Goal: Communication & Community: Ask a question

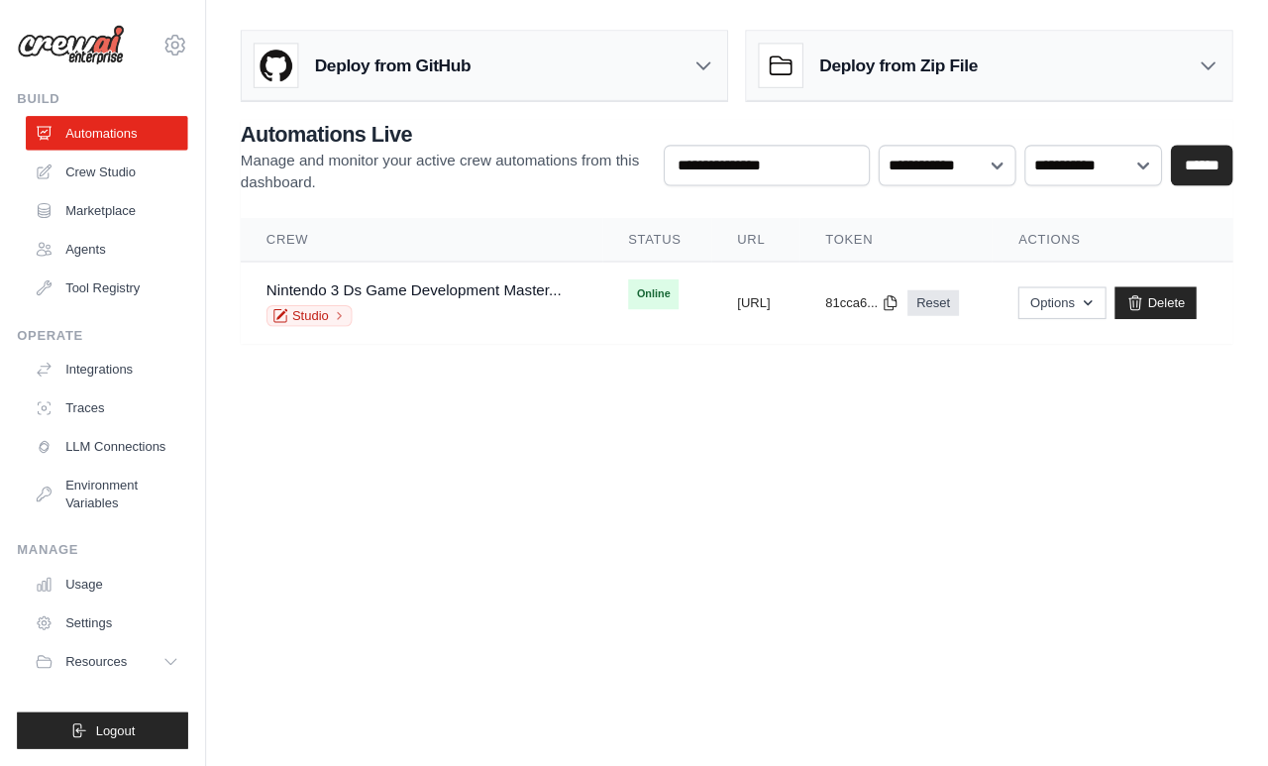
scroll to position [9, 0]
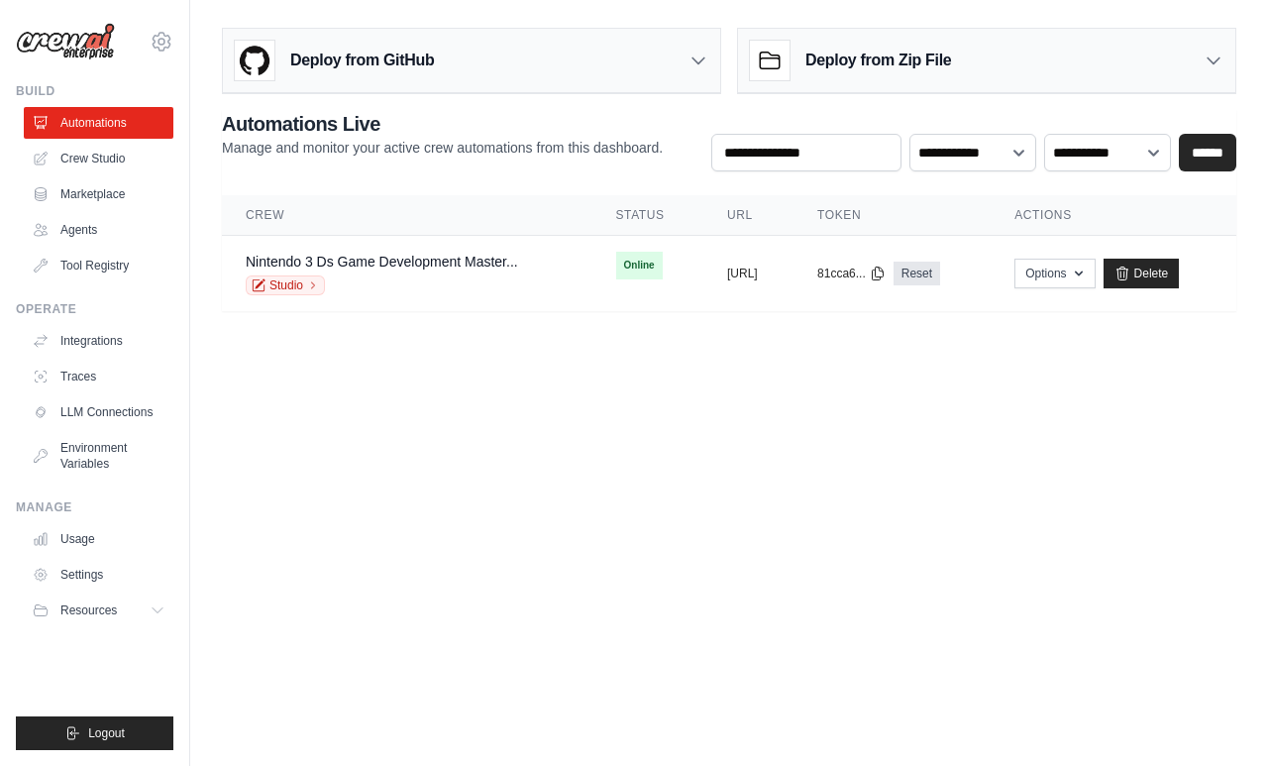
click at [398, 258] on link "Nintendo 3 Ds Game Development Master..." at bounding box center [382, 262] width 272 height 16
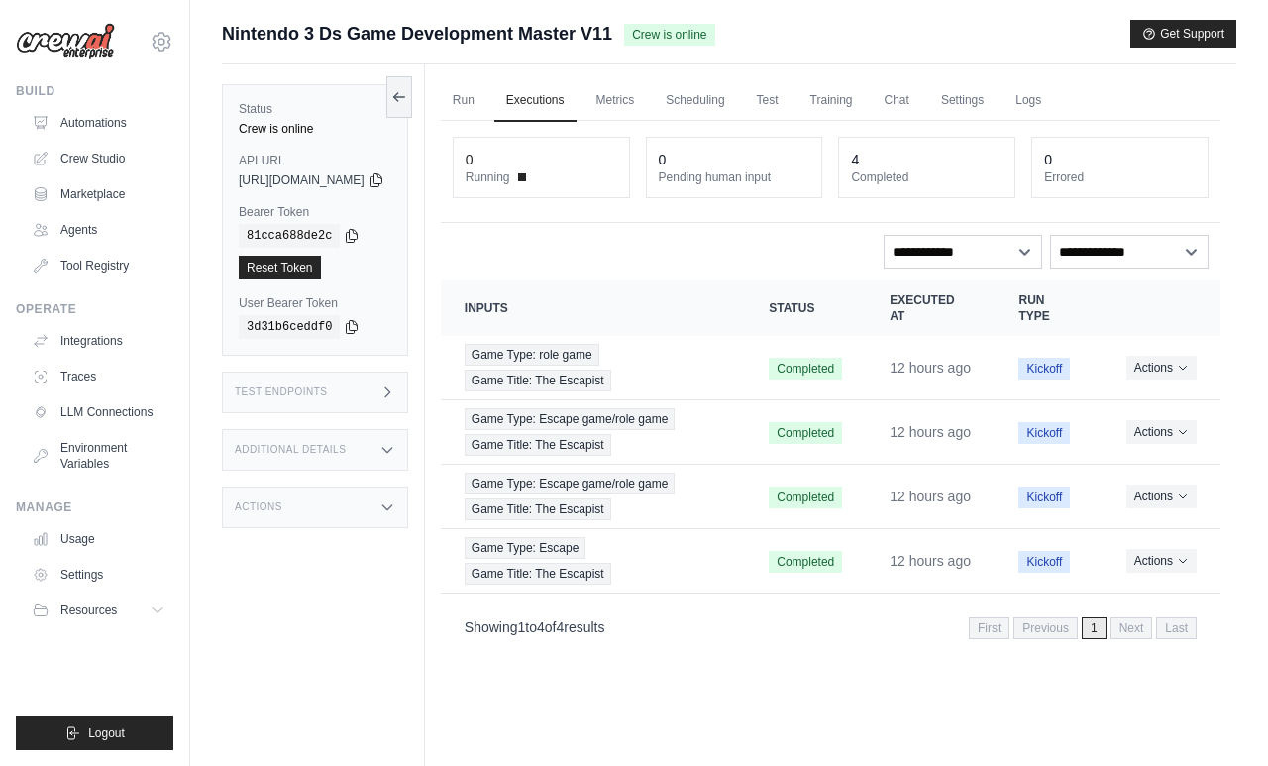
click at [486, 106] on link "Run" at bounding box center [464, 101] width 46 height 42
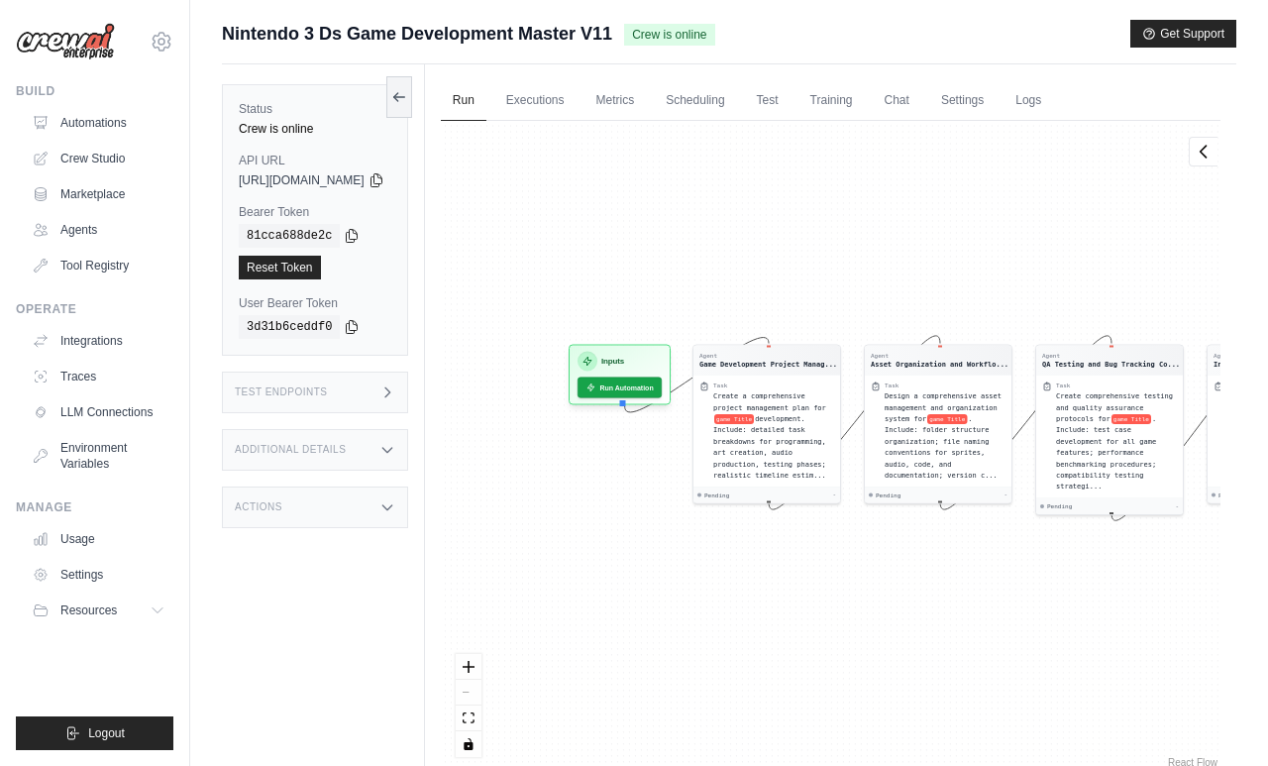
click at [662, 389] on button "Run Automation" at bounding box center [619, 387] width 84 height 21
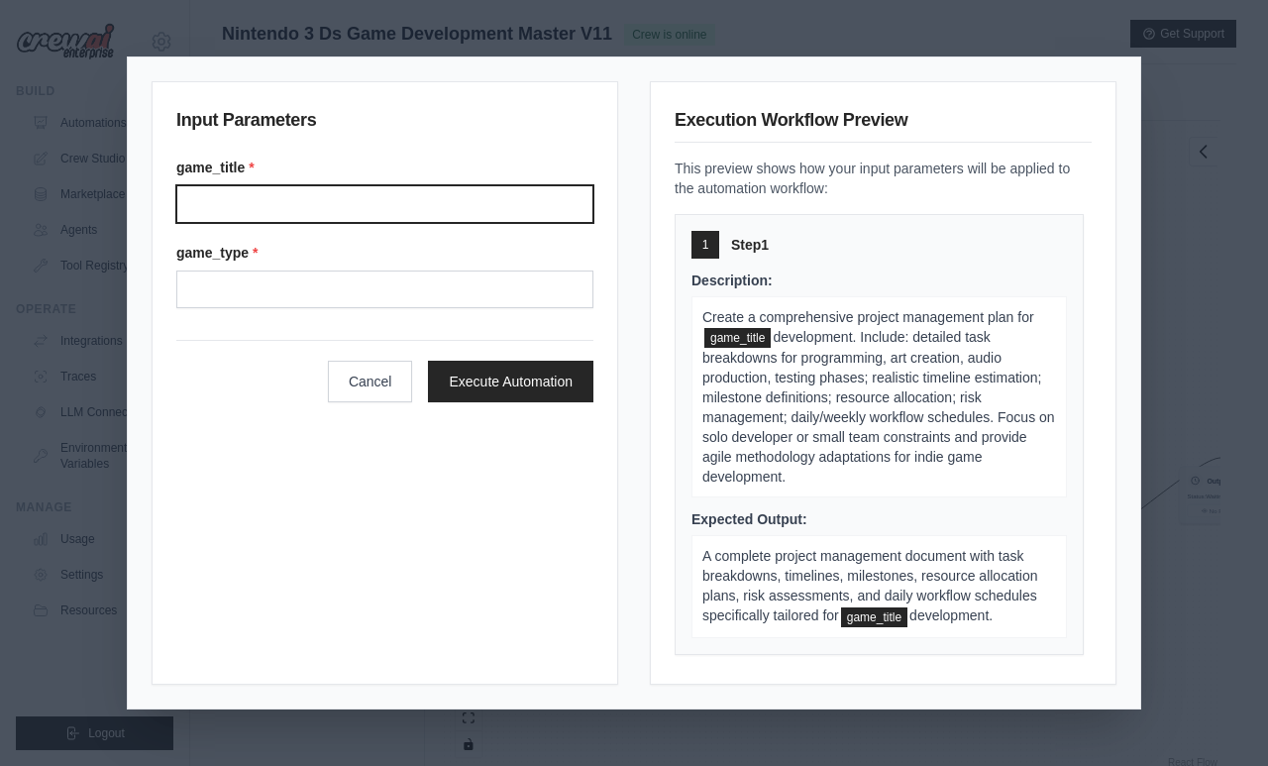
click at [444, 222] on input "Game title" at bounding box center [384, 204] width 417 height 38
type input "**********"
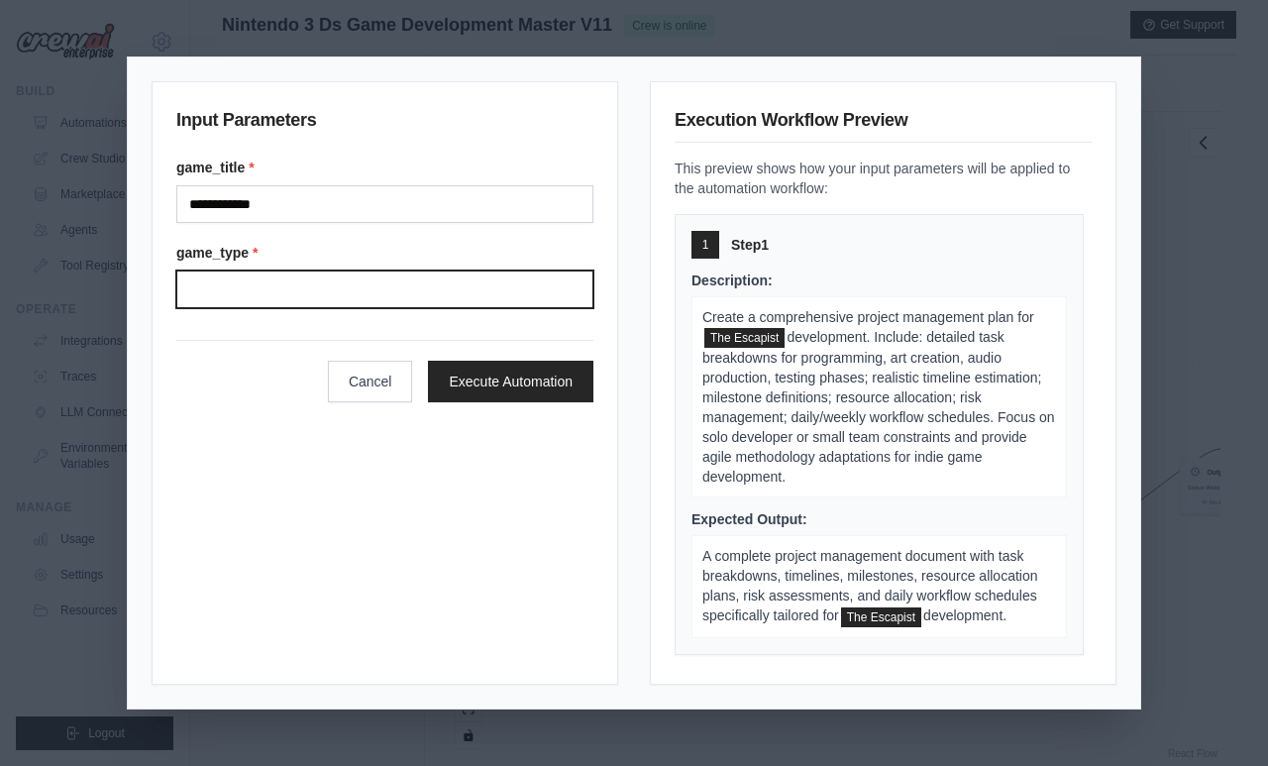
click at [486, 286] on input "Game type" at bounding box center [384, 289] width 417 height 38
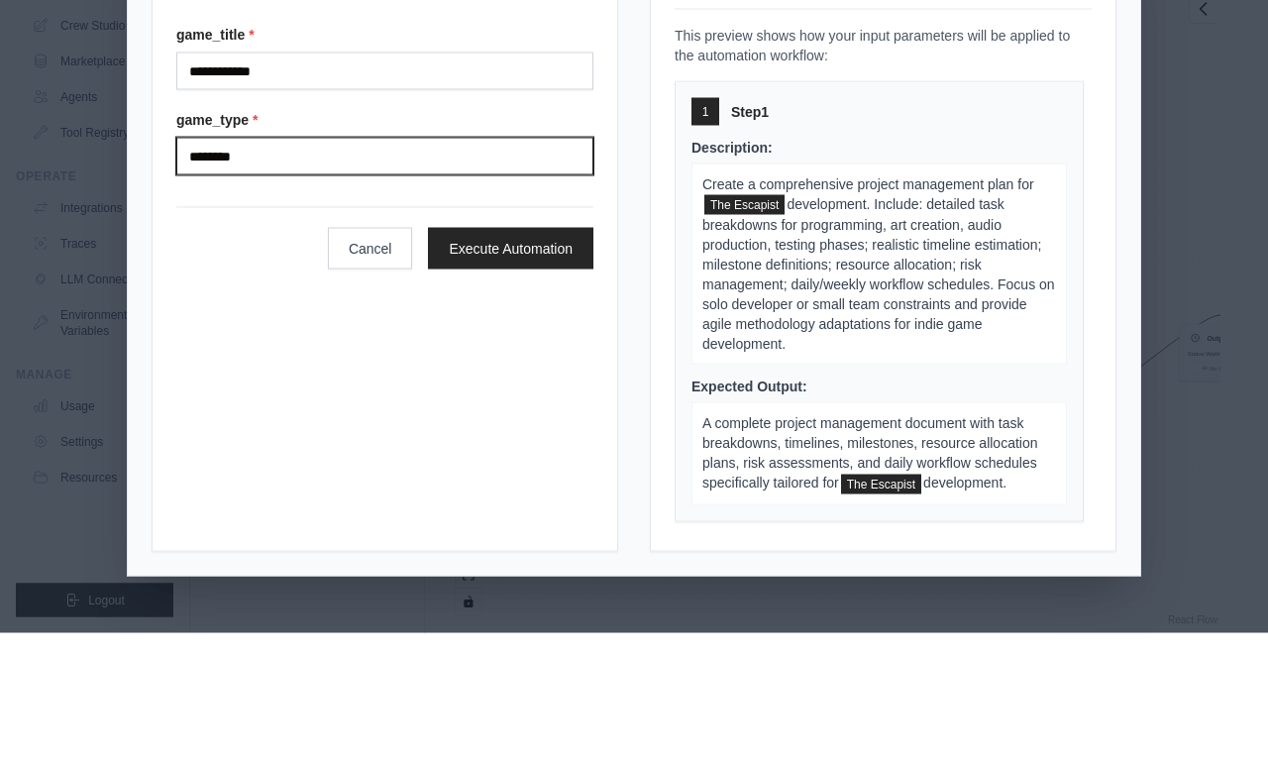
type input "*********"
click at [552, 361] on button "Execute Automation" at bounding box center [510, 382] width 165 height 42
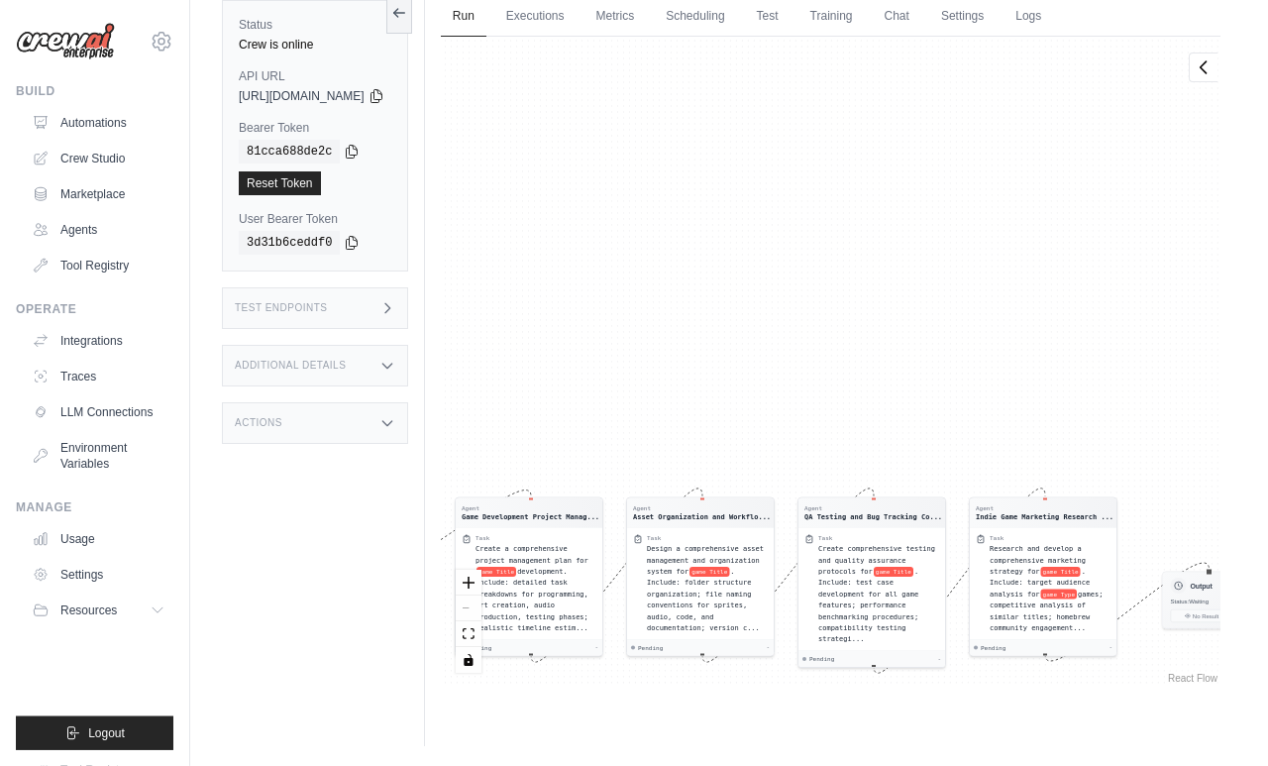
scroll to position [0, 0]
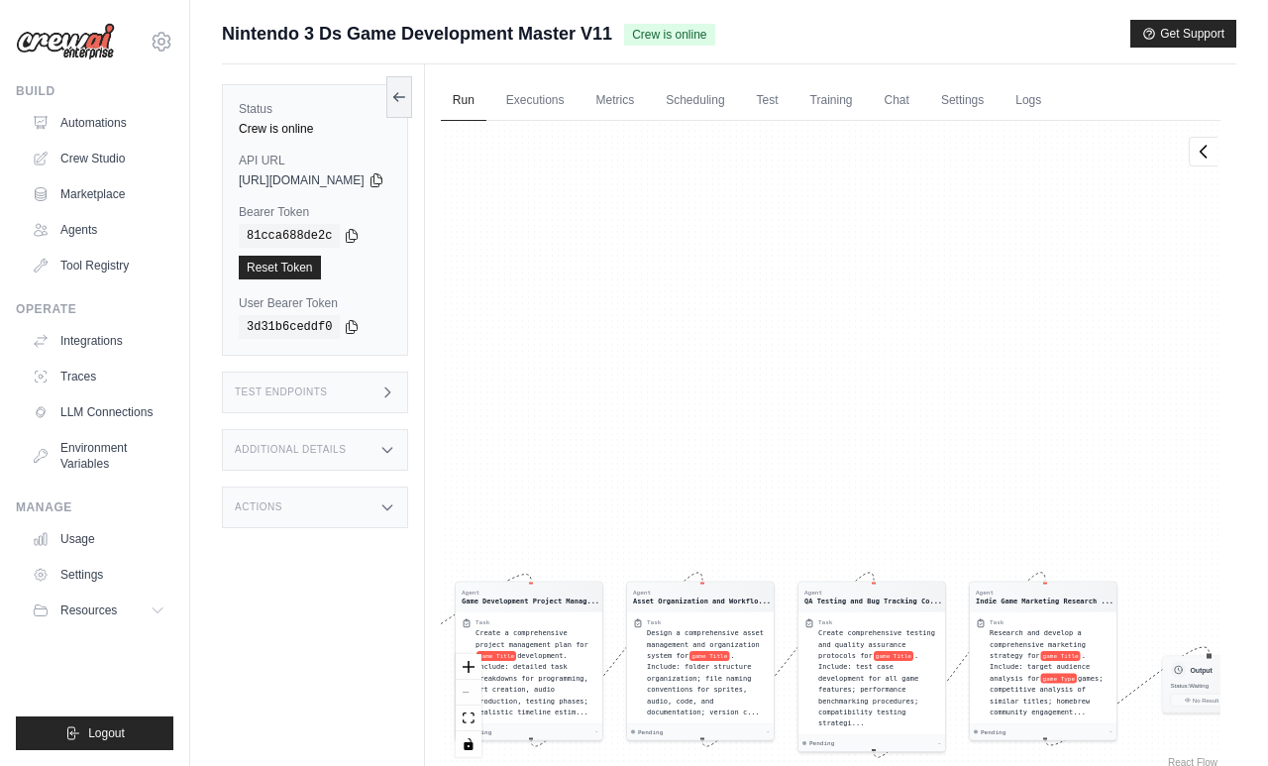
click at [921, 109] on link "Chat" at bounding box center [897, 101] width 49 height 42
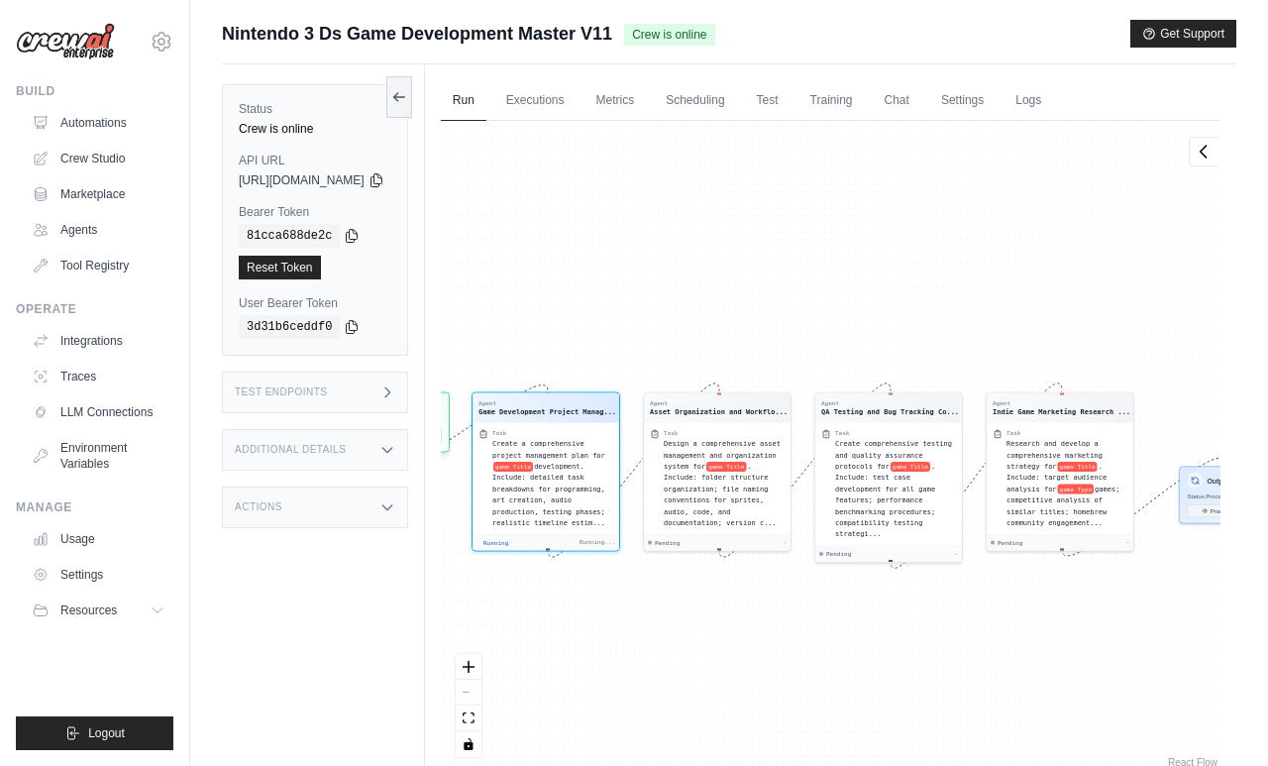
click at [576, 115] on link "Executions" at bounding box center [535, 101] width 82 height 42
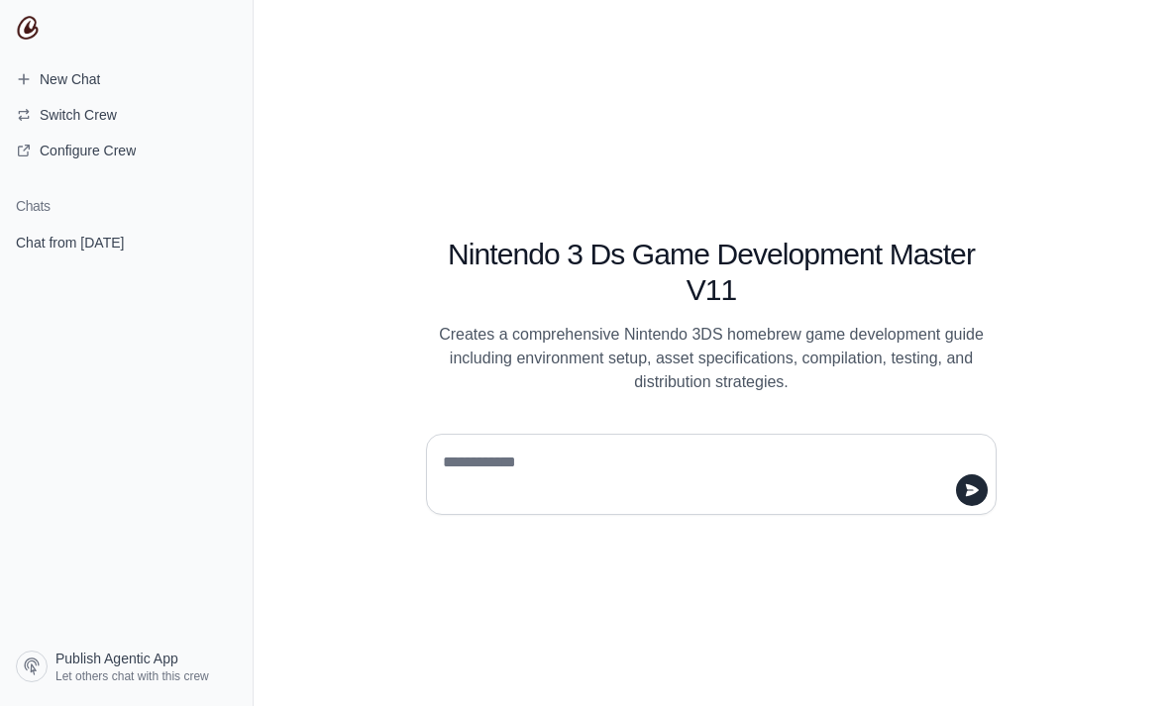
click at [225, 243] on icon "submit" at bounding box center [224, 242] width 11 height 13
click at [647, 500] on textarea at bounding box center [705, 474] width 533 height 55
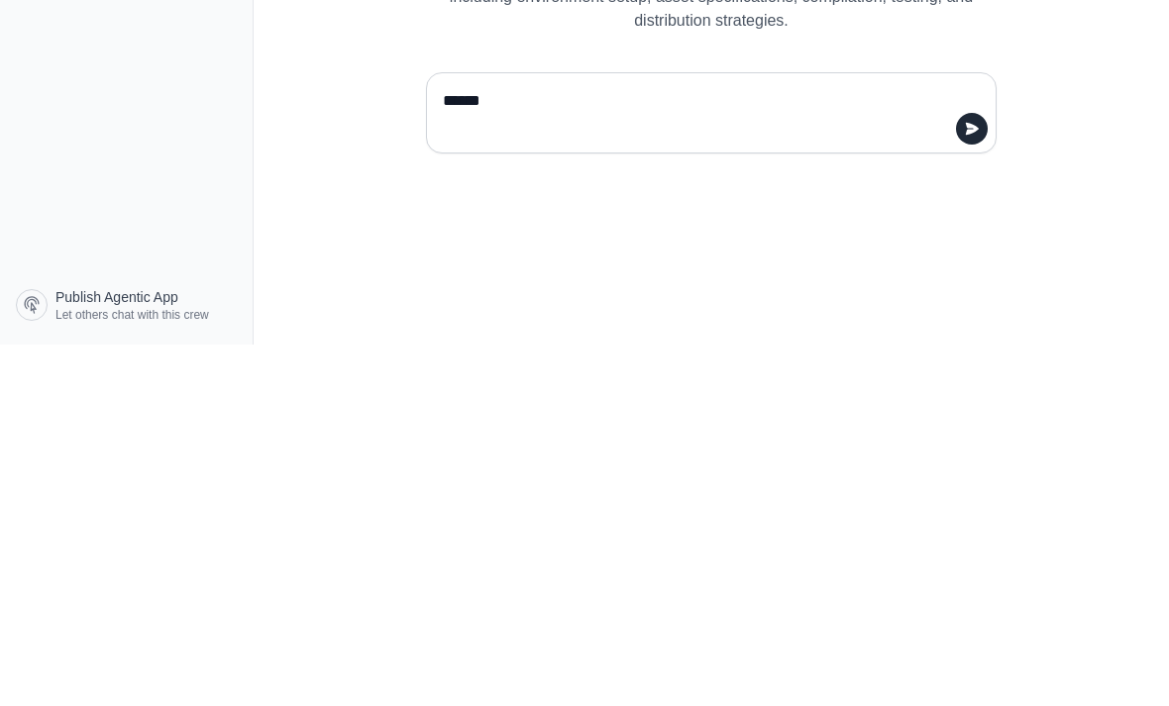
type textarea "******"
click at [966, 482] on icon "submit" at bounding box center [972, 490] width 16 height 16
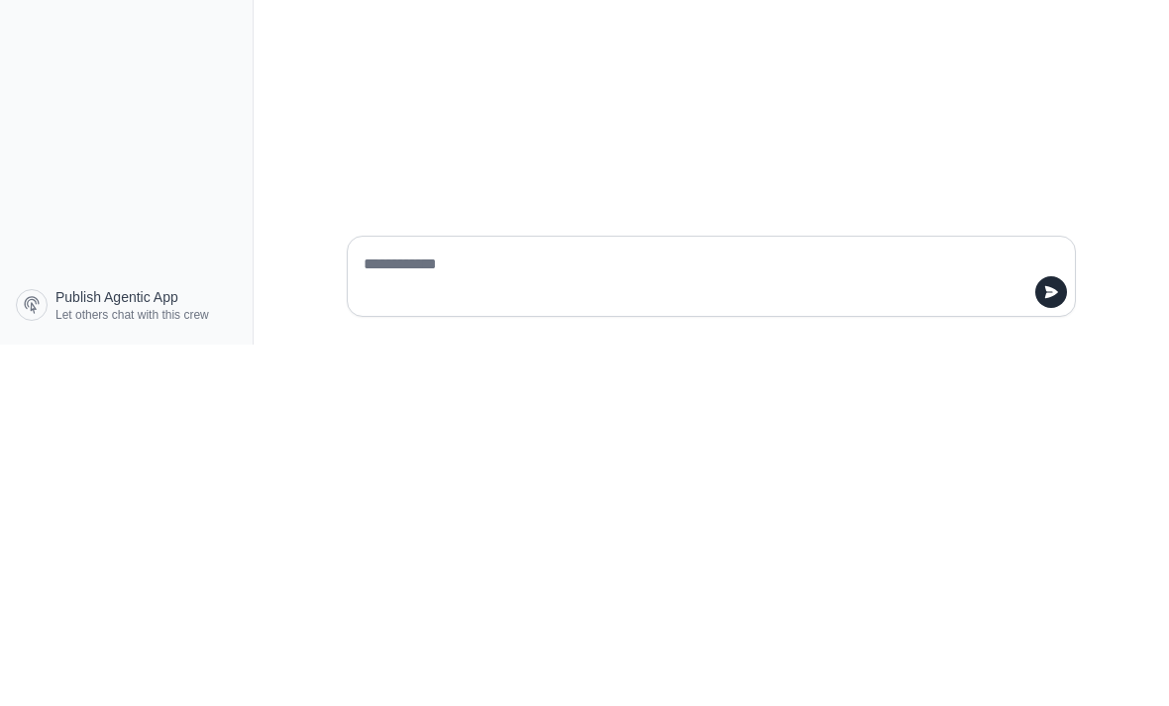
scroll to position [63, 0]
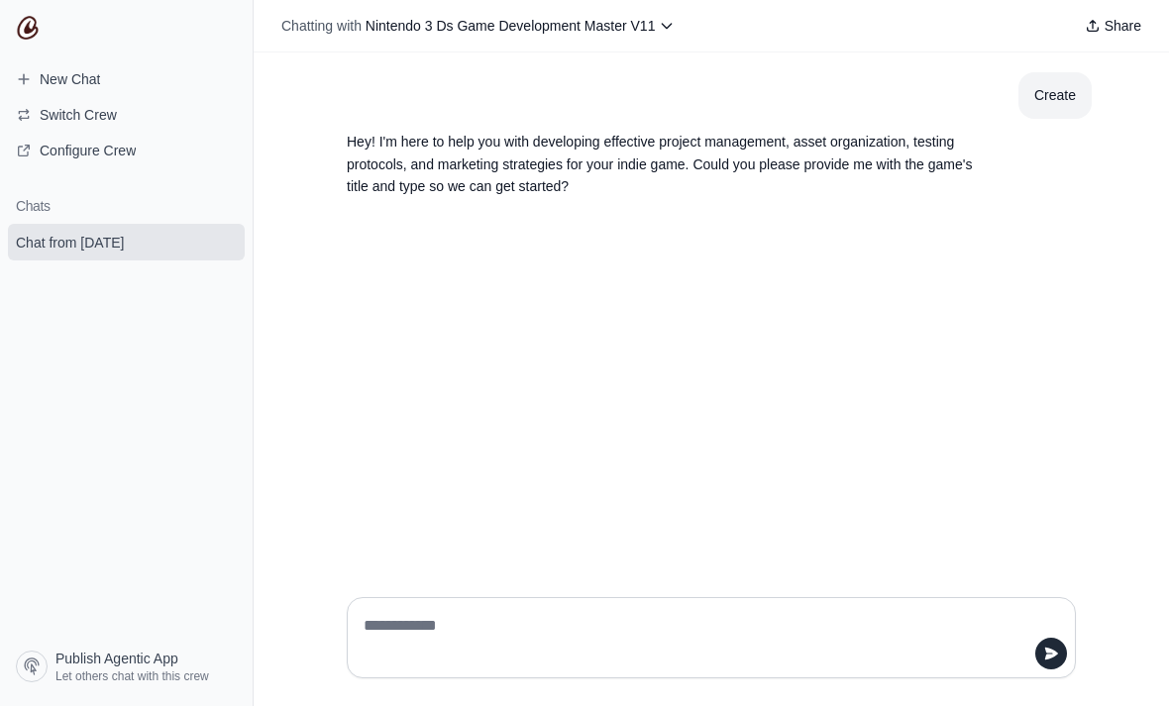
click at [819, 666] on textarea at bounding box center [705, 637] width 691 height 55
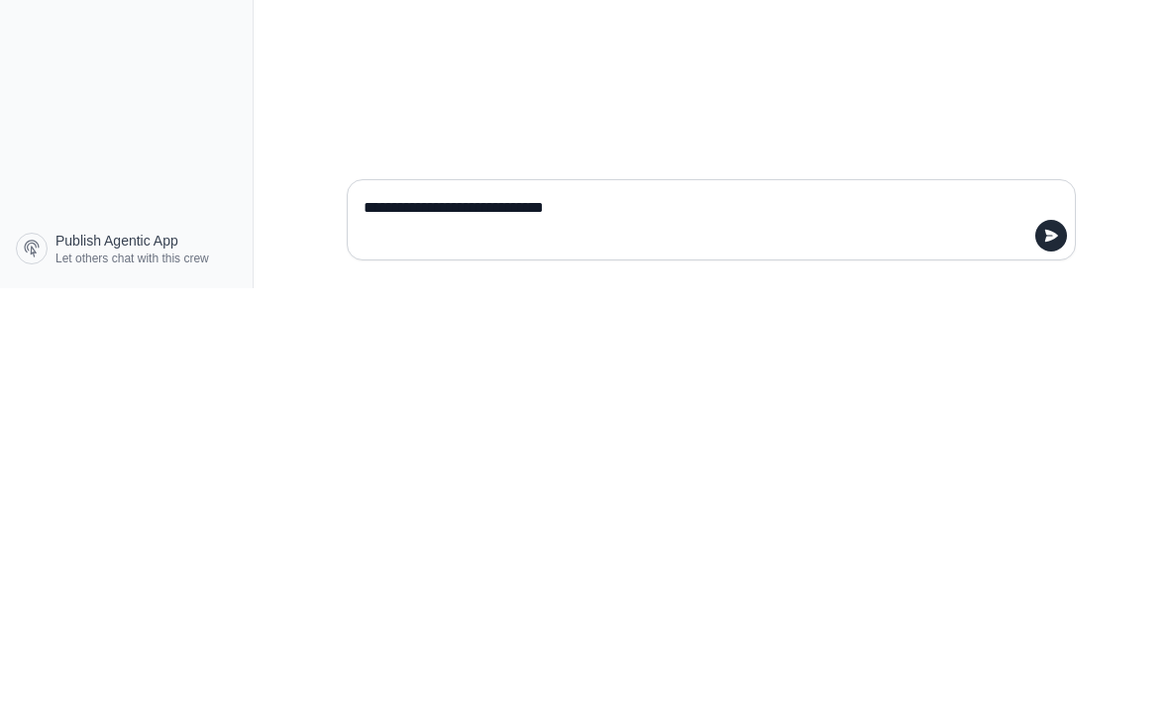
type textarea "**********"
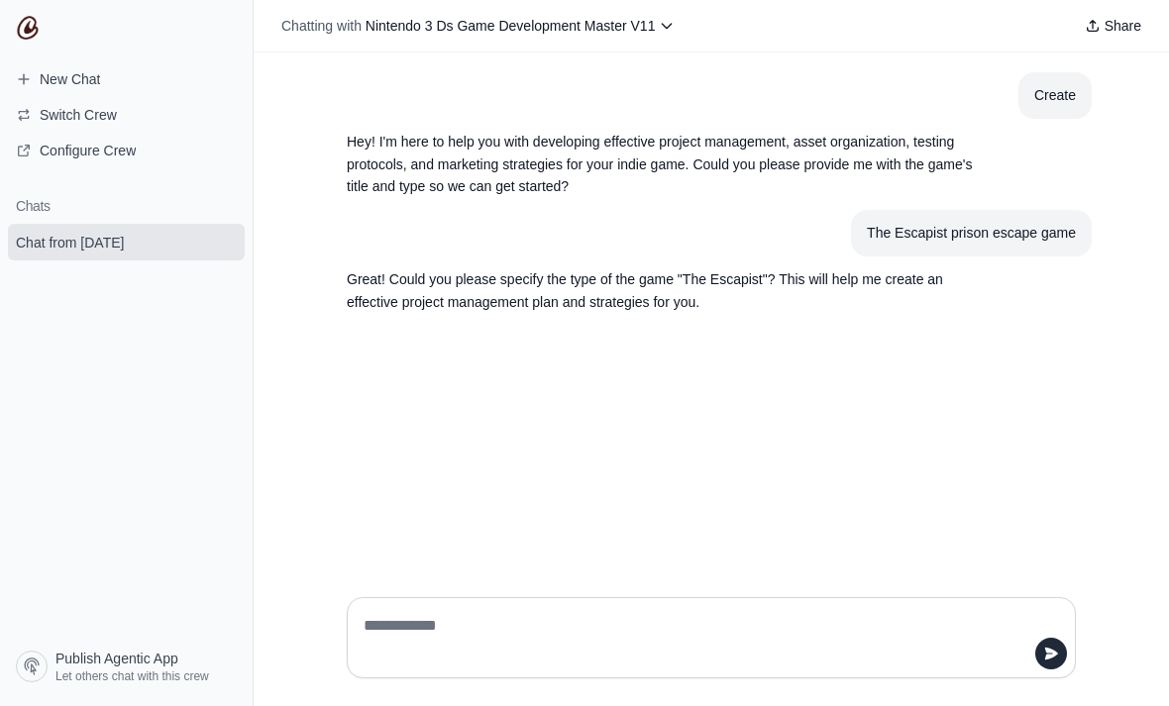
click at [807, 666] on textarea at bounding box center [705, 637] width 691 height 55
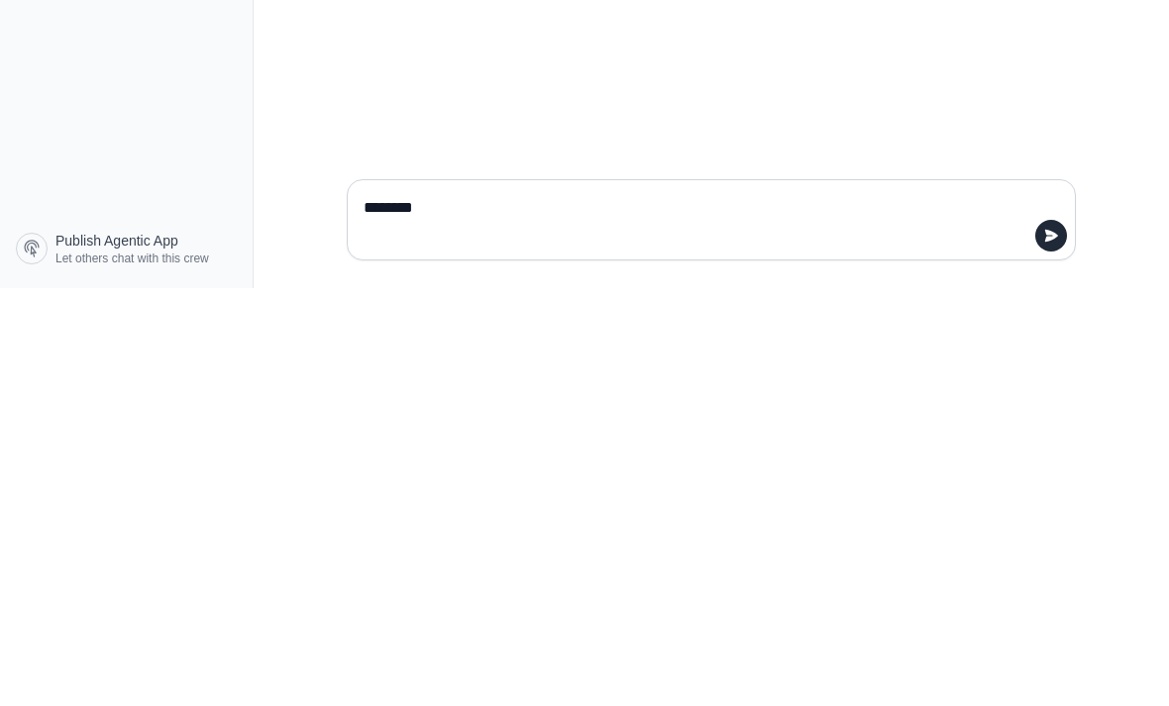
type textarea "*********"
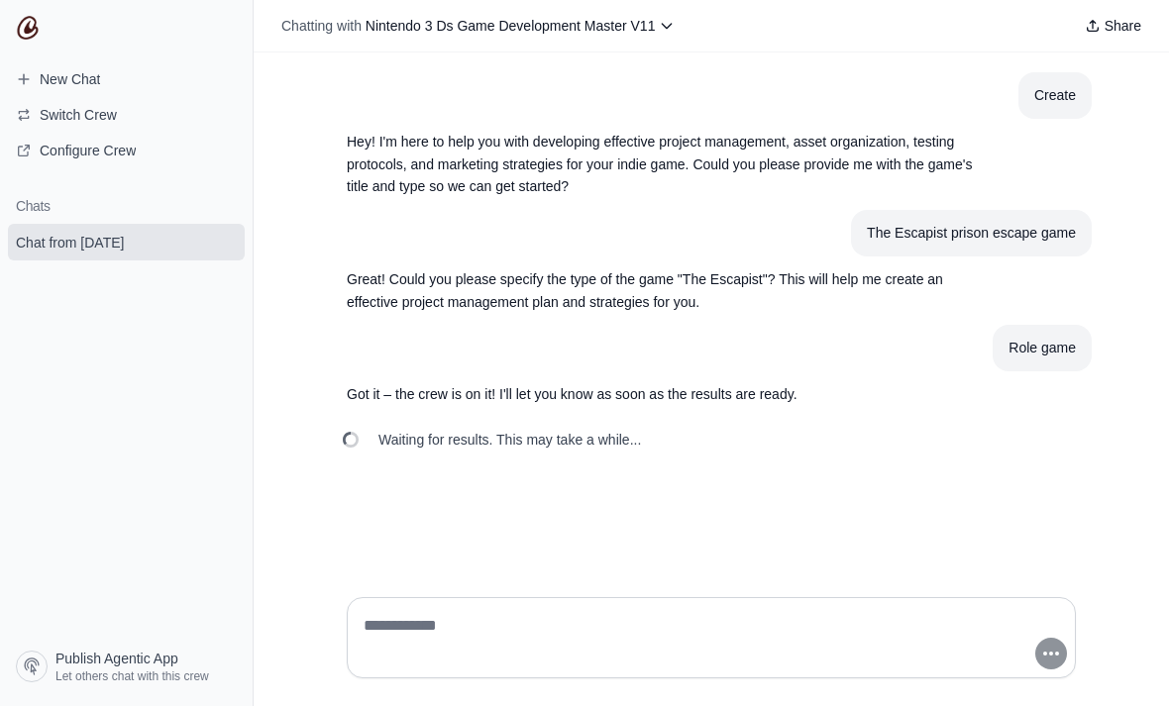
click at [743, 3] on div "Chatting with Nintendo 3 Ds Game Development Master V11 Share" at bounding box center [711, 26] width 915 height 52
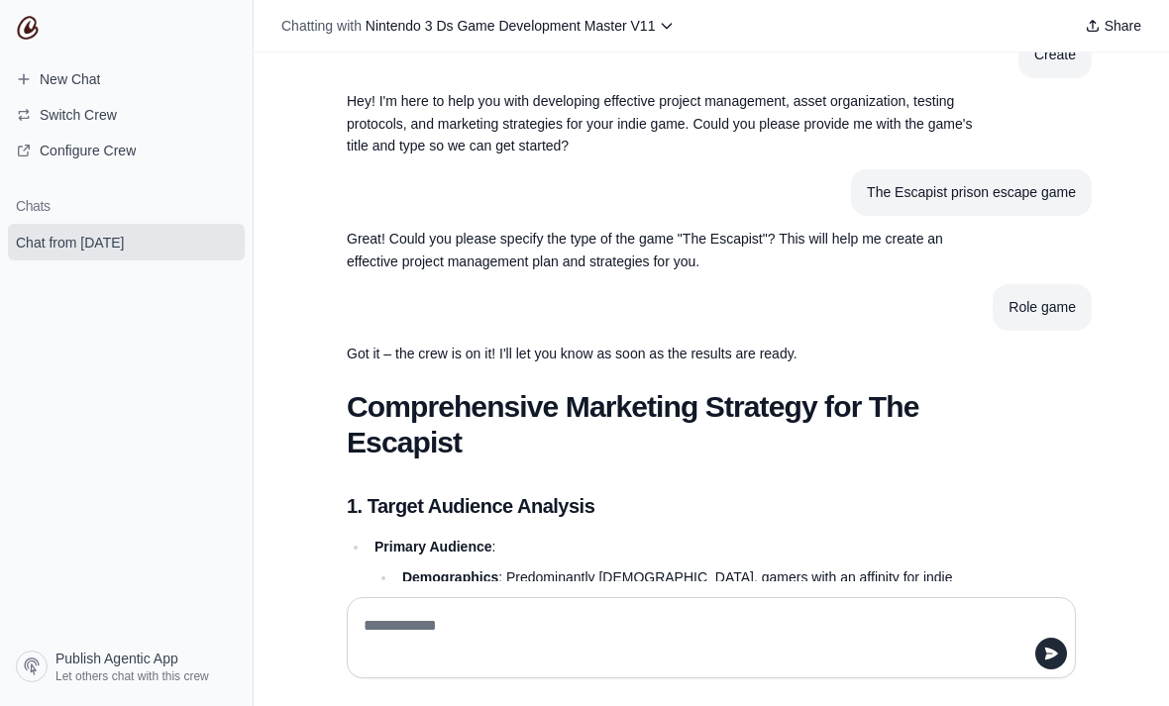
scroll to position [66, 0]
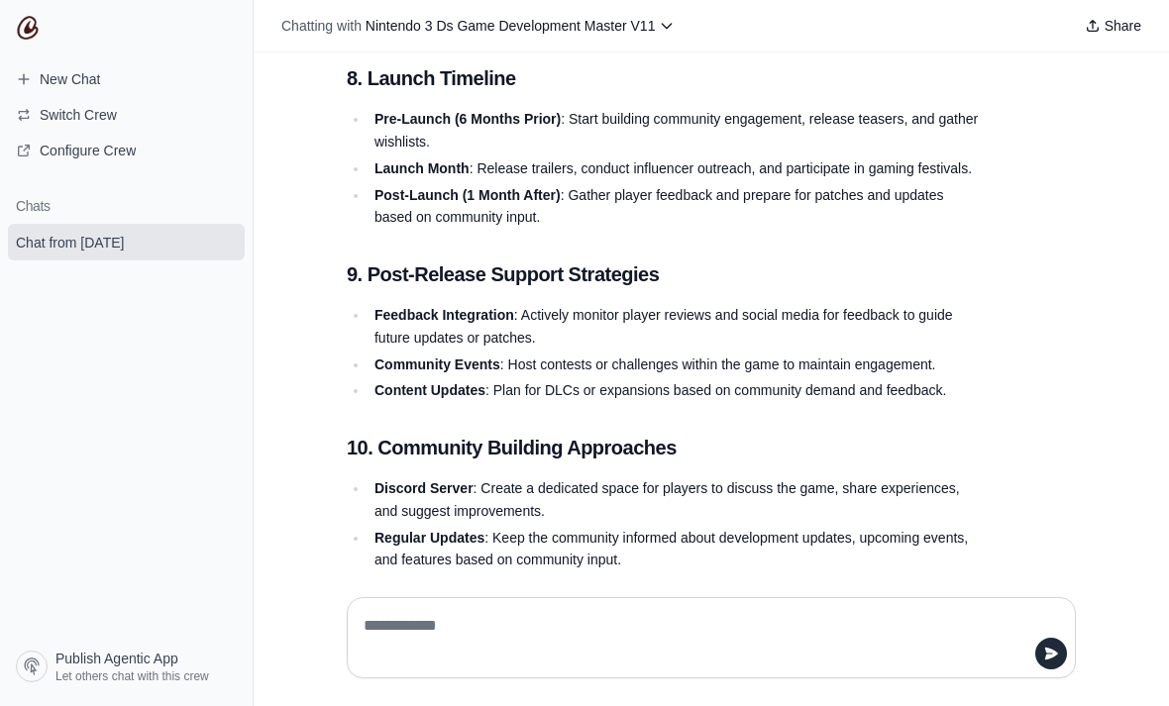
click at [745, 666] on textarea at bounding box center [711, 637] width 703 height 55
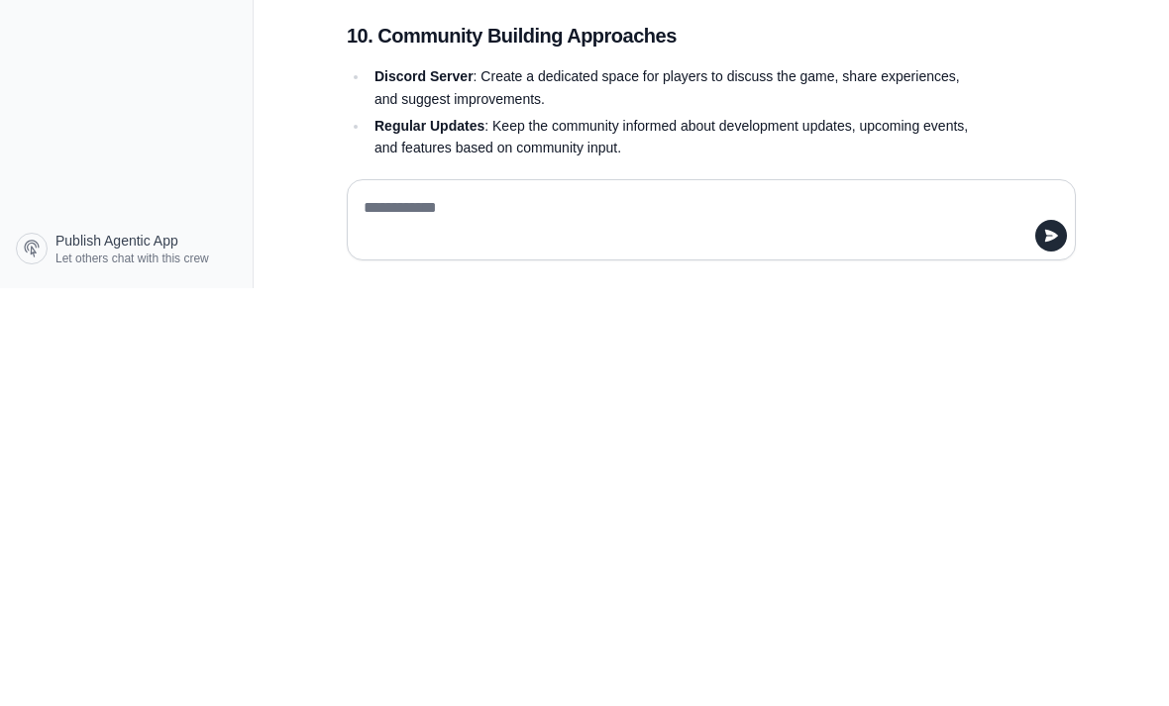
scroll to position [2023, 0]
type textarea "**********"
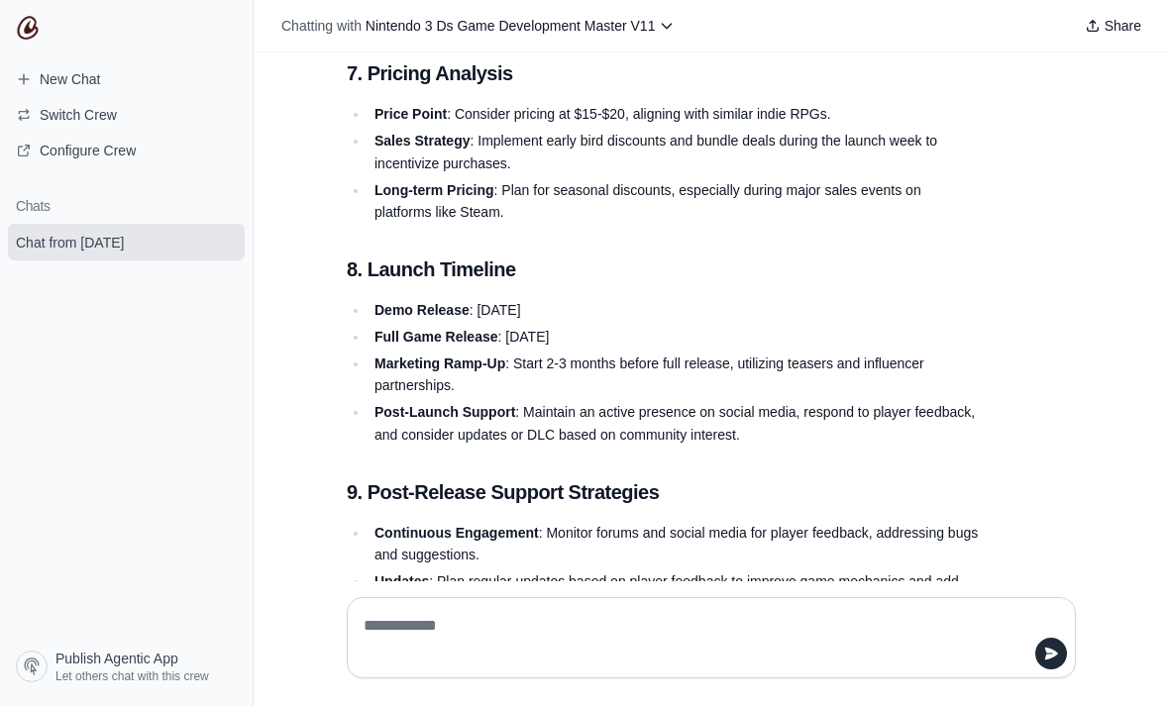
scroll to position [4358, 0]
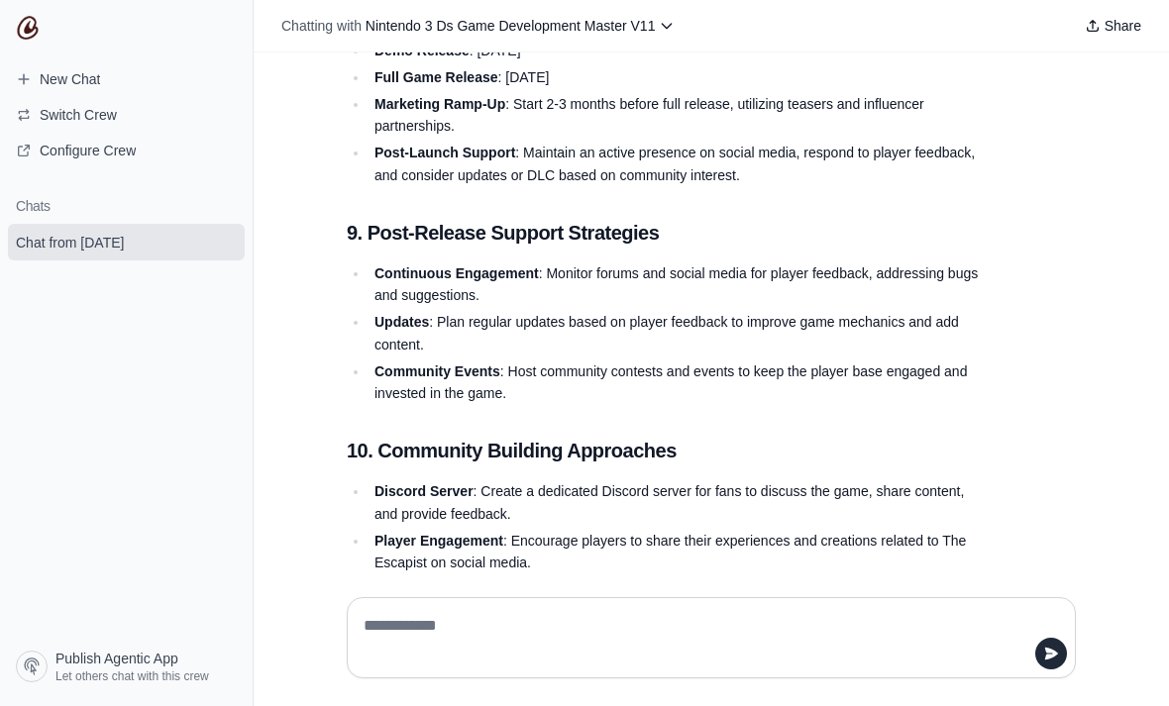
click at [730, 666] on textarea at bounding box center [711, 637] width 703 height 55
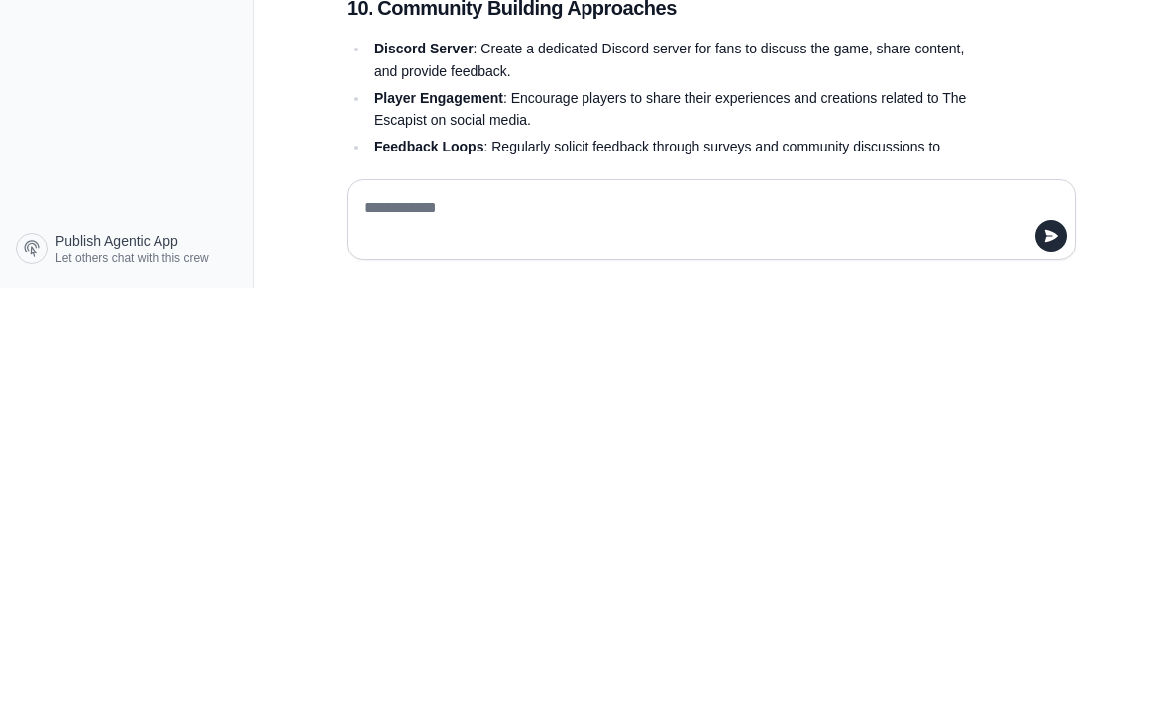
scroll to position [4646, 0]
type textarea "*"
type textarea "**********"
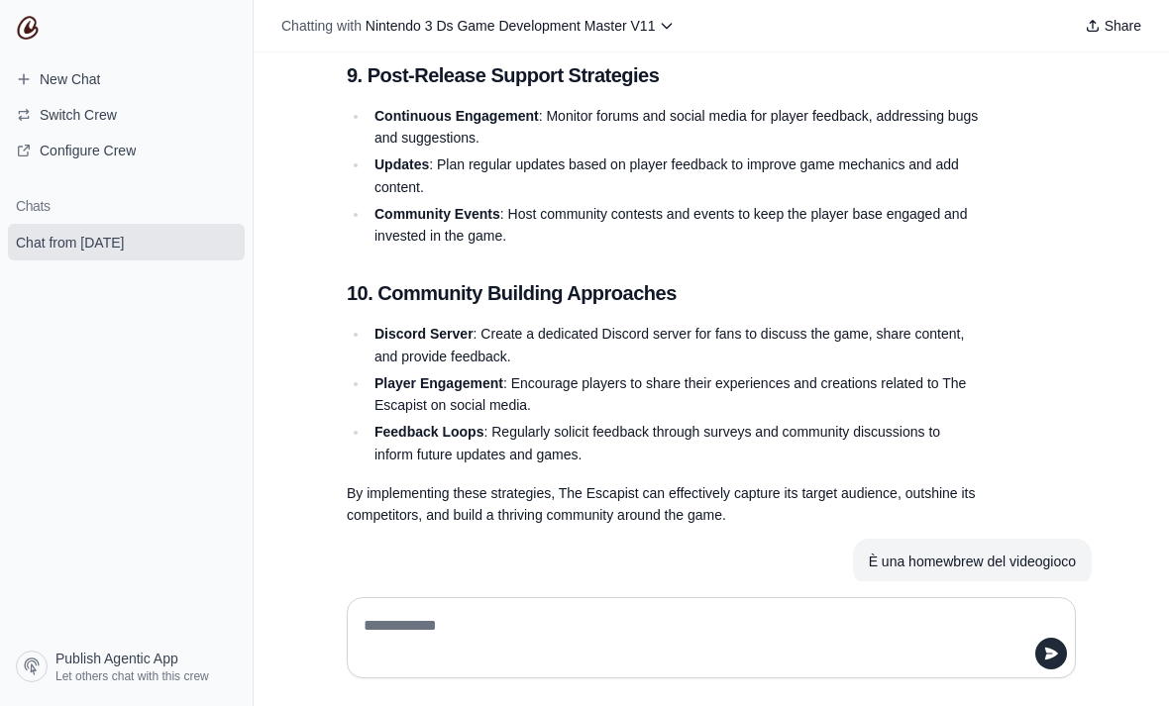
scroll to position [4802, 0]
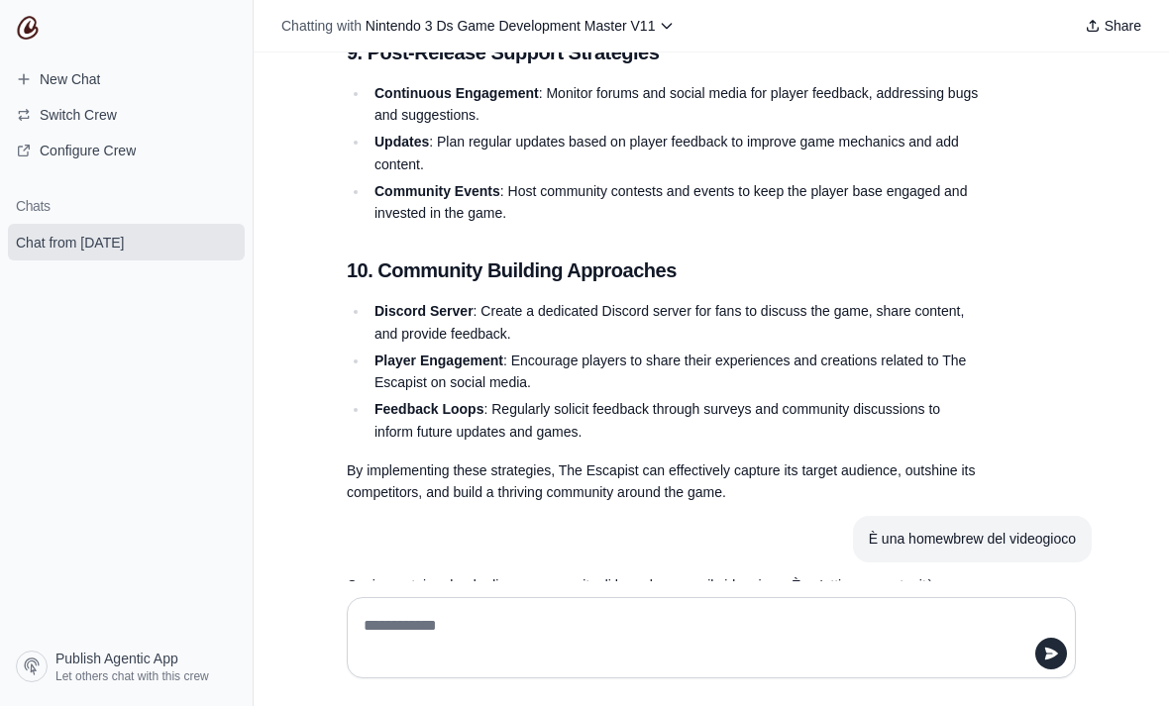
click at [808, 668] on div at bounding box center [711, 637] width 729 height 81
click at [809, 667] on div at bounding box center [711, 637] width 729 height 81
click at [842, 664] on div at bounding box center [711, 637] width 729 height 81
click at [396, 666] on textarea at bounding box center [711, 637] width 703 height 55
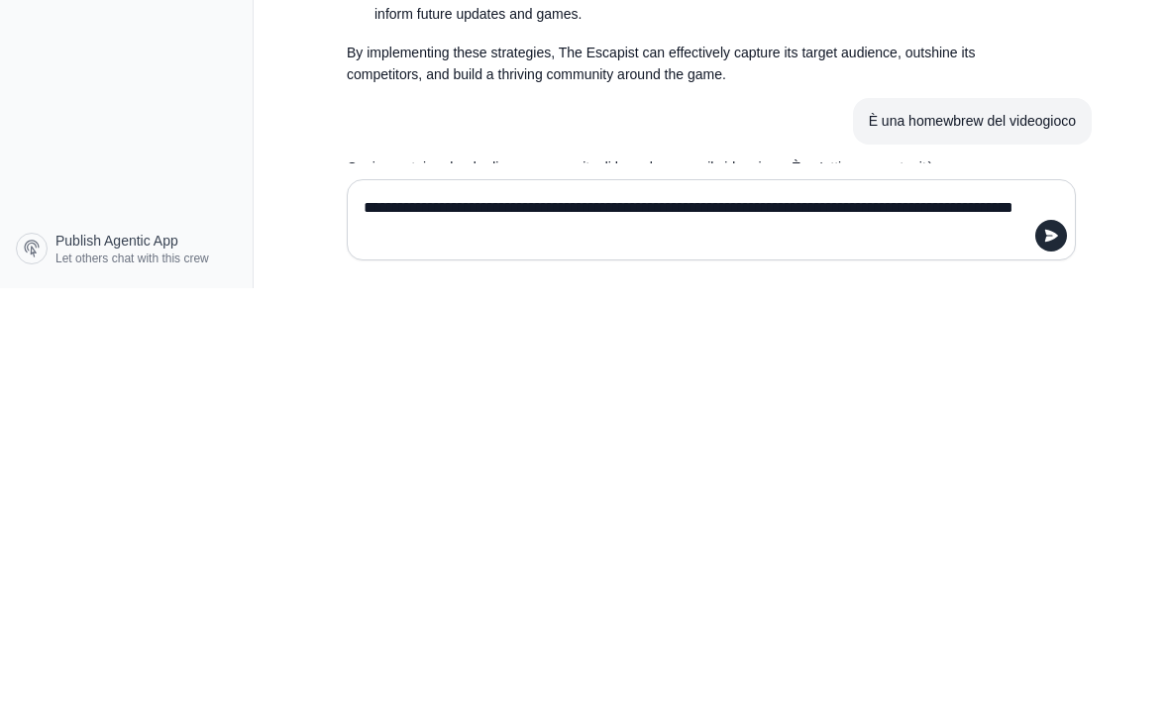
type textarea "**********"
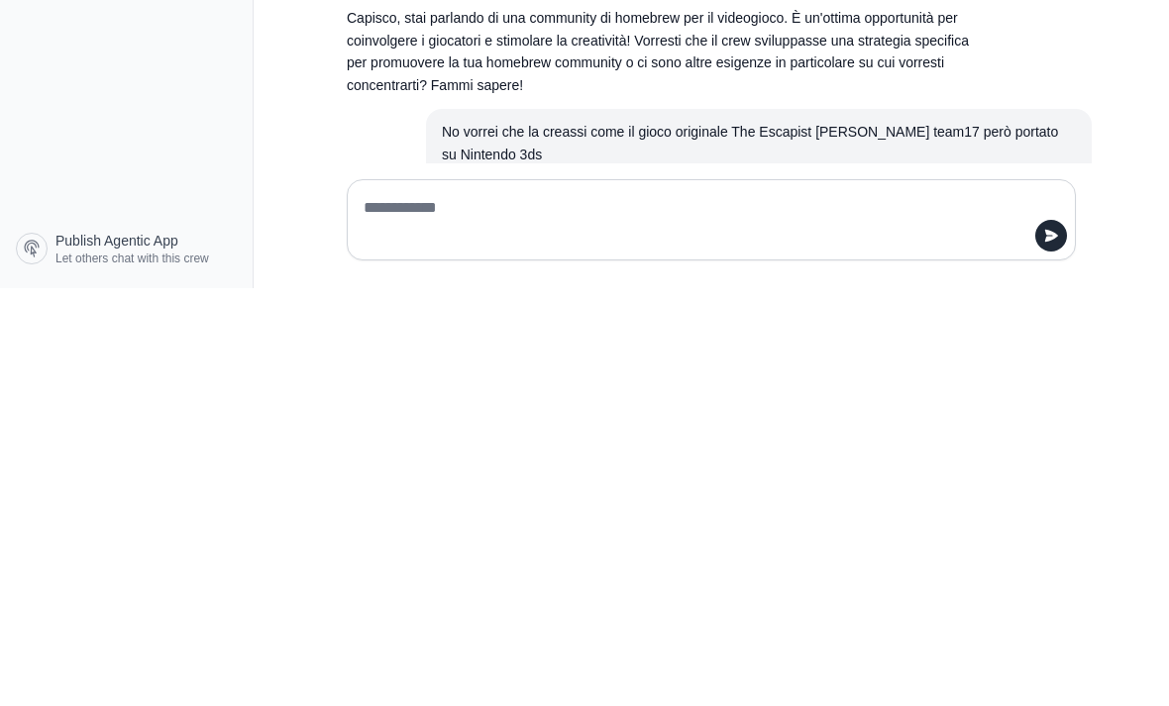
scroll to position [4959, 0]
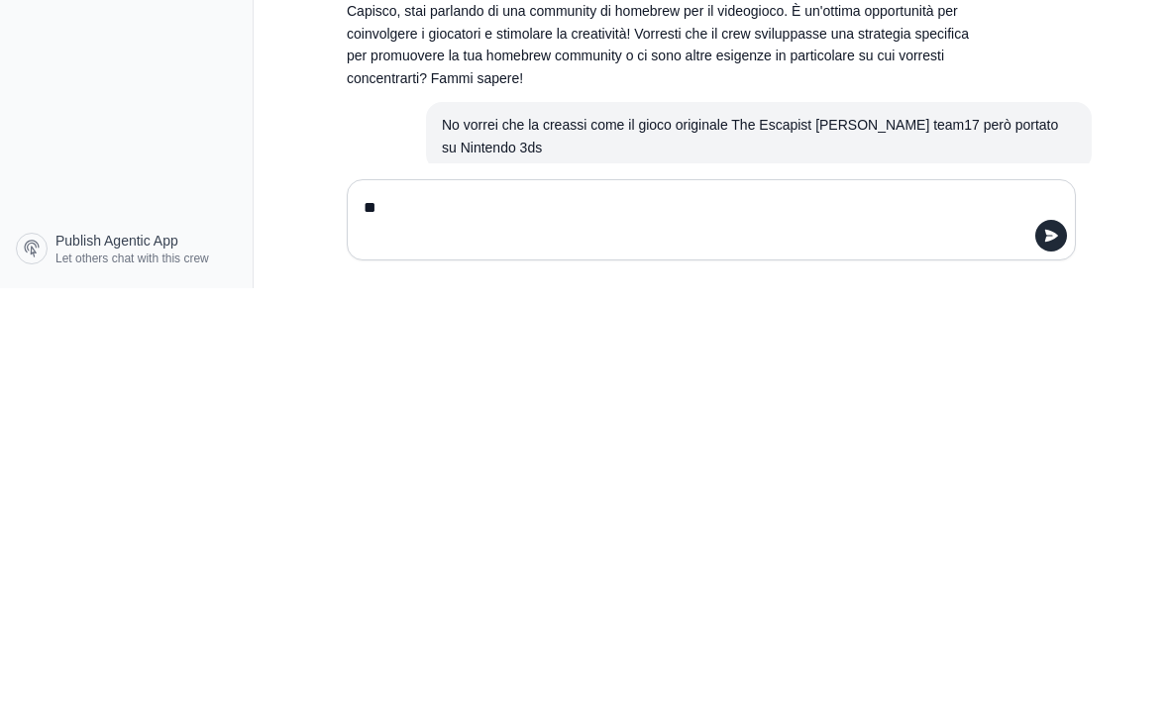
type textarea "*"
type textarea "**********"
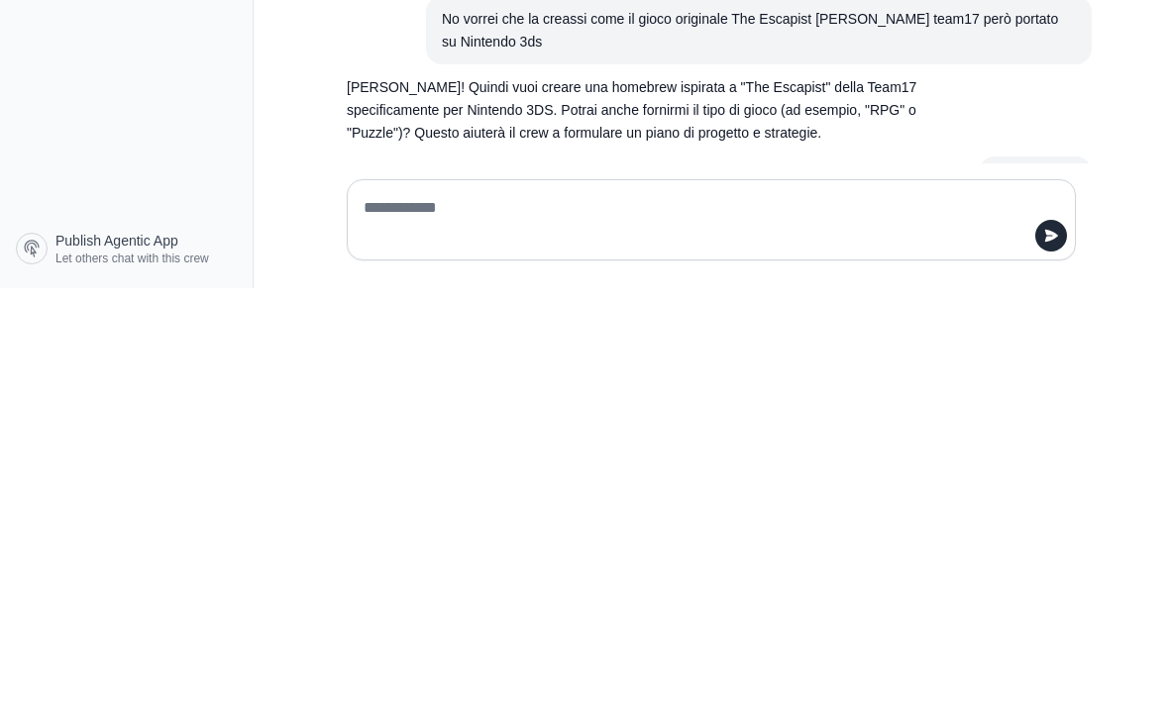
scroll to position [5071, 0]
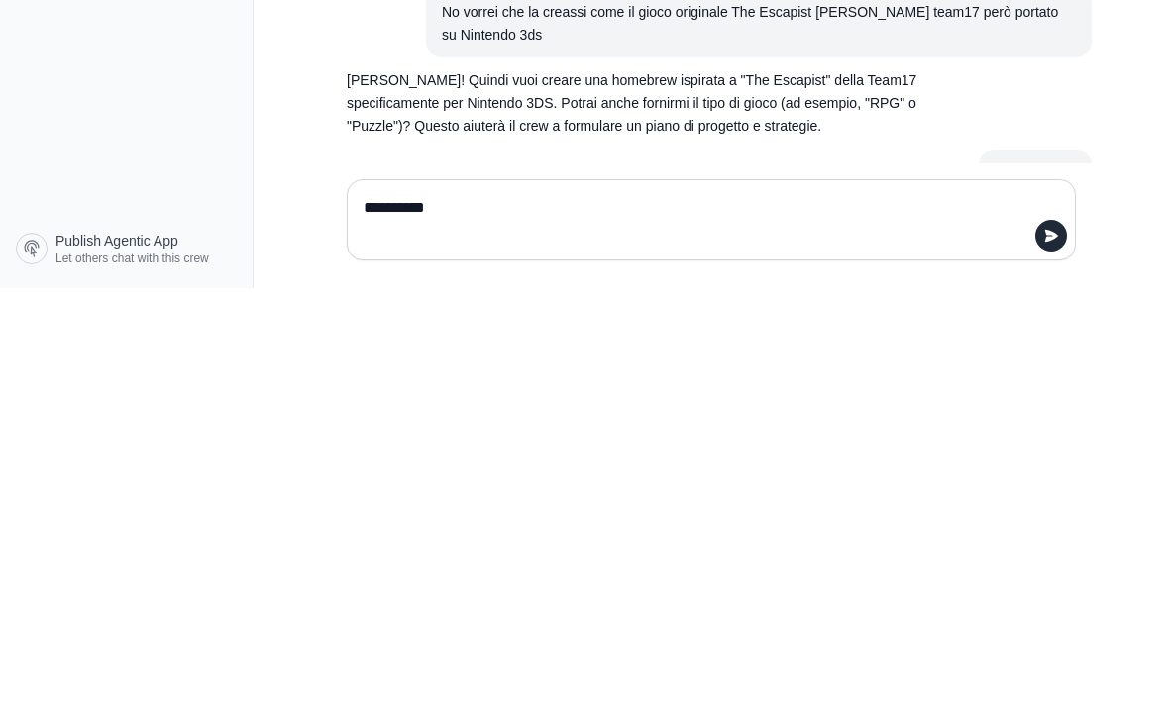
type textarea "**********"
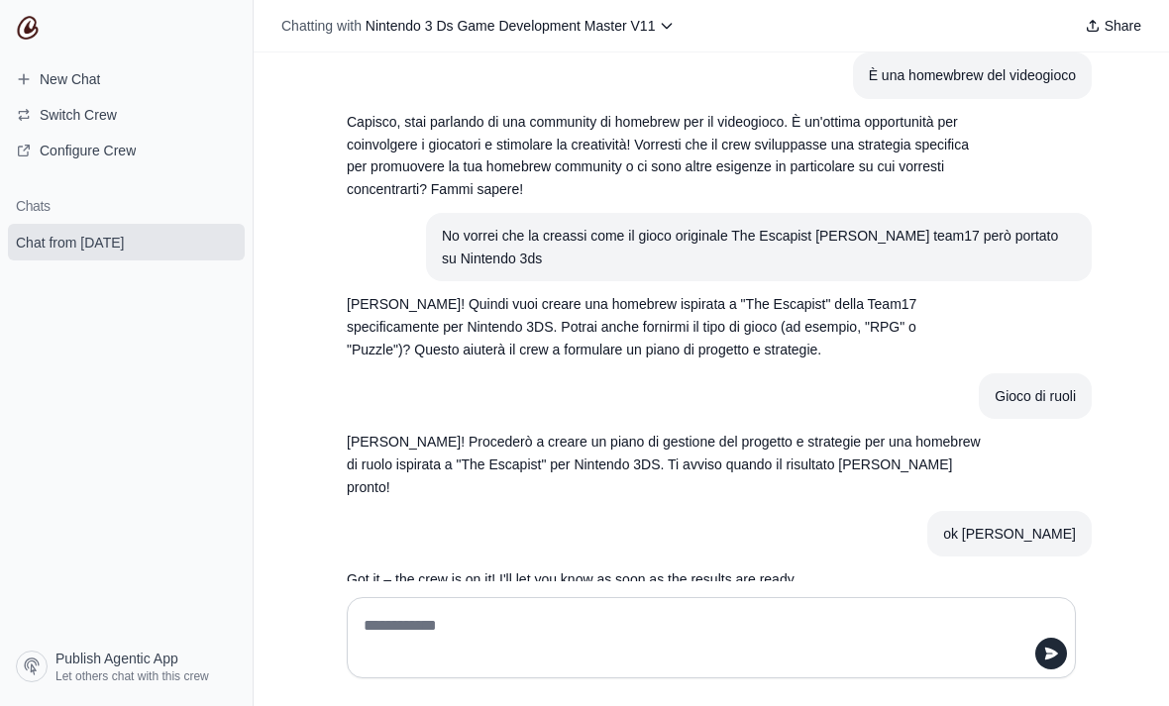
scroll to position [5274, 0]
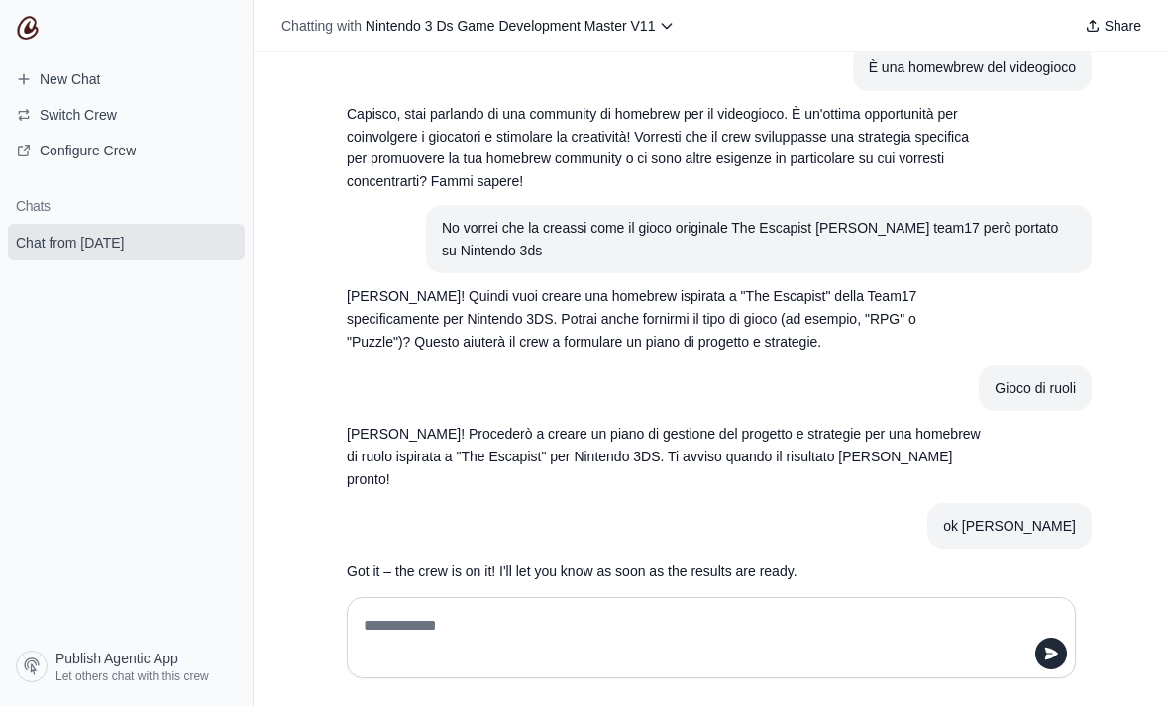
click at [561, 666] on textarea at bounding box center [711, 637] width 703 height 55
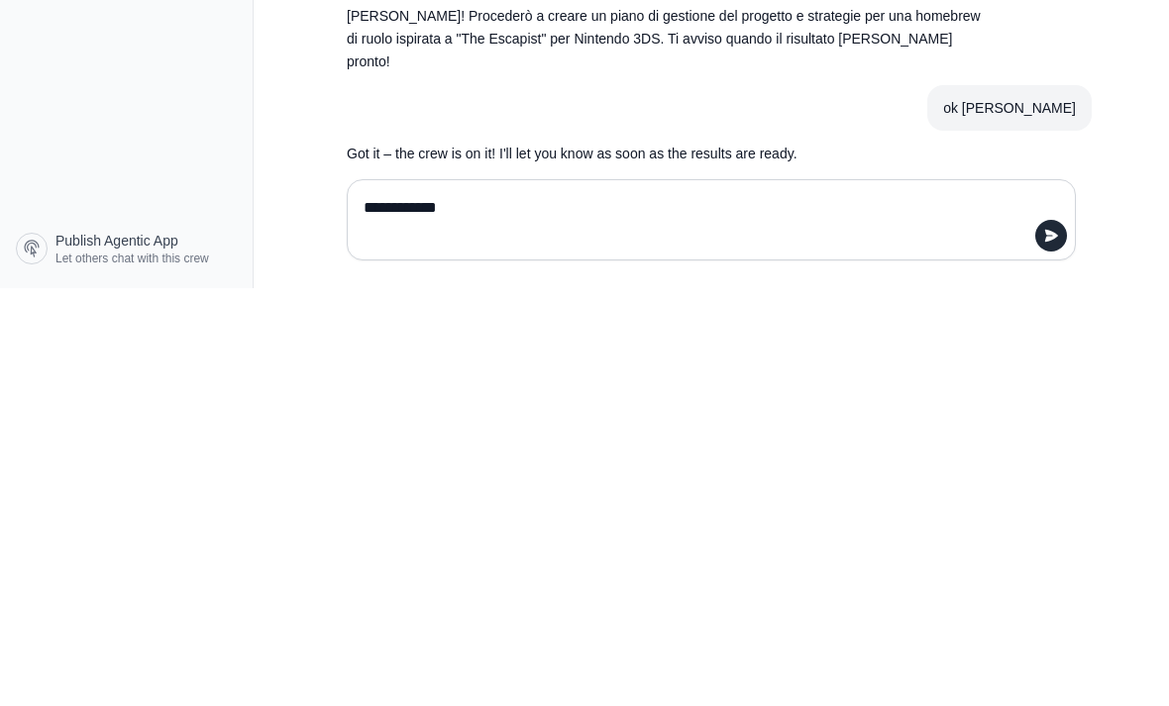
type textarea "**********"
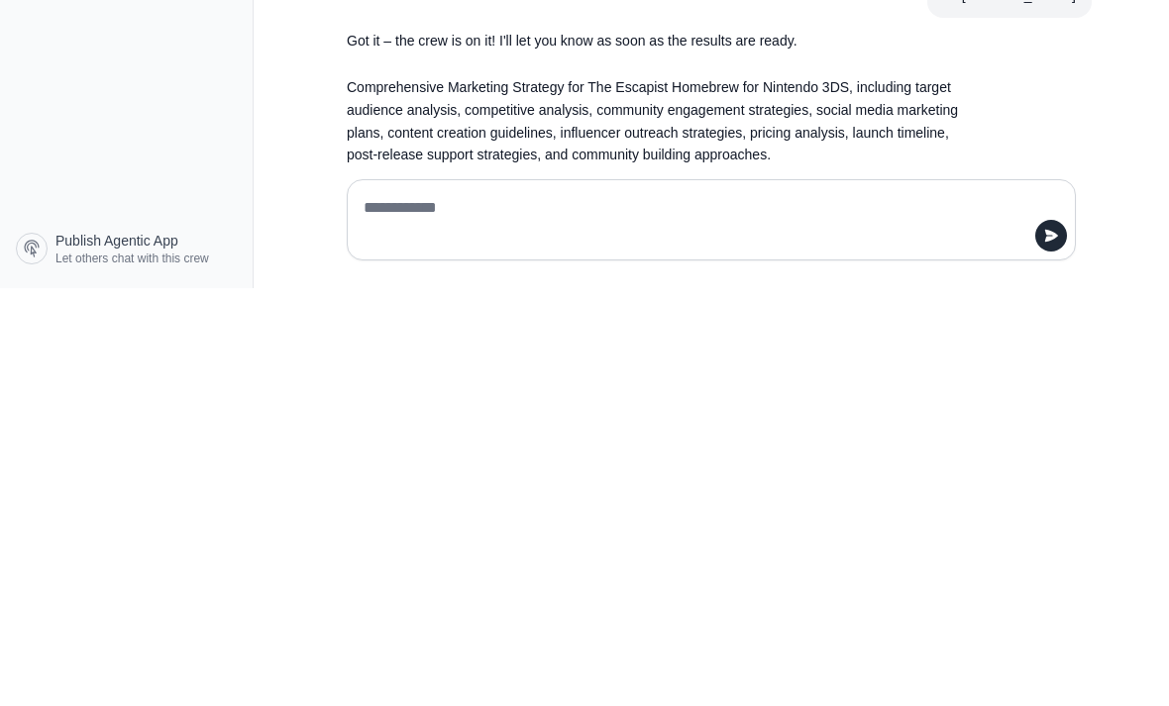
scroll to position [5386, 0]
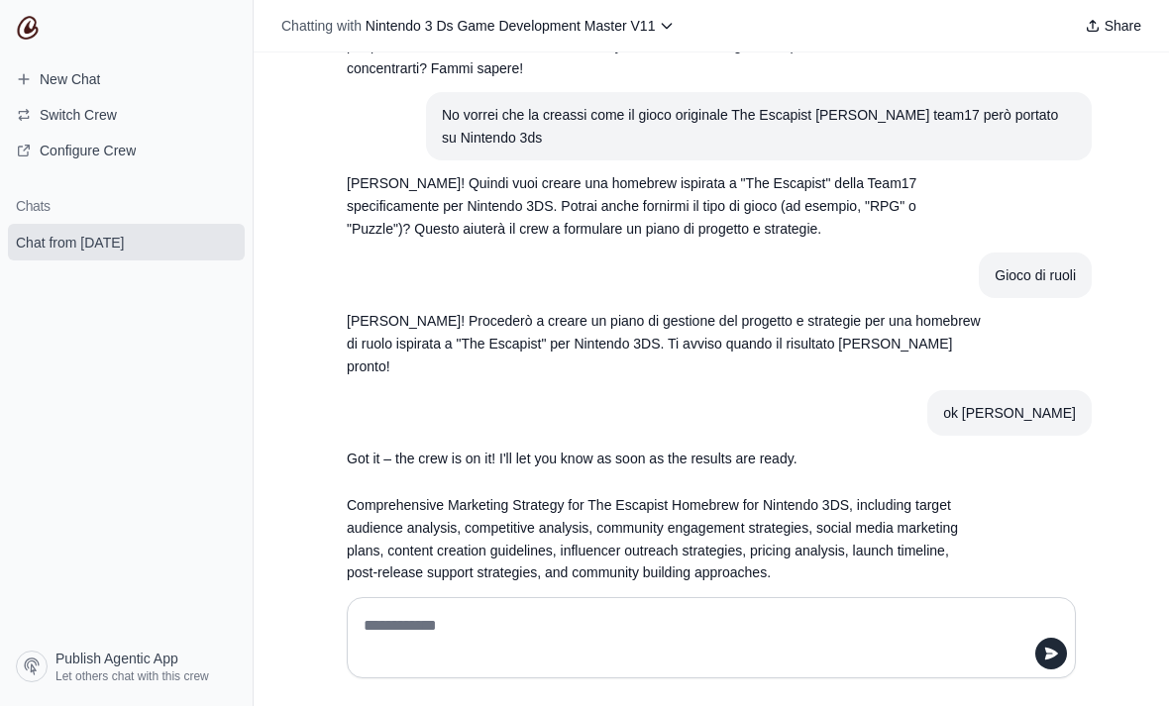
click at [846, 666] on textarea at bounding box center [711, 637] width 703 height 55
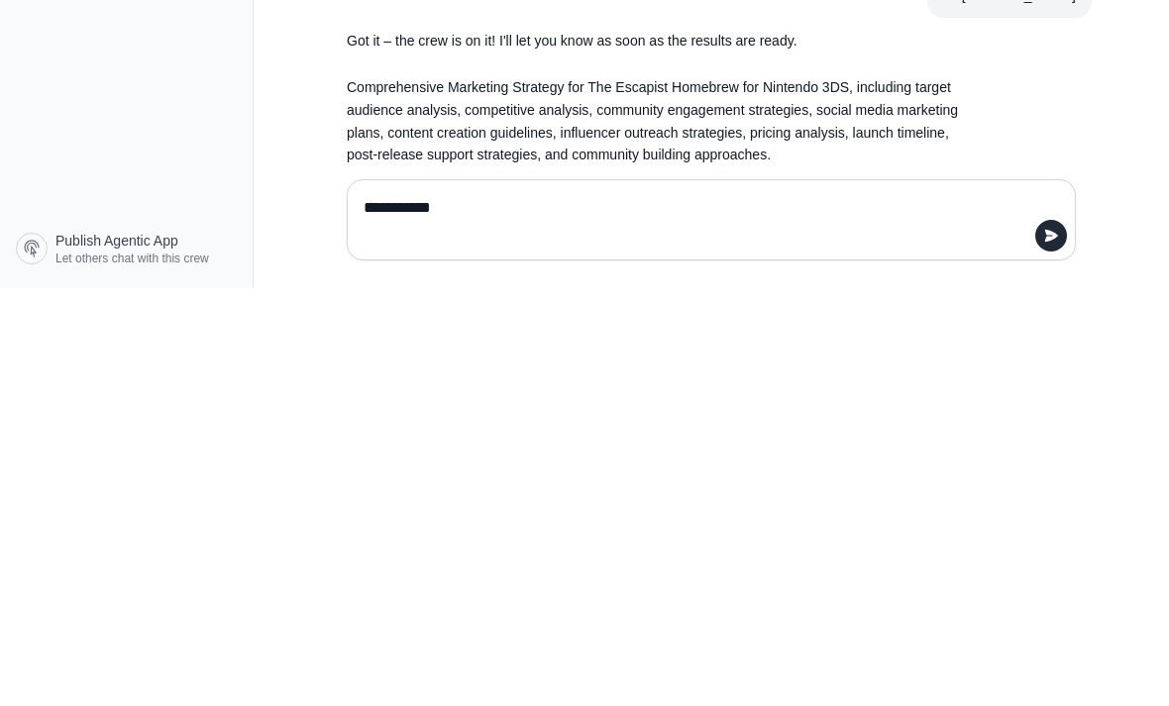
type textarea "**********"
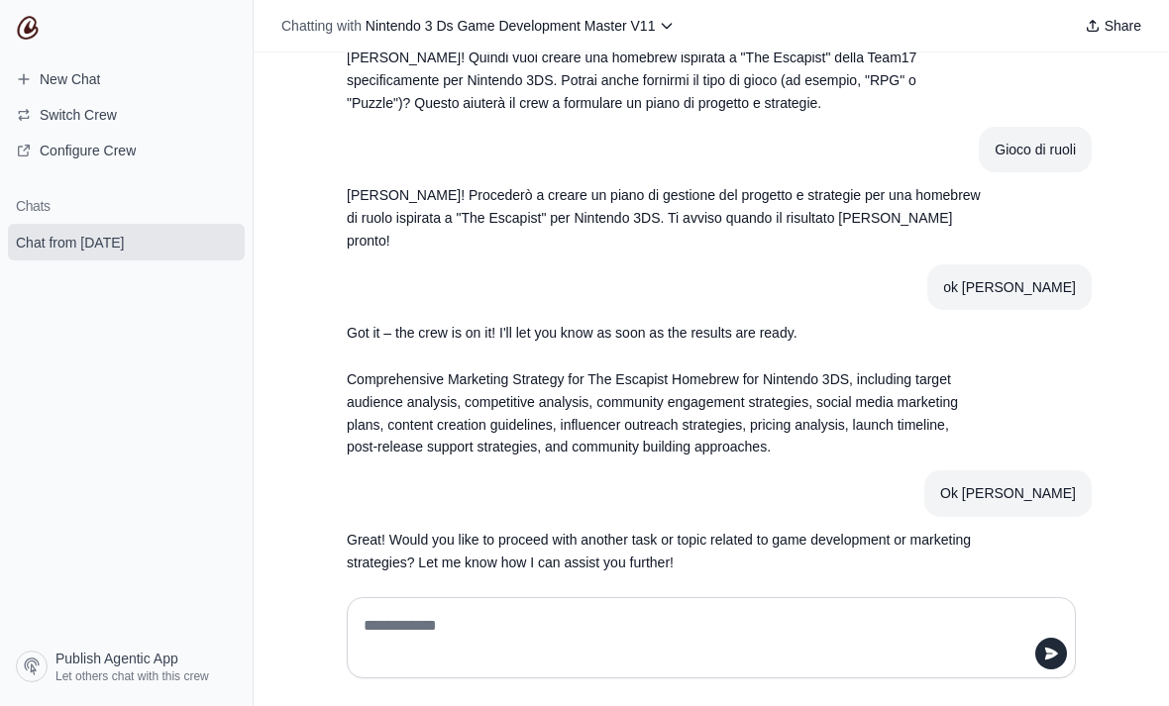
scroll to position [5521, 0]
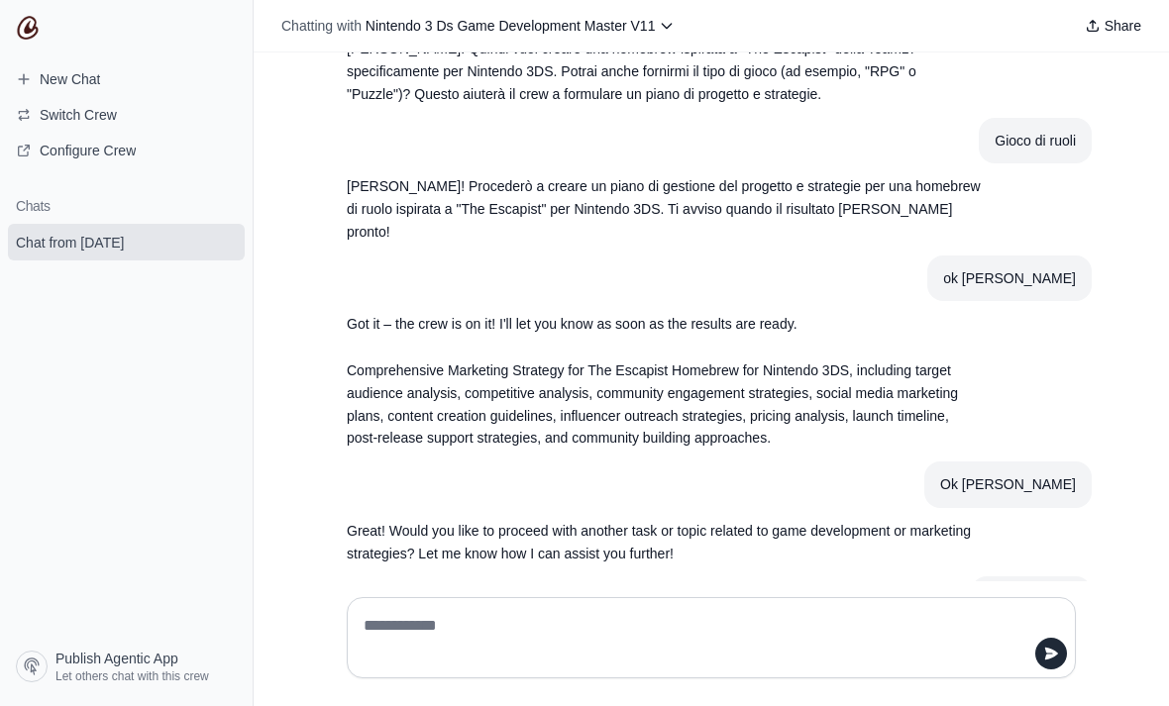
click at [820, 663] on div at bounding box center [711, 637] width 729 height 81
click at [805, 663] on div at bounding box center [711, 637] width 729 height 81
click at [801, 669] on div at bounding box center [711, 637] width 729 height 81
click at [789, 661] on div at bounding box center [711, 637] width 729 height 81
click at [392, 666] on textarea at bounding box center [711, 637] width 703 height 55
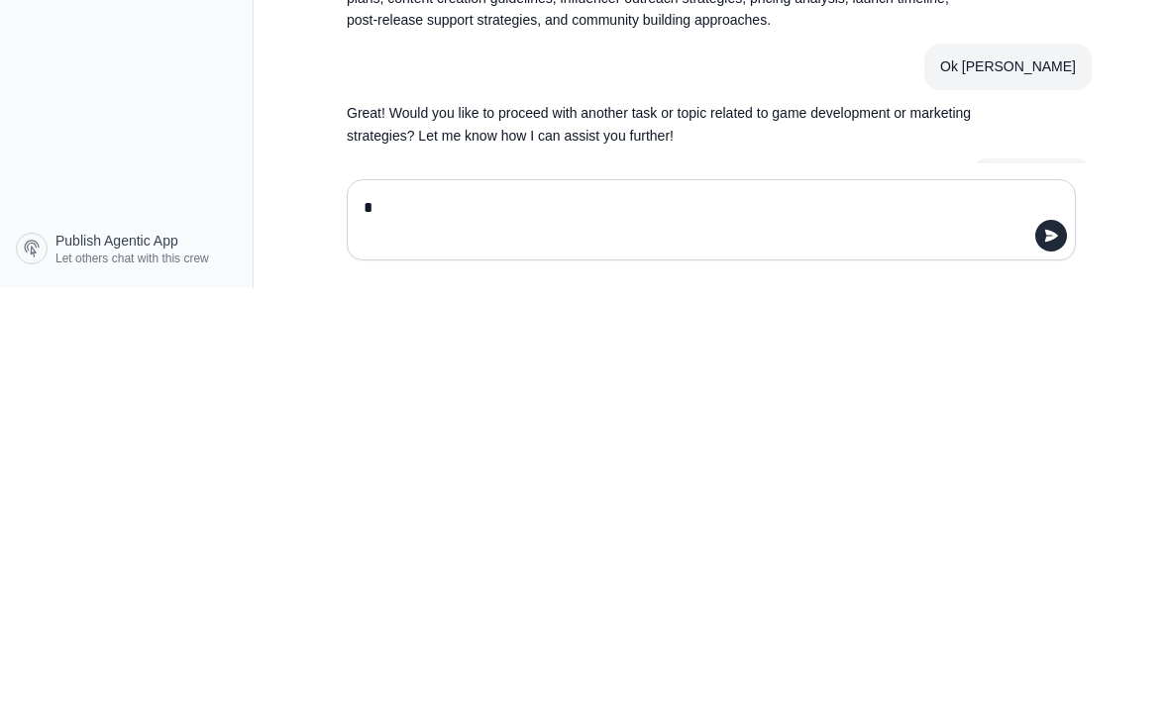
paste textarea "**********"
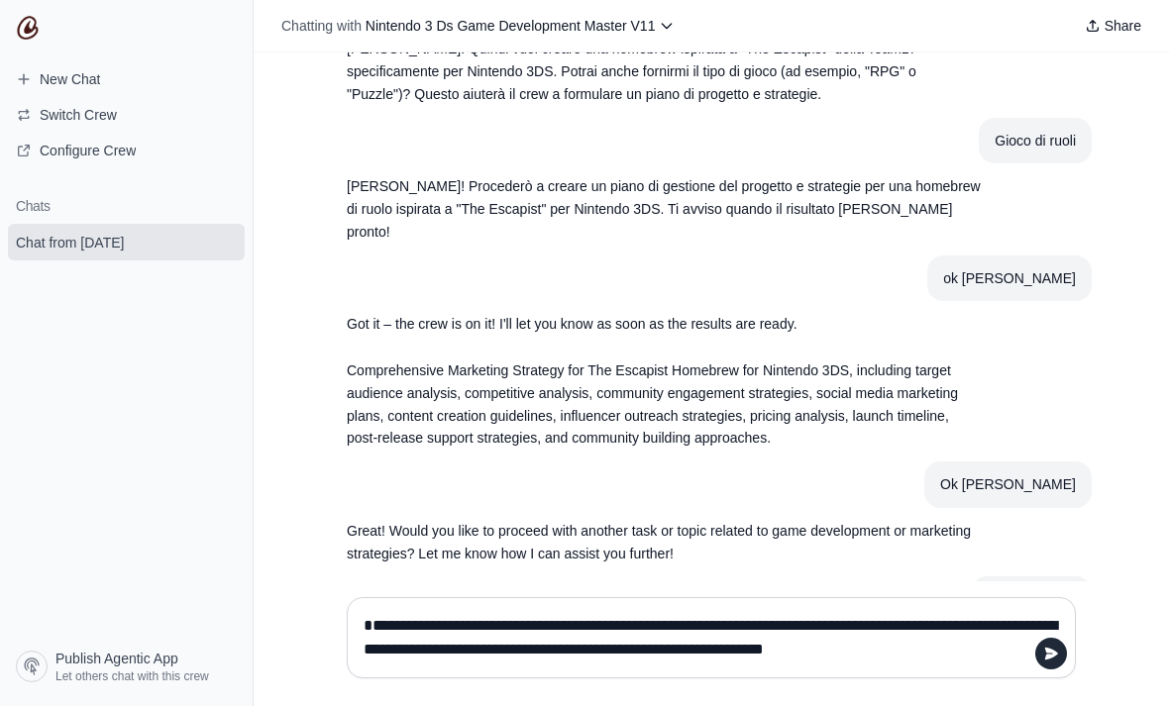
click at [817, 666] on textarea "**********" at bounding box center [711, 637] width 703 height 55
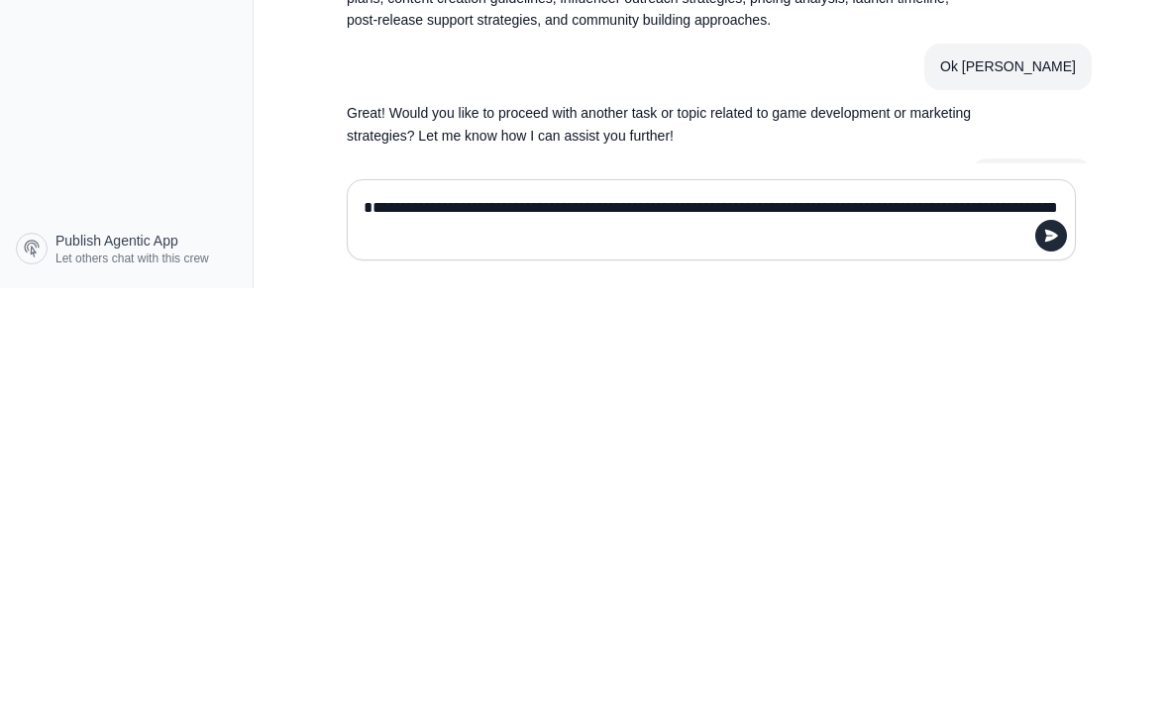
type textarea "**********"
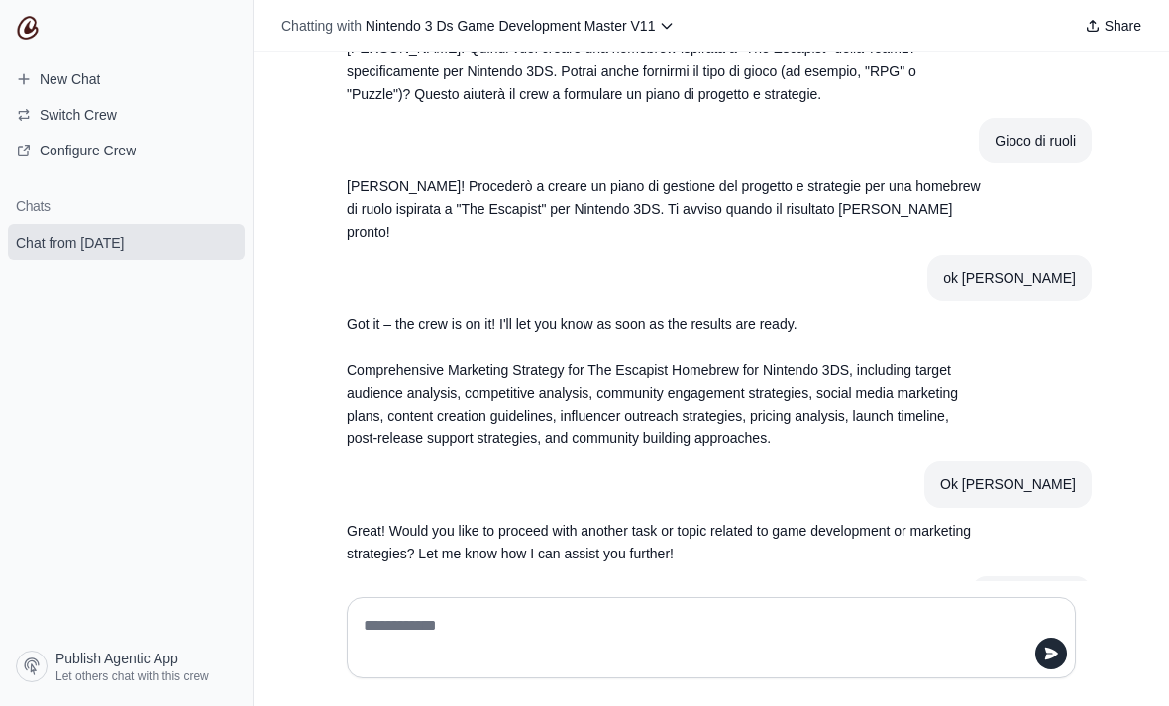
scroll to position [63, 0]
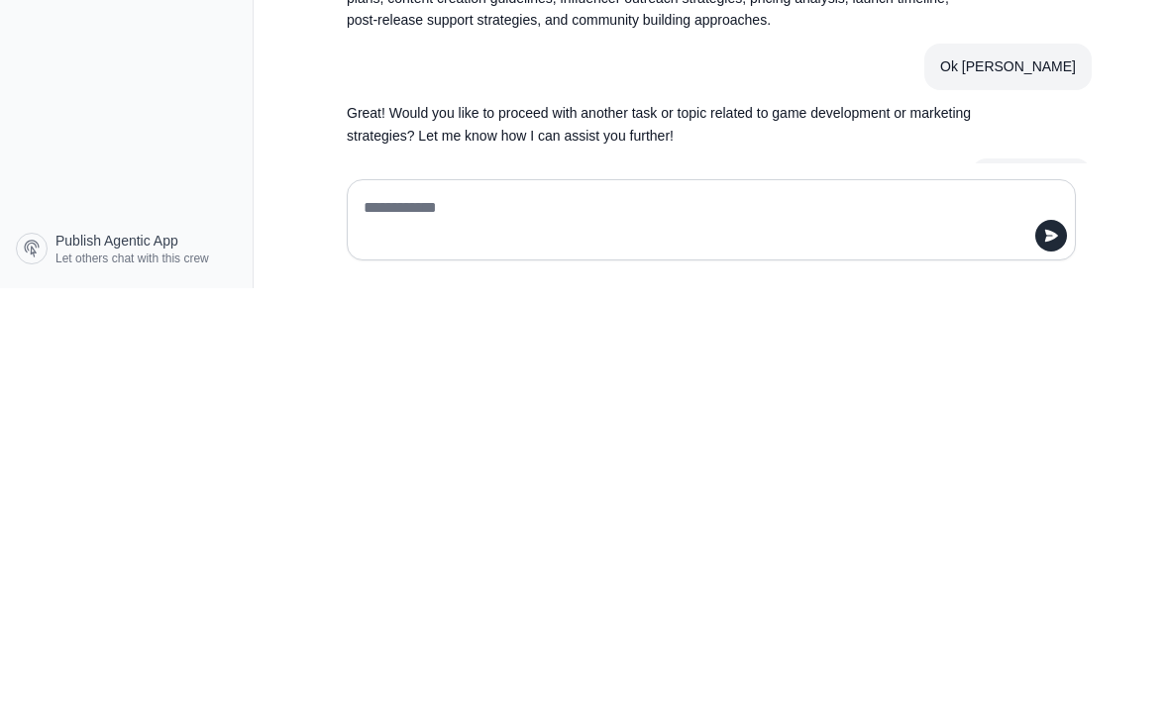
paste textarea "**********"
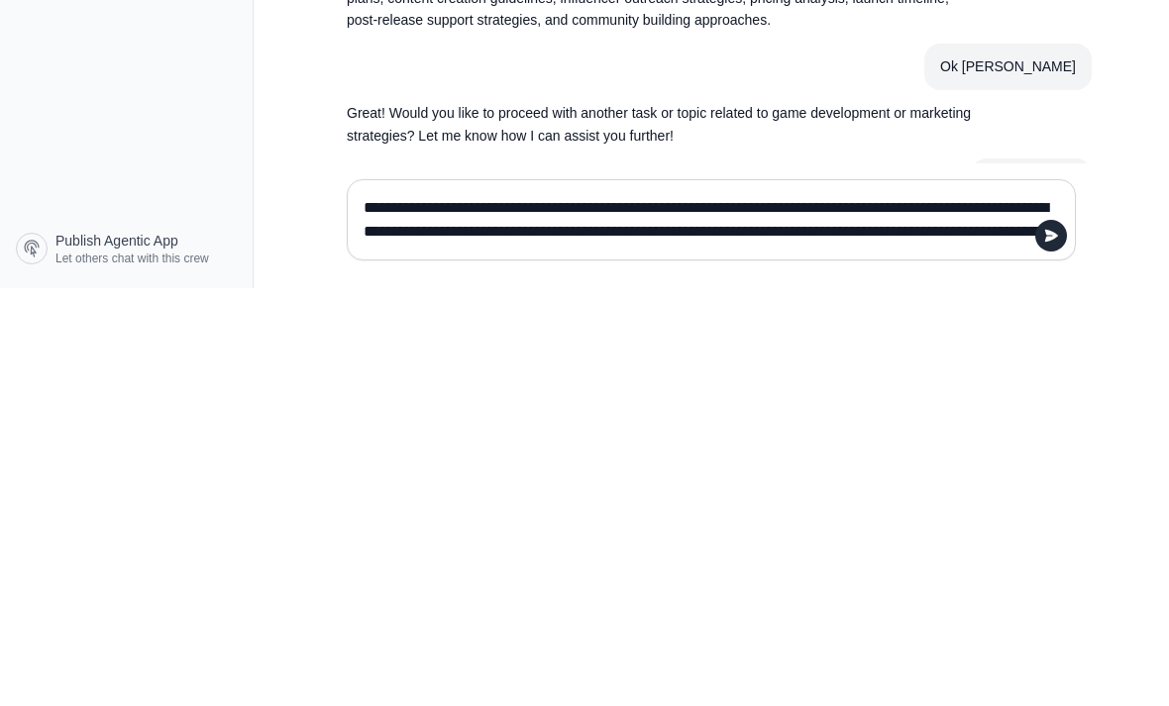
scroll to position [4136, 0]
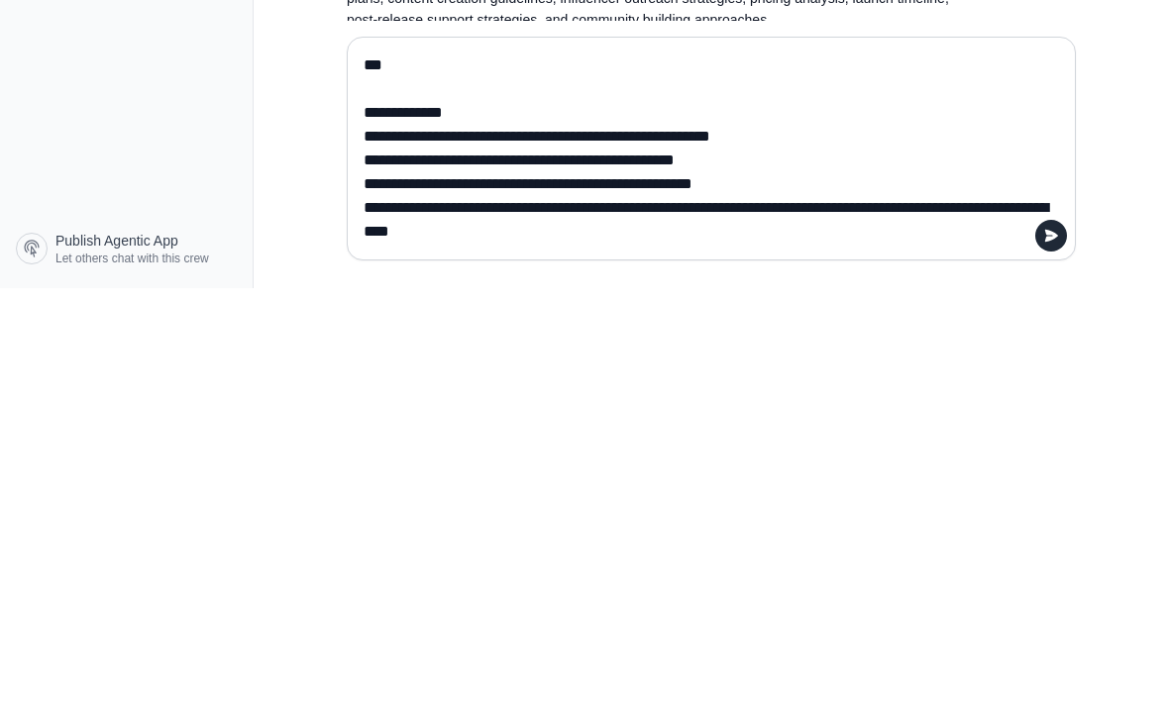
type textarea "**********"
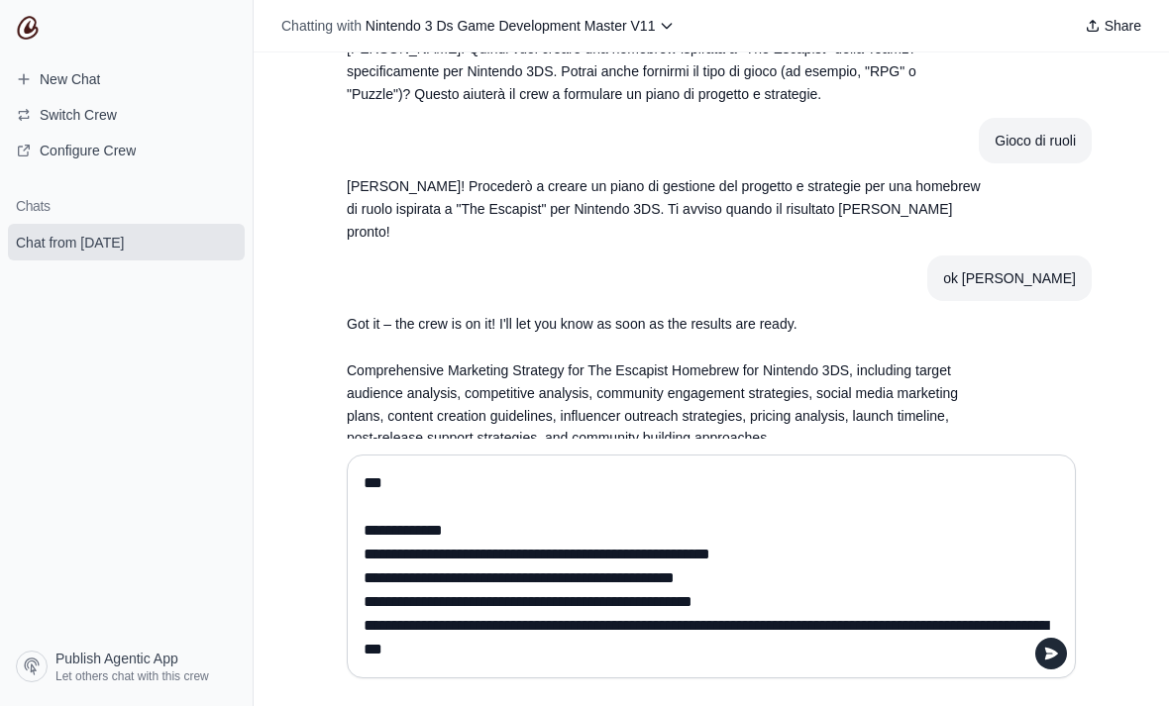
click at [1048, 666] on textarea at bounding box center [705, 567] width 691 height 198
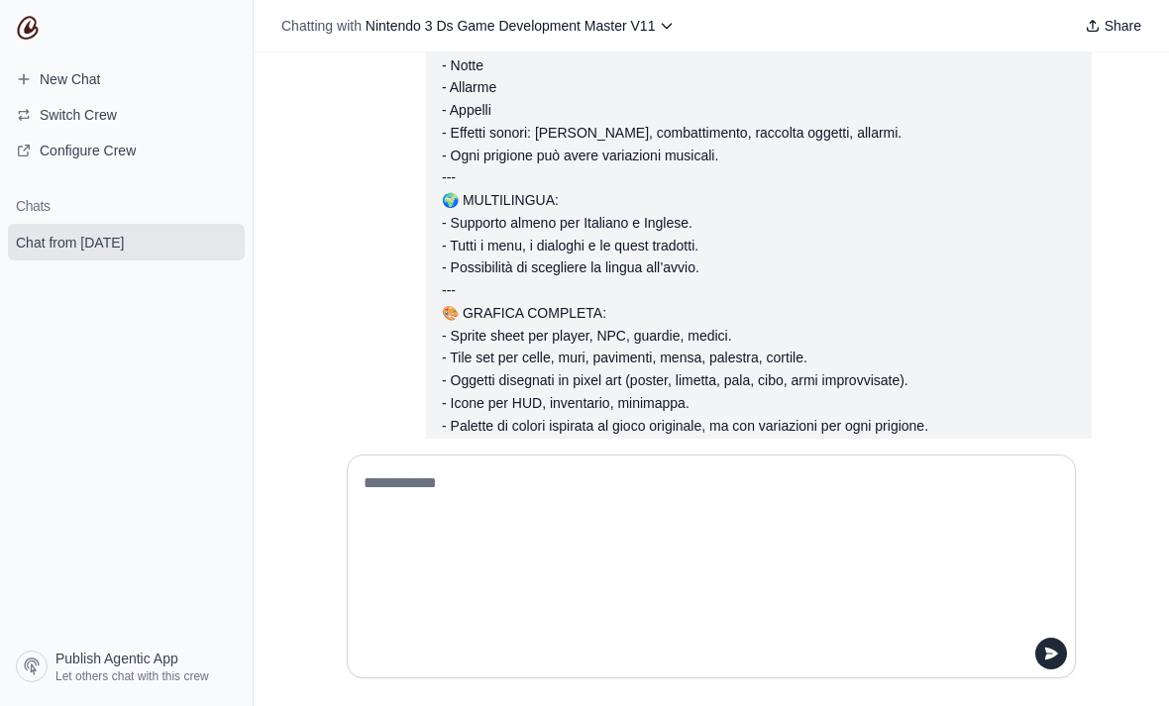
scroll to position [9154, 0]
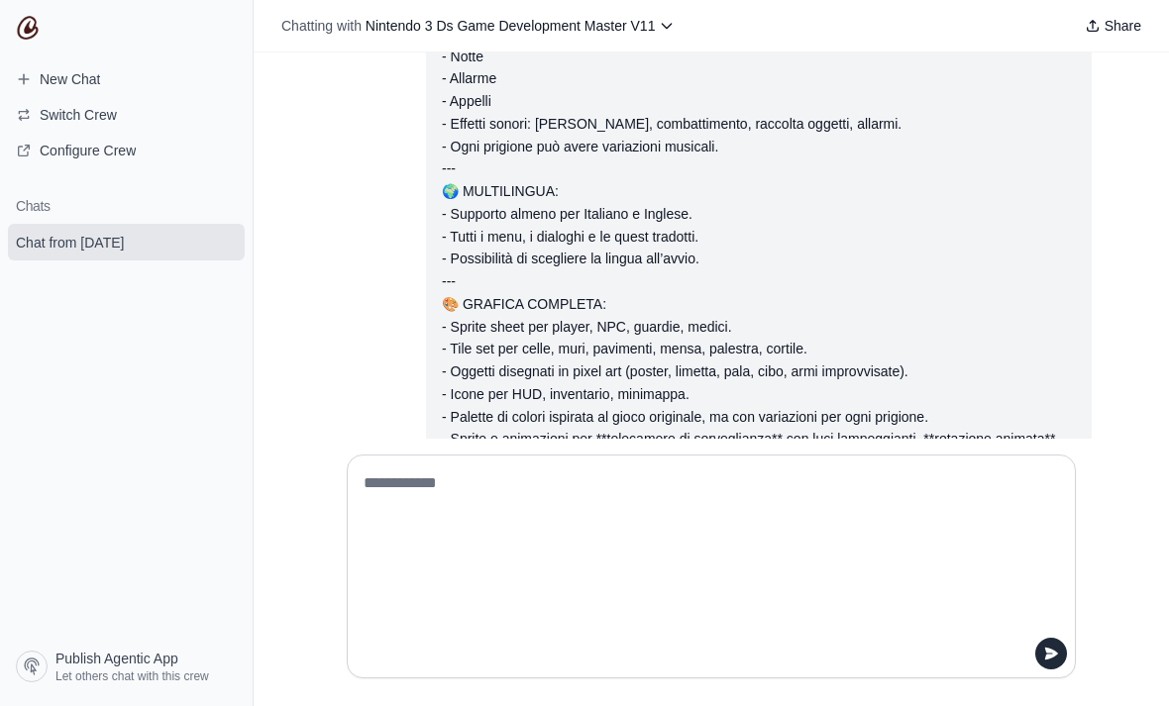
click at [800, 556] on textarea at bounding box center [705, 567] width 691 height 198
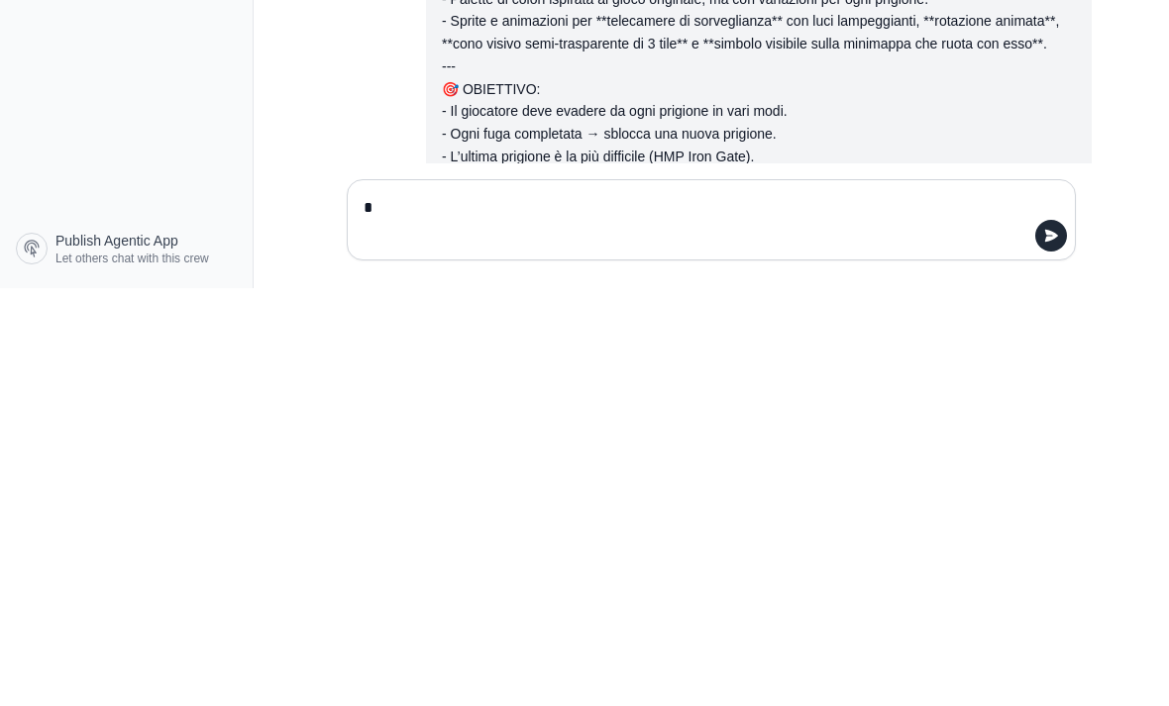
scroll to position [9012, 0]
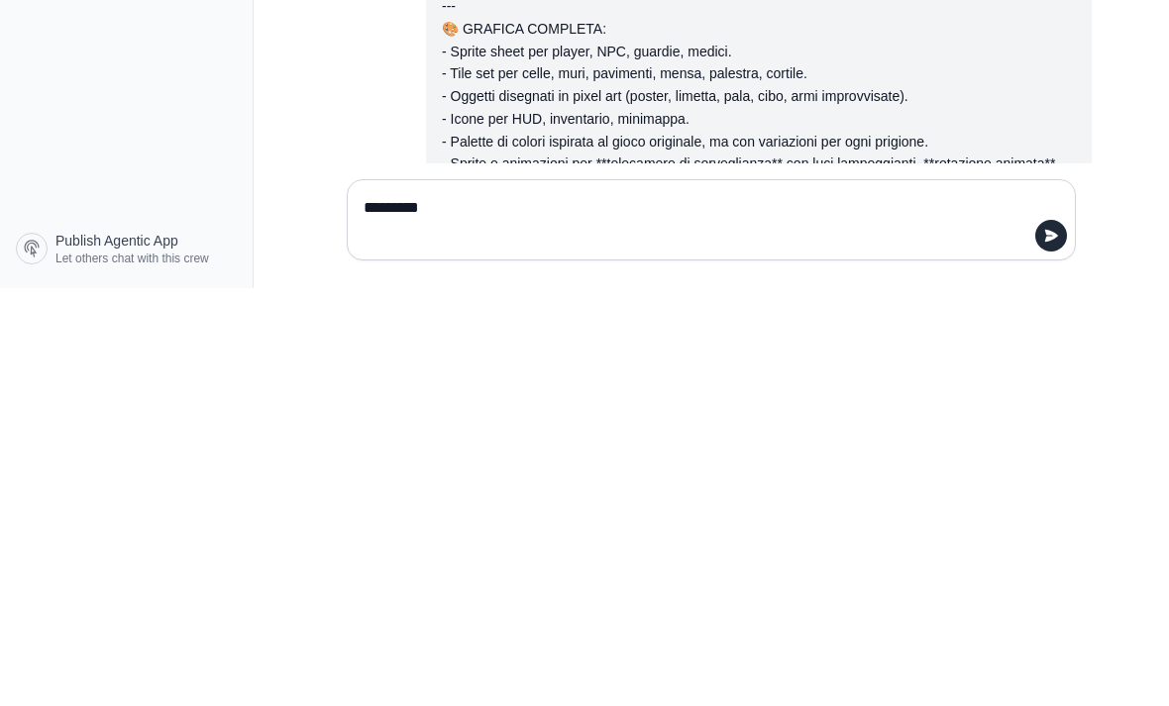
type textarea "**********"
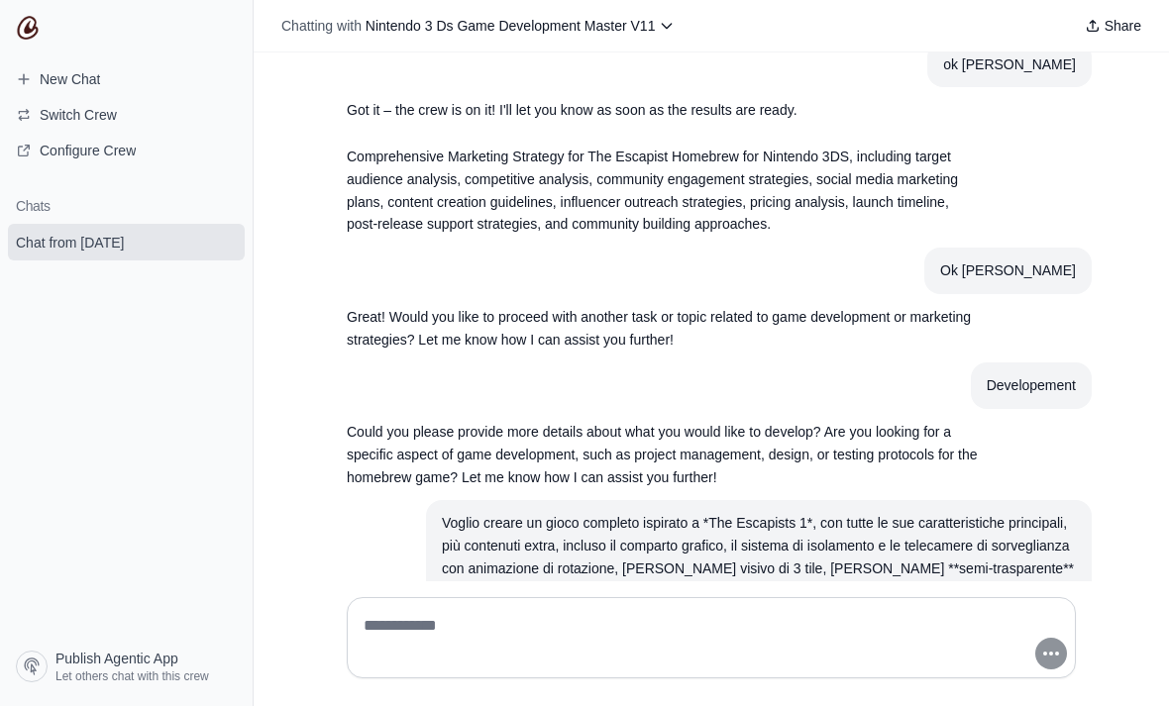
scroll to position [5797, 0]
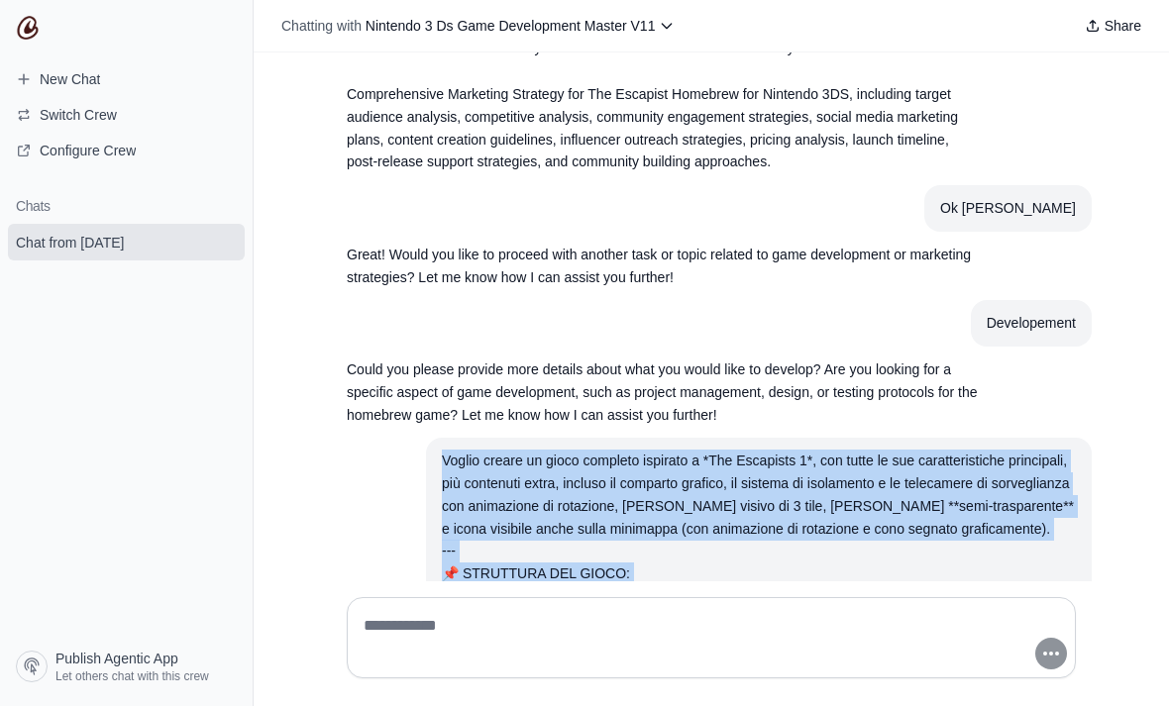
copy div "Voglio creare un gioco completo ispirato a *The Escapists 1*, con tutte le sue …"
click at [795, 300] on article "Developement" at bounding box center [711, 323] width 761 height 47
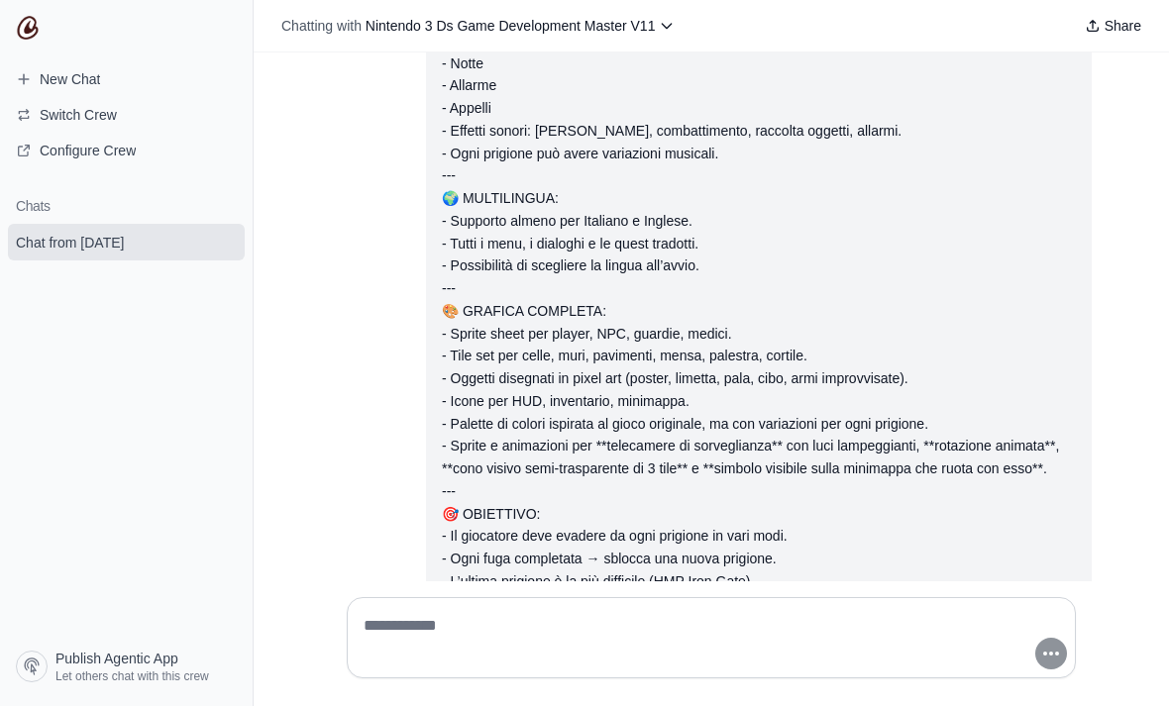
scroll to position [9146, 0]
click at [169, 218] on section "Chats Chat from September 1" at bounding box center [126, 412] width 253 height 461
click at [227, 245] on icon "submit" at bounding box center [225, 242] width 16 height 16
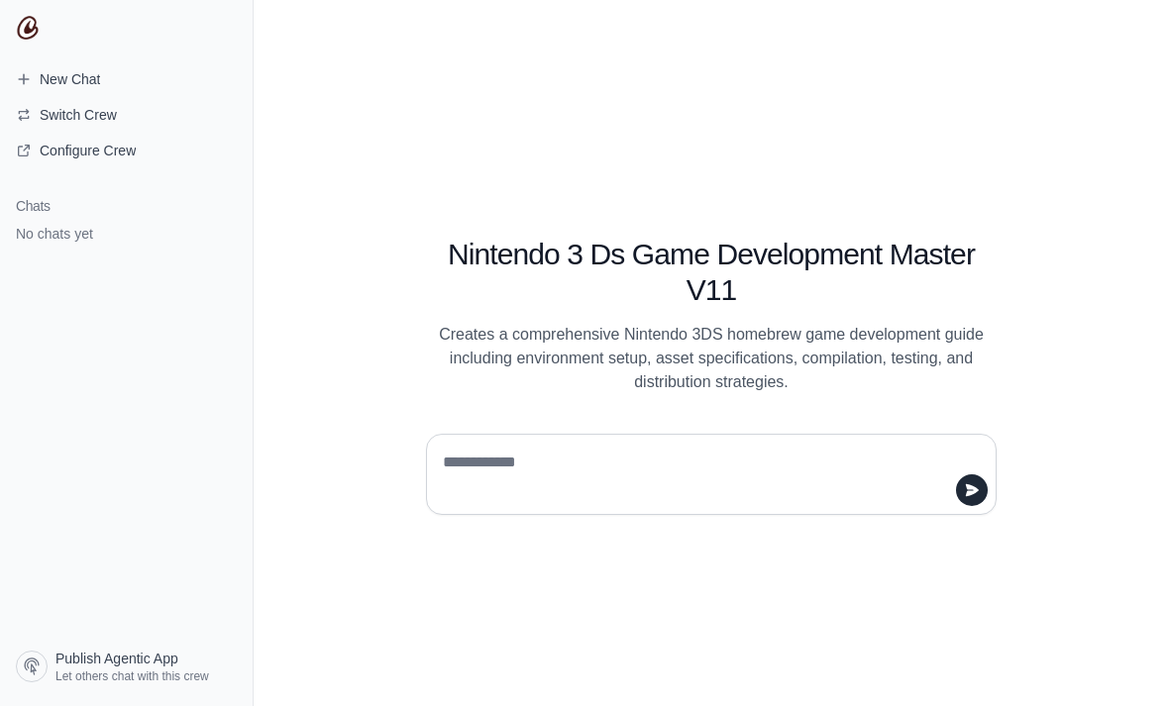
click at [318, 5] on div "Nintendo 3 Ds Game Development Master V11 Creates a comprehensive Nintendo 3DS …" at bounding box center [711, 353] width 915 height 706
click at [242, 2] on nav "New Chat Switch Crew Configure Crew Chats No chats yet Publish Agentic App Let …" at bounding box center [127, 353] width 254 height 706
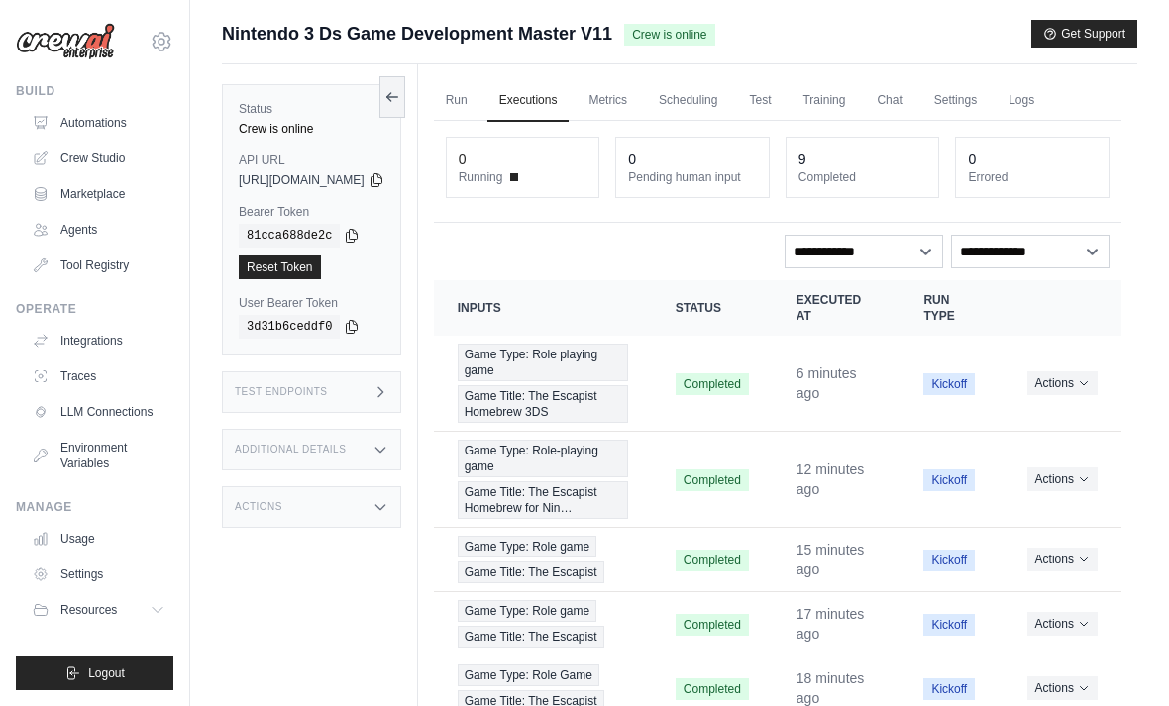
click at [1077, 379] on button "Actions" at bounding box center [1062, 383] width 70 height 24
click at [1059, 384] on button "Actions" at bounding box center [1062, 383] width 70 height 24
click at [1040, 423] on link "View Details" at bounding box center [1034, 419] width 127 height 32
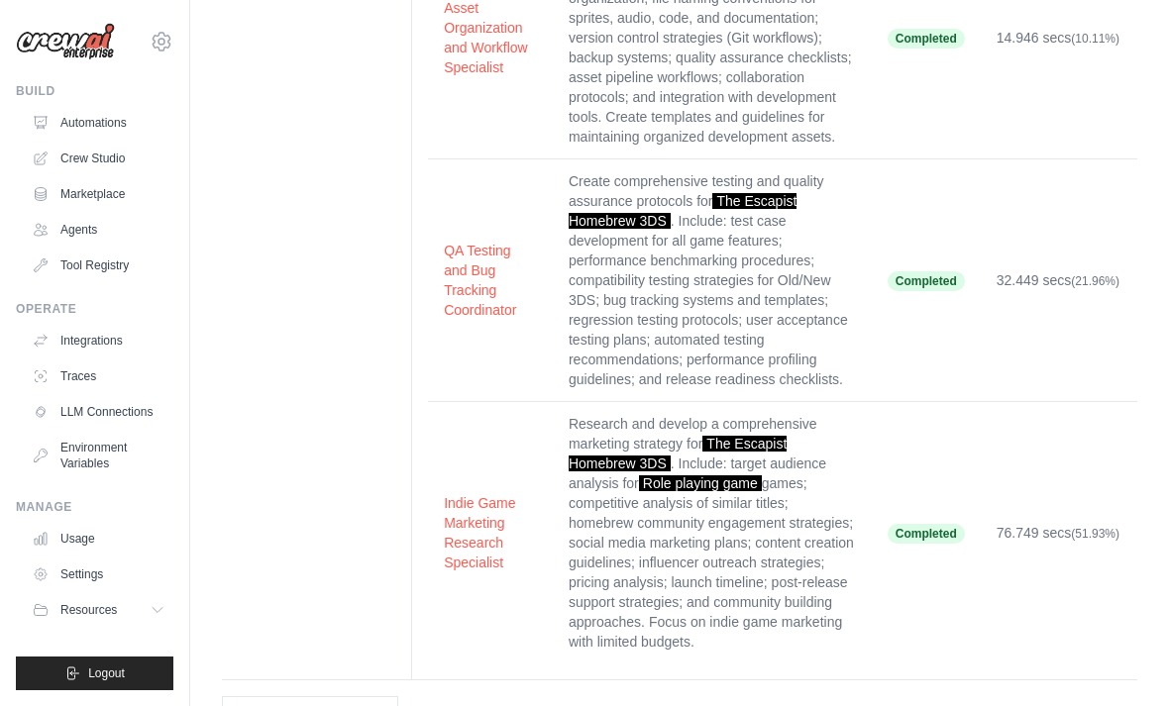
scroll to position [663, 0]
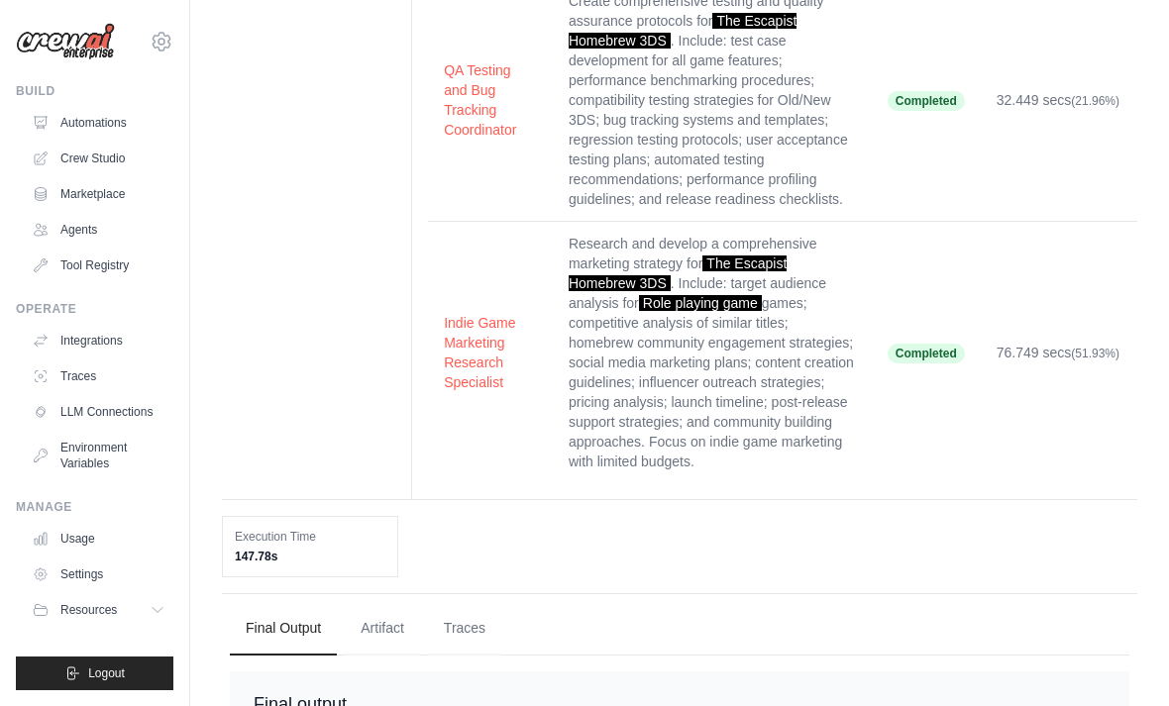
click at [397, 602] on button "Artifact" at bounding box center [382, 628] width 75 height 53
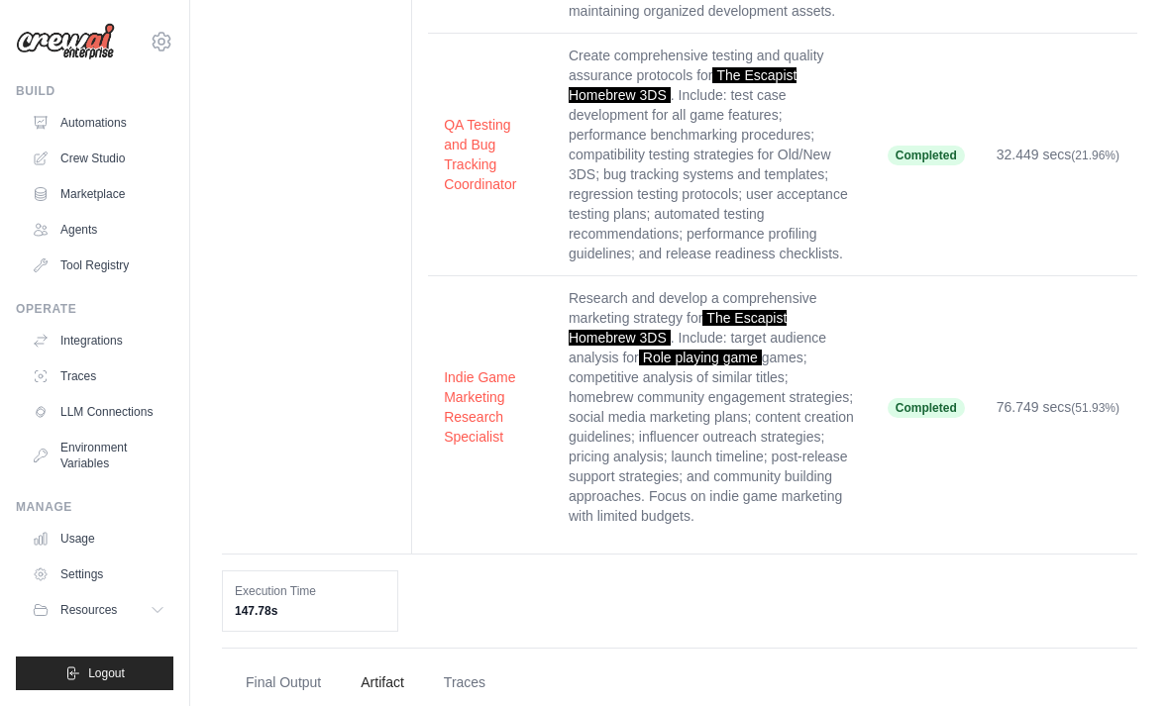
click at [467, 657] on button "Traces" at bounding box center [464, 683] width 73 height 53
click at [393, 657] on button "Artifact" at bounding box center [382, 683] width 75 height 53
click at [477, 657] on button "Traces" at bounding box center [464, 683] width 73 height 53
click at [479, 657] on button "Traces" at bounding box center [464, 683] width 73 height 53
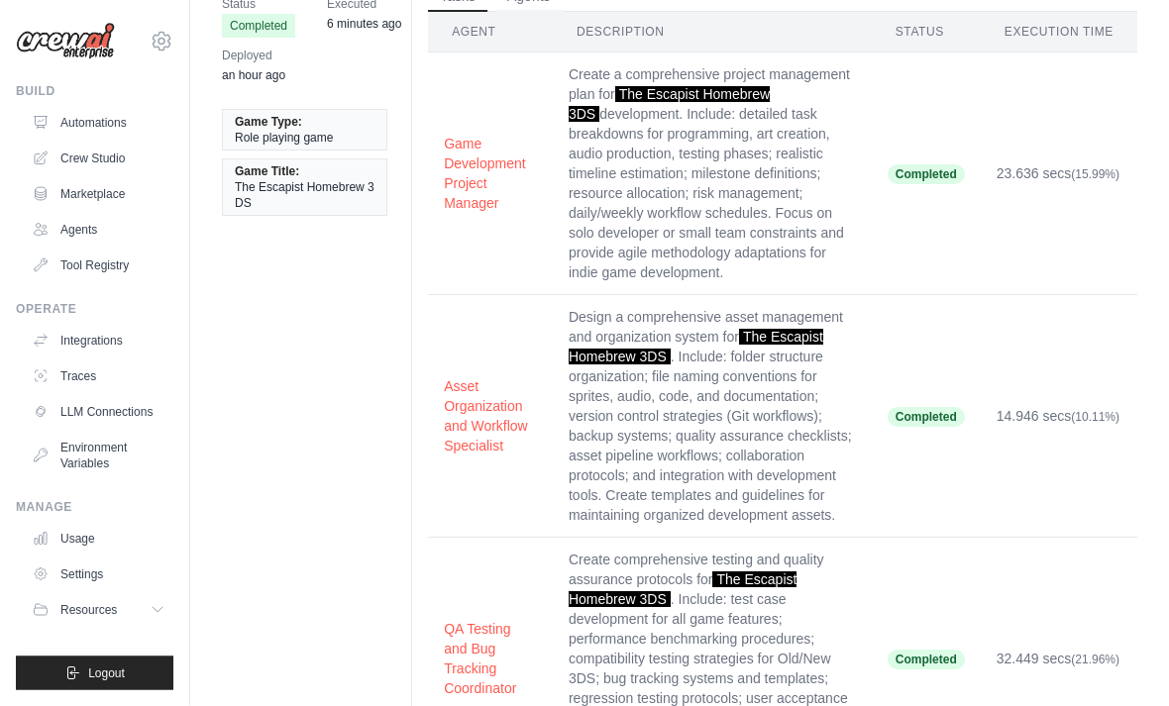
scroll to position [0, 0]
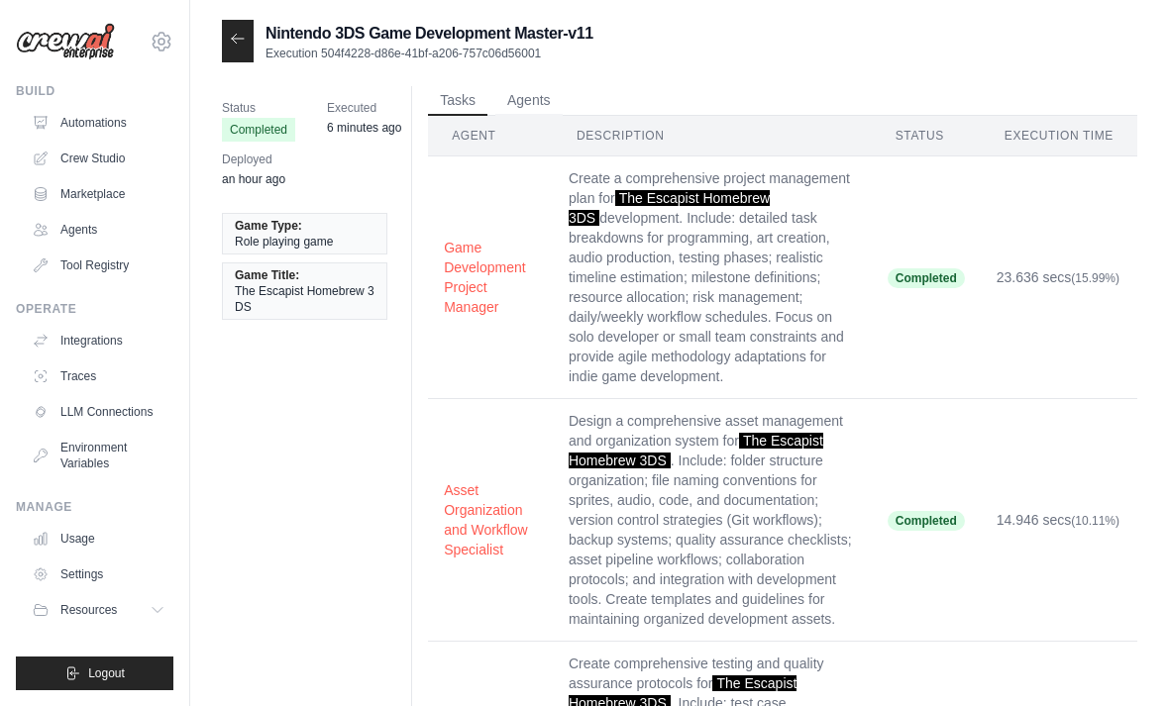
click at [236, 41] on icon at bounding box center [238, 39] width 16 height 16
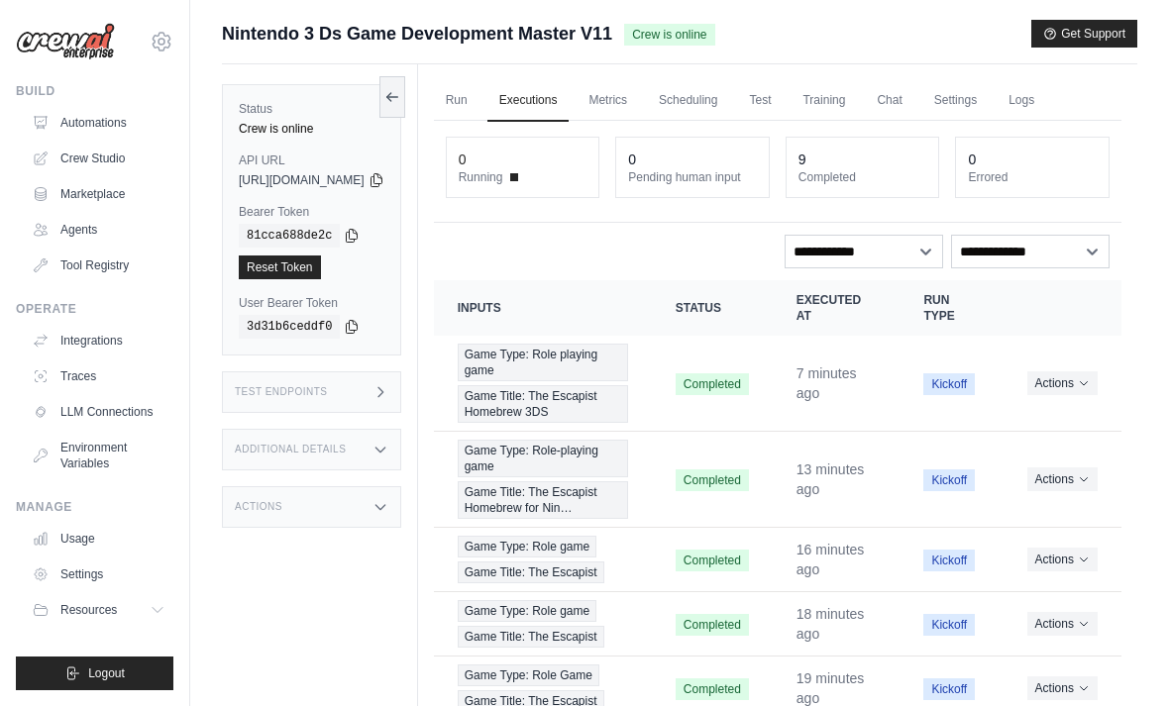
click at [93, 162] on link "Crew Studio" at bounding box center [99, 159] width 150 height 32
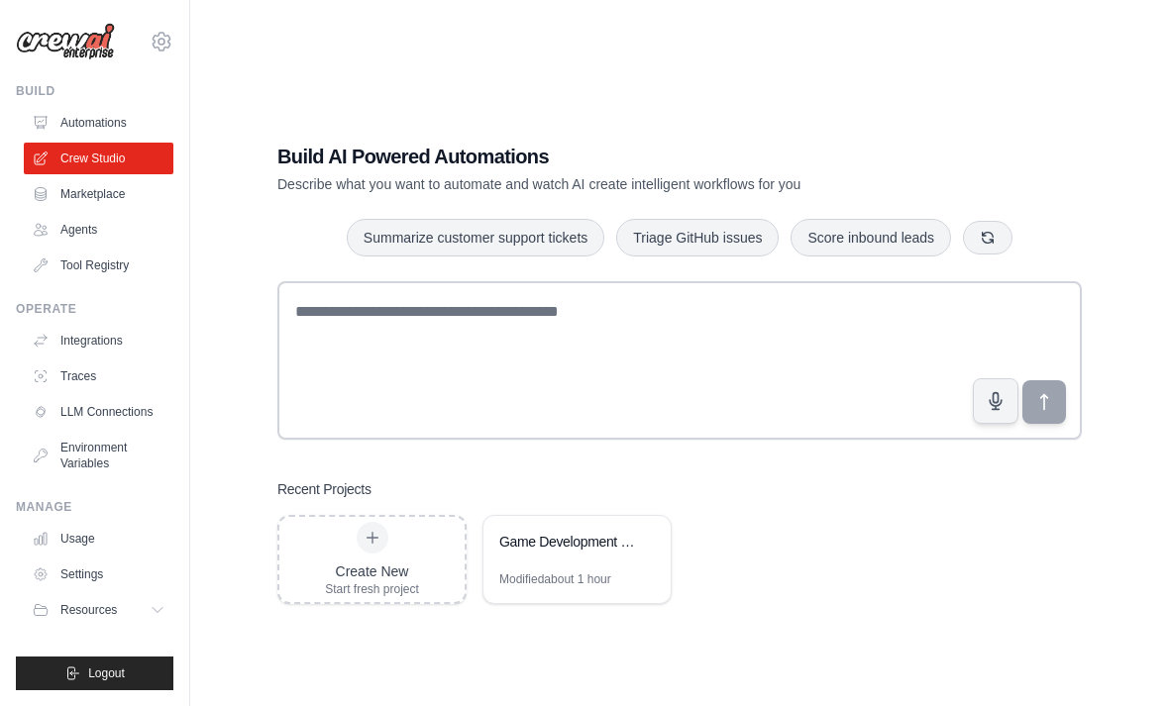
click at [536, 572] on div "Game Development Support Workflow" at bounding box center [576, 543] width 187 height 55
click at [545, 587] on div "Modified about 1 hour" at bounding box center [555, 580] width 112 height 16
click at [115, 115] on link "Automations" at bounding box center [99, 123] width 150 height 32
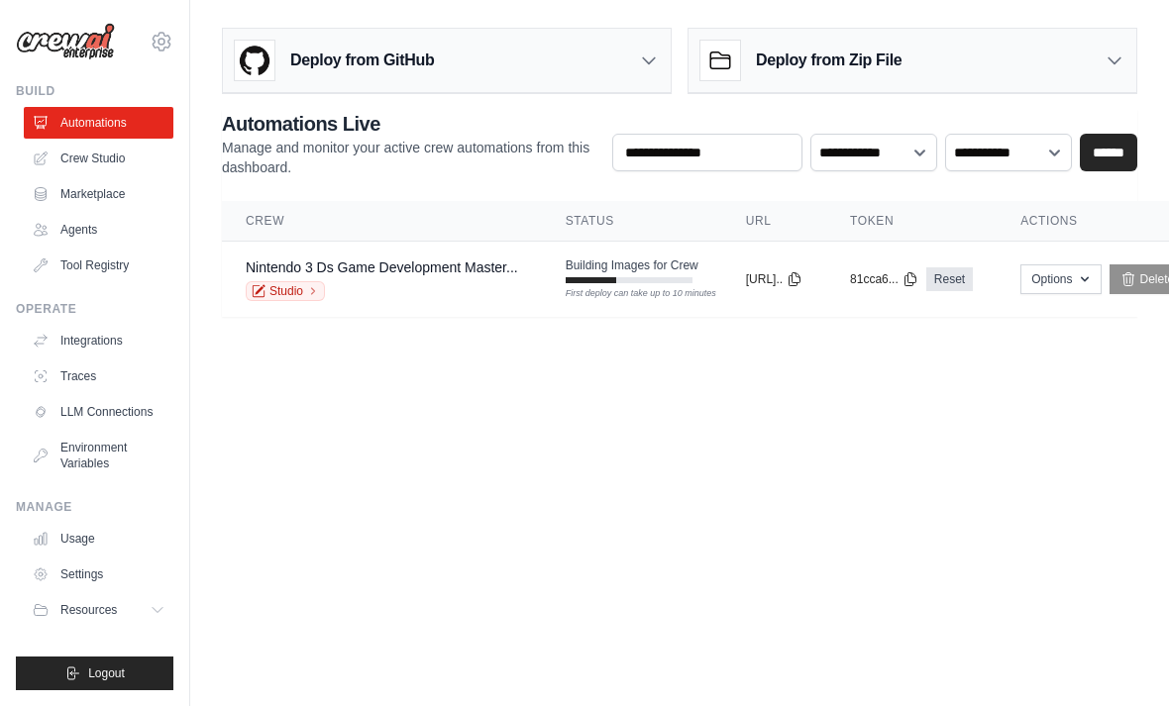
click at [554, 273] on td "Building Images for Crew First deploy can take up to 10 minutes" at bounding box center [632, 270] width 180 height 57
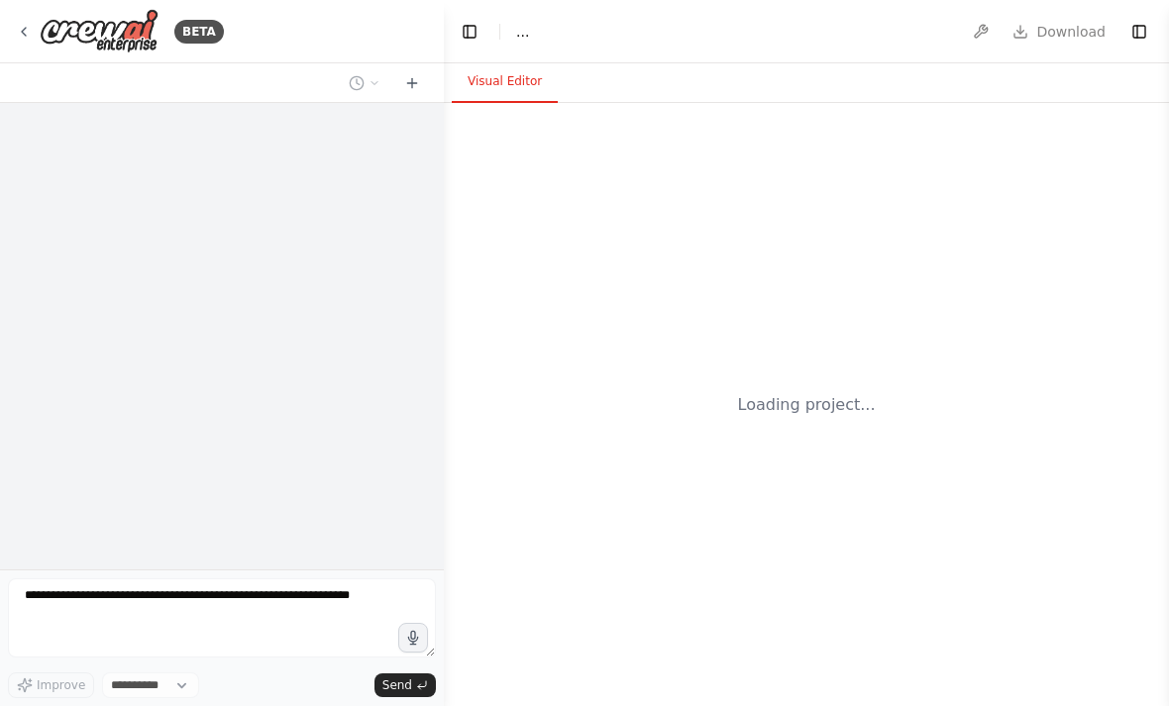
select select "****"
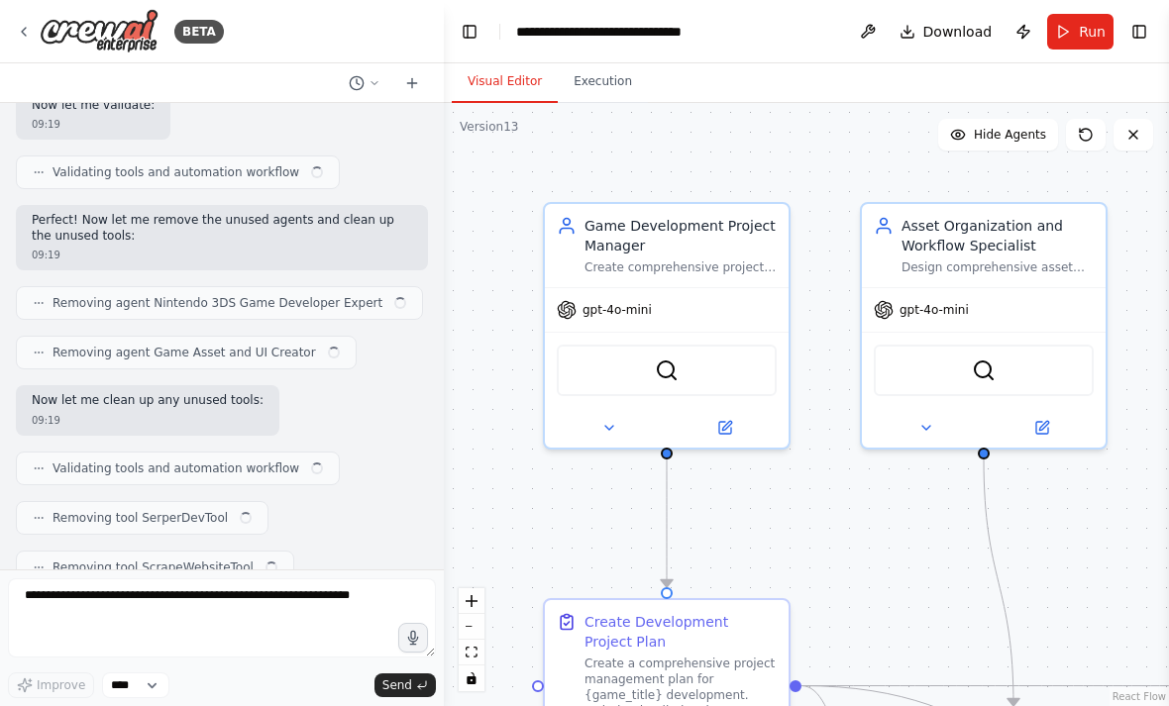
scroll to position [23629, 0]
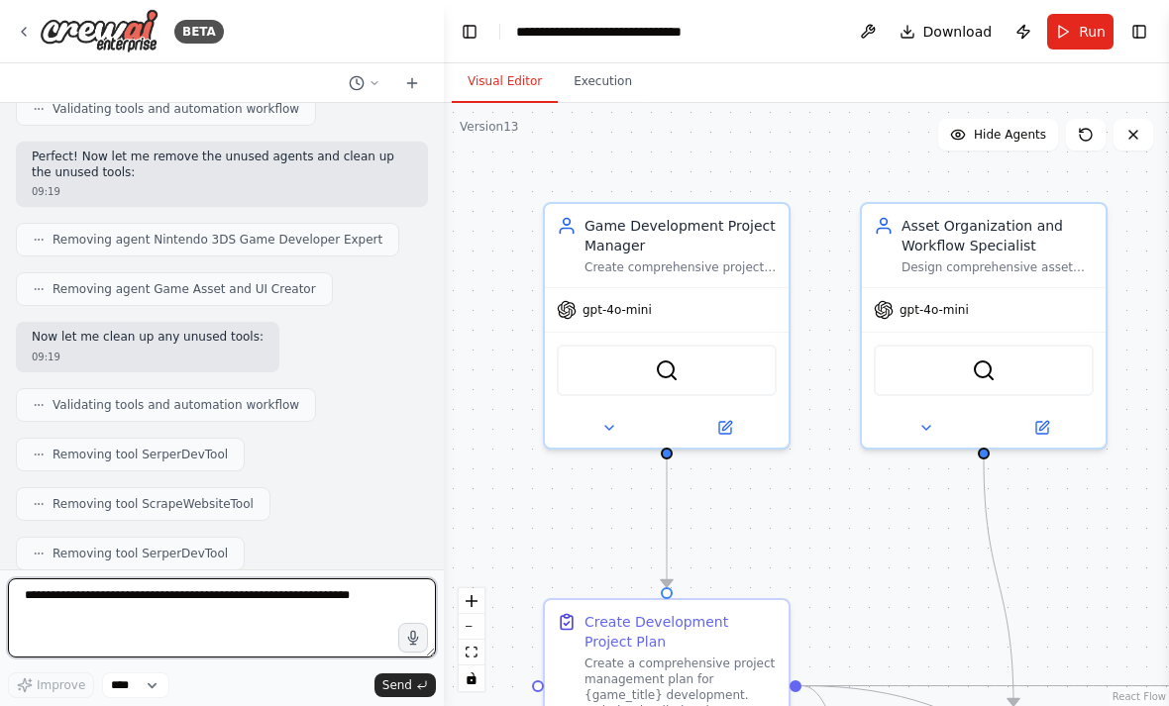
click at [289, 601] on textarea at bounding box center [222, 617] width 428 height 79
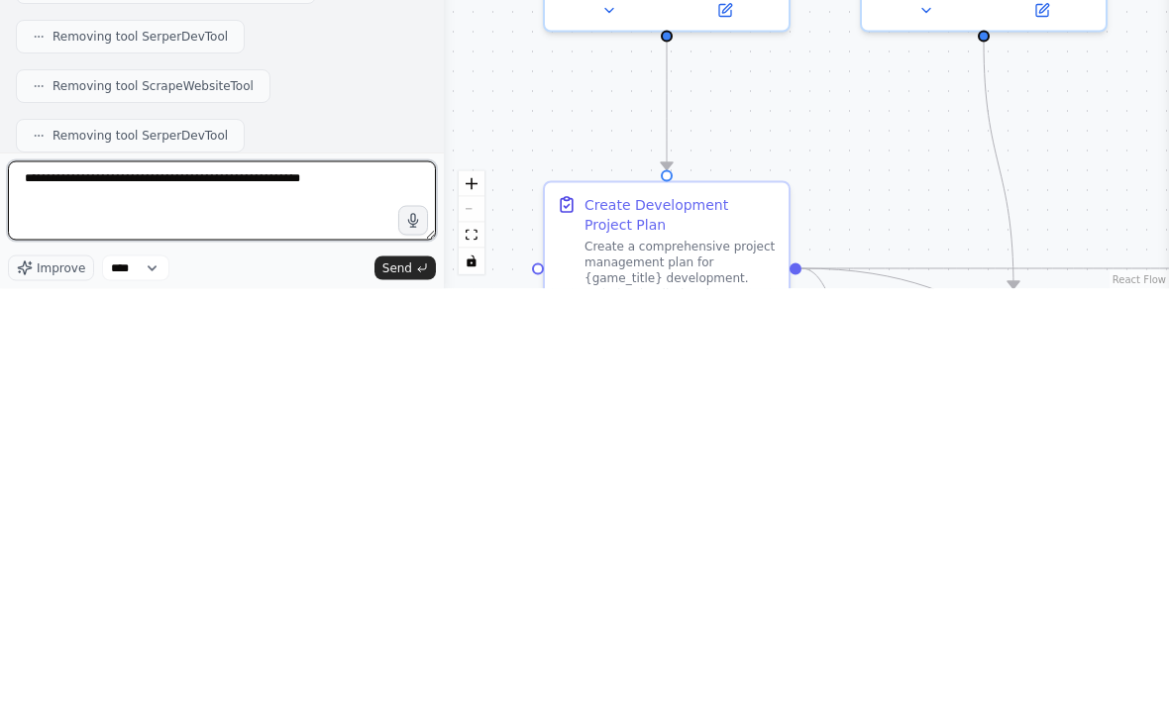
type textarea "**********"
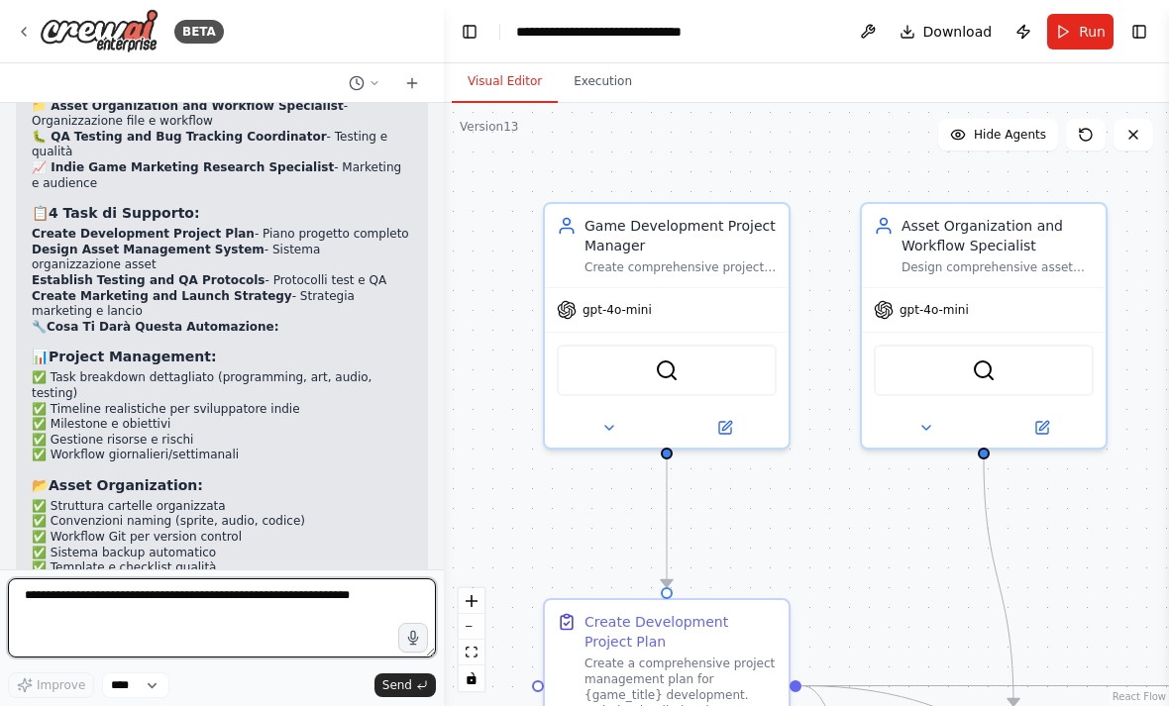
scroll to position [24425, 0]
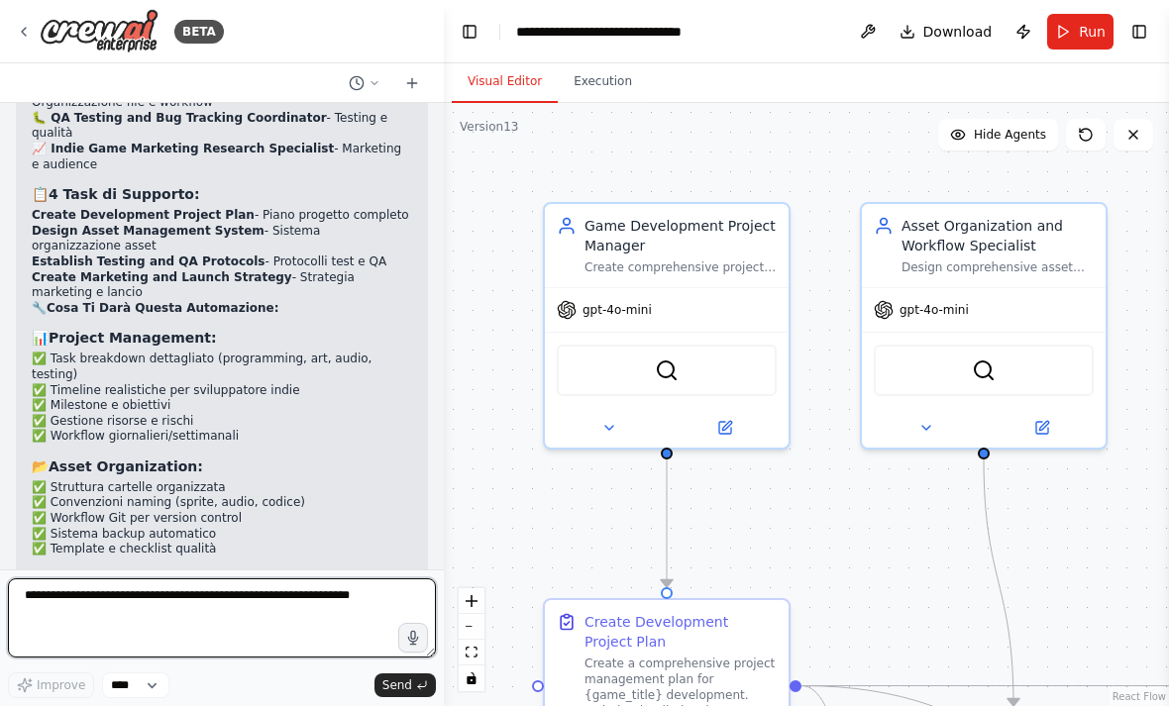
click at [245, 600] on textarea at bounding box center [222, 617] width 428 height 79
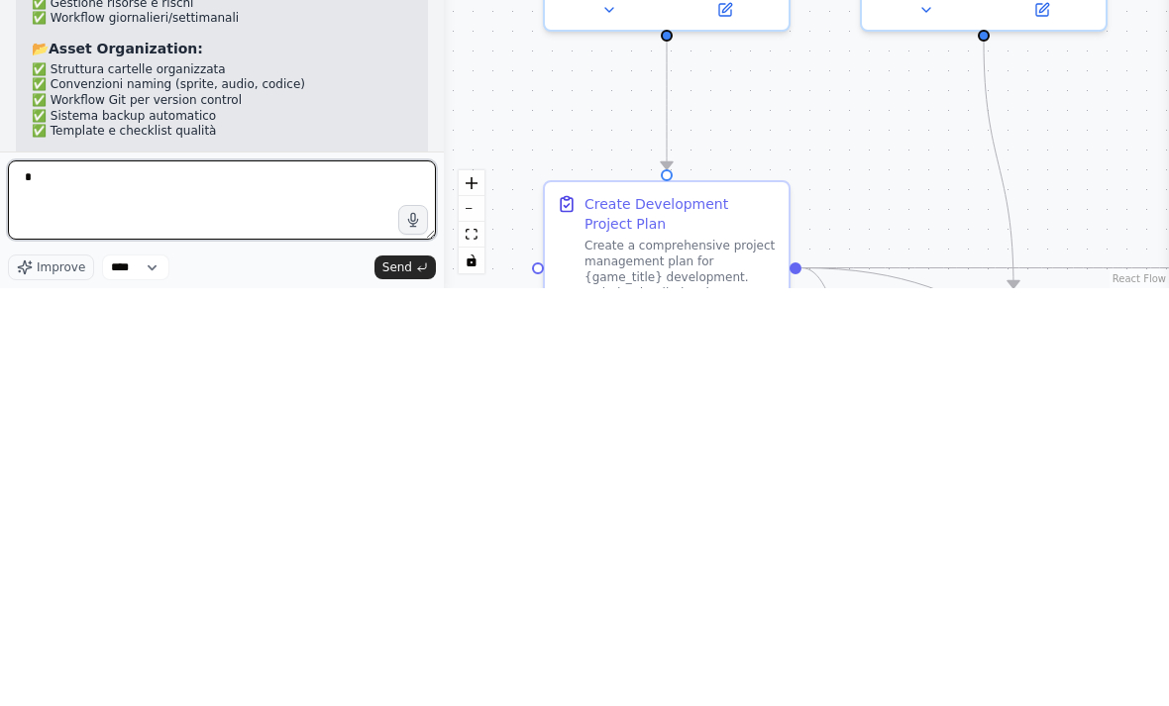
type textarea "**"
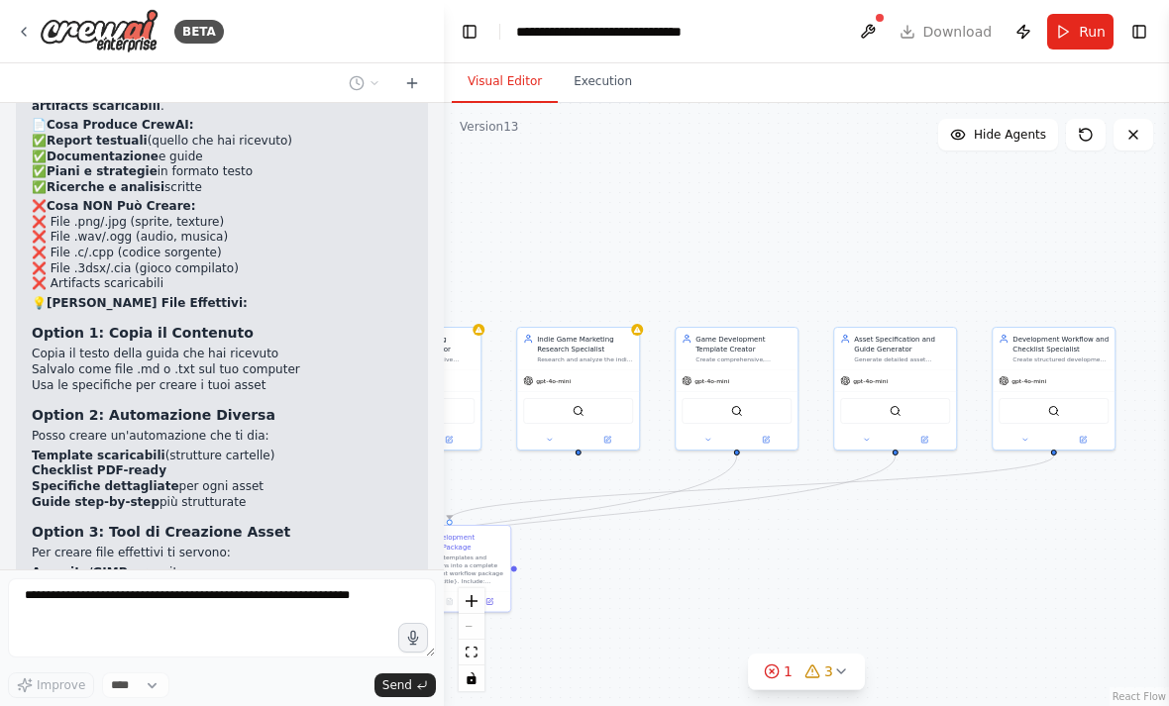
scroll to position [25476, 0]
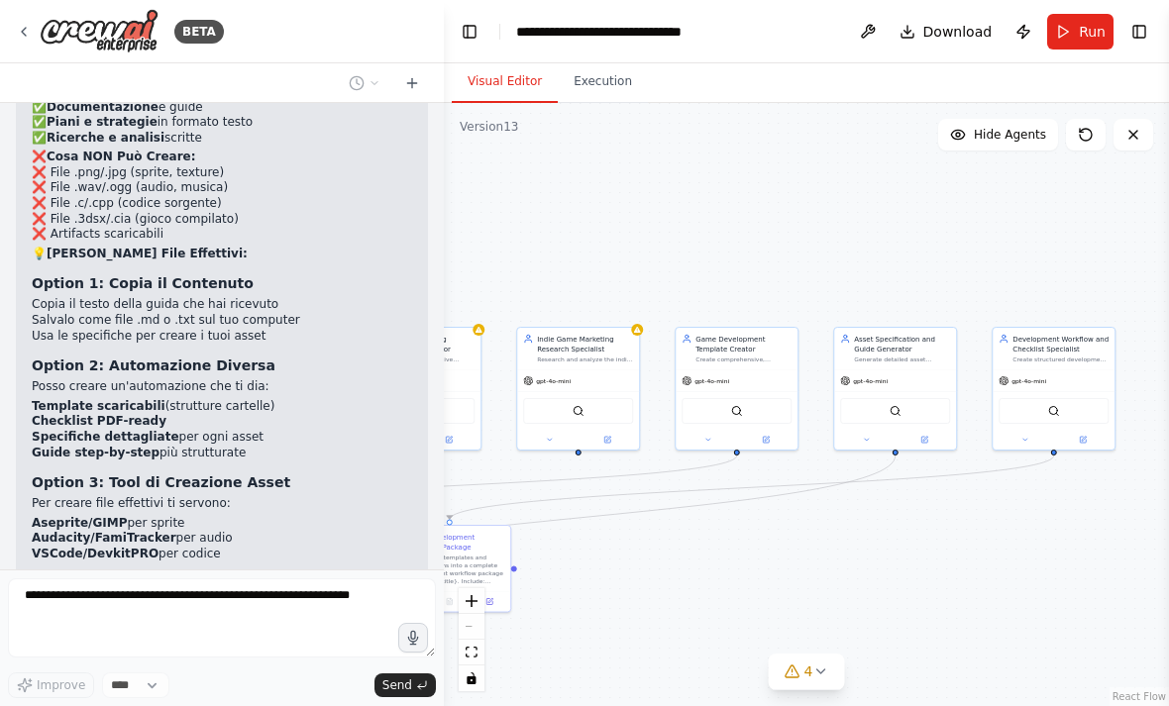
click at [41, 25] on img at bounding box center [99, 31] width 119 height 45
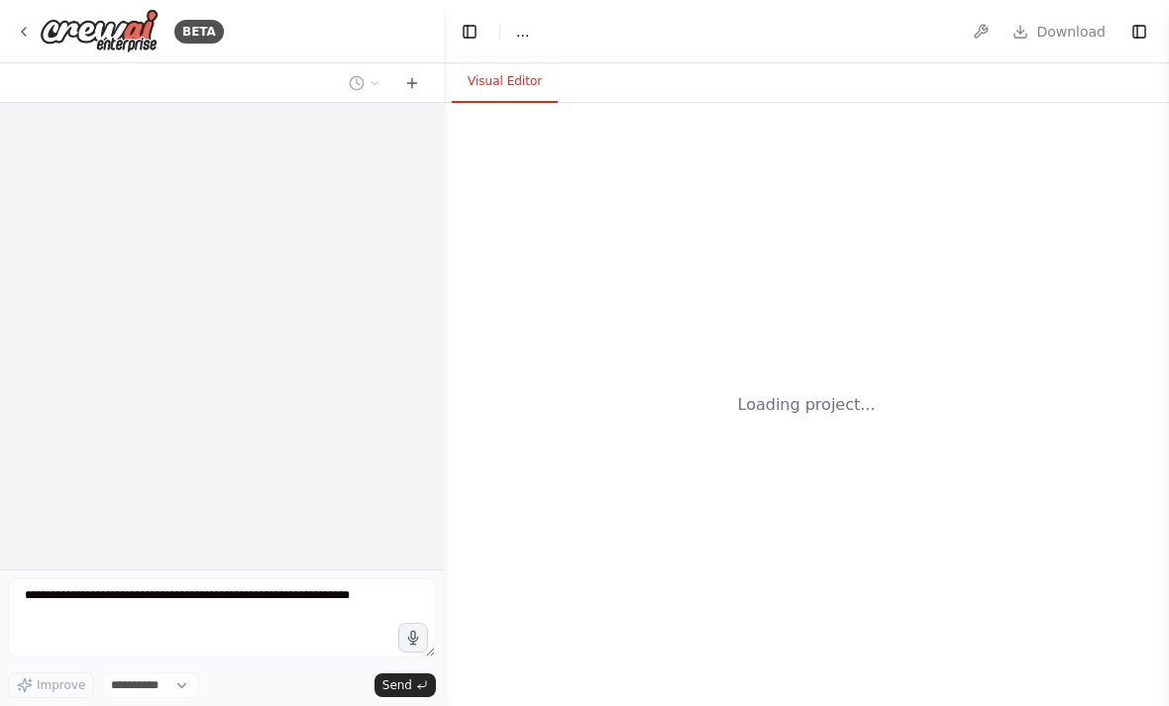
select select "****"
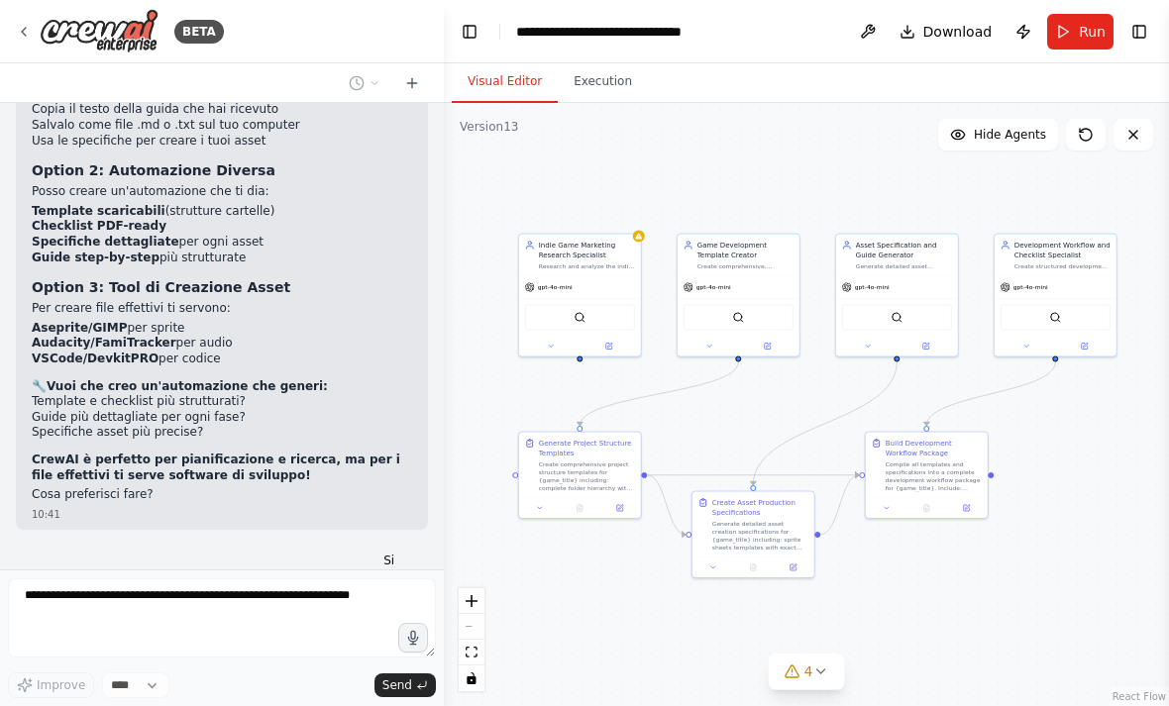
scroll to position [25690, 0]
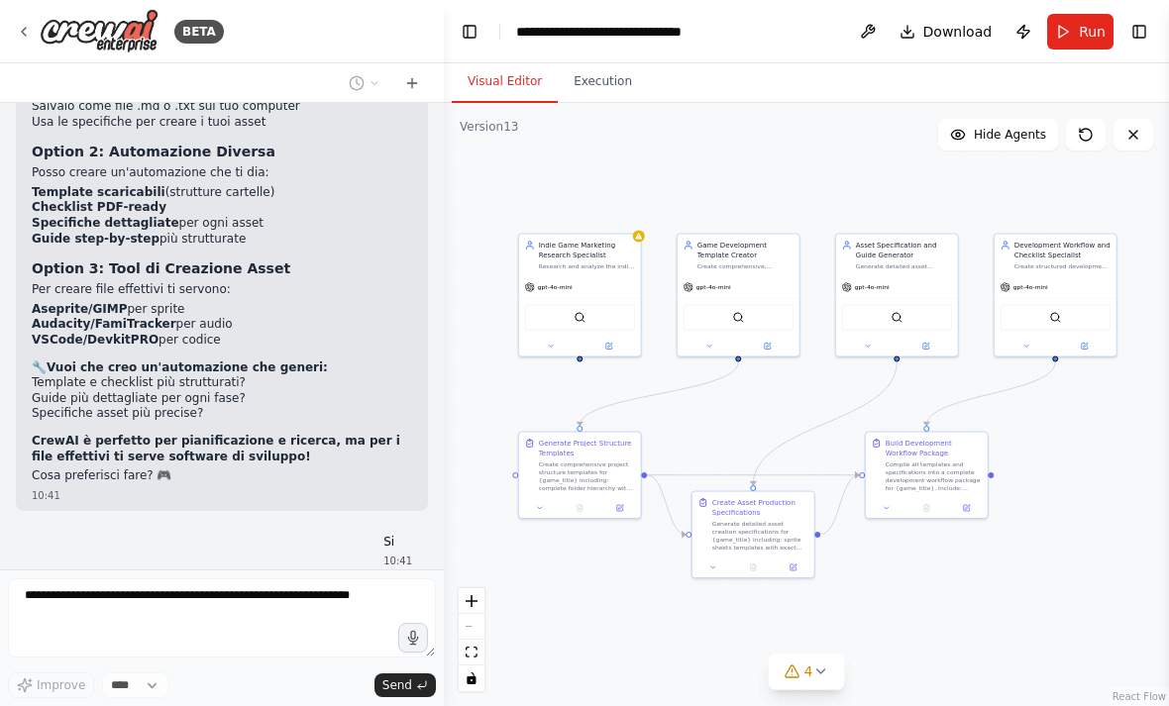
click at [422, 81] on button at bounding box center [412, 83] width 32 height 24
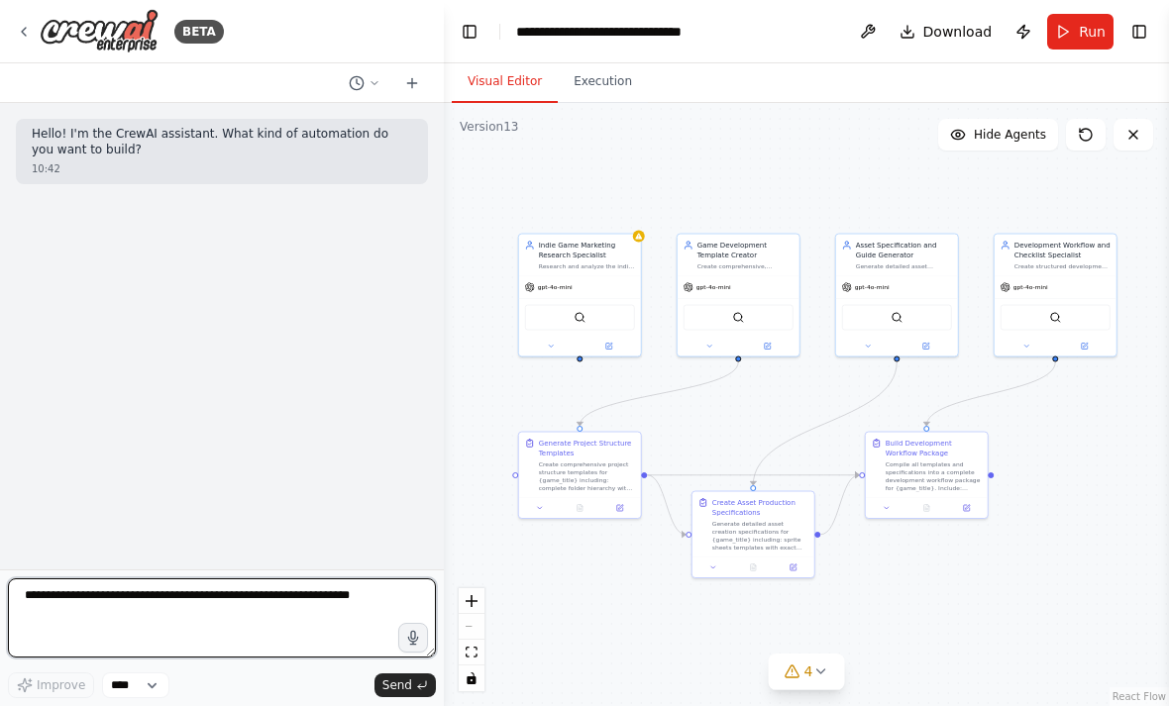
click at [252, 579] on textarea at bounding box center [222, 617] width 428 height 79
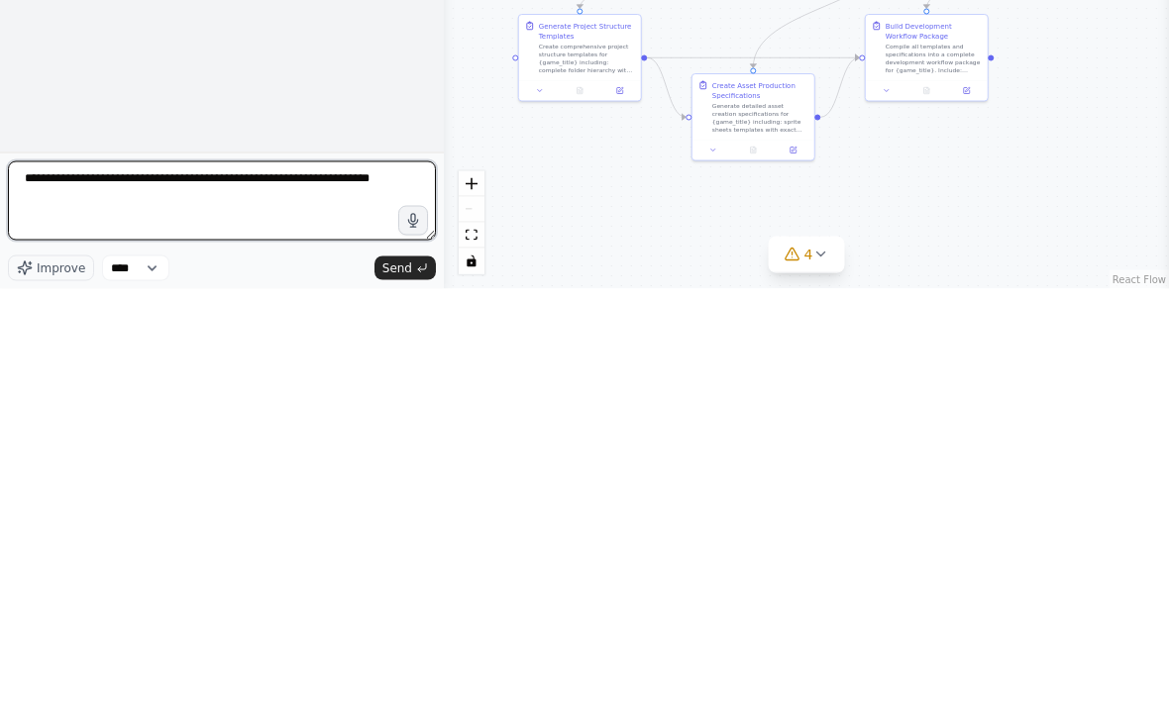
type textarea "**********"
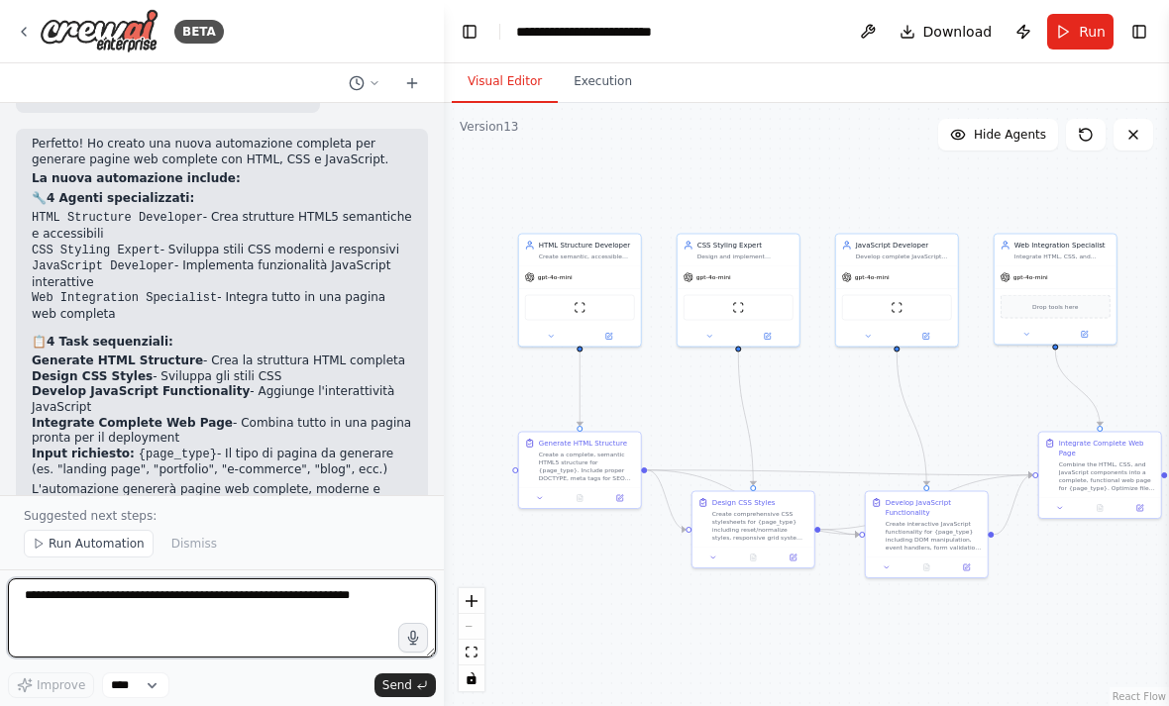
scroll to position [2217, 0]
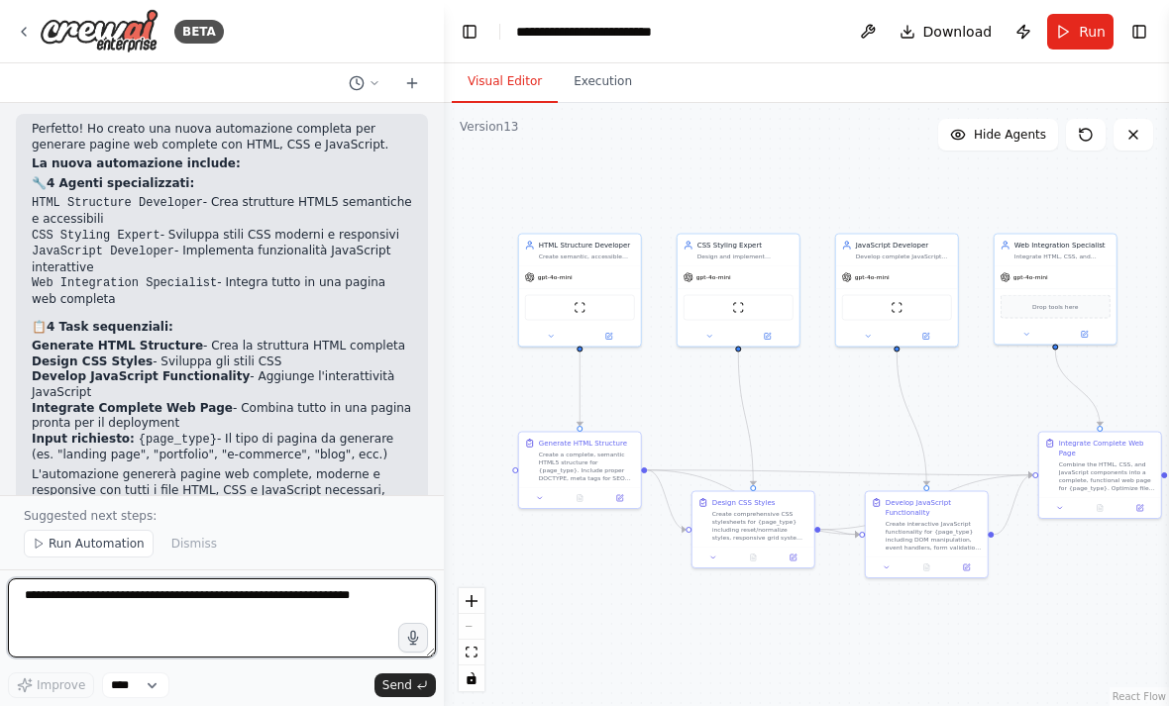
click at [261, 588] on textarea at bounding box center [222, 617] width 428 height 79
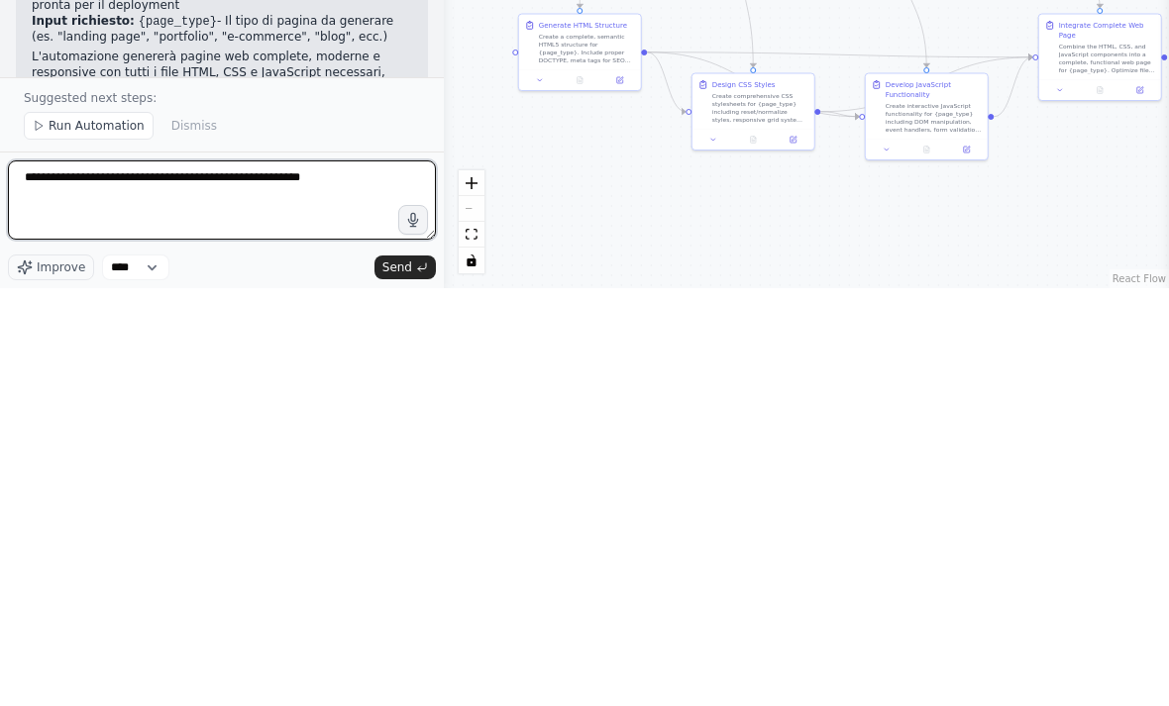
type textarea "**********"
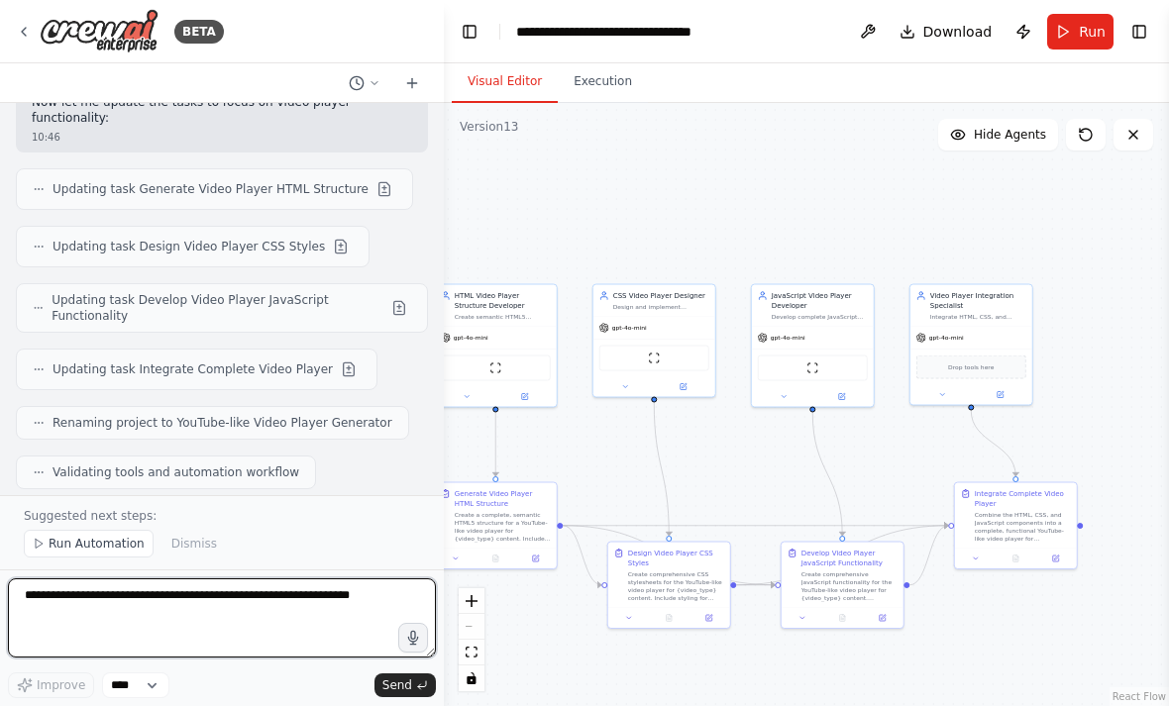
scroll to position [3369, 0]
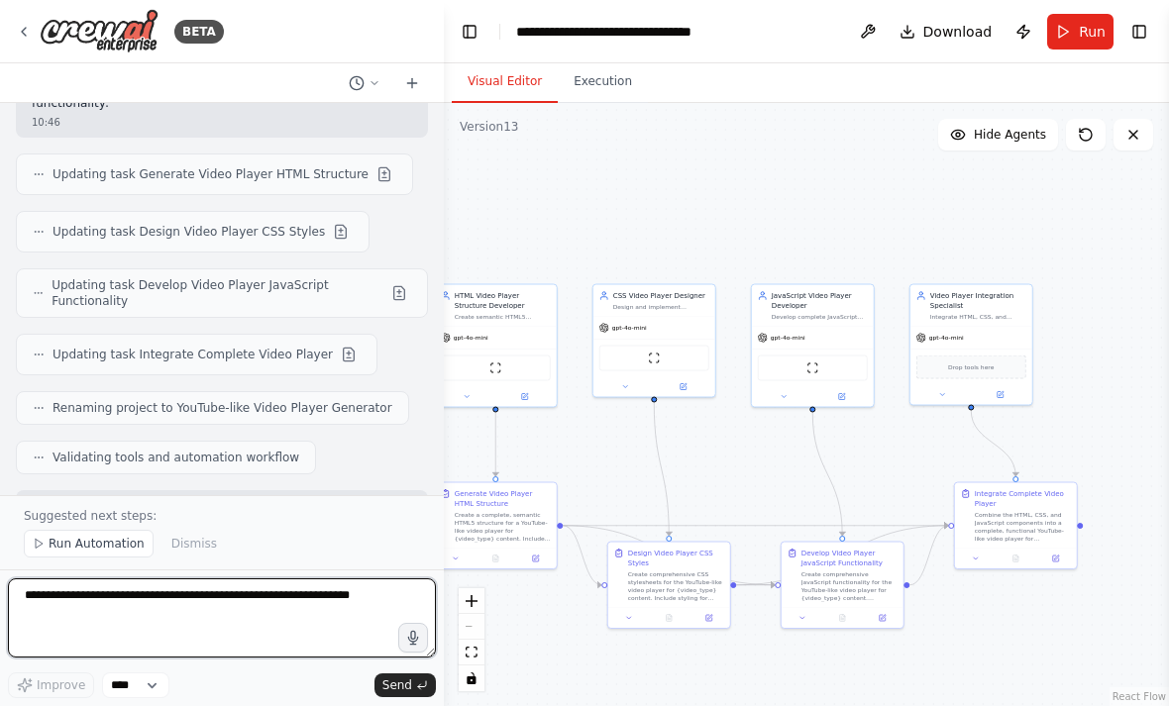
click at [269, 606] on textarea at bounding box center [222, 617] width 428 height 79
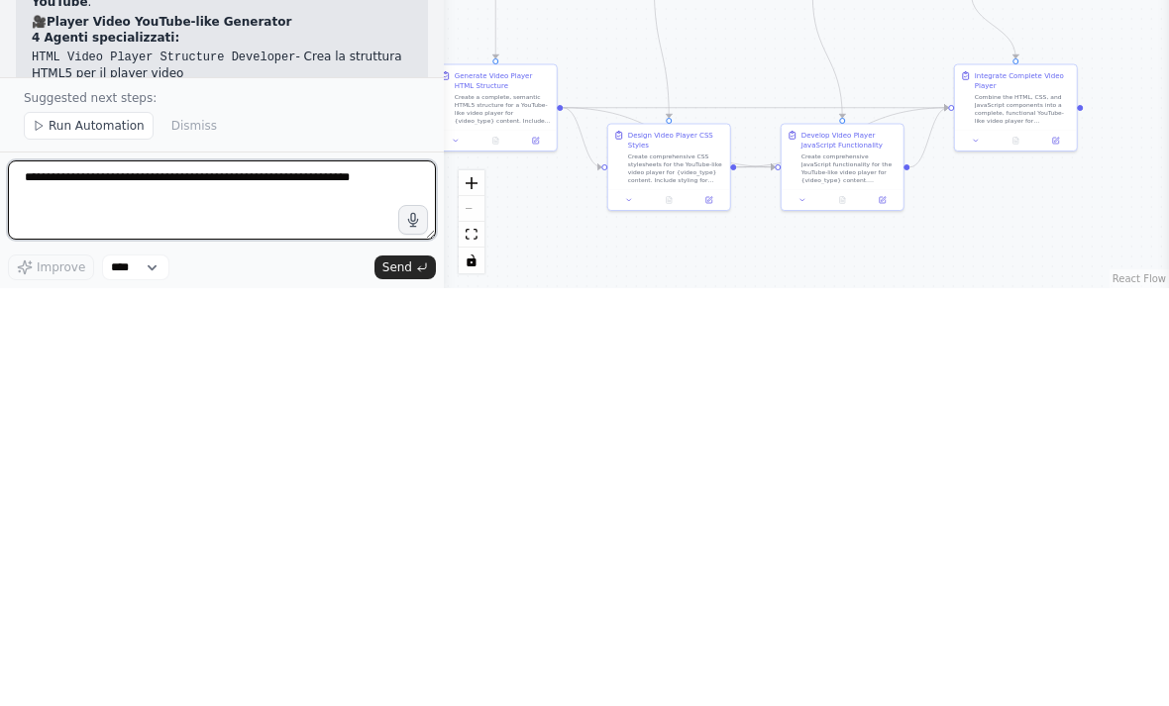
paste textarea "**********"
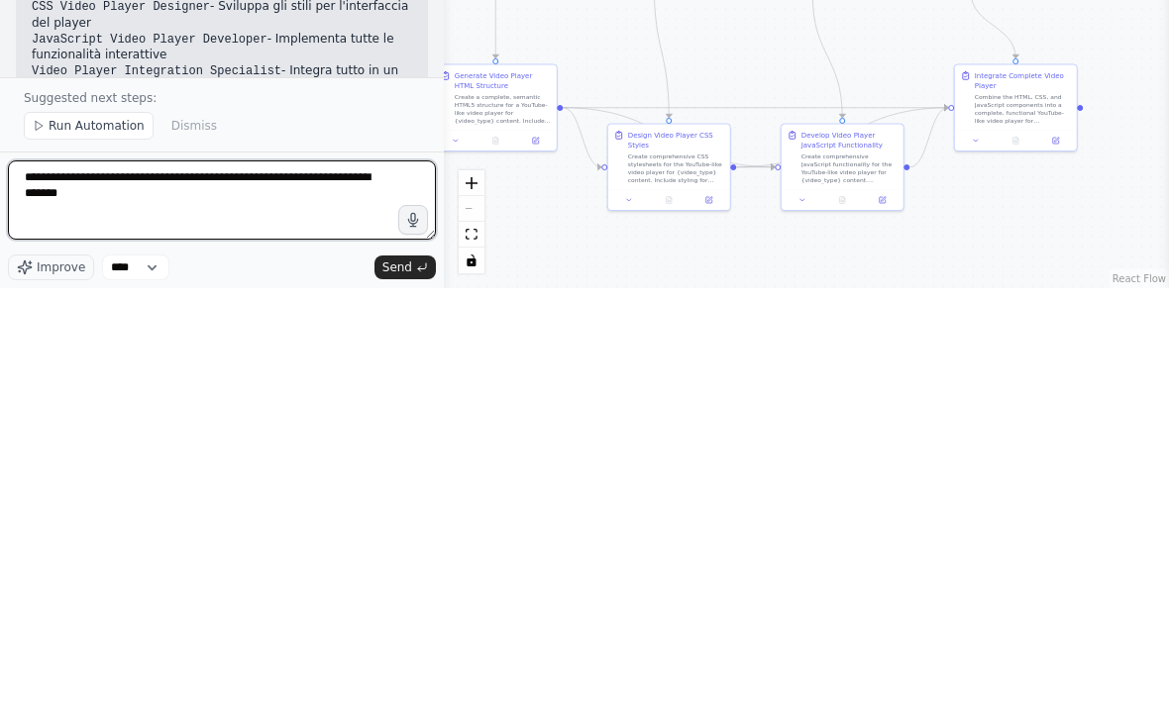
type textarea "**********"
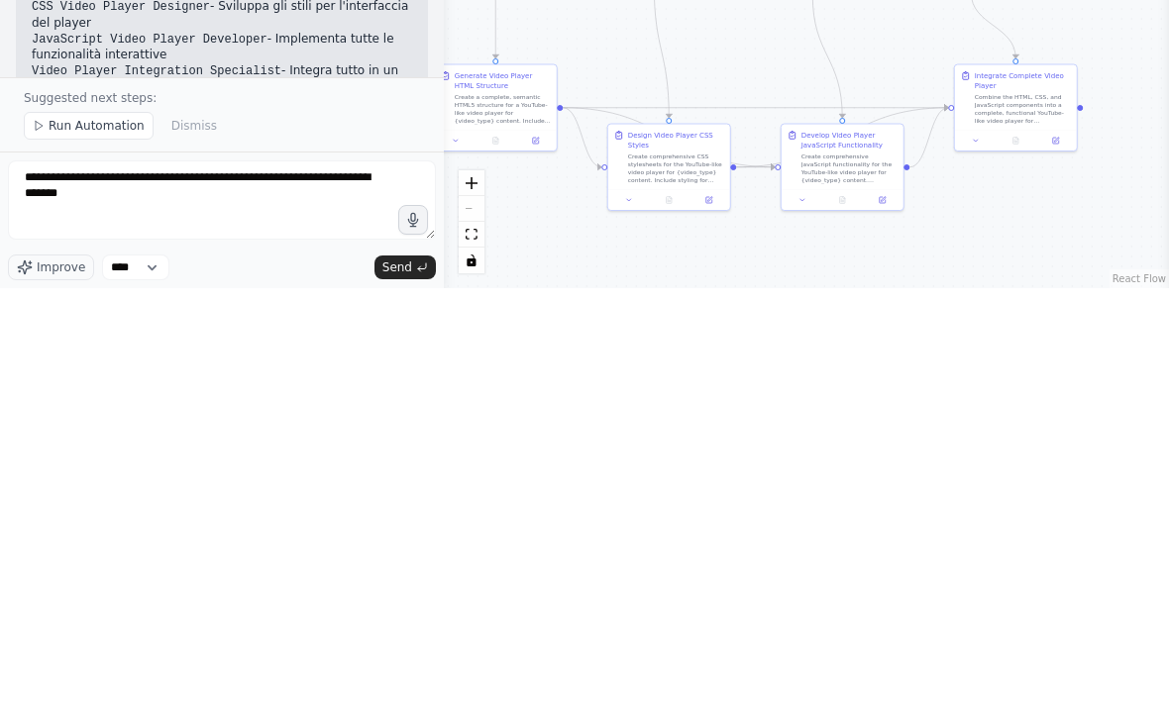
click at [399, 678] on span "Send" at bounding box center [397, 686] width 30 height 16
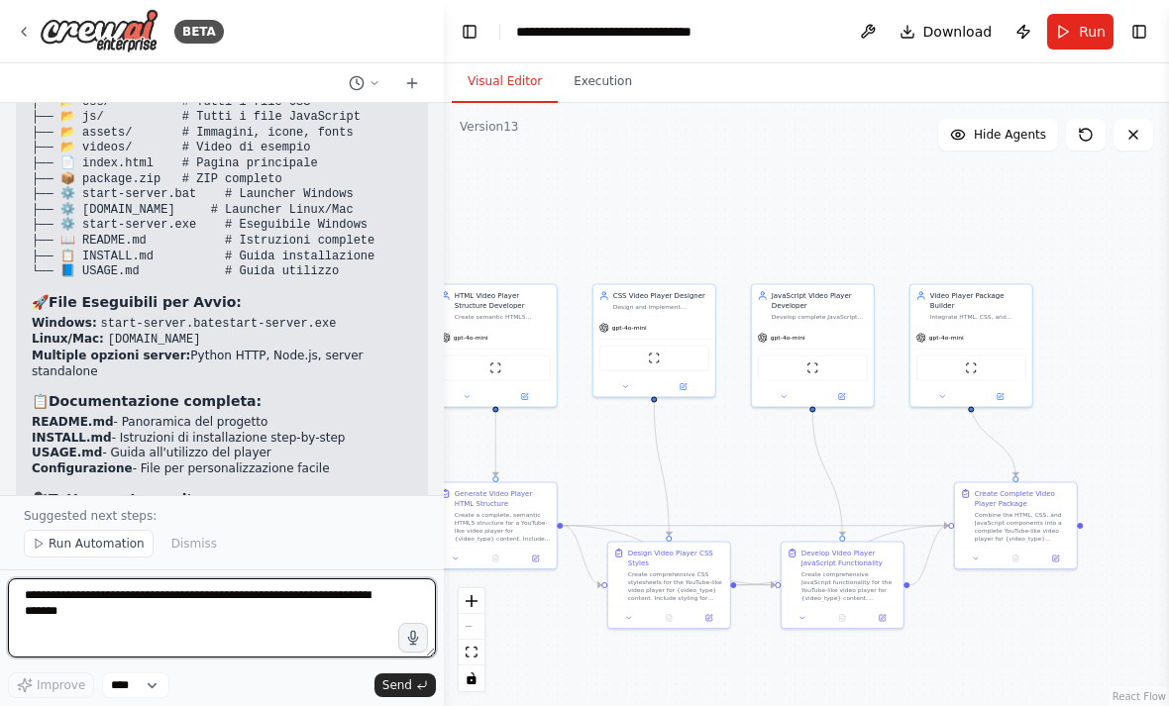
scroll to position [0, 0]
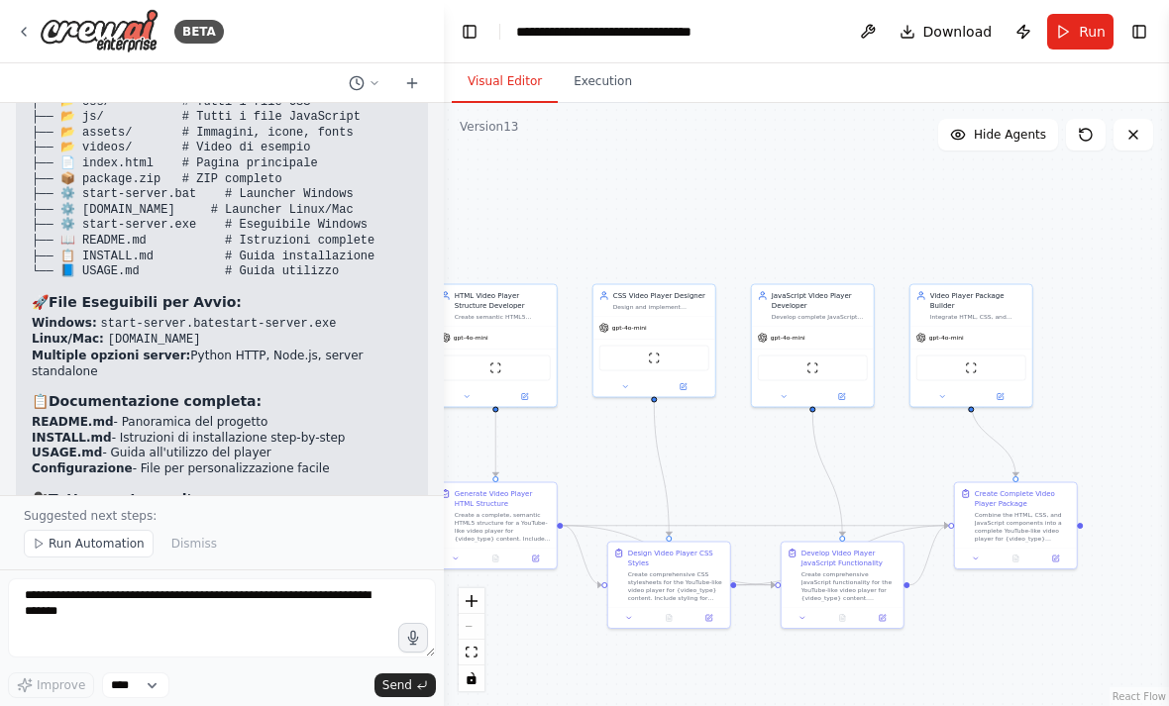
click at [1025, 31] on button "Publish" at bounding box center [1023, 32] width 32 height 36
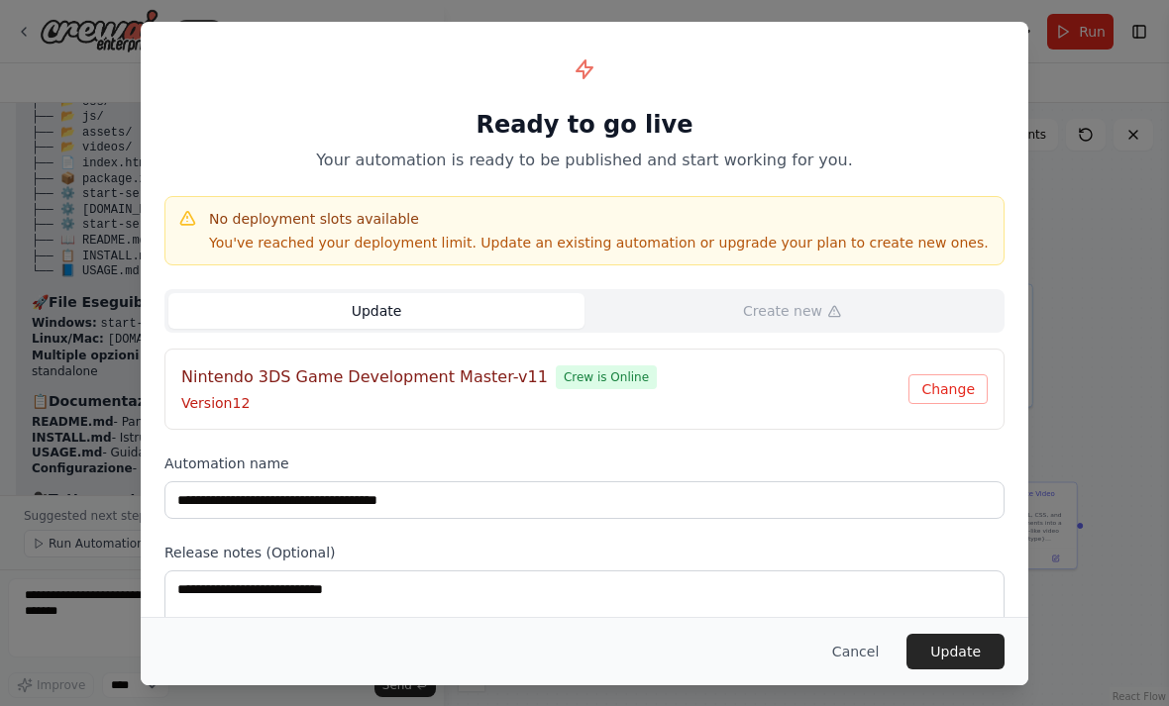
click at [975, 663] on button "Update" at bounding box center [955, 652] width 98 height 36
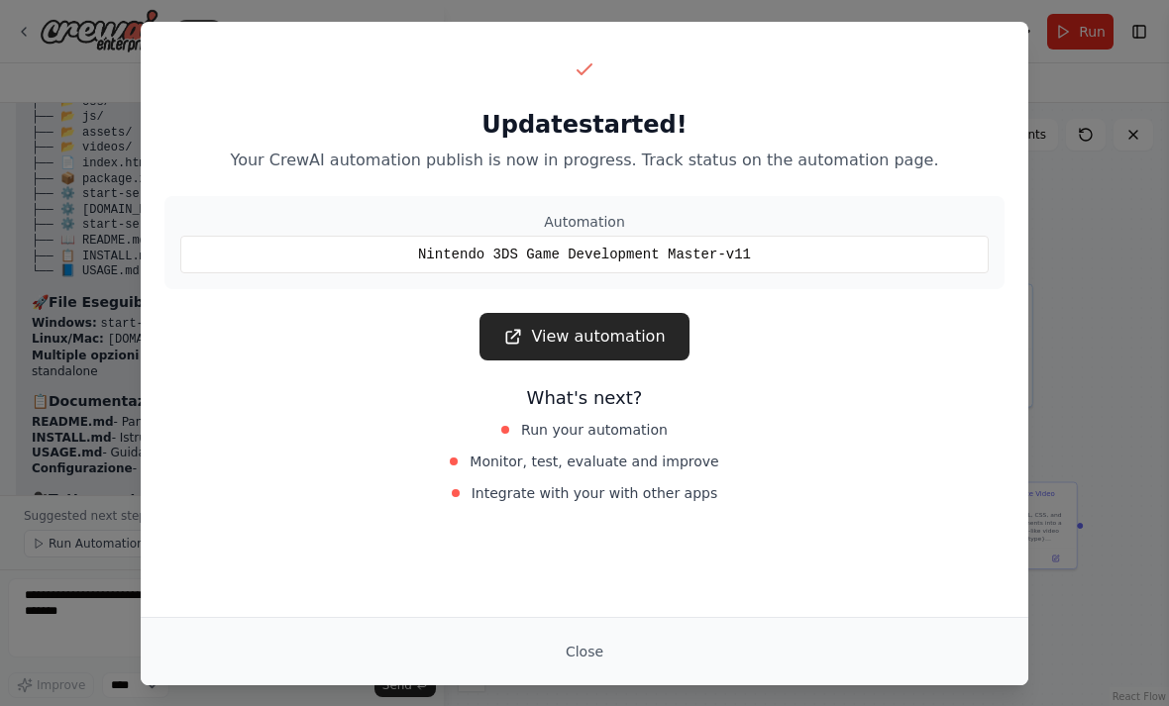
click at [586, 649] on button "Close" at bounding box center [584, 652] width 69 height 36
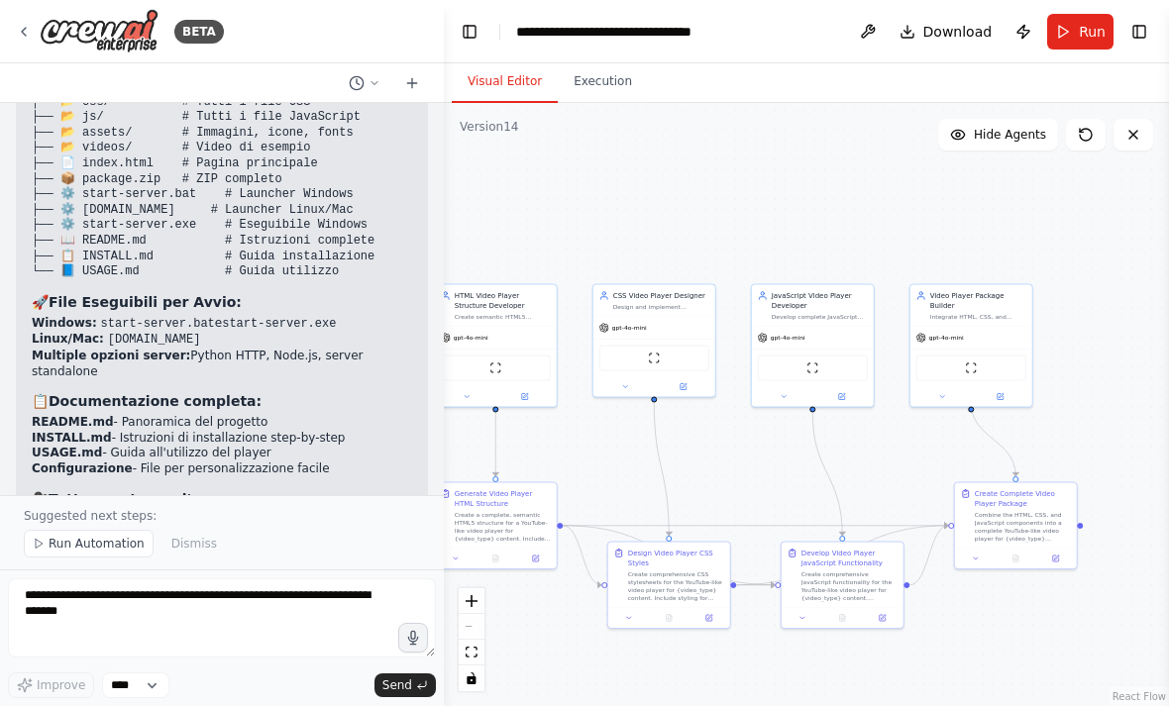
click at [22, 43] on div "BETA" at bounding box center [120, 31] width 208 height 45
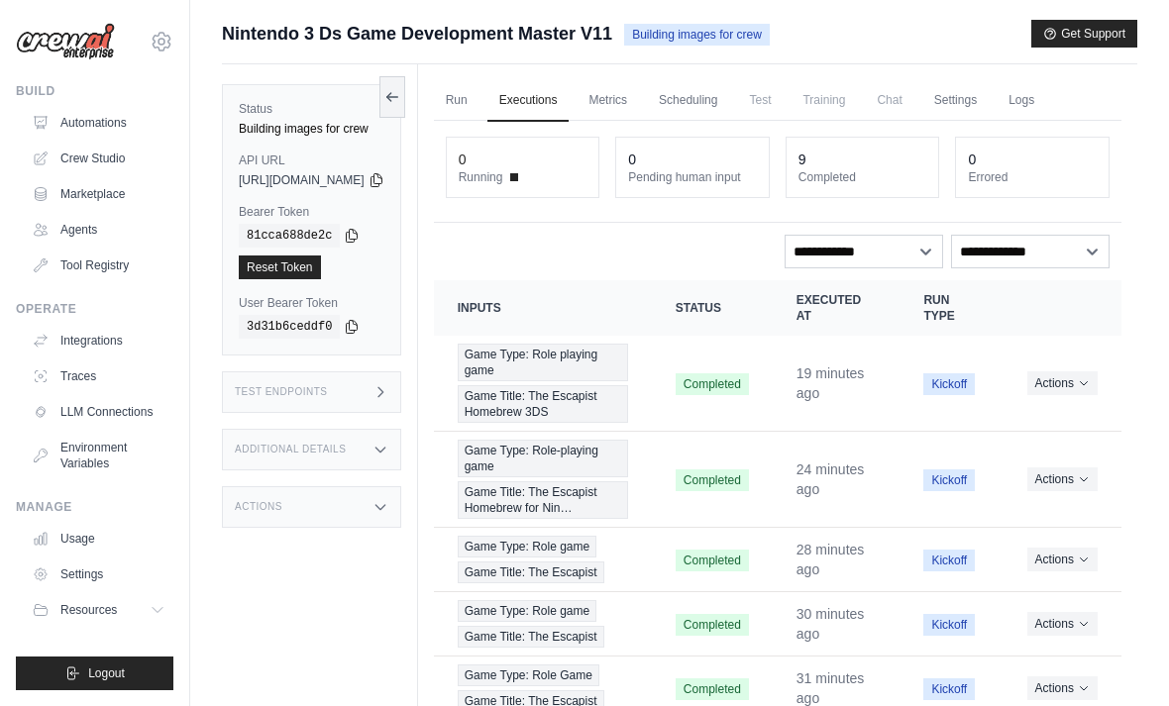
click at [479, 86] on link "Run" at bounding box center [457, 101] width 46 height 42
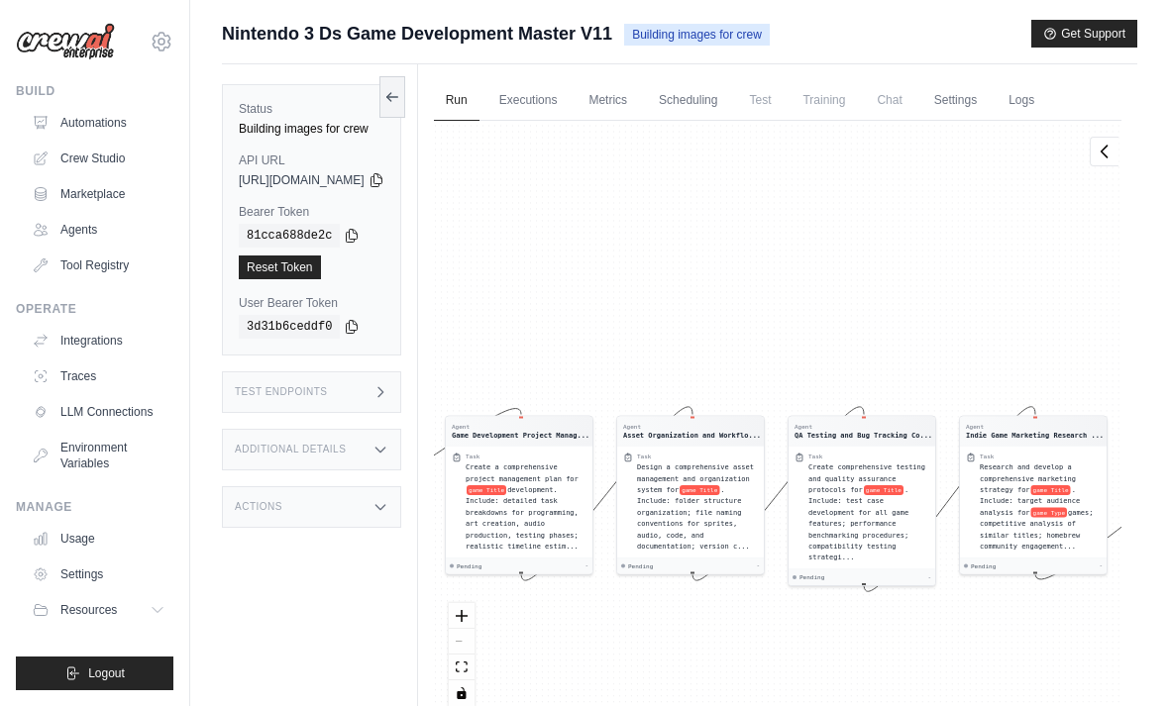
click at [148, 108] on link "Automations" at bounding box center [99, 123] width 150 height 32
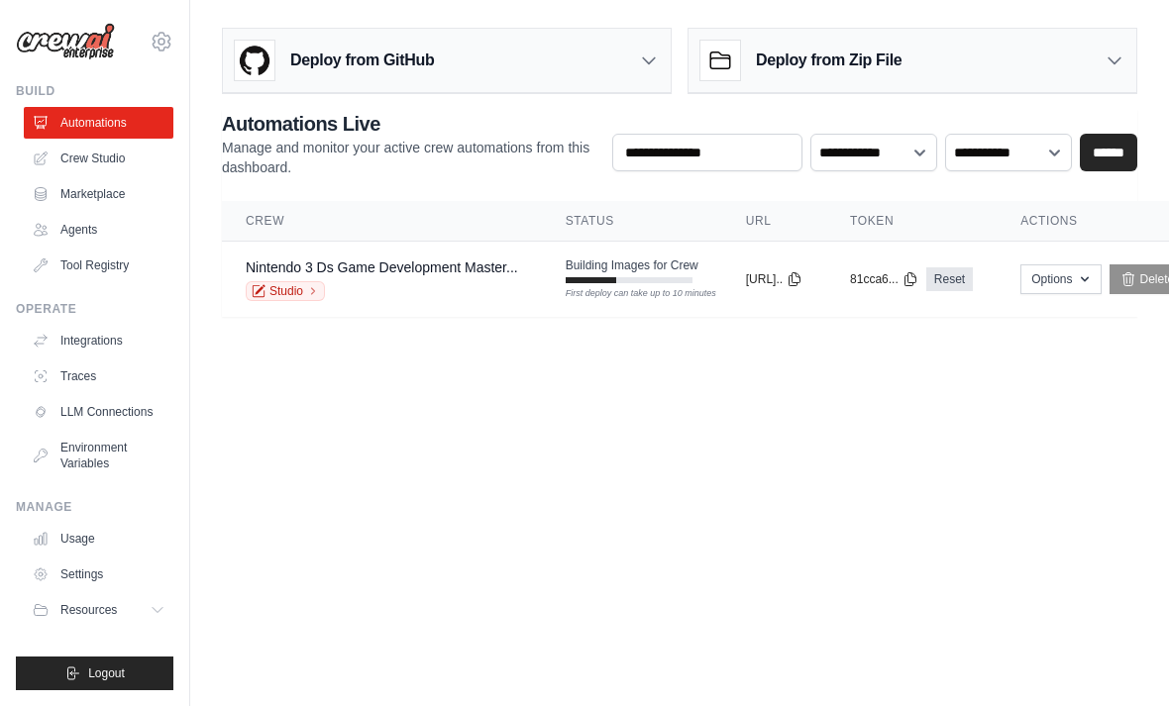
click at [480, 273] on link "Nintendo 3 Ds Game Development Master..." at bounding box center [382, 268] width 272 height 16
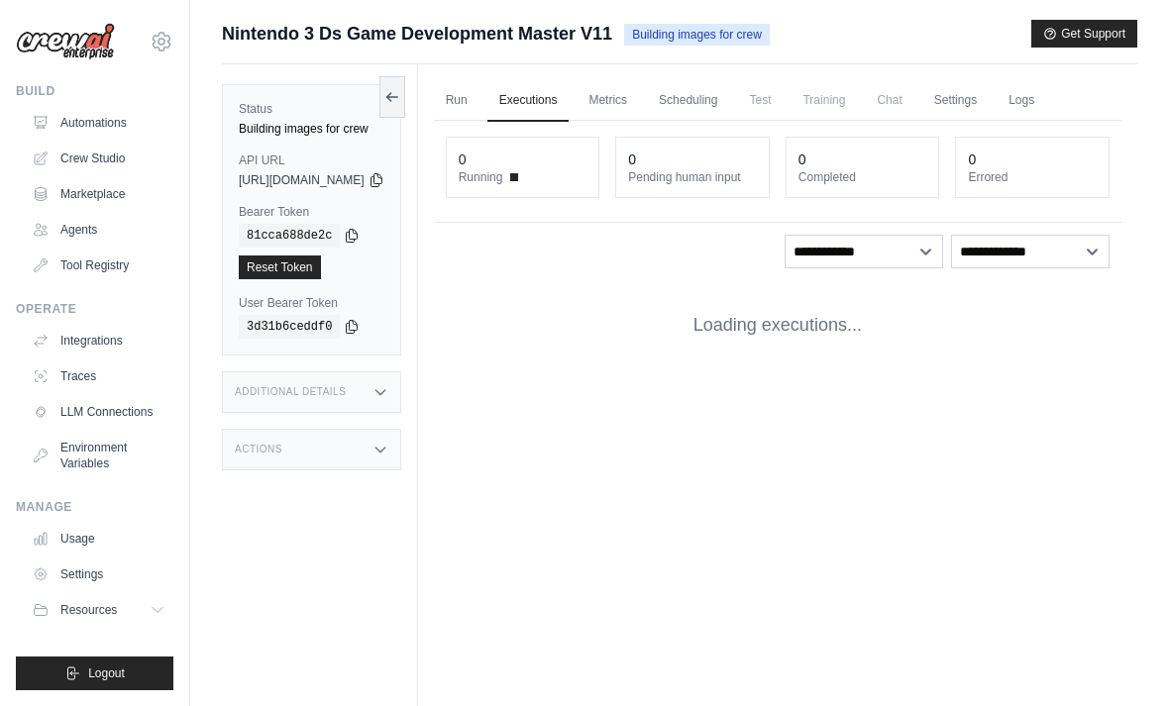
click at [989, 105] on link "Settings" at bounding box center [955, 101] width 66 height 42
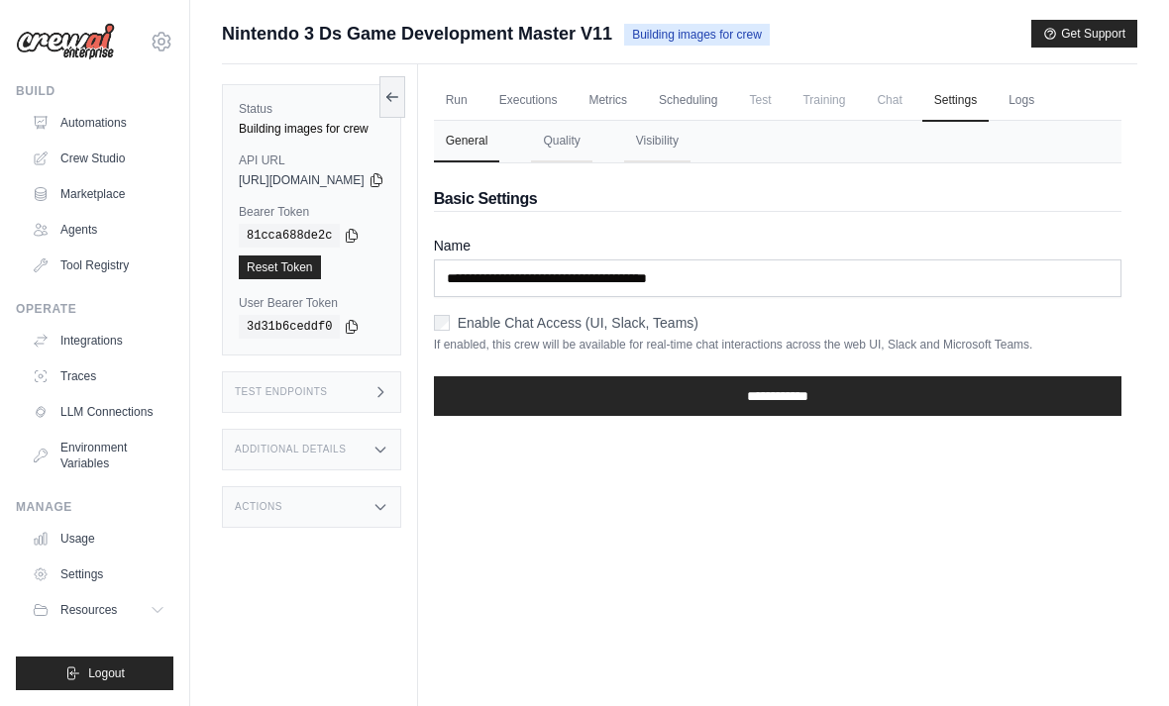
click at [861, 253] on label "Name" at bounding box center [777, 246] width 687 height 20
click at [861, 260] on input "**********" at bounding box center [777, 279] width 687 height 38
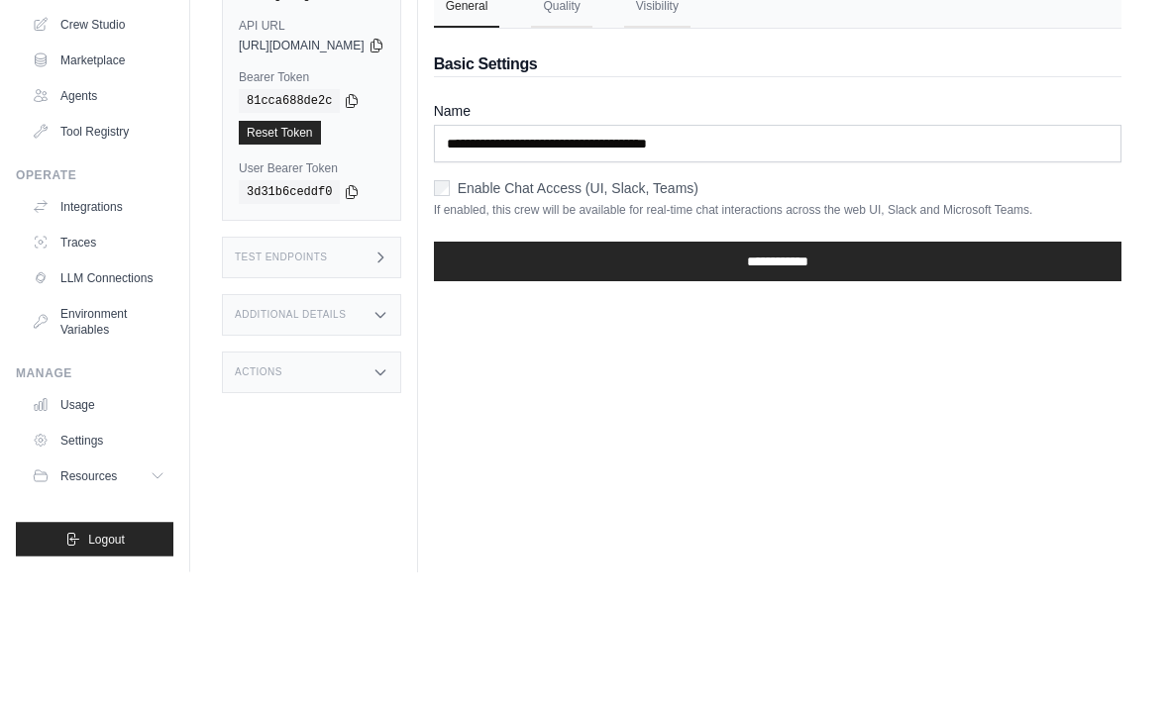
click at [1067, 236] on label "Name" at bounding box center [777, 246] width 687 height 20
click at [1067, 260] on input "**********" at bounding box center [777, 279] width 687 height 38
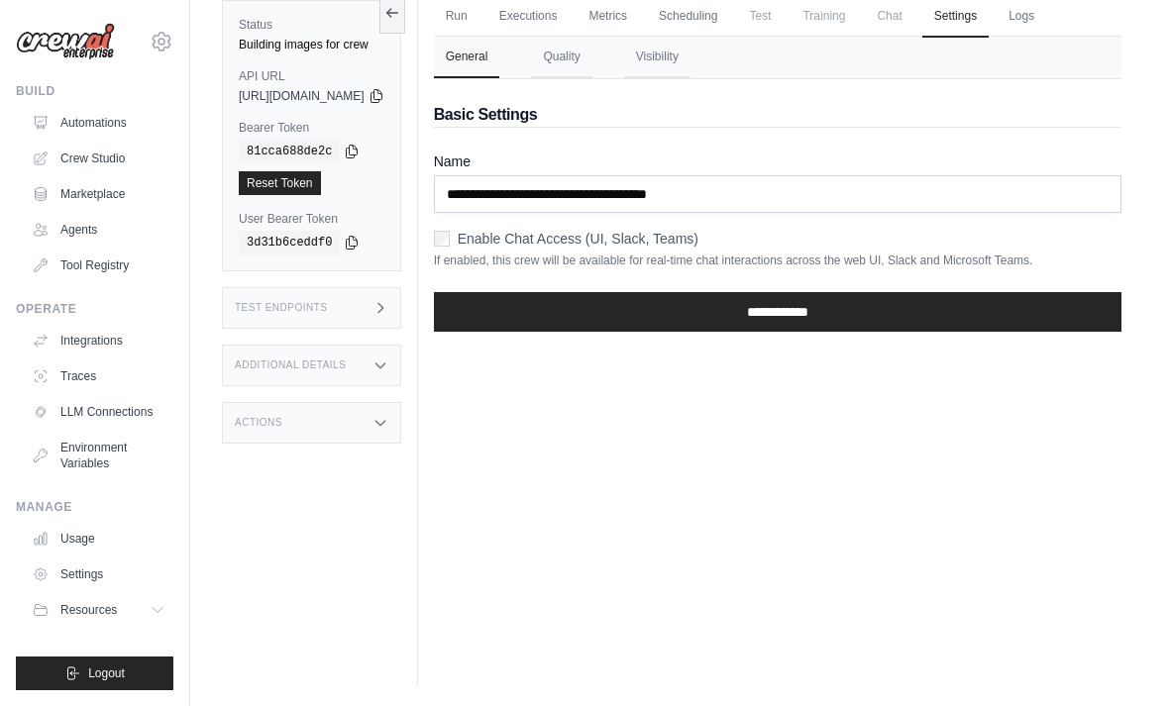
click at [870, 482] on div "Run Executions Metrics Scheduling Test Training Chat Settings Logs 0 Running 0 …" at bounding box center [777, 333] width 719 height 706
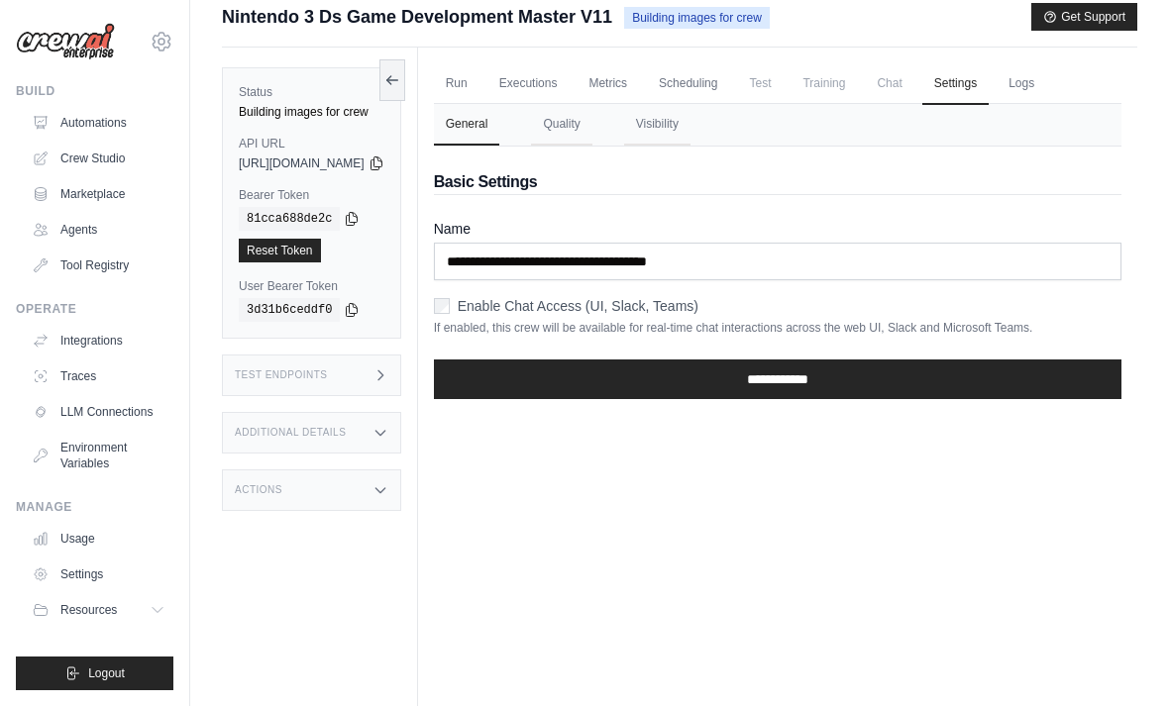
scroll to position [0, 0]
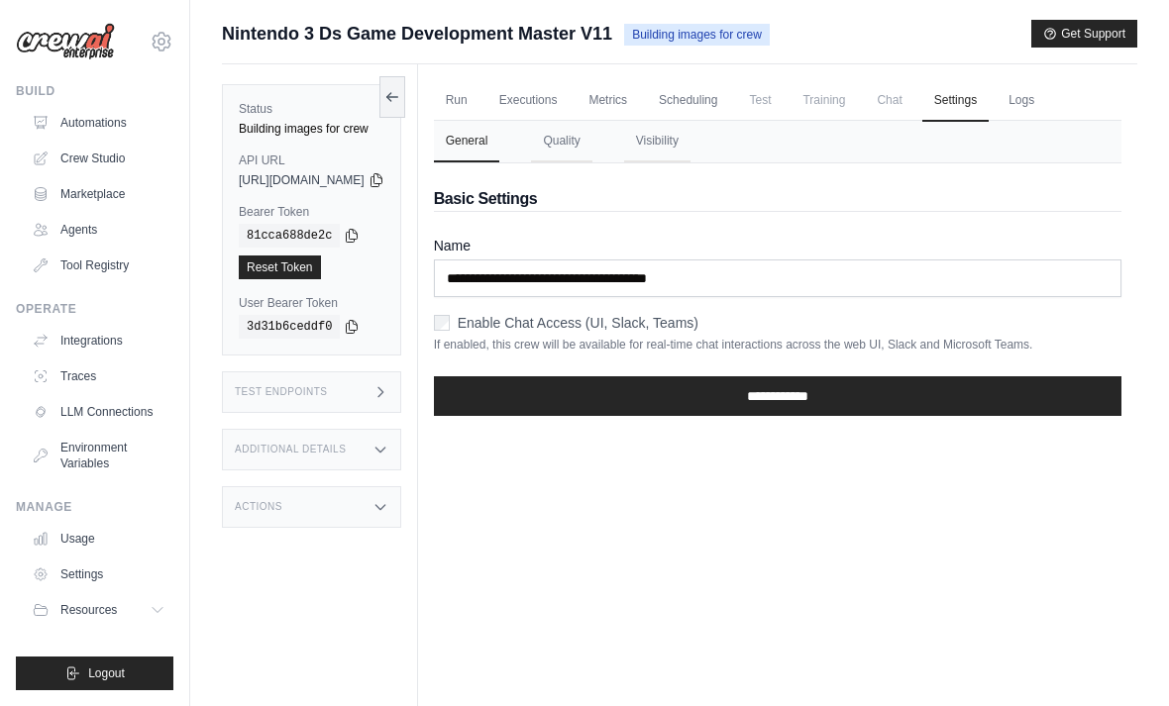
click at [479, 84] on link "Run" at bounding box center [457, 101] width 46 height 42
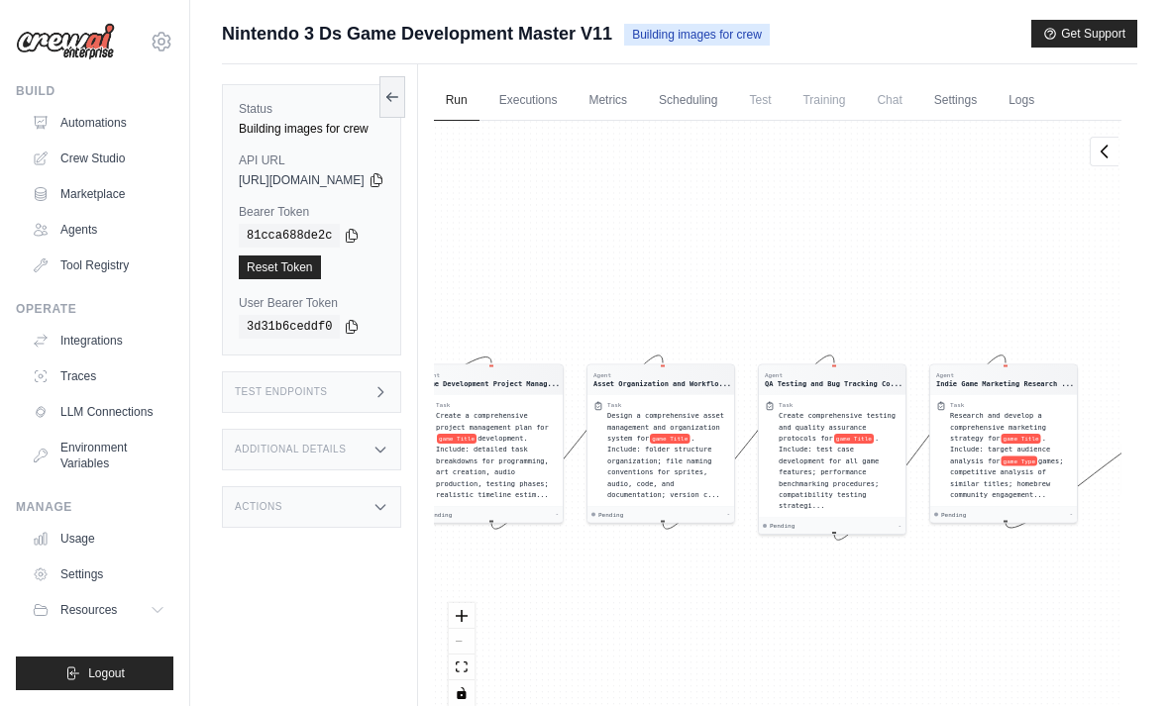
click at [570, 99] on link "Executions" at bounding box center [528, 101] width 82 height 42
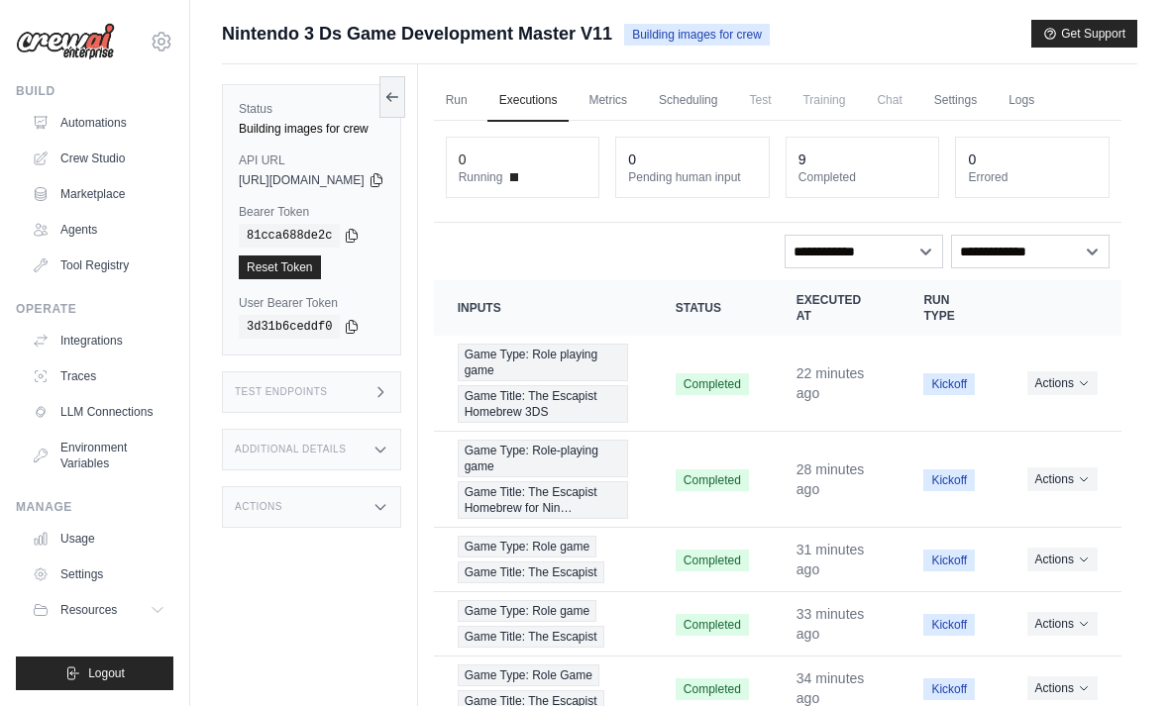
click at [479, 104] on link "Run" at bounding box center [457, 101] width 46 height 42
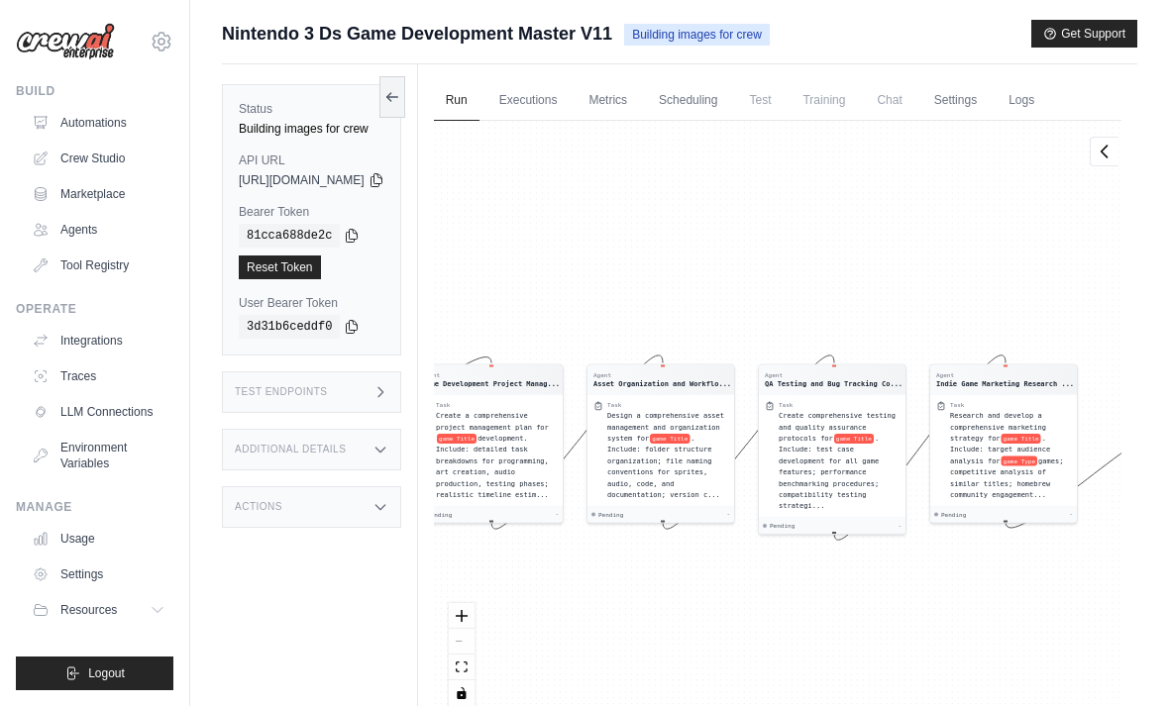
click at [106, 124] on link "Automations" at bounding box center [99, 123] width 150 height 32
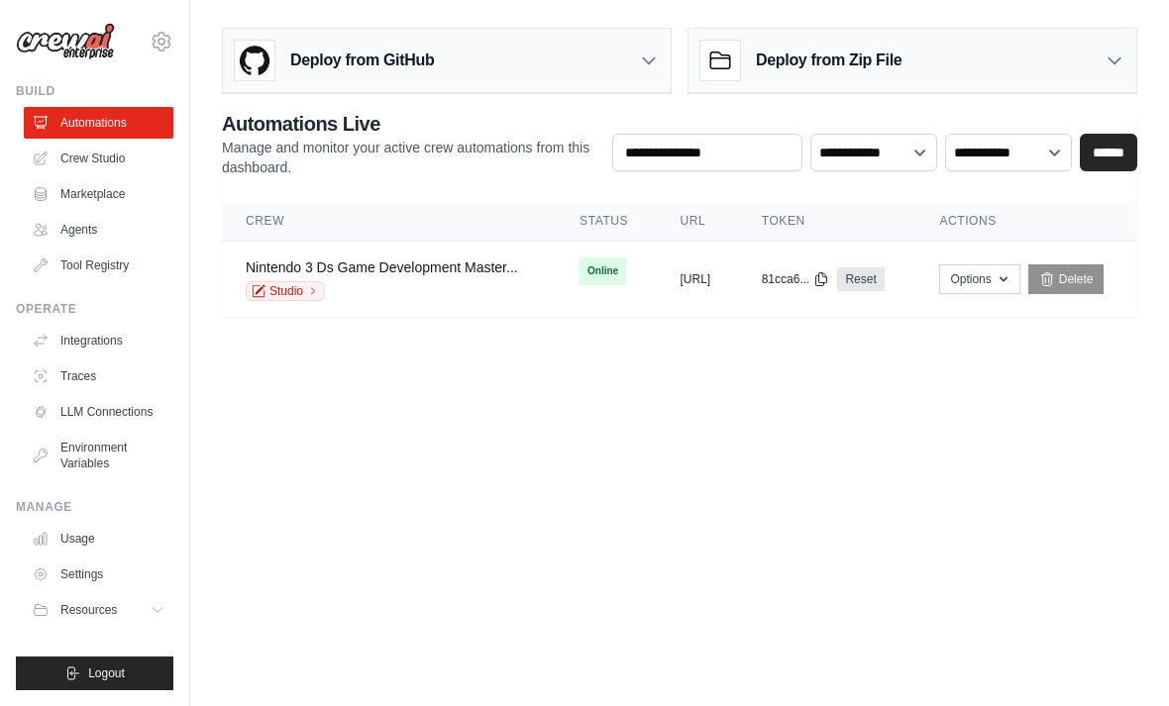
click at [473, 303] on td "Nintendo 3 Ds Game Development Master... Studio" at bounding box center [389, 280] width 334 height 76
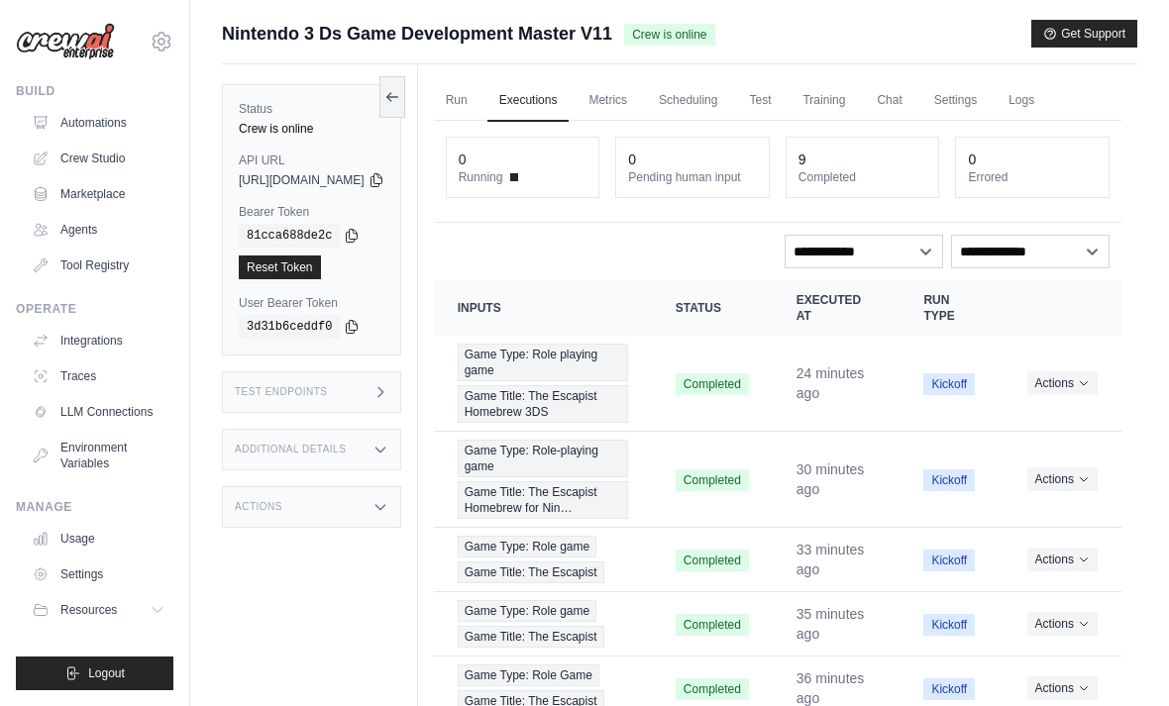
click at [989, 91] on link "Settings" at bounding box center [955, 101] width 66 height 42
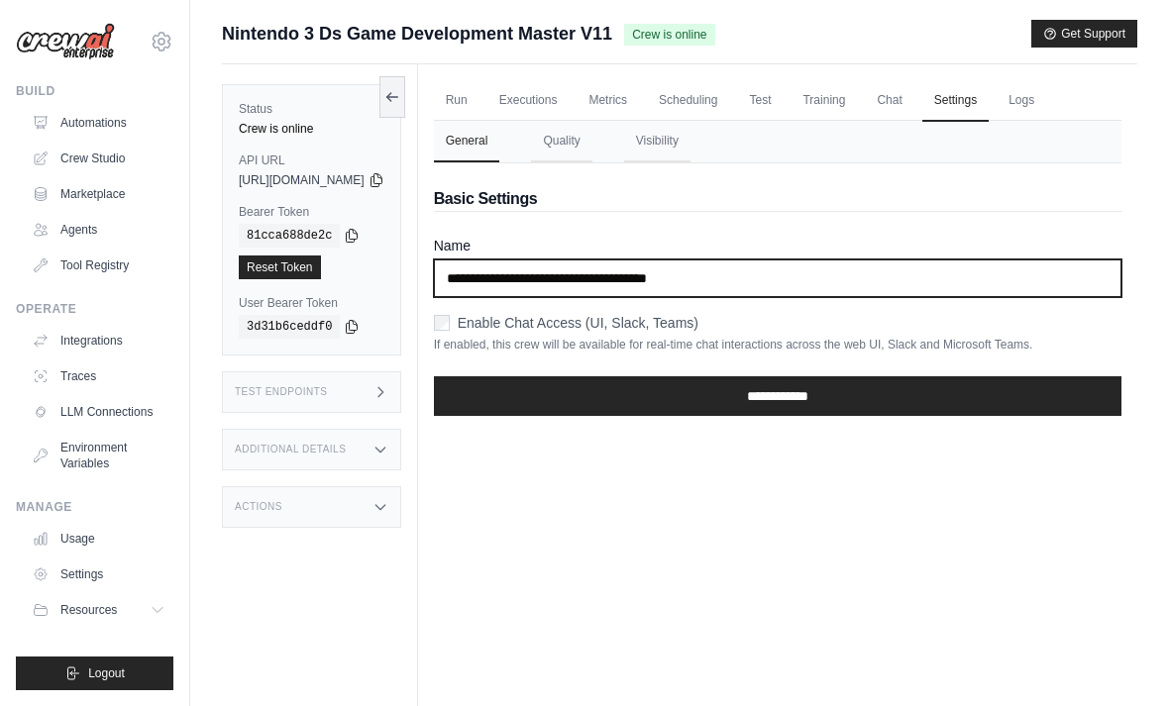
click at [816, 281] on input "**********" at bounding box center [777, 279] width 687 height 38
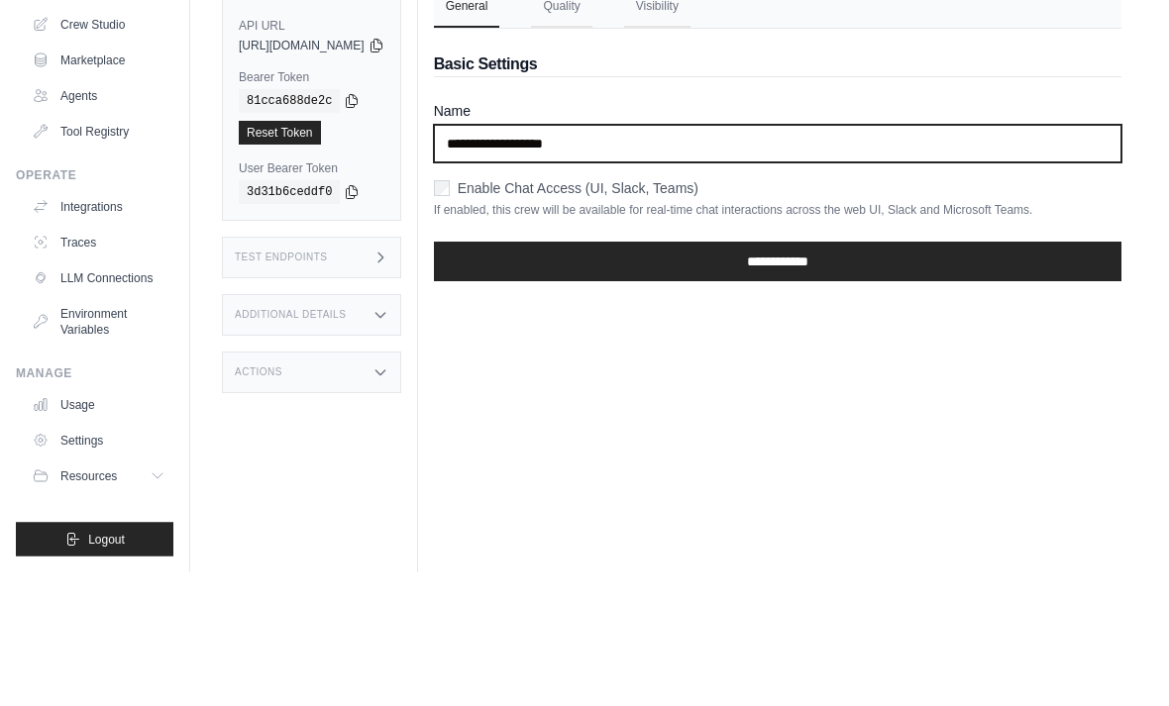
type input "**********"
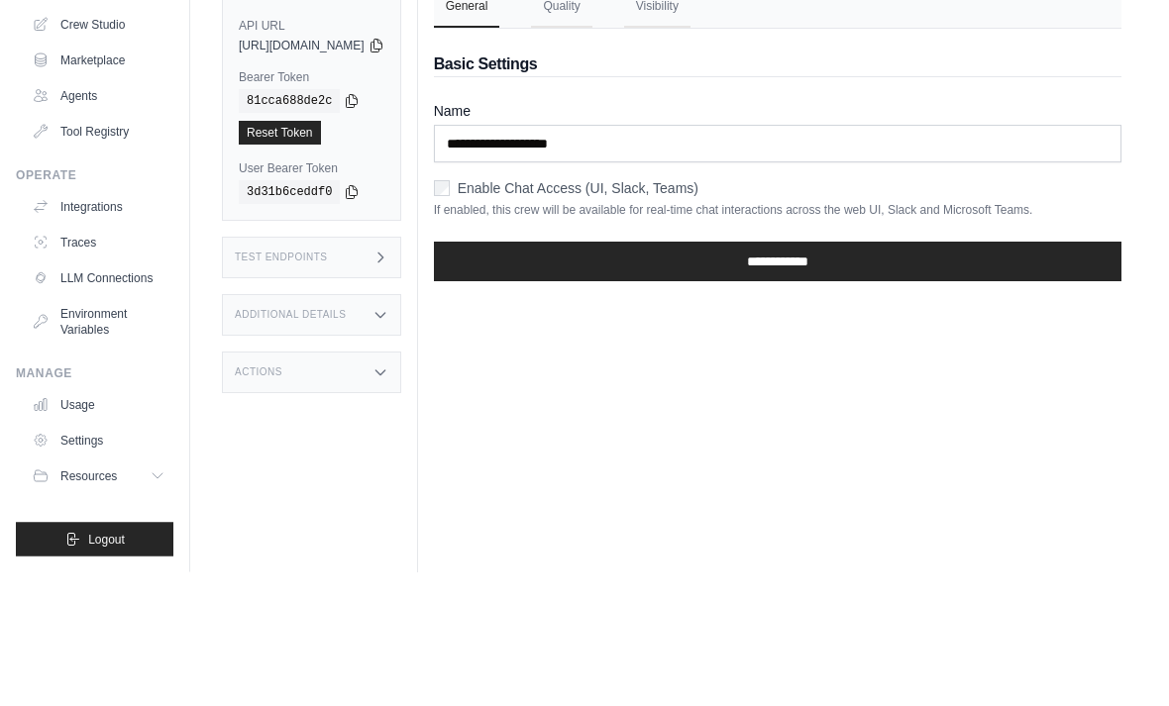
click at [878, 376] on input "**********" at bounding box center [777, 396] width 687 height 40
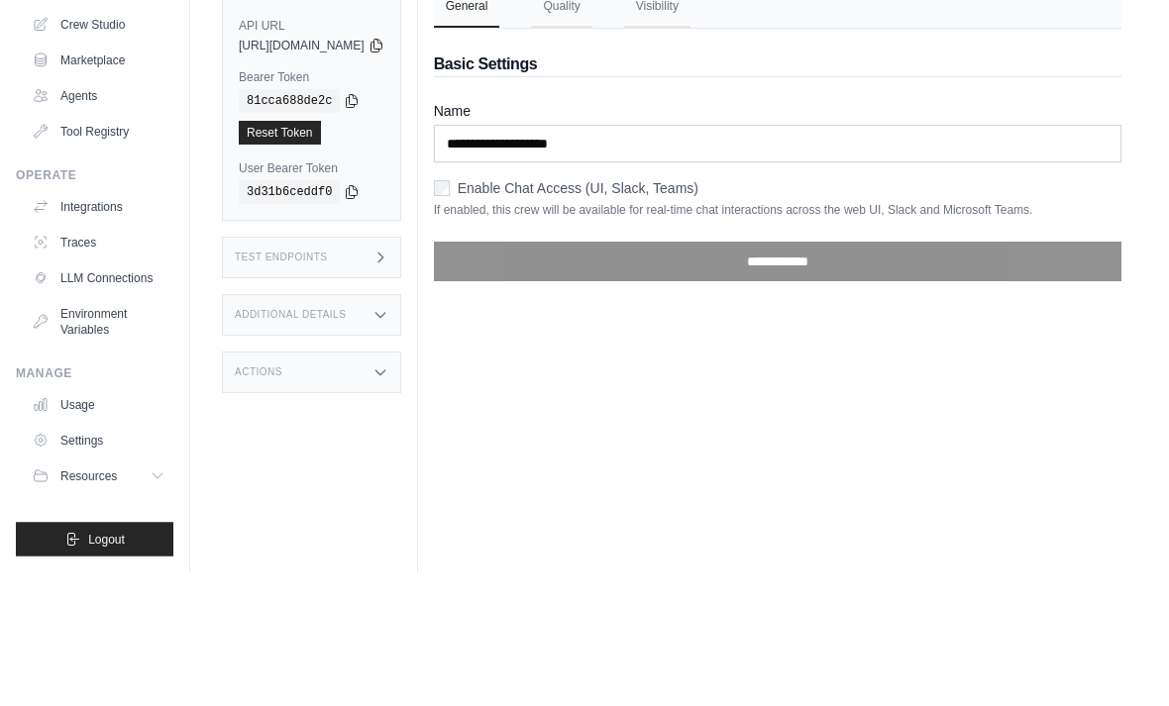
scroll to position [135, 0]
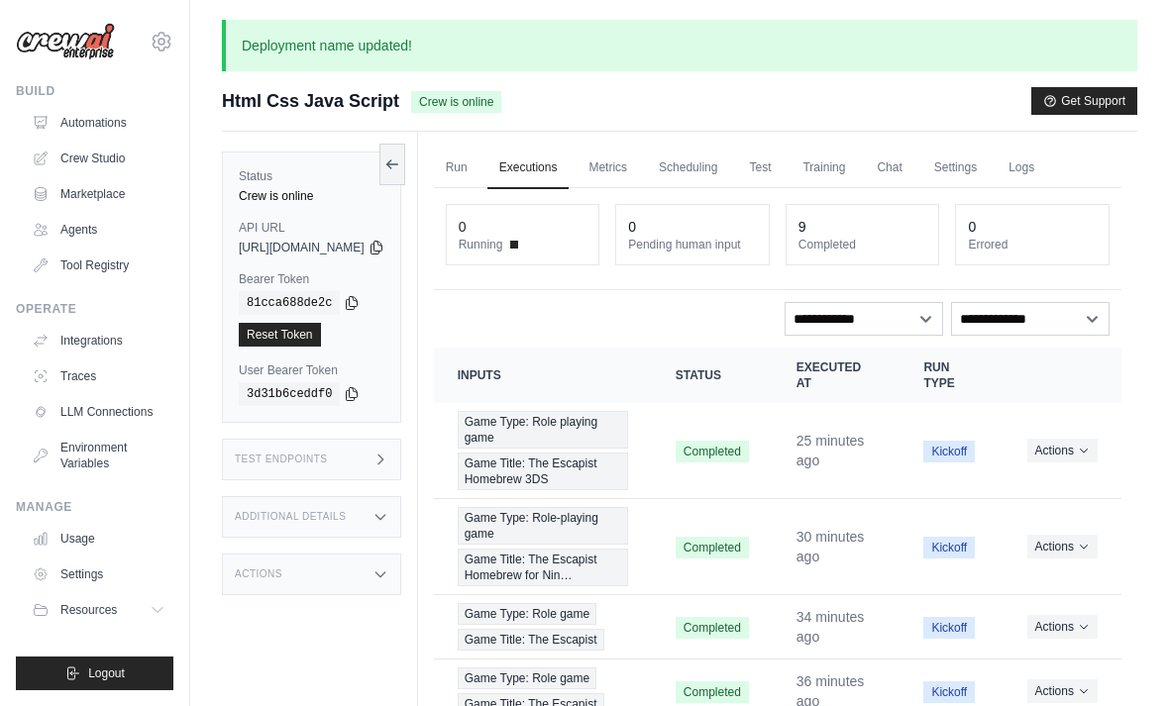
click at [479, 170] on link "Run" at bounding box center [457, 169] width 46 height 42
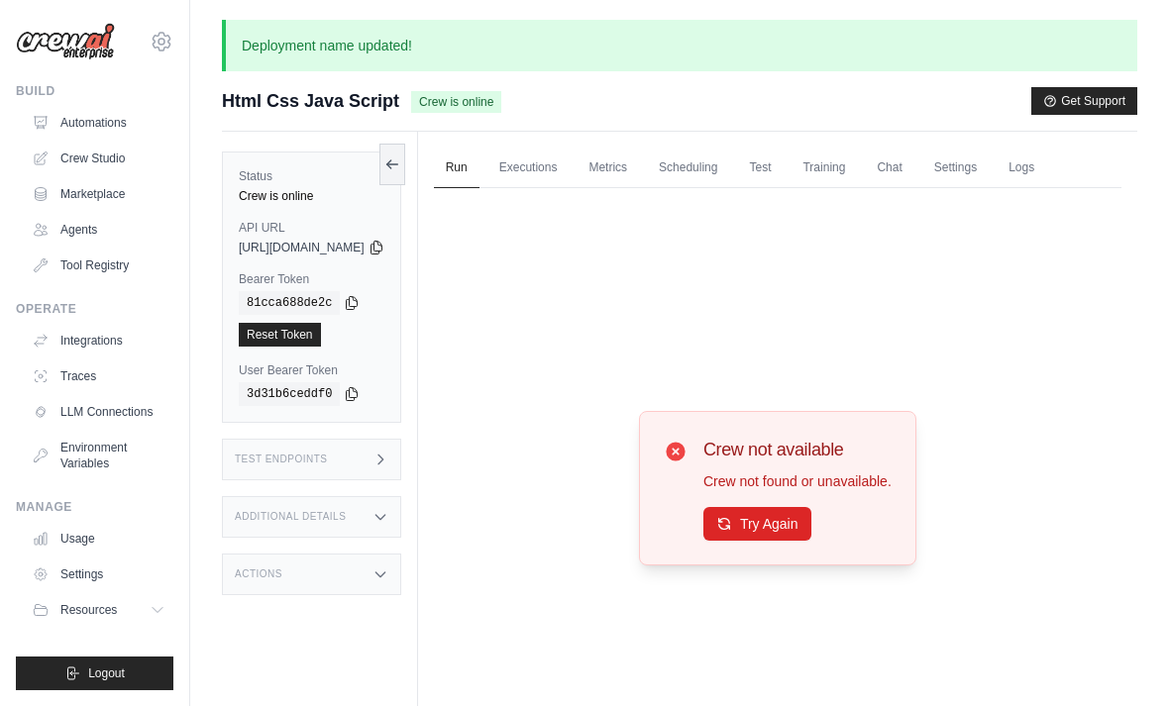
click at [772, 541] on button "Try Again" at bounding box center [757, 524] width 108 height 34
click at [780, 541] on button "Try Again" at bounding box center [757, 524] width 108 height 34
click at [793, 536] on button "Try Again" at bounding box center [757, 524] width 108 height 34
click at [805, 541] on button "Try Again" at bounding box center [757, 524] width 108 height 34
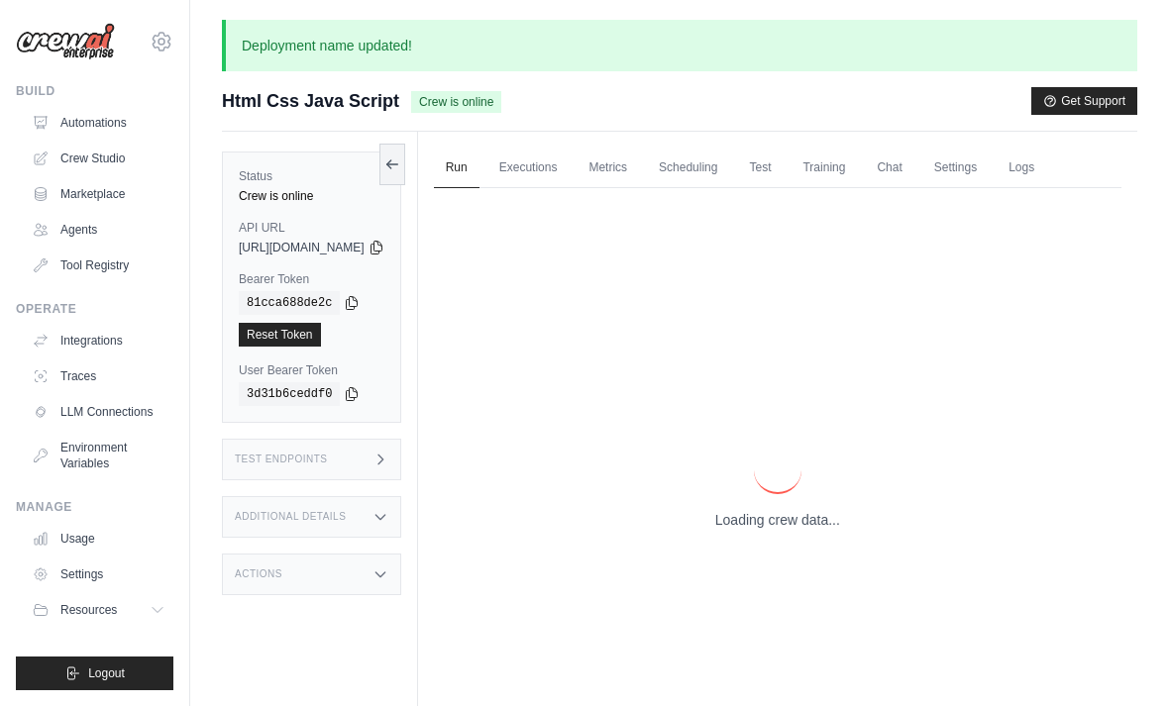
click at [805, 530] on p "Loading crew data..." at bounding box center [777, 520] width 125 height 20
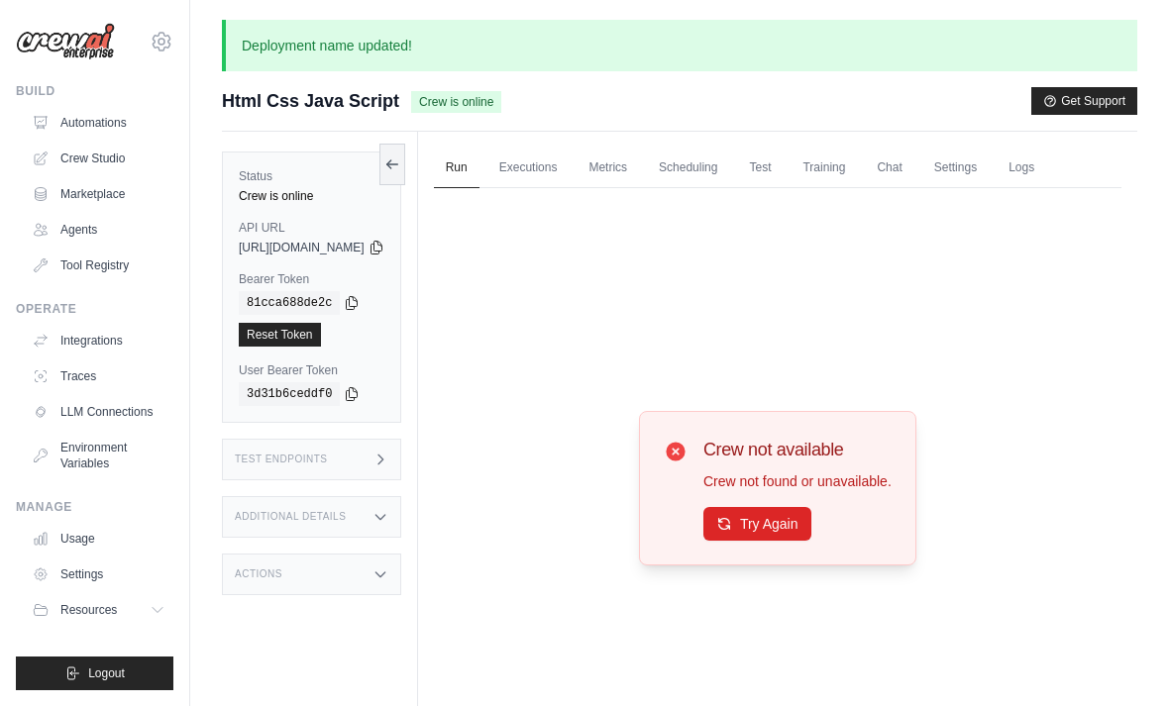
click at [806, 541] on button "Try Again" at bounding box center [757, 524] width 108 height 34
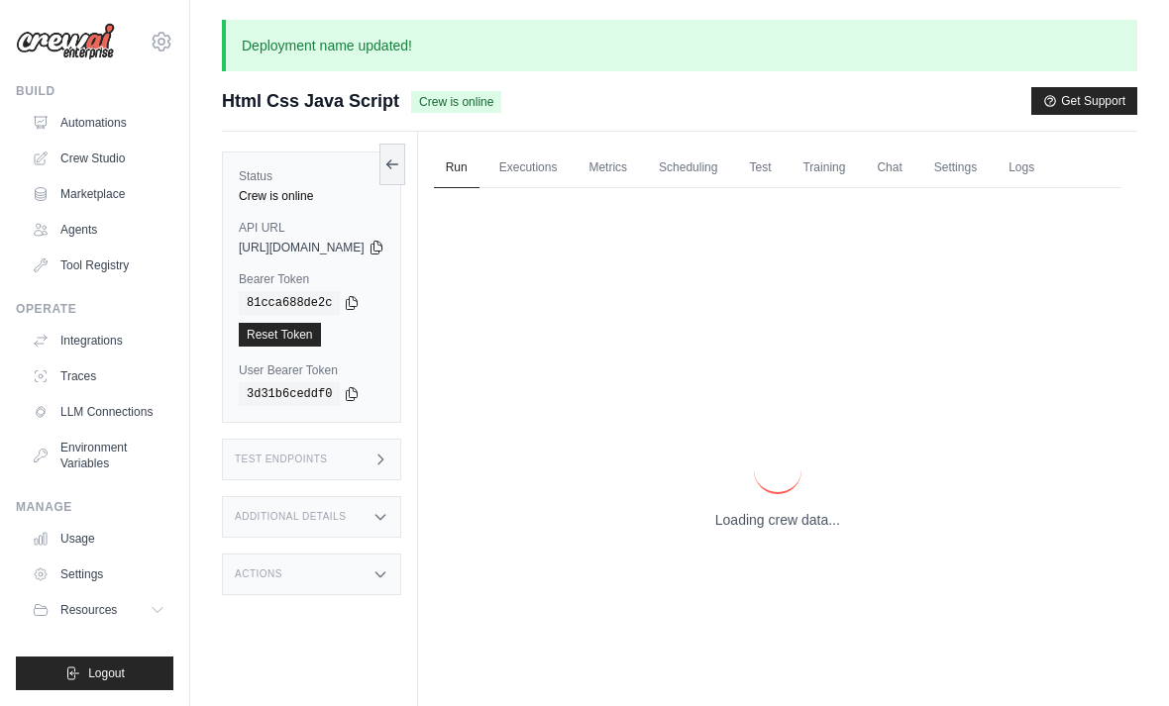
click at [820, 530] on p "Loading crew data..." at bounding box center [777, 520] width 125 height 20
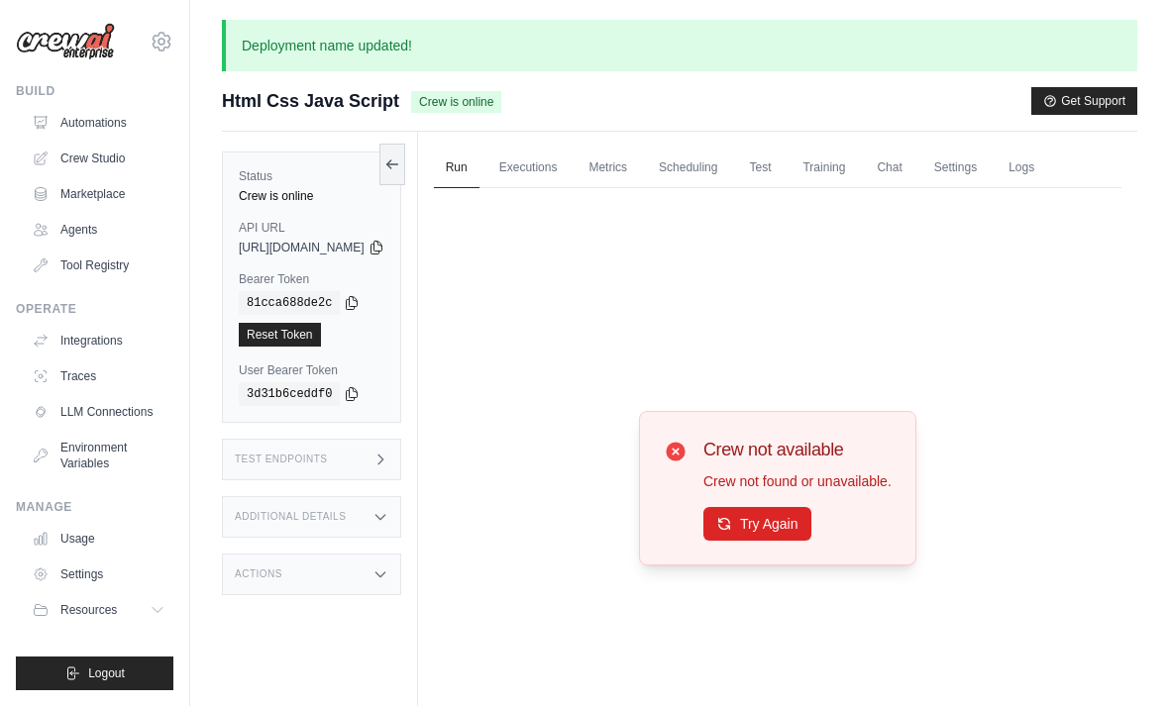
click at [811, 541] on button "Try Again" at bounding box center [757, 524] width 108 height 34
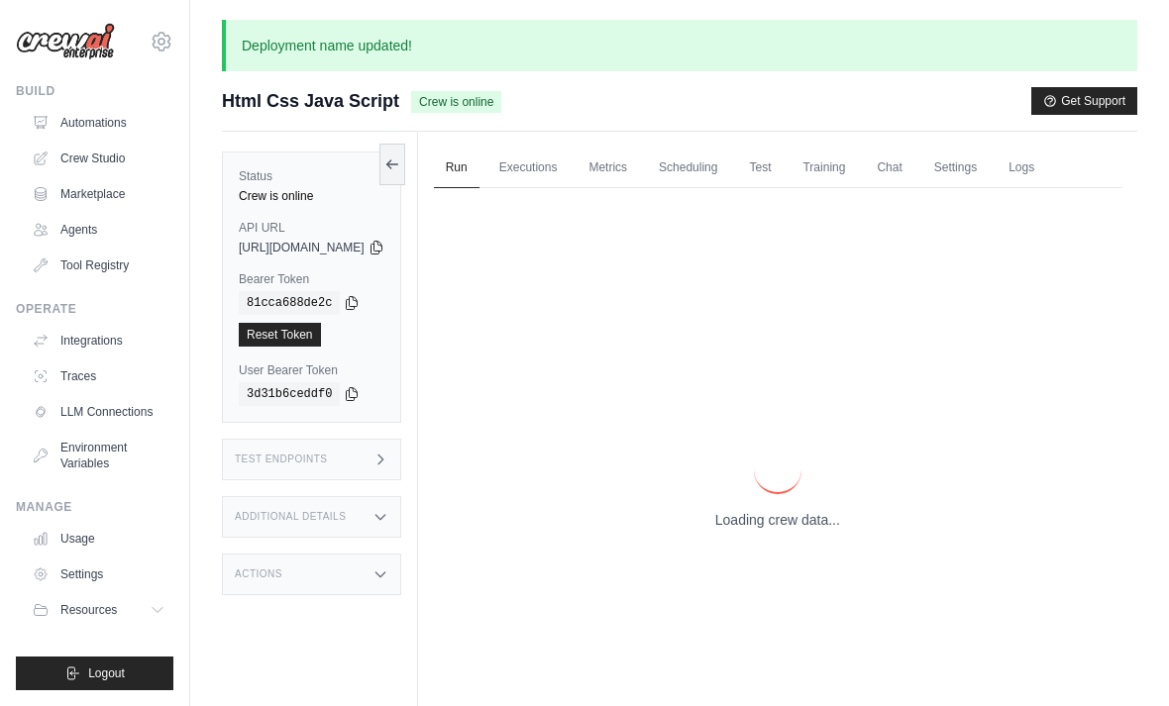
click at [814, 530] on p "Loading crew data..." at bounding box center [777, 520] width 125 height 20
click at [807, 530] on p "Loading crew data..." at bounding box center [777, 520] width 125 height 20
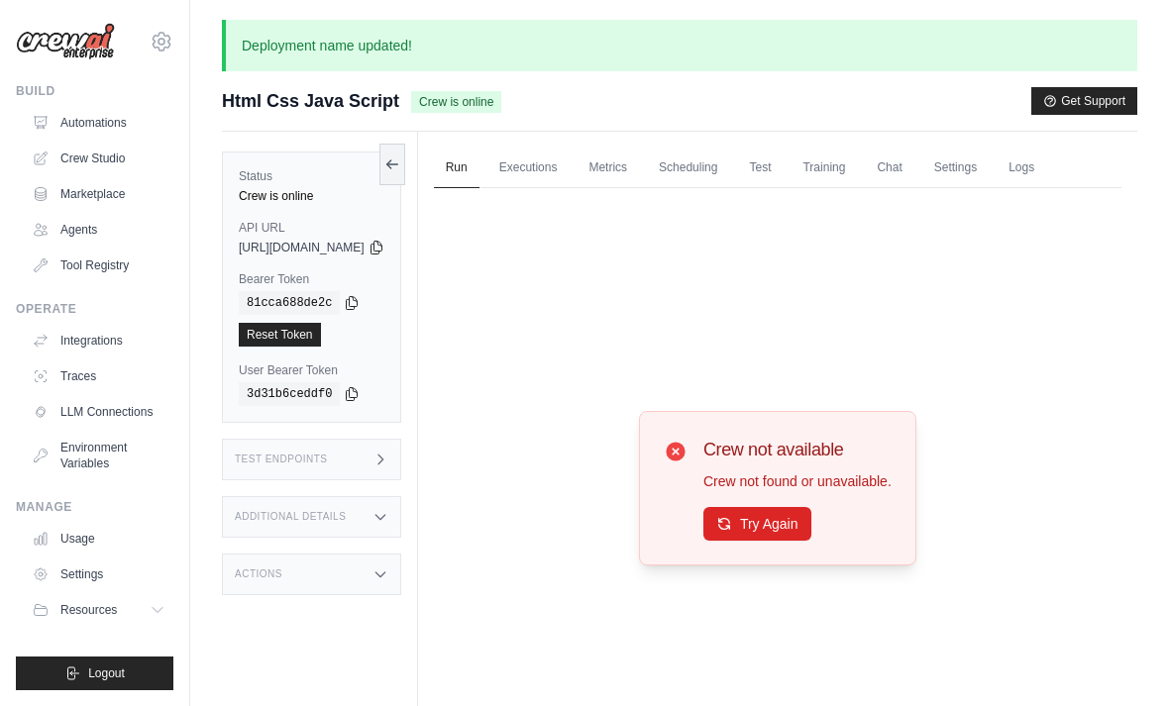
click at [811, 540] on button "Try Again" at bounding box center [757, 524] width 108 height 34
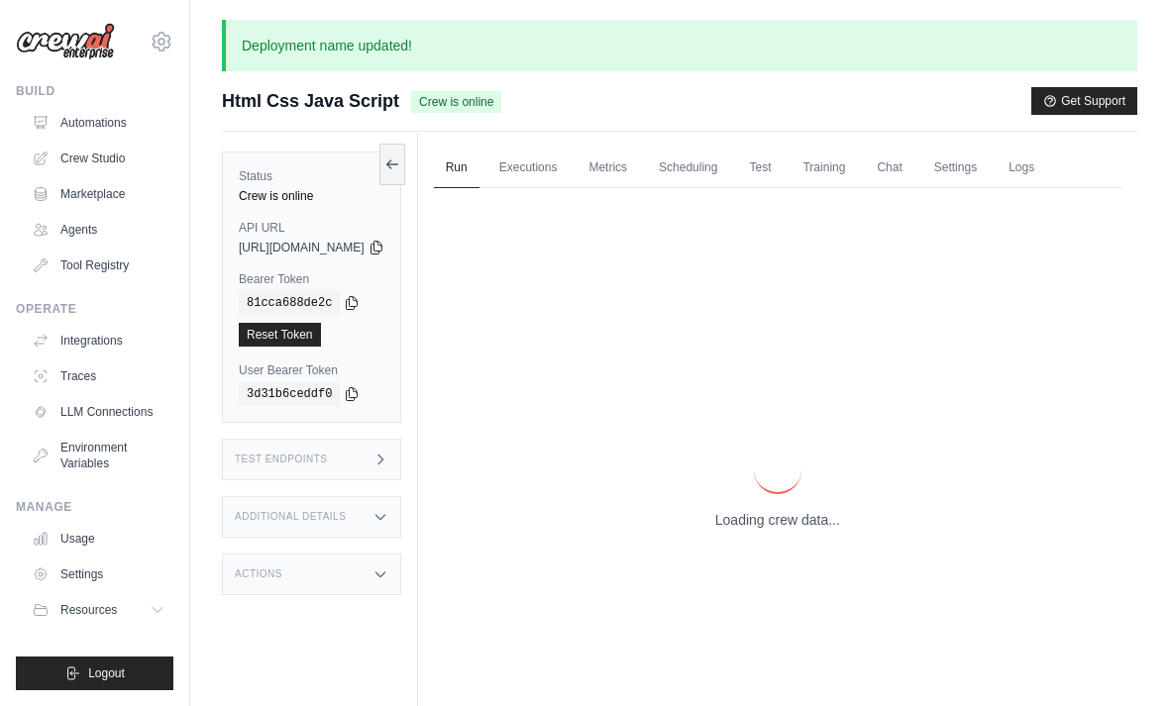
click at [810, 530] on p "Loading crew data..." at bounding box center [777, 520] width 125 height 20
click at [819, 530] on p "Loading crew data..." at bounding box center [777, 520] width 125 height 20
click at [821, 530] on p "Loading crew data..." at bounding box center [777, 520] width 125 height 20
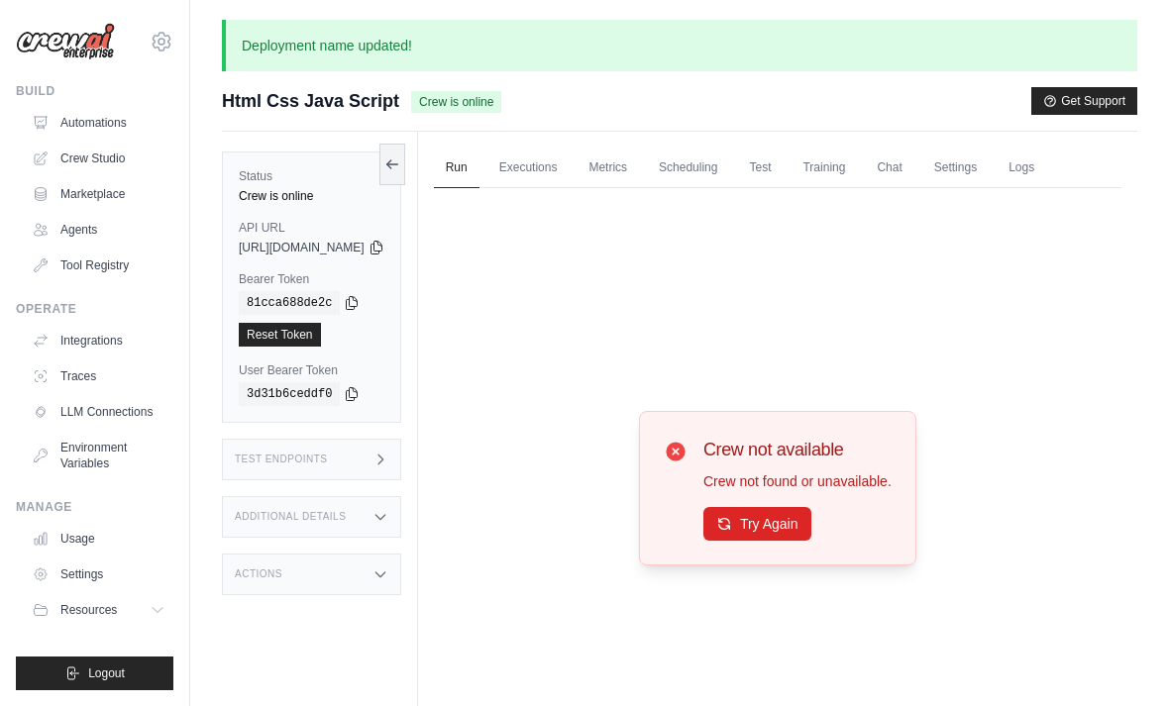
click at [811, 541] on button "Try Again" at bounding box center [757, 524] width 108 height 34
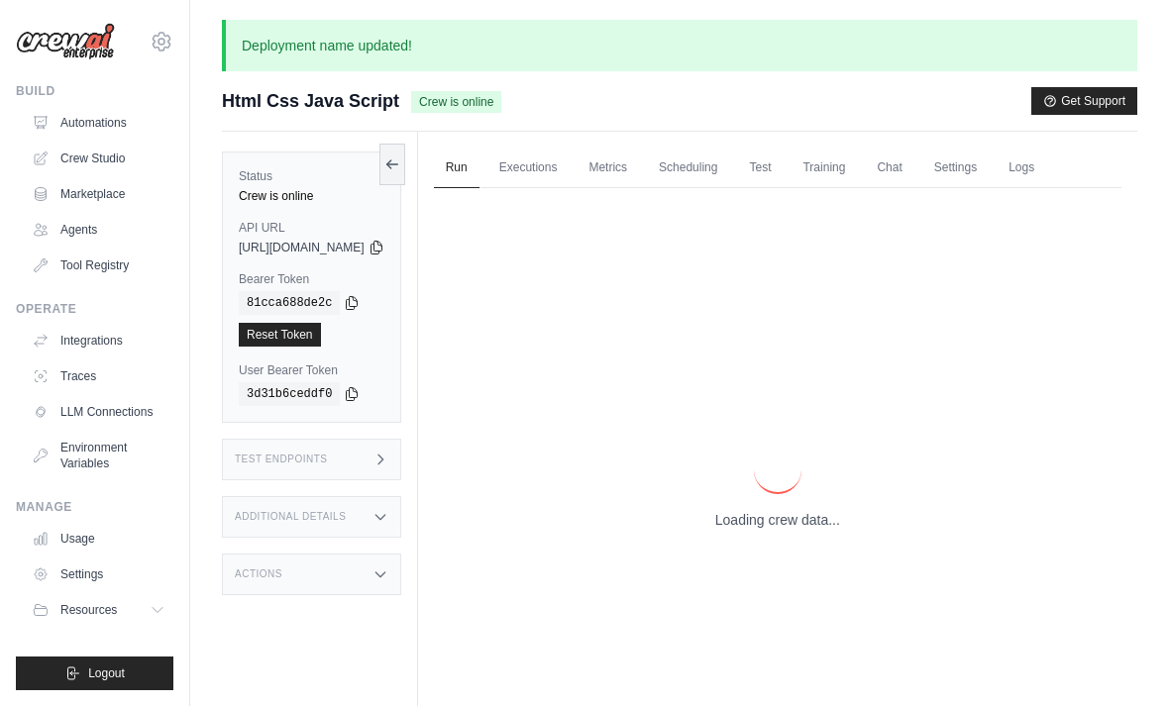
click at [811, 530] on p "Loading crew data..." at bounding box center [777, 520] width 125 height 20
click at [809, 530] on p "Loading crew data..." at bounding box center [777, 520] width 125 height 20
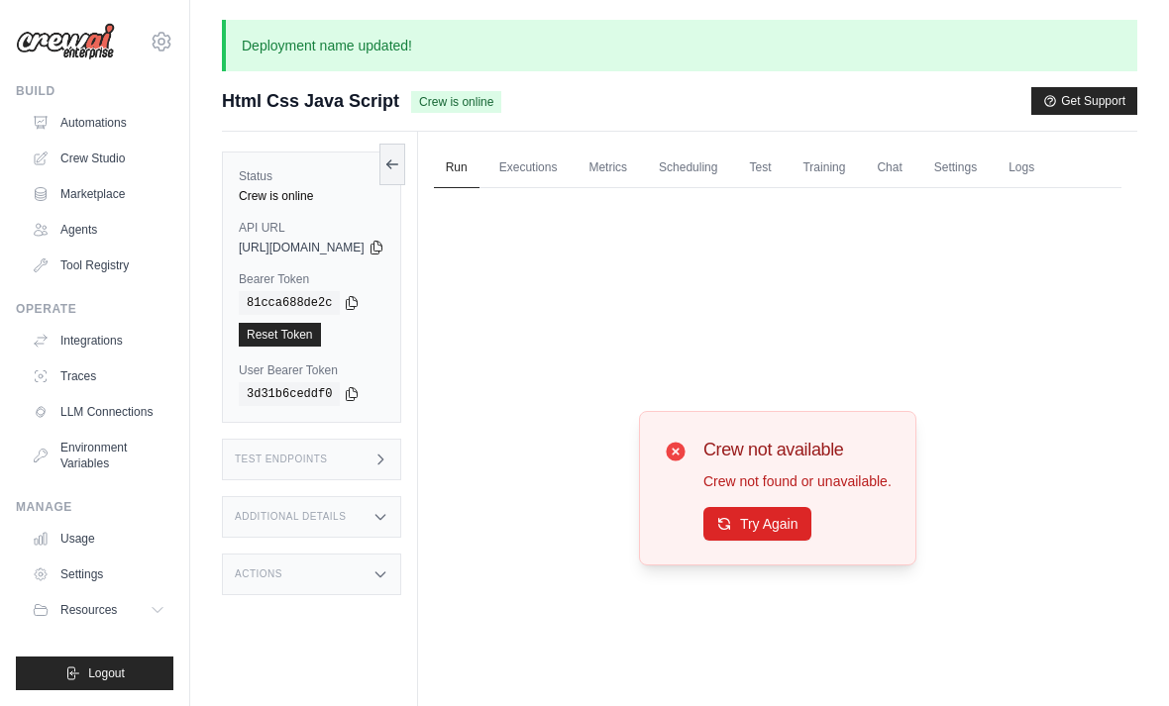
click at [110, 114] on link "Automations" at bounding box center [99, 123] width 150 height 32
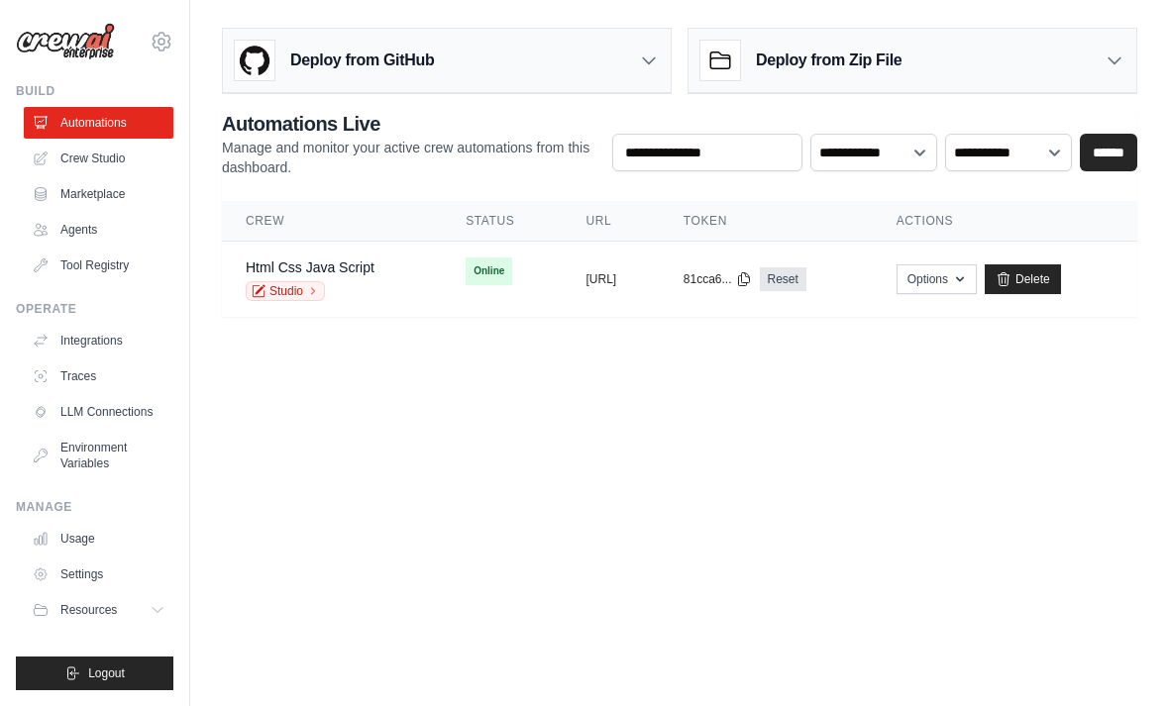
click at [466, 273] on span "Online" at bounding box center [489, 272] width 47 height 28
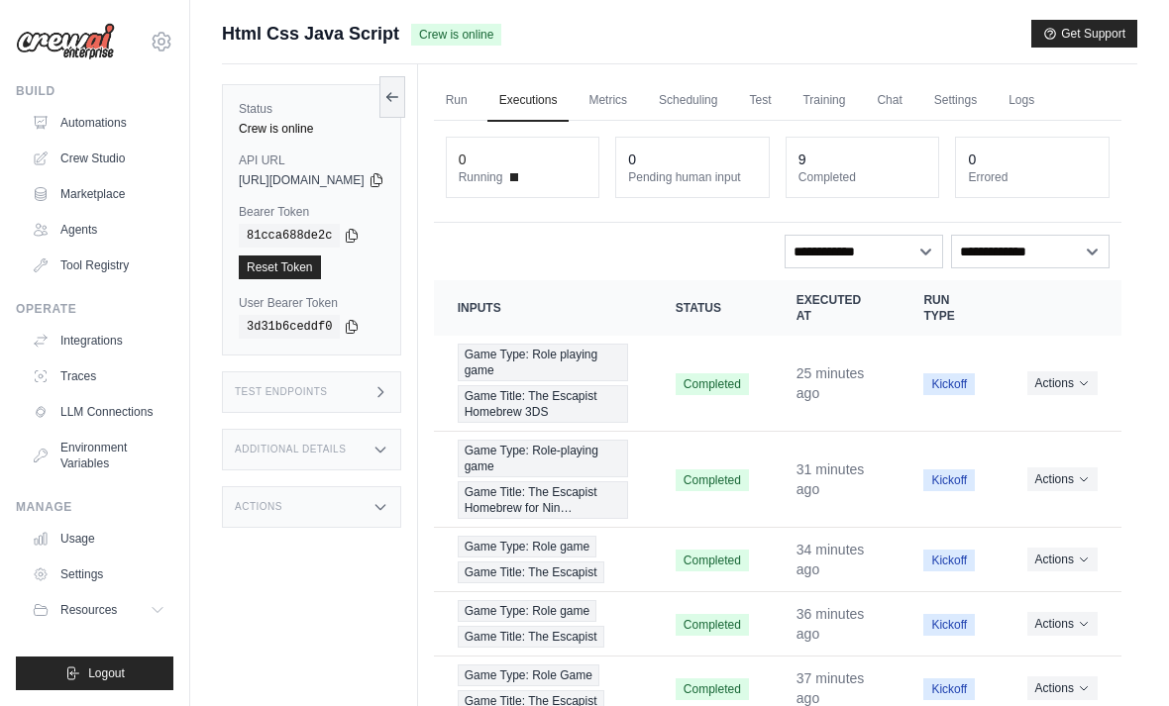
click at [479, 109] on link "Run" at bounding box center [457, 101] width 46 height 42
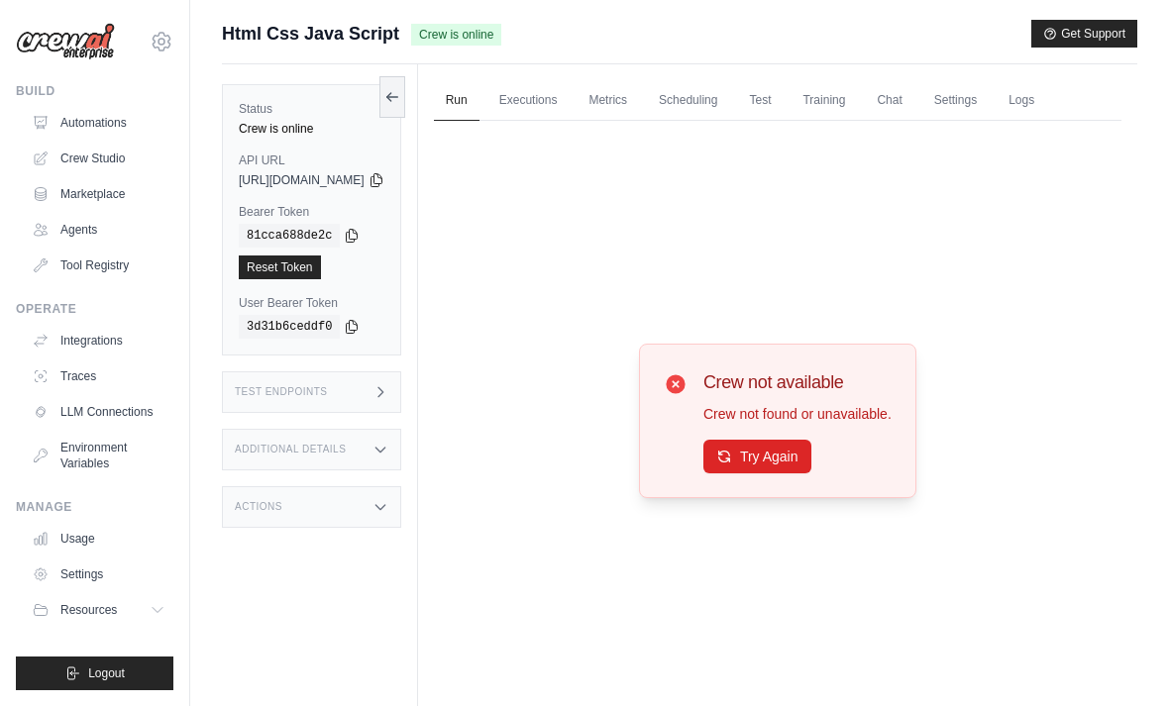
scroll to position [6, 0]
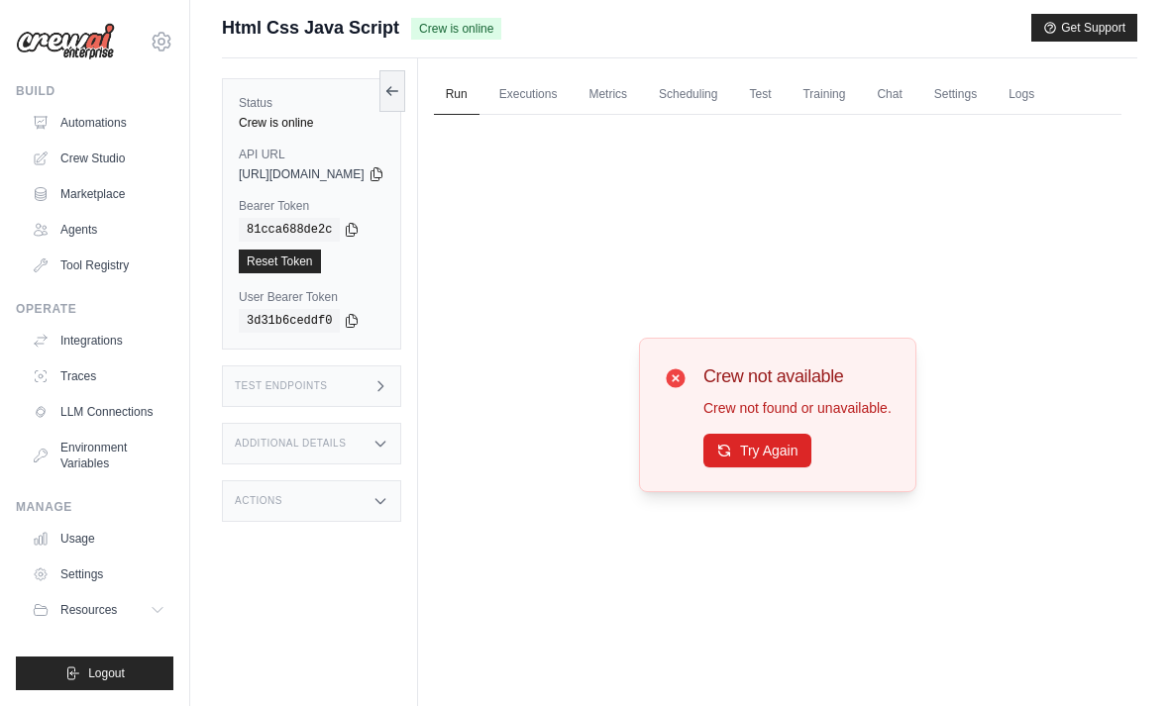
click at [811, 468] on button "Try Again" at bounding box center [757, 451] width 108 height 34
click at [788, 461] on button "Try Again" at bounding box center [757, 451] width 108 height 34
click at [811, 468] on button "Try Again" at bounding box center [757, 451] width 108 height 34
click at [767, 468] on button "Try Again" at bounding box center [757, 451] width 108 height 34
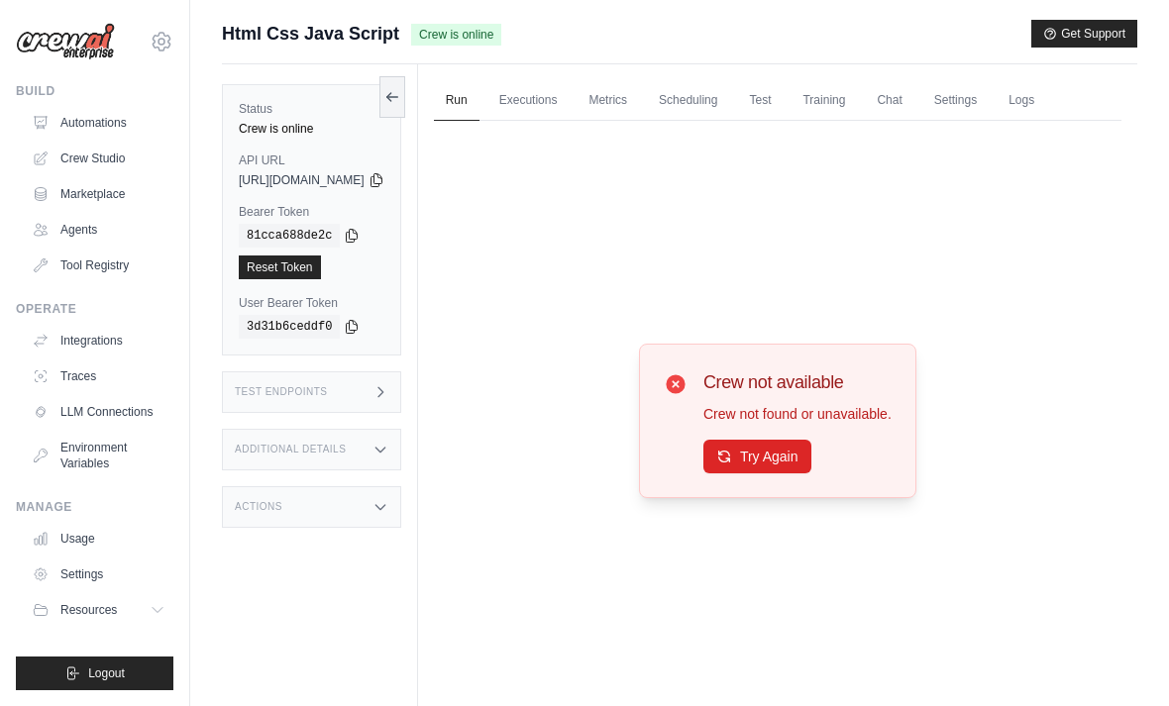
click at [787, 473] on button "Try Again" at bounding box center [757, 457] width 108 height 34
click at [799, 472] on button "Try Again" at bounding box center [757, 457] width 108 height 34
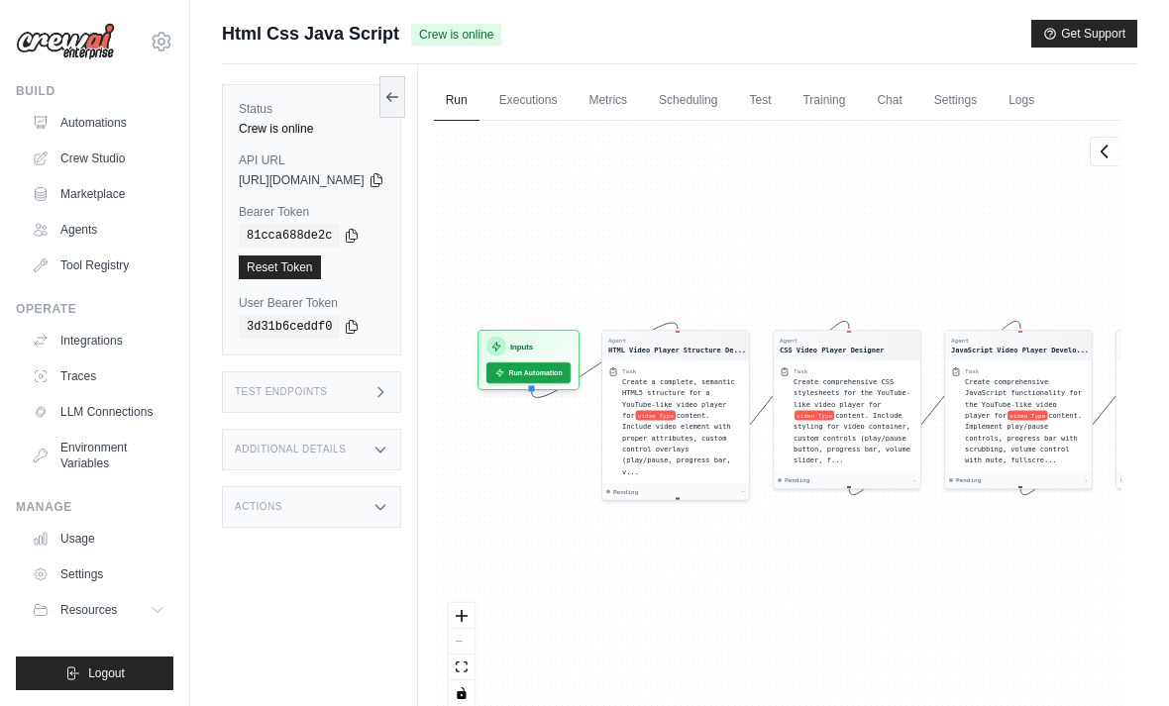
click at [571, 372] on button "Run Automation" at bounding box center [528, 373] width 84 height 21
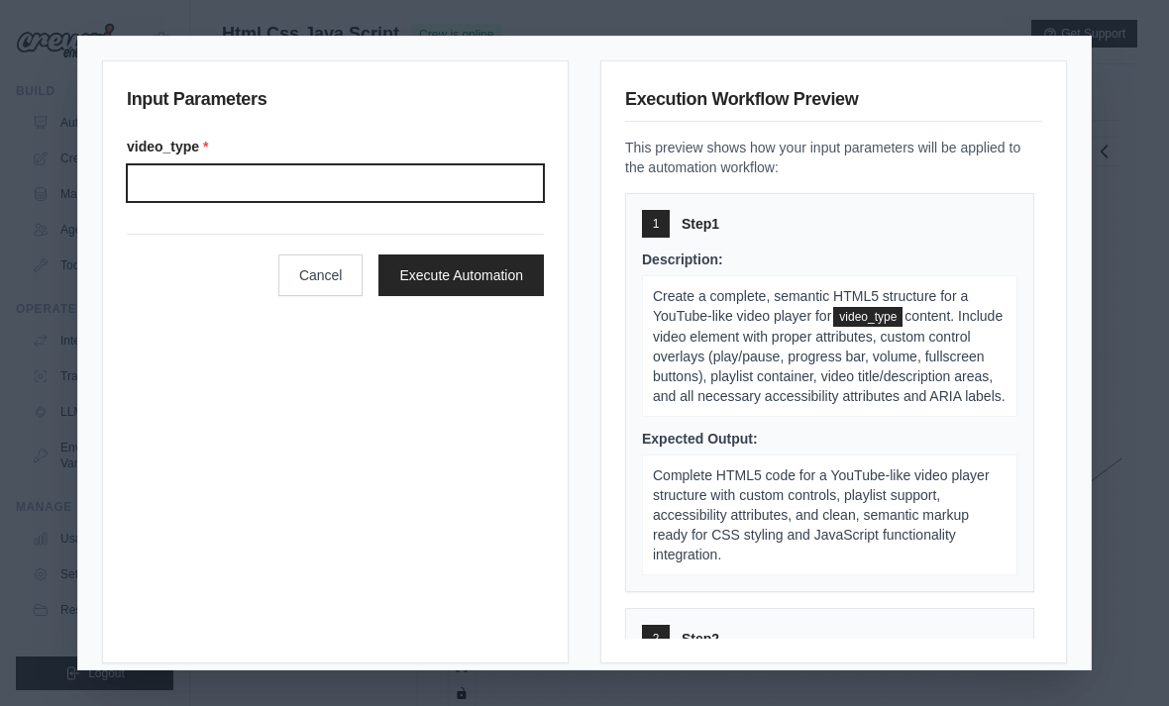
click at [402, 177] on input "video_type *" at bounding box center [335, 183] width 417 height 38
click at [433, 257] on button "Execute Automation" at bounding box center [460, 276] width 165 height 42
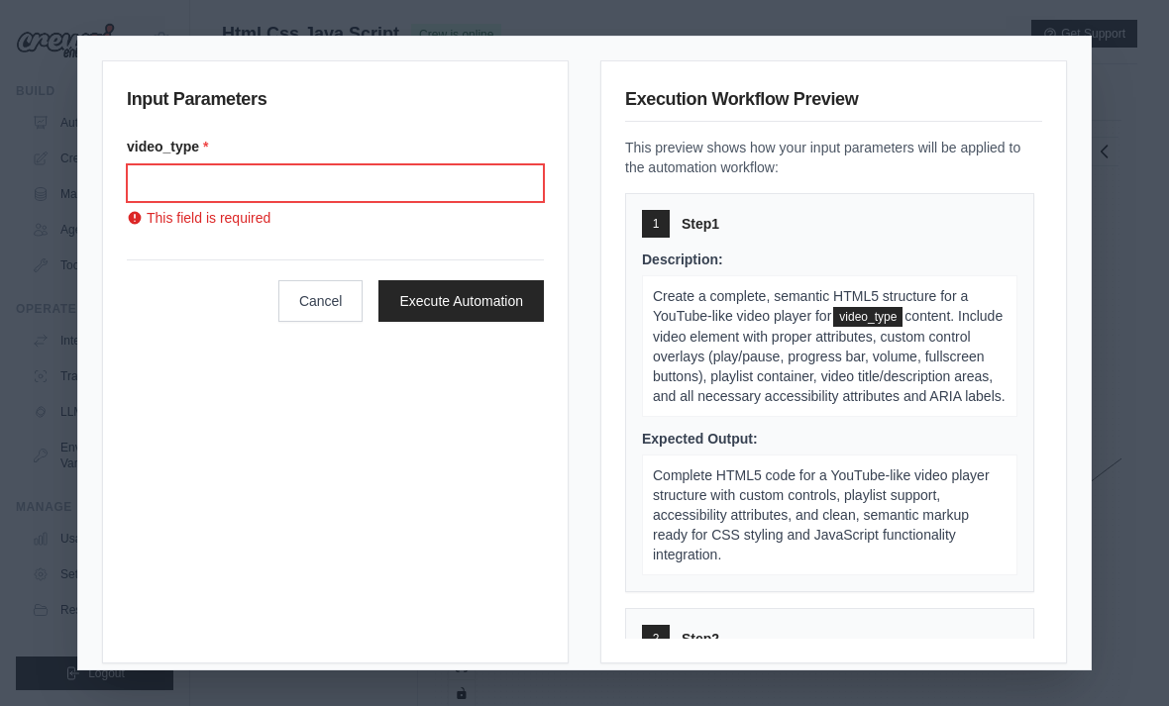
click at [246, 170] on input "video_type *" at bounding box center [335, 183] width 417 height 38
click at [191, 192] on input "video_type *" at bounding box center [335, 183] width 417 height 38
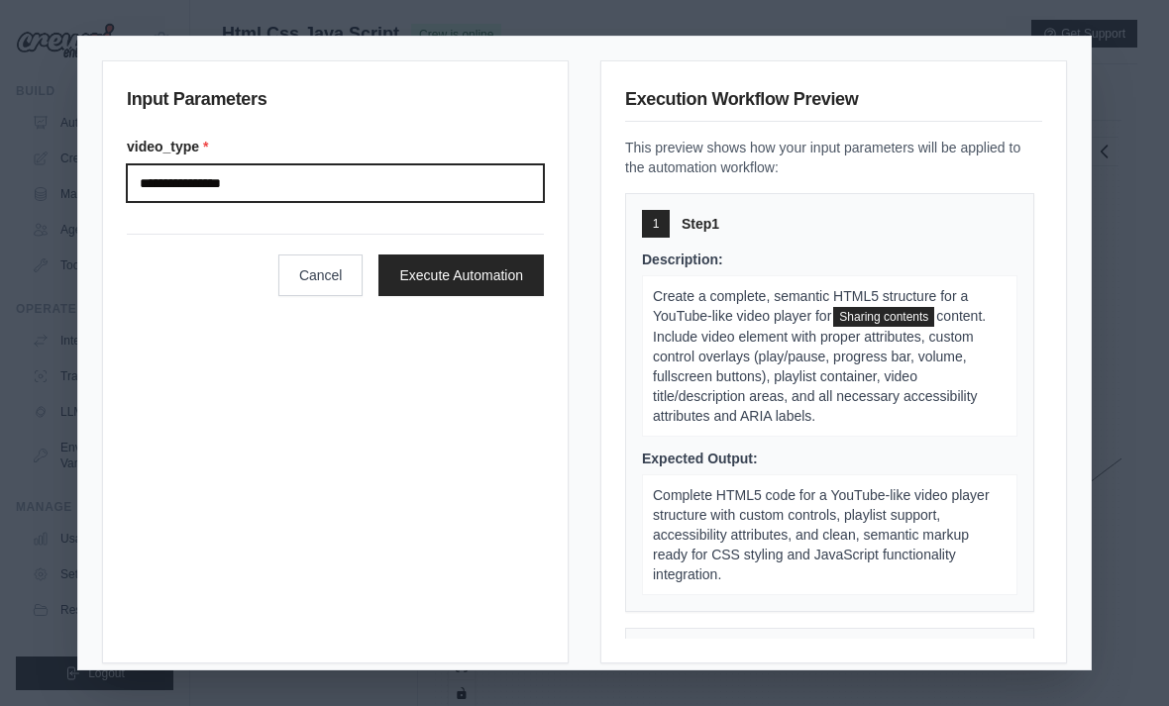
type input "**********"
click at [488, 257] on button "Execute Automation" at bounding box center [460, 276] width 165 height 42
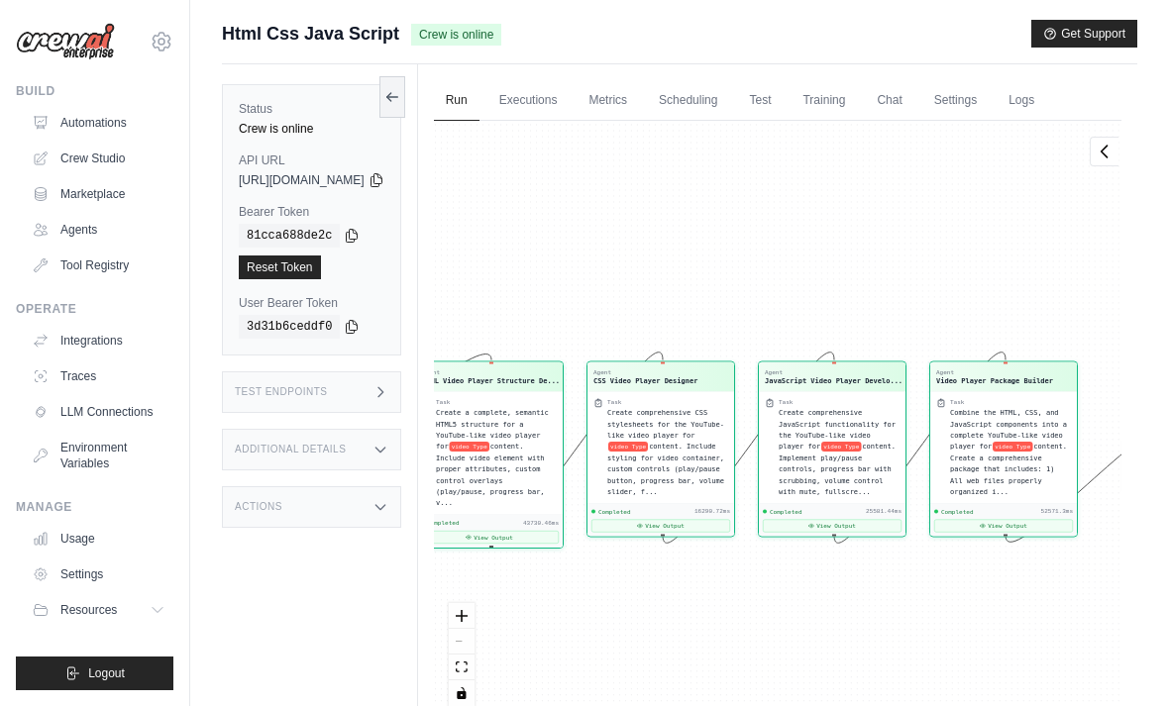
scroll to position [30761, 0]
click at [570, 89] on link "Executions" at bounding box center [528, 101] width 82 height 42
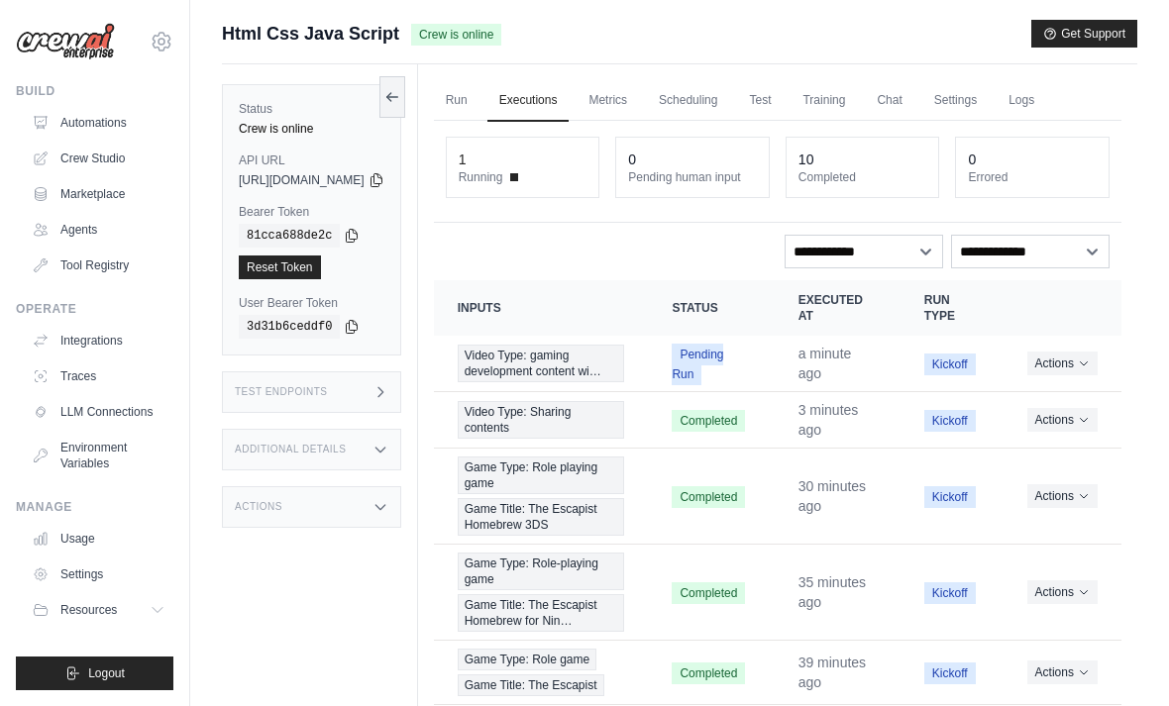
click at [1064, 361] on button "Actions" at bounding box center [1062, 364] width 70 height 24
click at [1049, 399] on link "View Details" at bounding box center [1034, 399] width 127 height 32
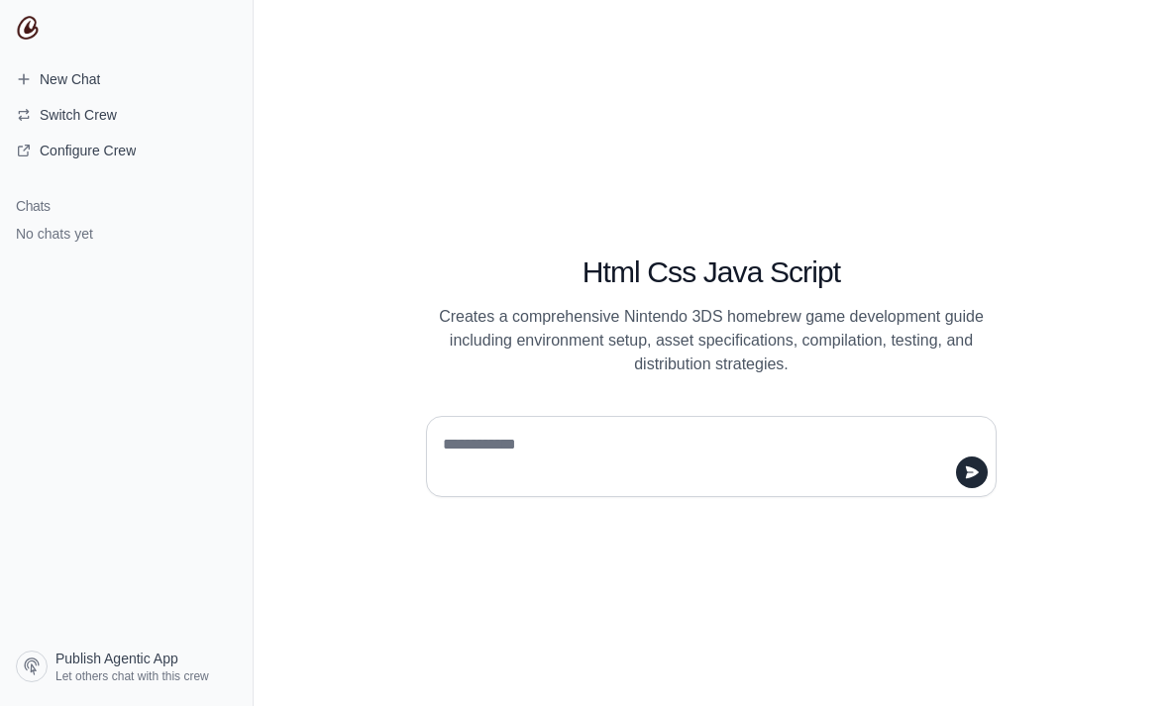
click at [791, 468] on textarea at bounding box center [705, 456] width 533 height 55
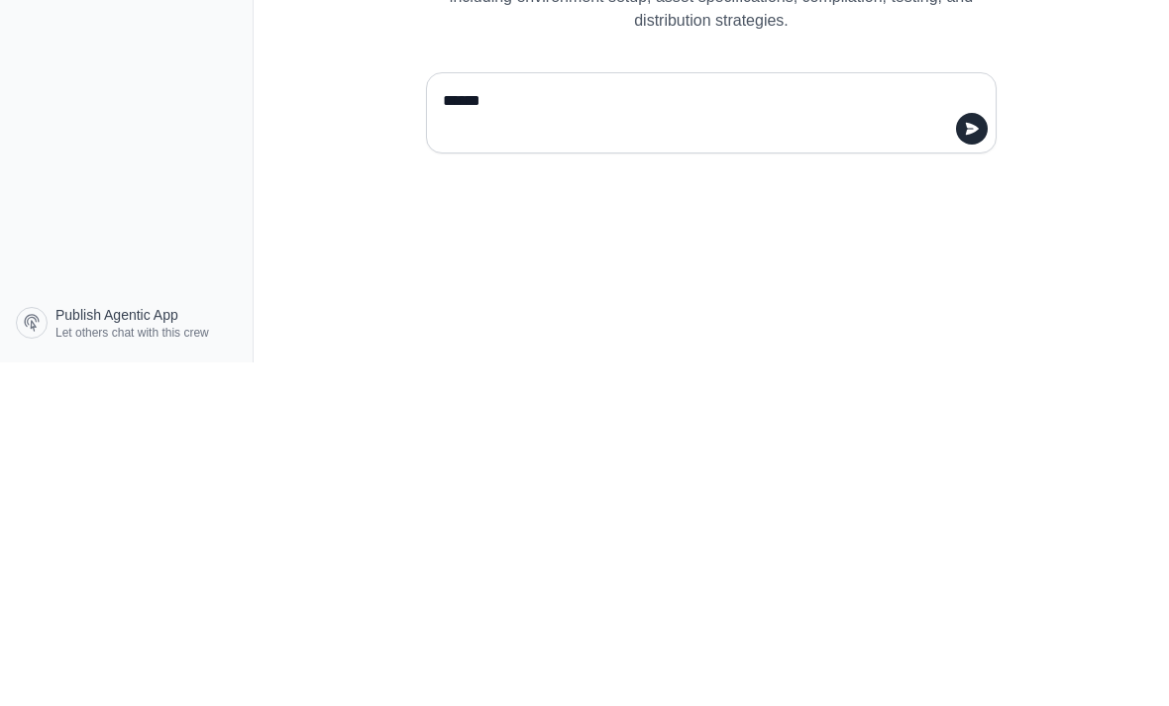
click at [970, 429] on textarea "******" at bounding box center [705, 456] width 533 height 55
type textarea "******"
click at [978, 457] on button "submit" at bounding box center [972, 473] width 32 height 32
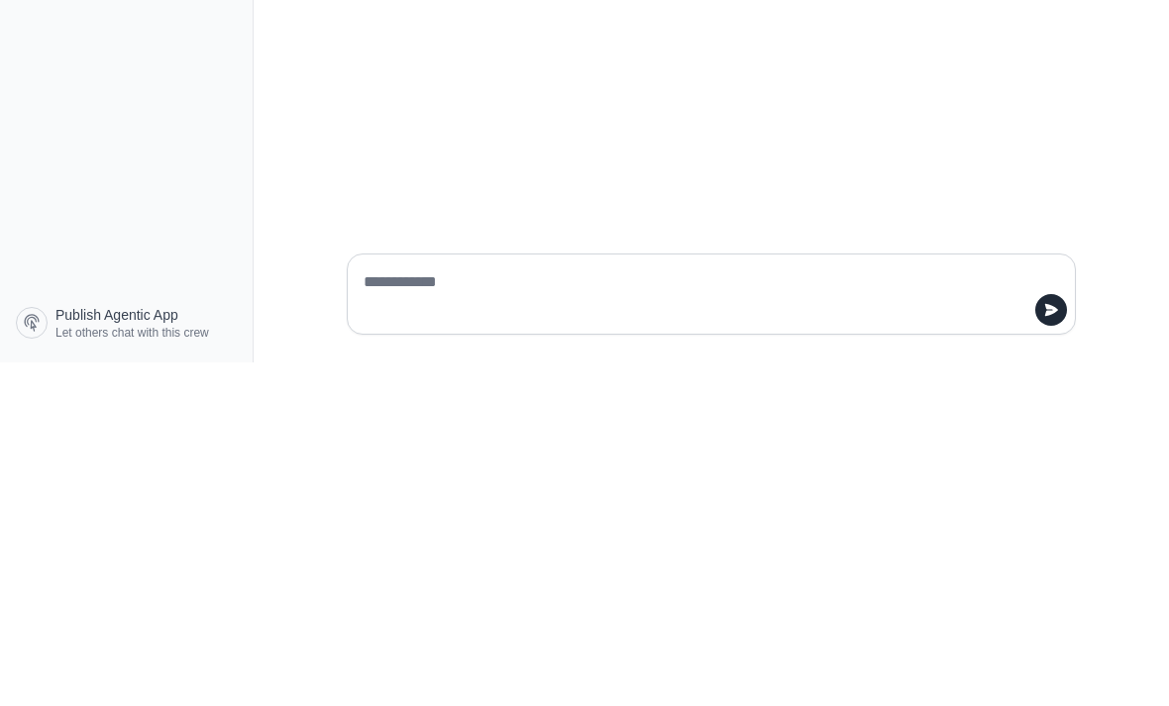
scroll to position [63, 0]
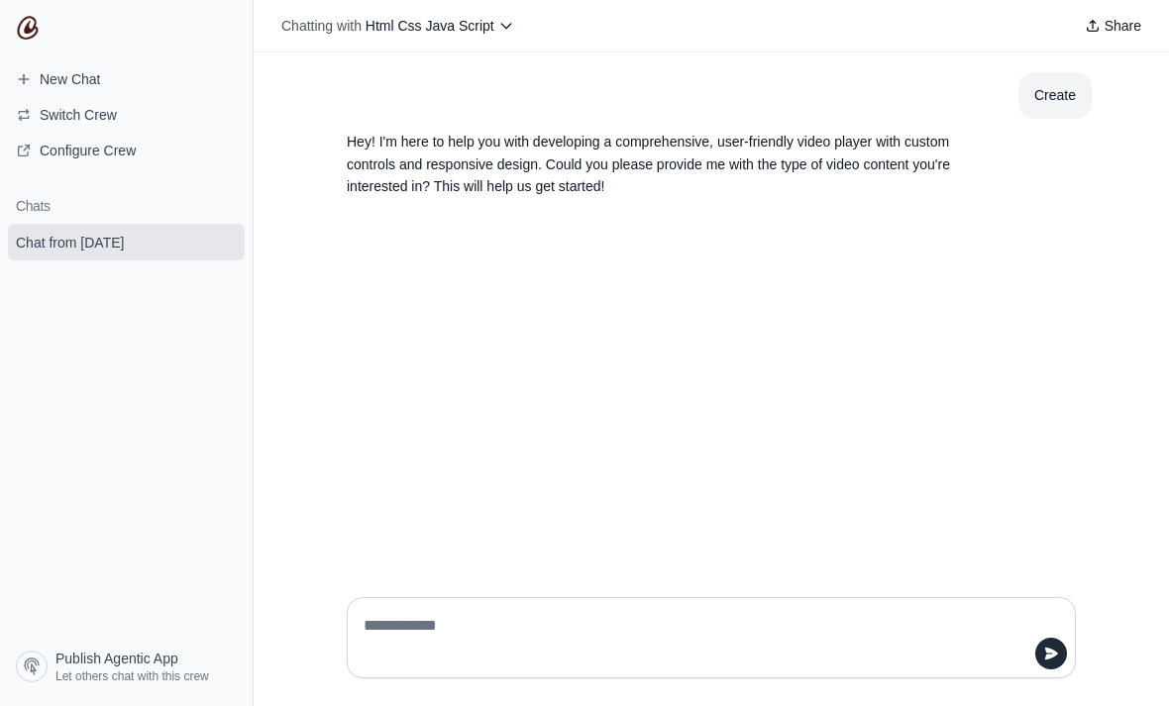
click at [888, 650] on div at bounding box center [711, 637] width 761 height 113
click at [858, 666] on textarea at bounding box center [705, 637] width 691 height 55
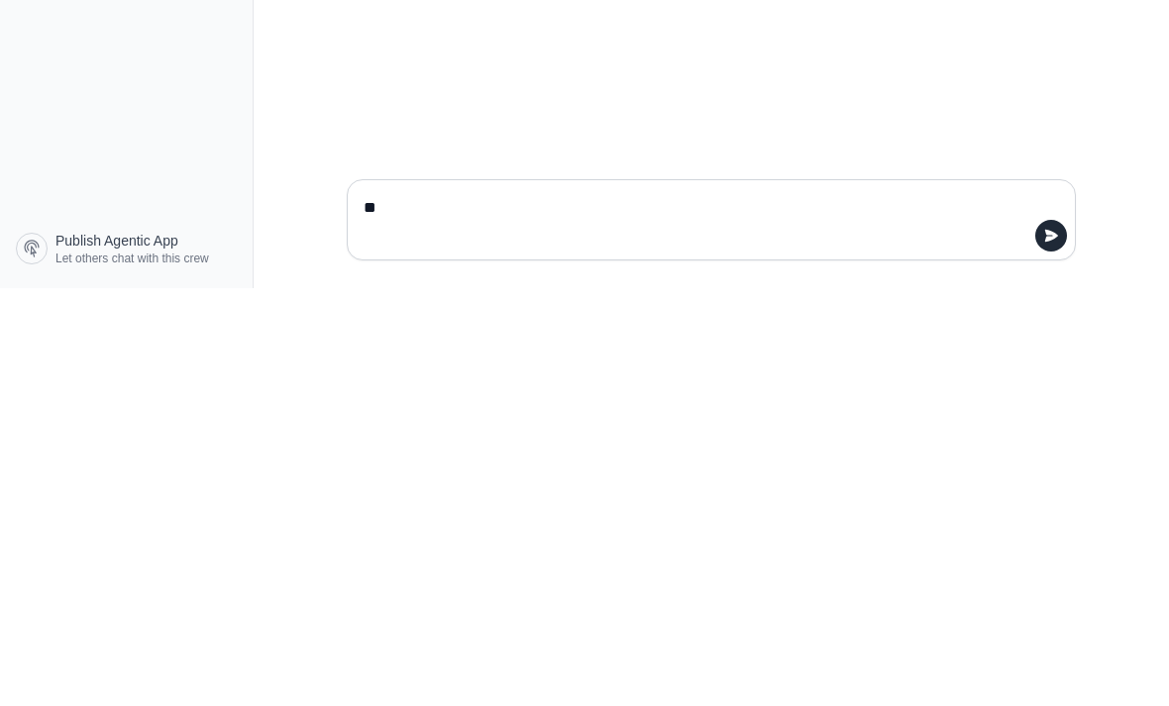
type textarea "*"
type textarea "**********"
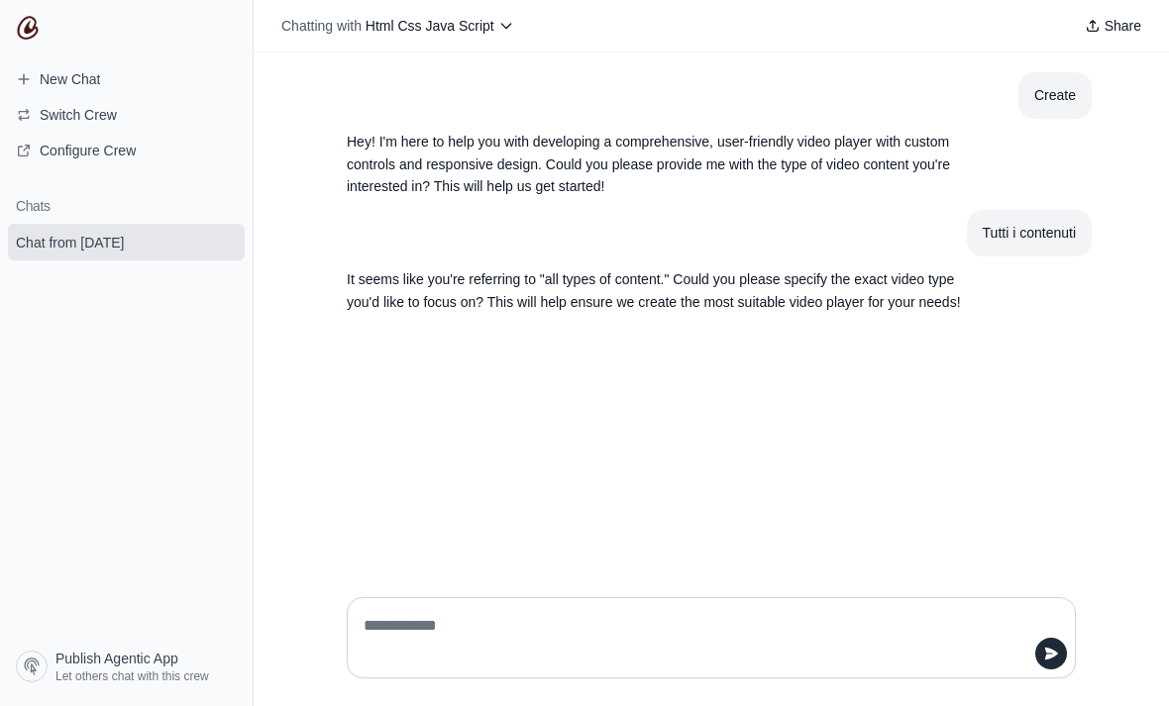
click at [837, 663] on div at bounding box center [711, 637] width 729 height 81
click at [849, 666] on textarea at bounding box center [705, 637] width 691 height 55
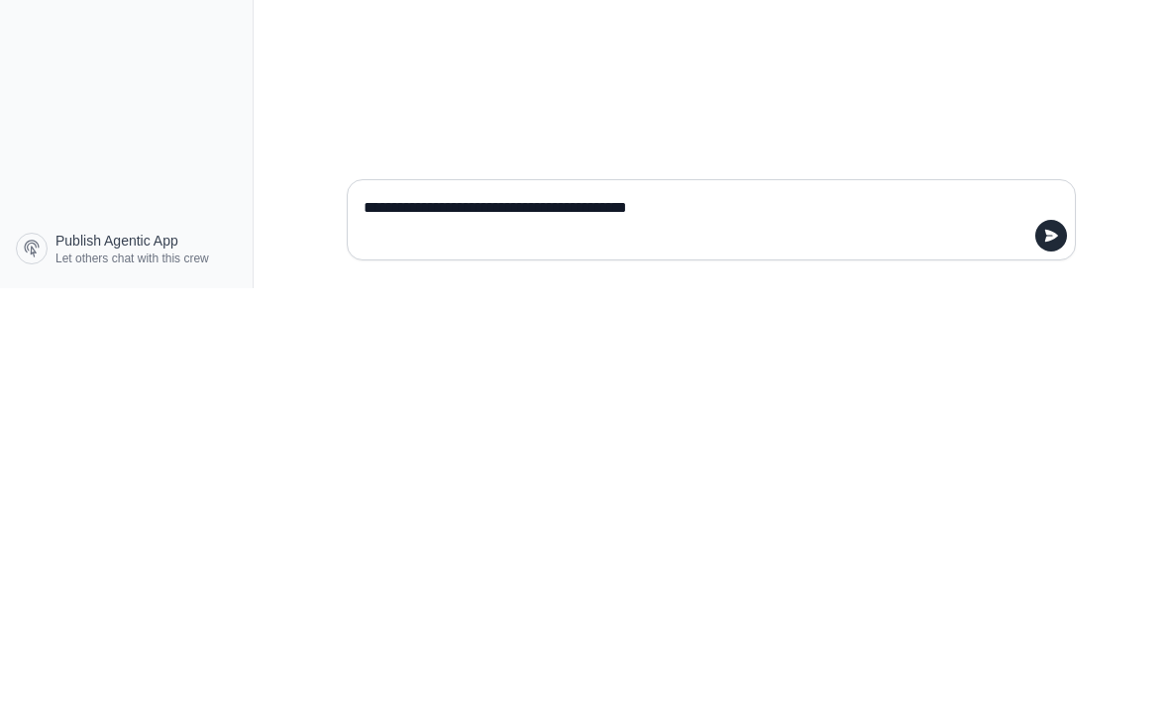
type textarea "**********"
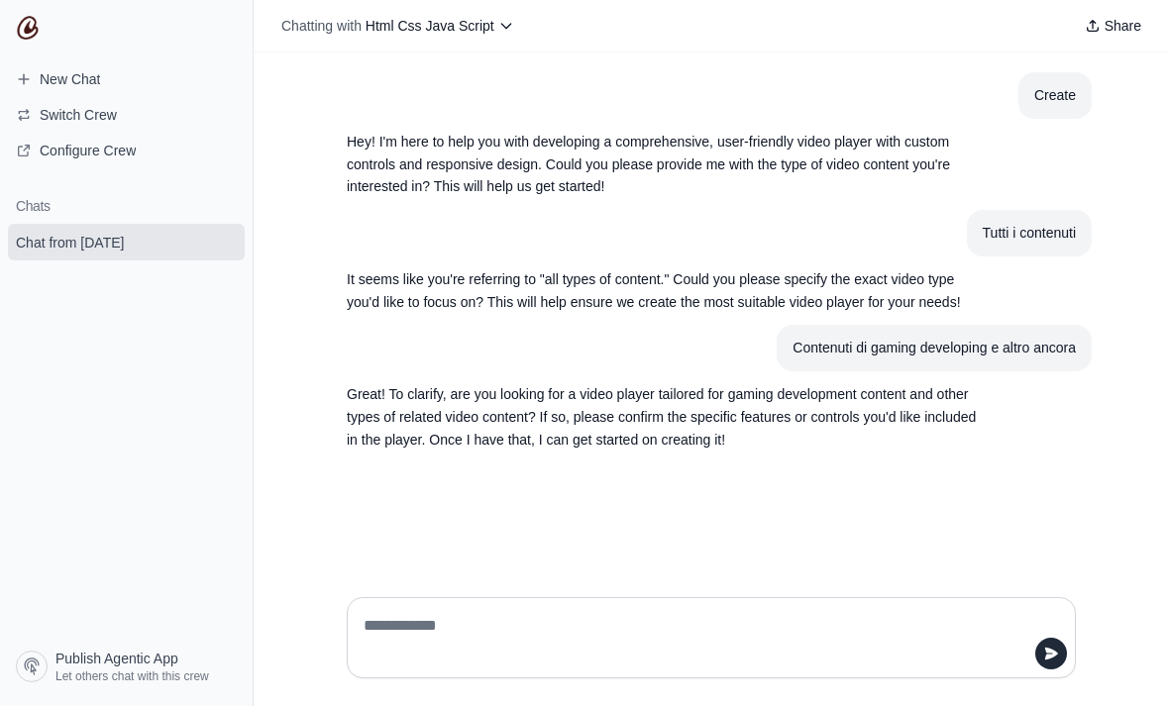
click at [811, 656] on div at bounding box center [711, 637] width 761 height 113
click at [813, 661] on div at bounding box center [711, 637] width 729 height 81
click at [371, 666] on textarea at bounding box center [705, 637] width 691 height 55
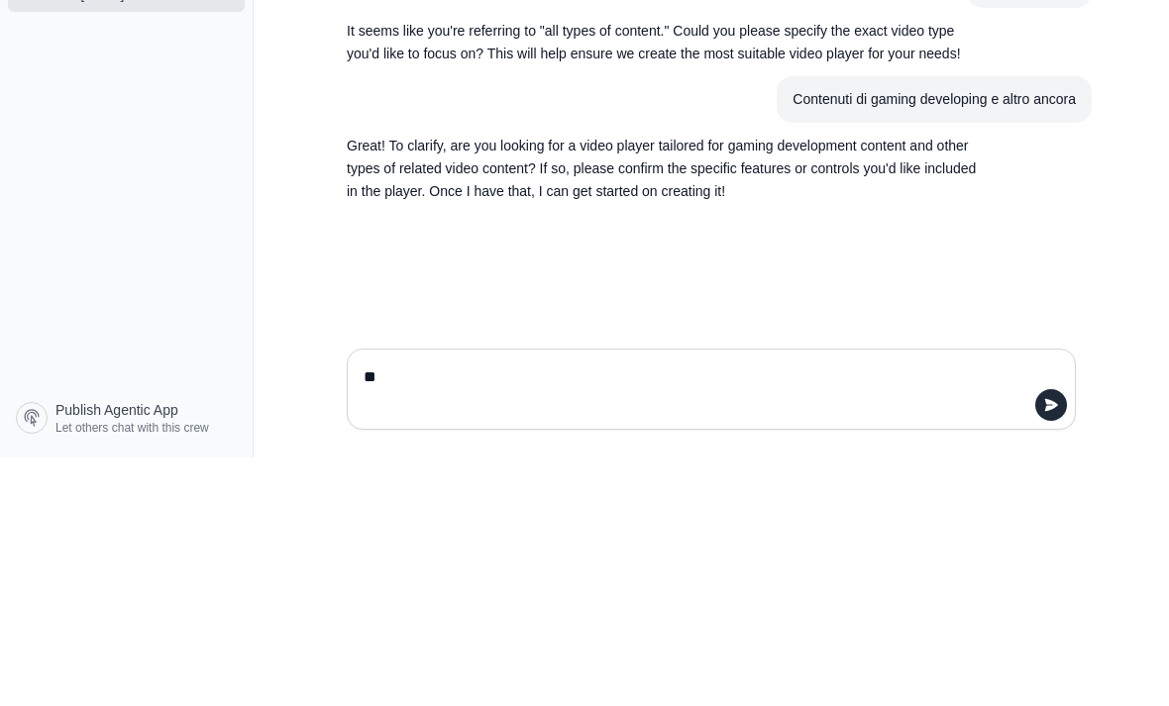
type textarea "*"
type textarea "*********"
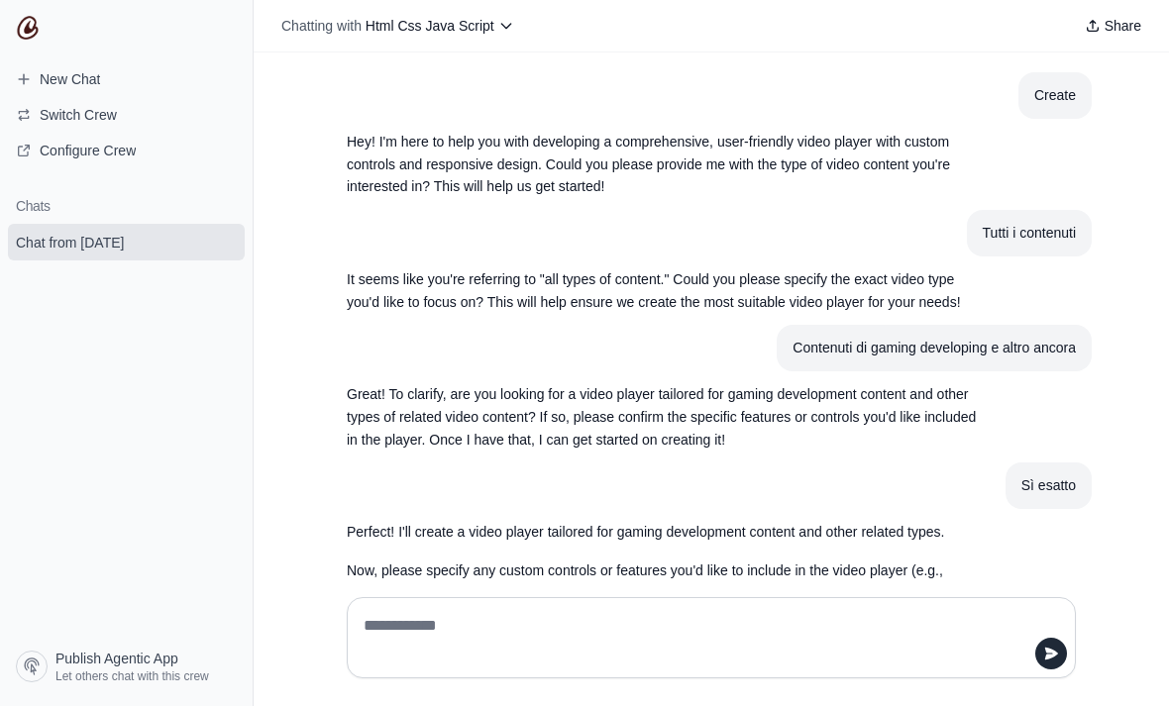
scroll to position [2, 0]
click at [795, 649] on div at bounding box center [711, 637] width 761 height 113
click at [396, 666] on textarea at bounding box center [705, 637] width 691 height 55
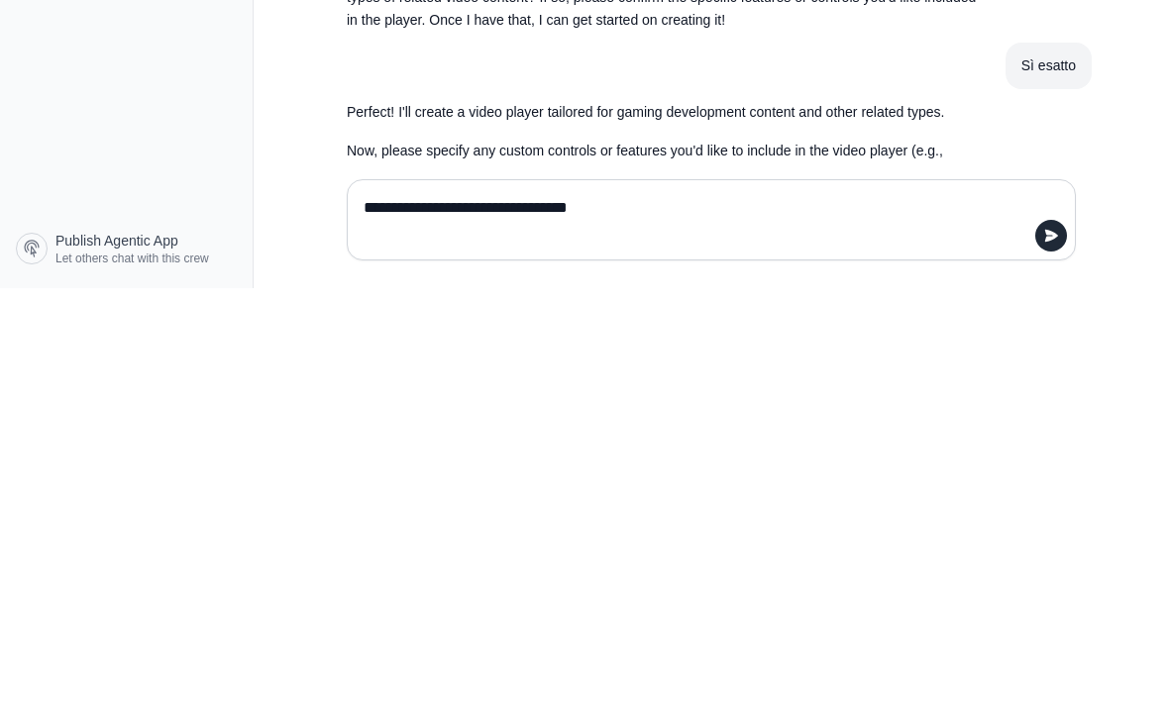
type textarea "**********"
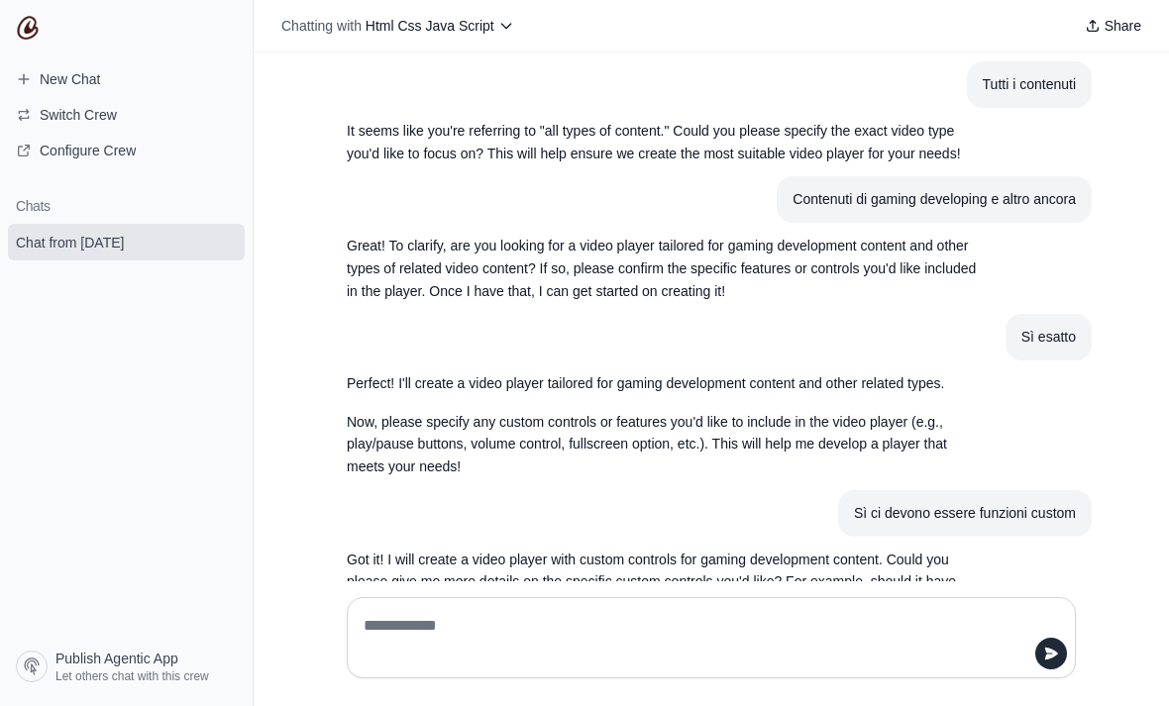
scroll to position [158, 0]
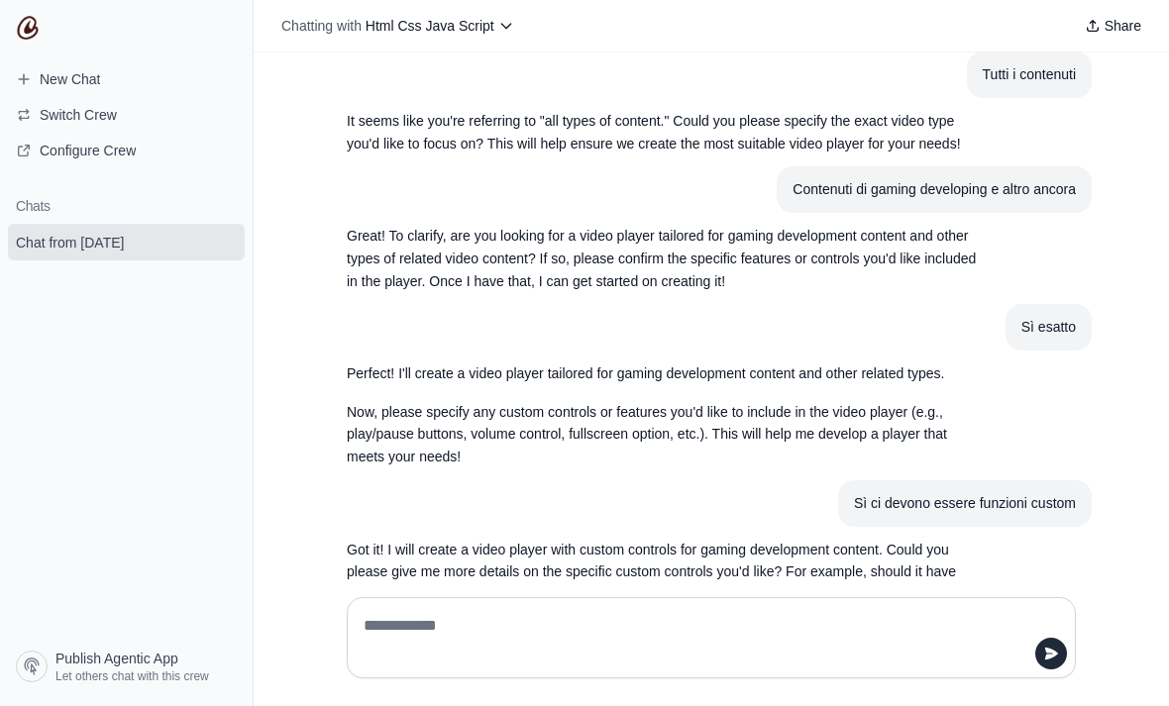
click at [868, 652] on div at bounding box center [711, 637] width 761 height 113
click at [402, 666] on textarea at bounding box center [705, 637] width 691 height 55
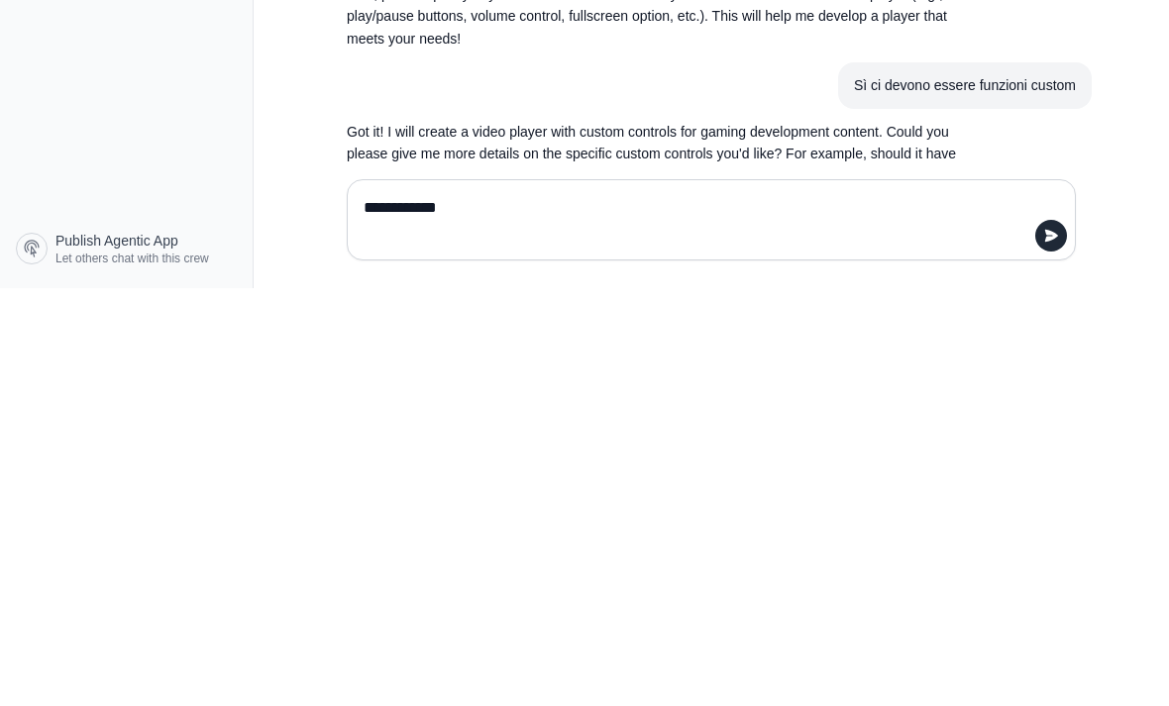
type textarea "**********"
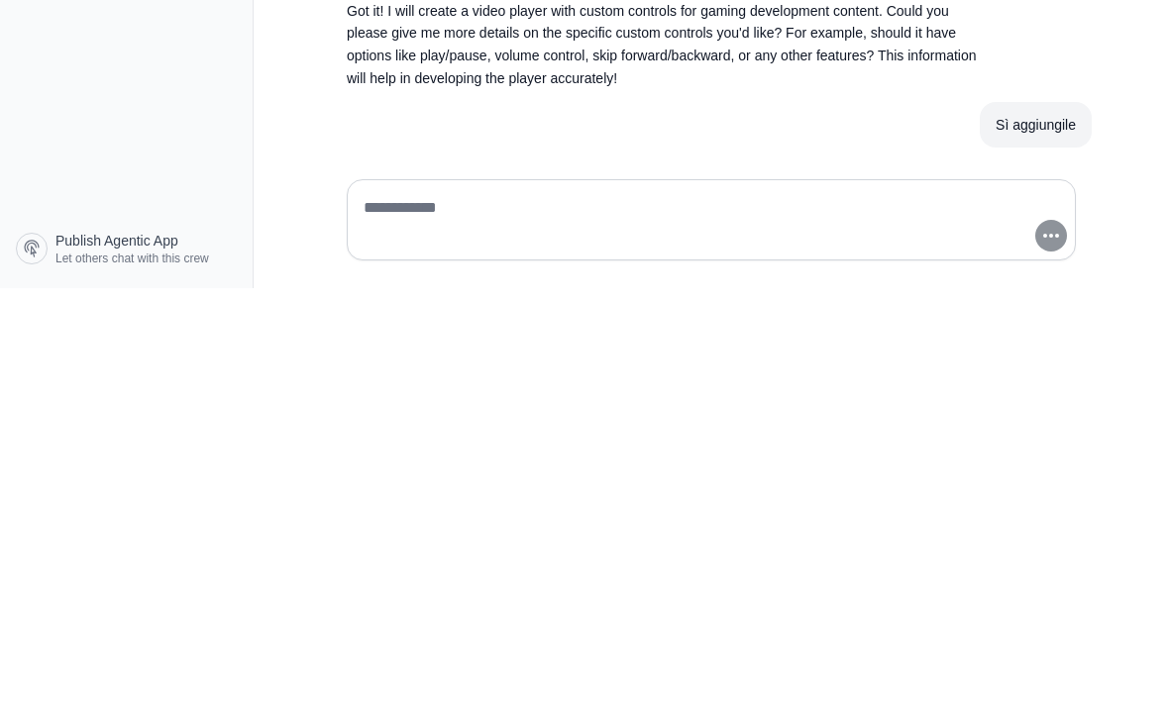
scroll to position [293, 0]
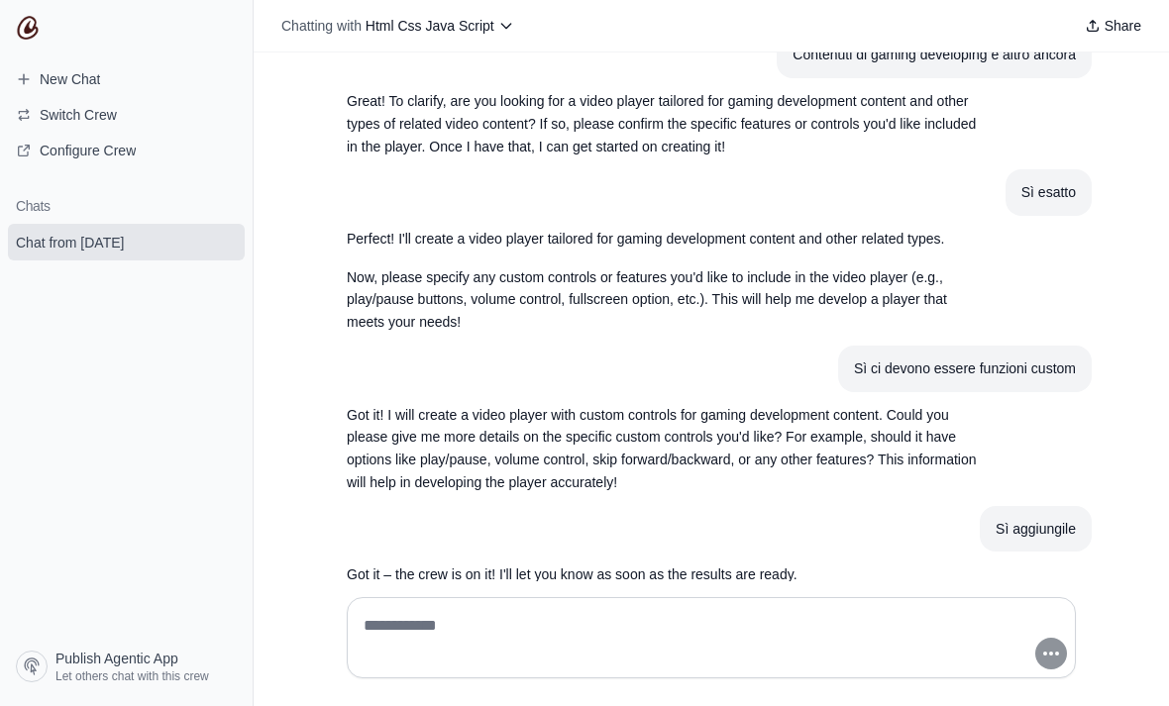
click at [916, 658] on div at bounding box center [711, 637] width 761 height 113
click at [924, 660] on div at bounding box center [711, 637] width 761 height 113
click at [893, 666] on textarea at bounding box center [705, 637] width 691 height 55
click at [839, 666] on textarea "**********" at bounding box center [705, 637] width 691 height 55
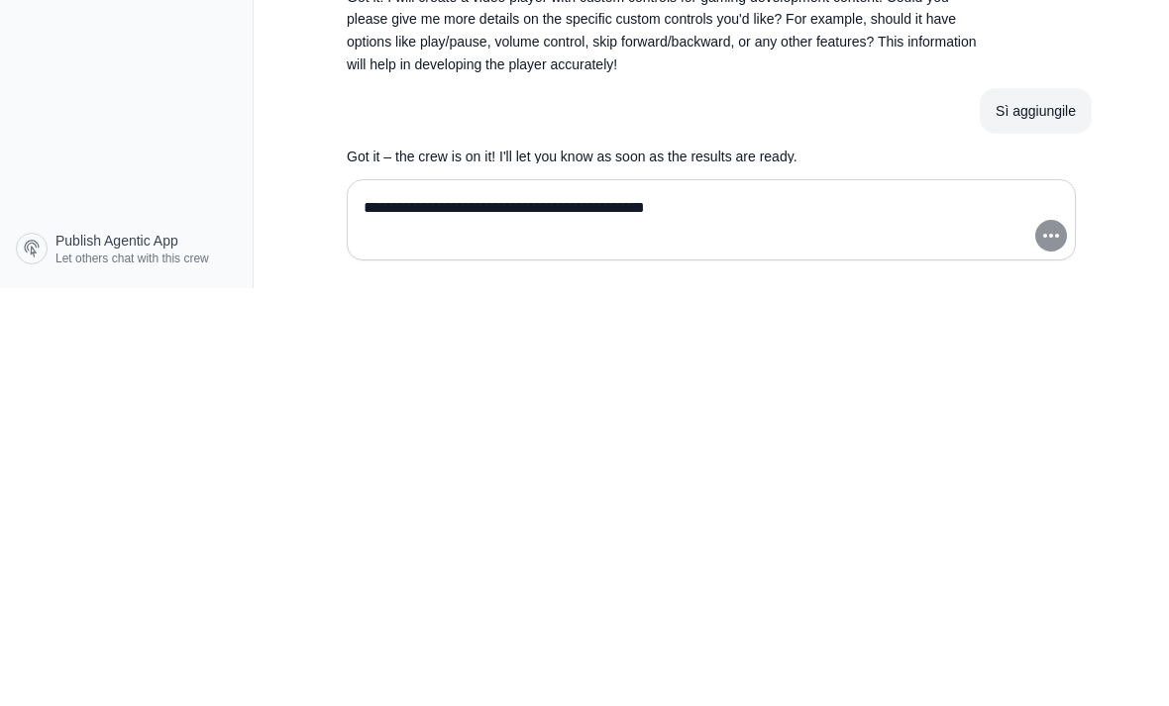
click at [853, 597] on div "**********" at bounding box center [711, 637] width 729 height 81
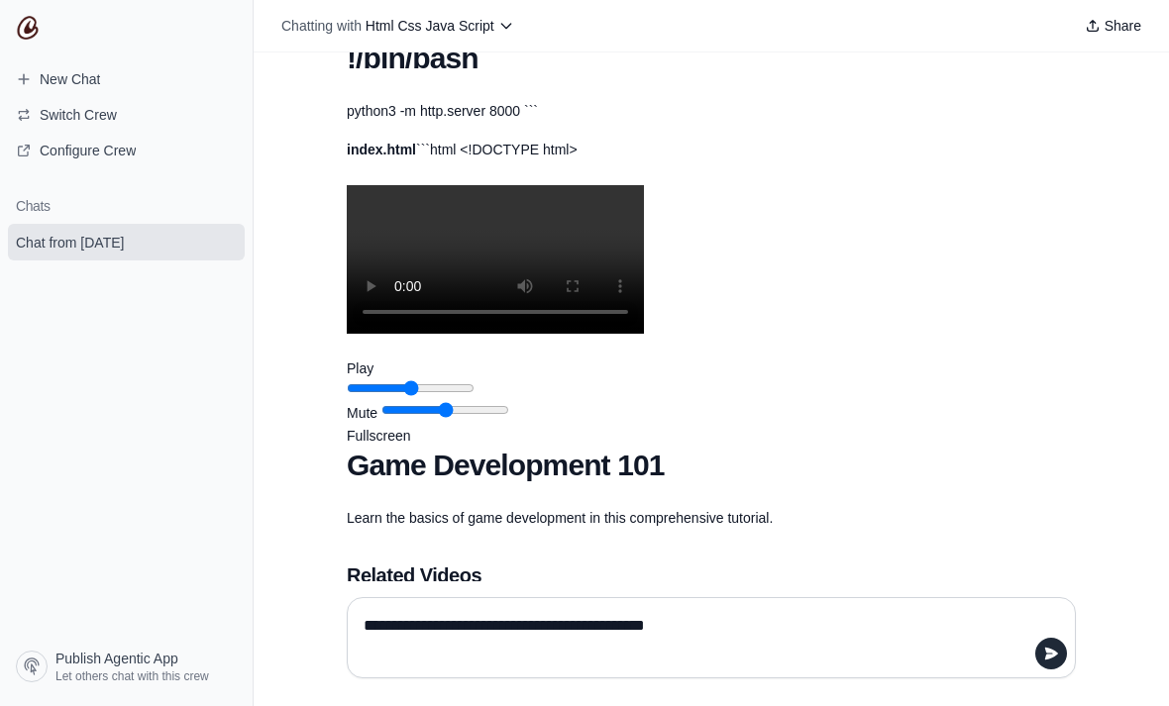
scroll to position [2363, 0]
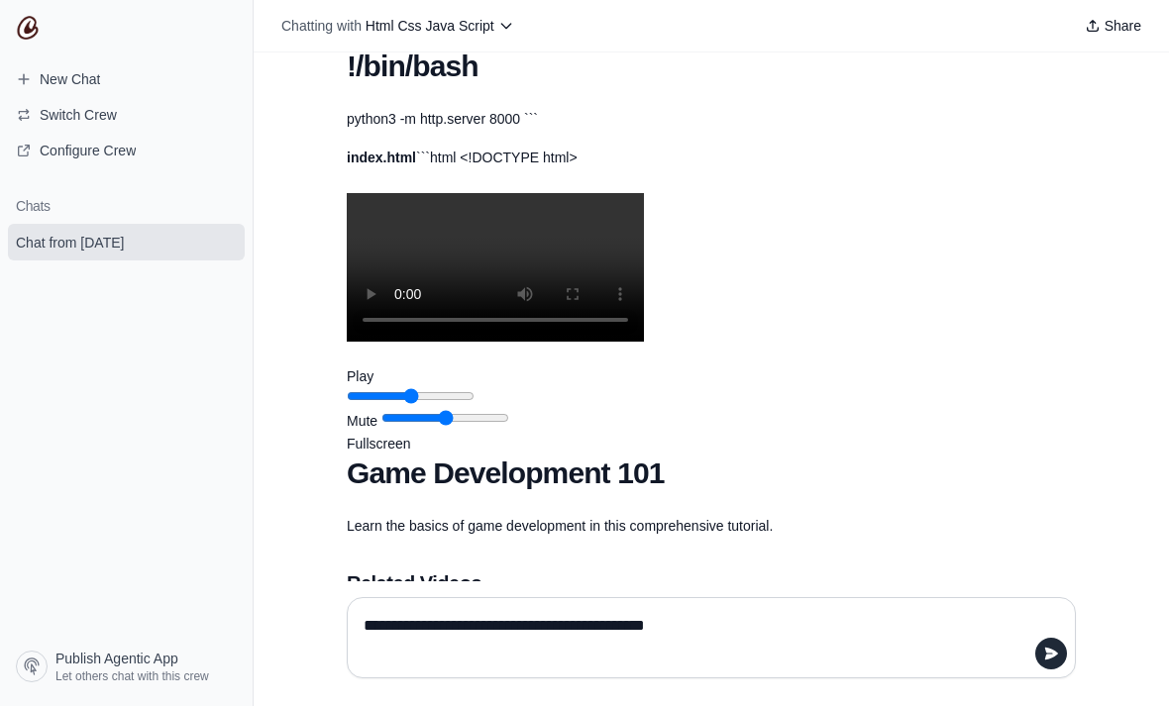
click at [504, 278] on video "Your browser does not support the video tag." at bounding box center [495, 267] width 297 height 149
click at [496, 269] on video "Your browser does not support the video tag." at bounding box center [495, 267] width 297 height 149
click at [373, 380] on button "Play" at bounding box center [360, 377] width 27 height 23
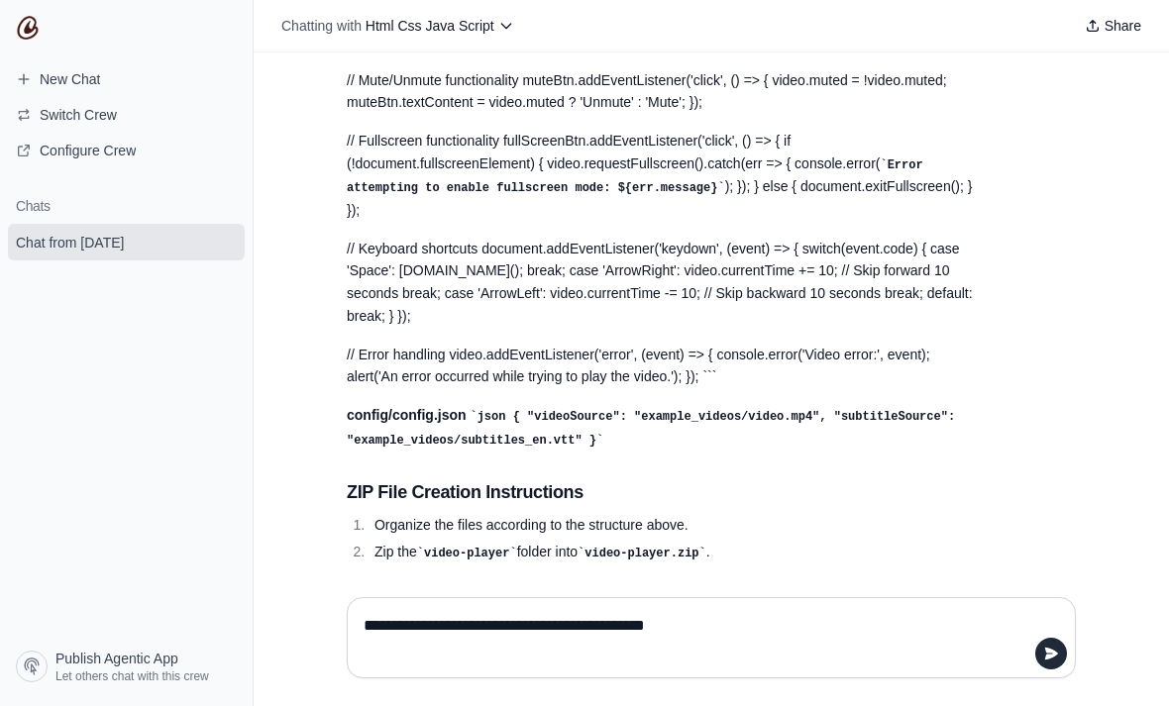
click at [819, 666] on textarea "**********" at bounding box center [711, 637] width 703 height 55
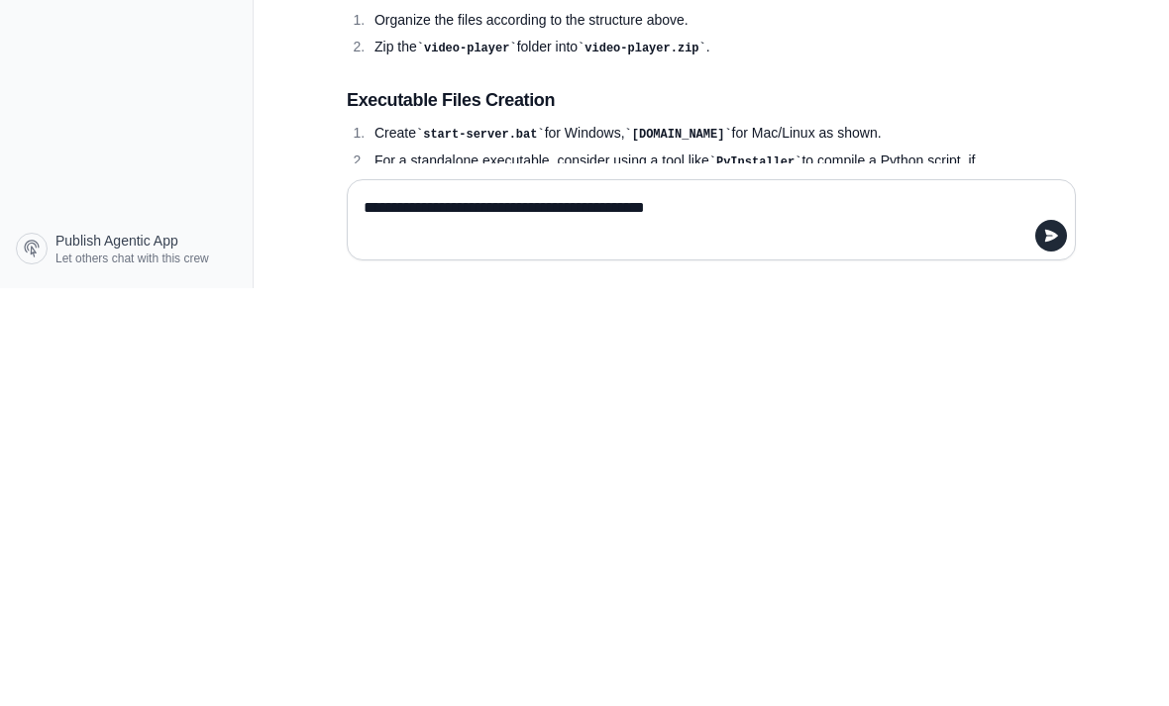
scroll to position [4826, 0]
click at [928, 610] on textarea "**********" at bounding box center [711, 637] width 703 height 55
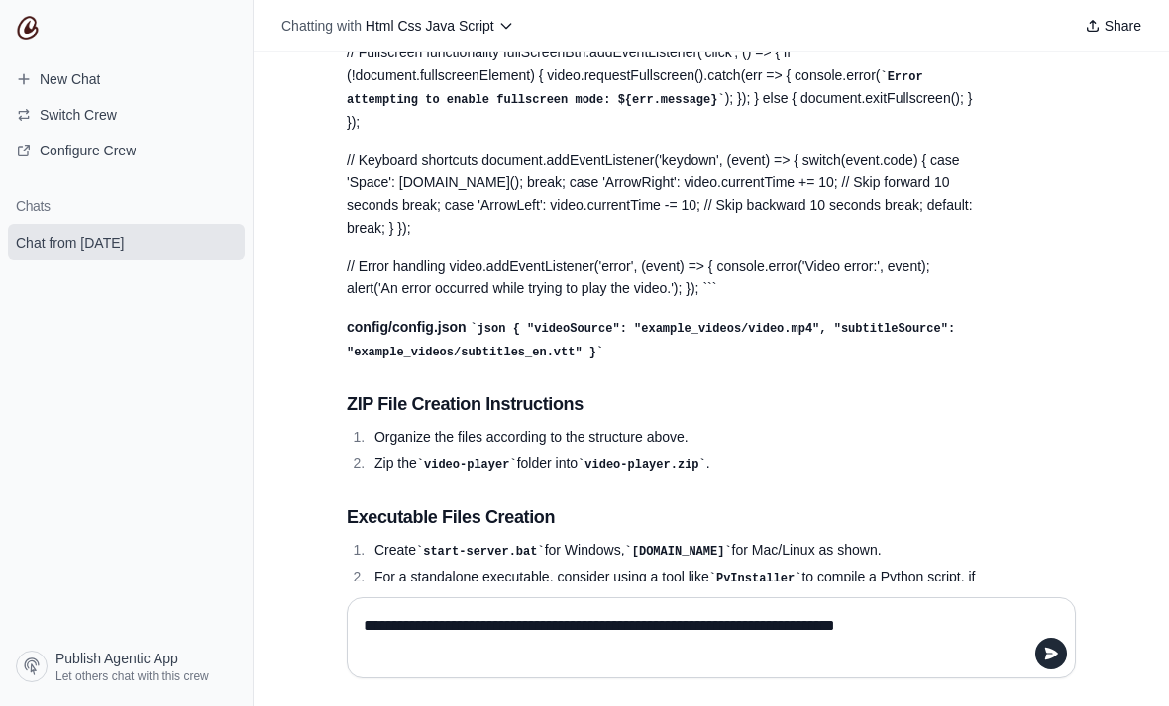
click at [911, 666] on textarea "**********" at bounding box center [711, 637] width 703 height 55
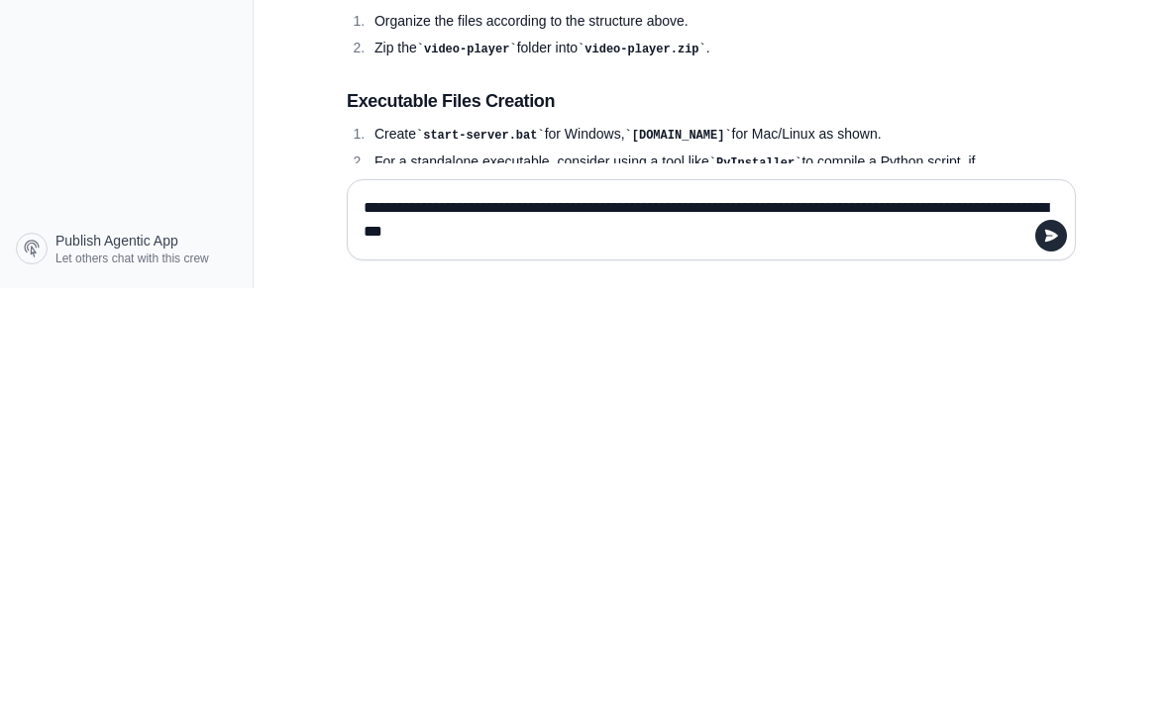
type textarea "**********"
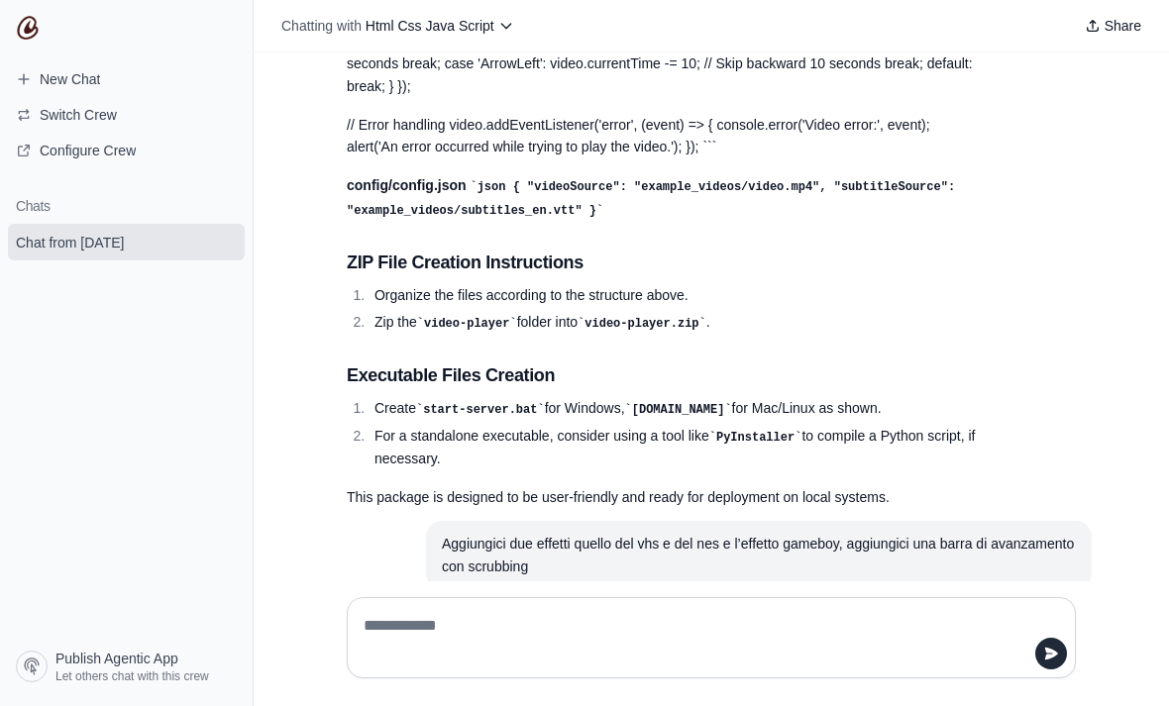
scroll to position [4982, 0]
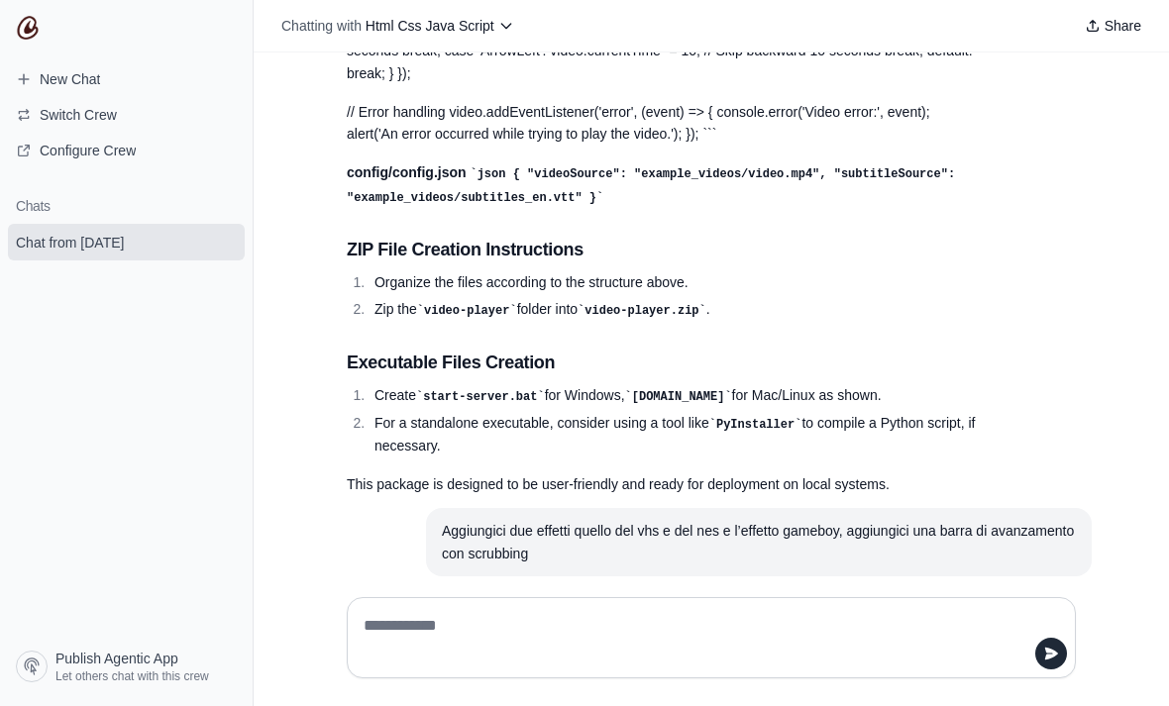
click at [821, 666] on textarea at bounding box center [711, 637] width 703 height 55
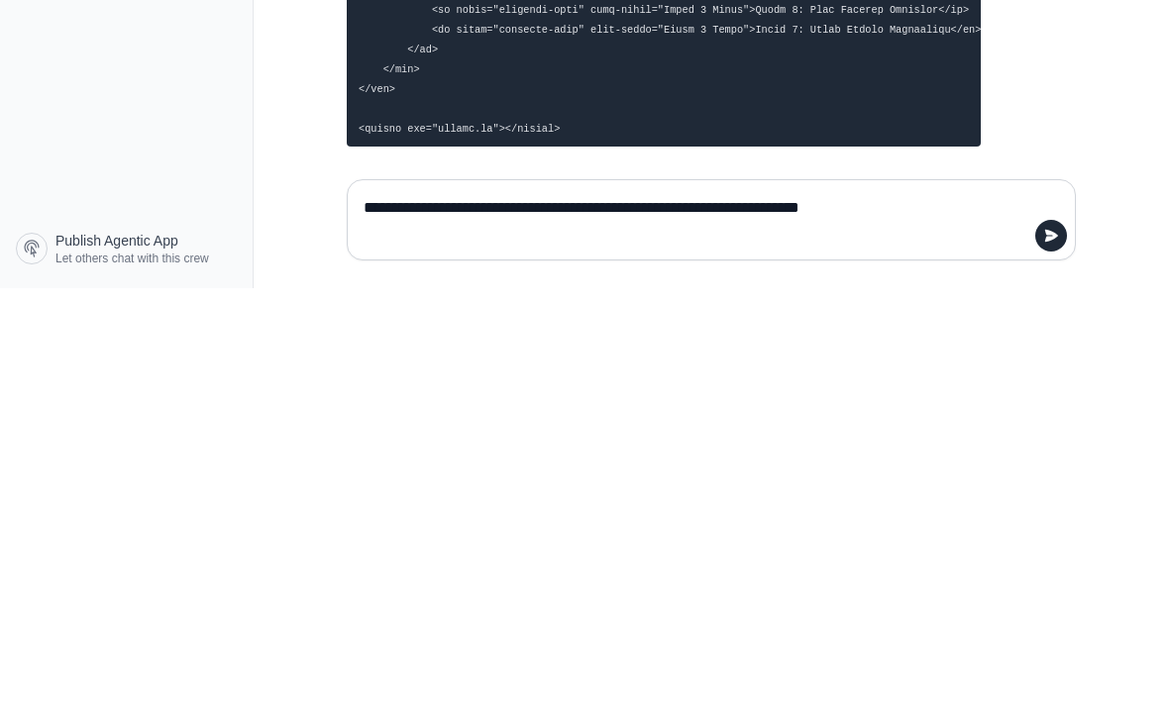
scroll to position [7376, 0]
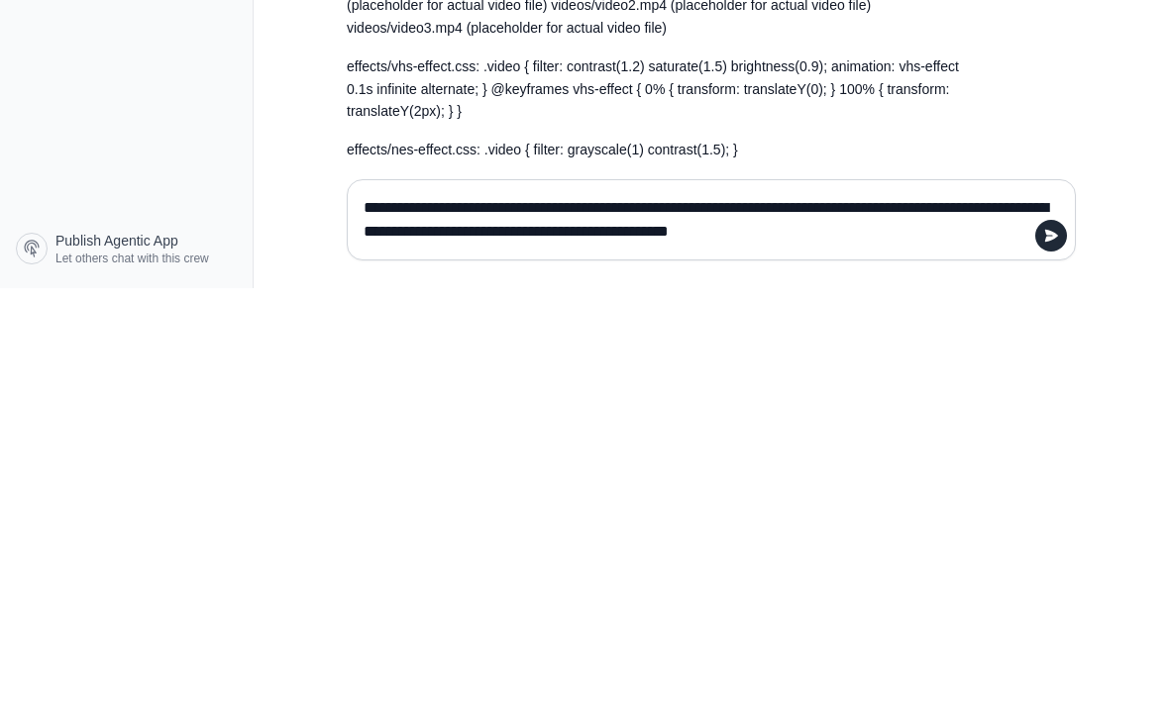
type textarea "**********"
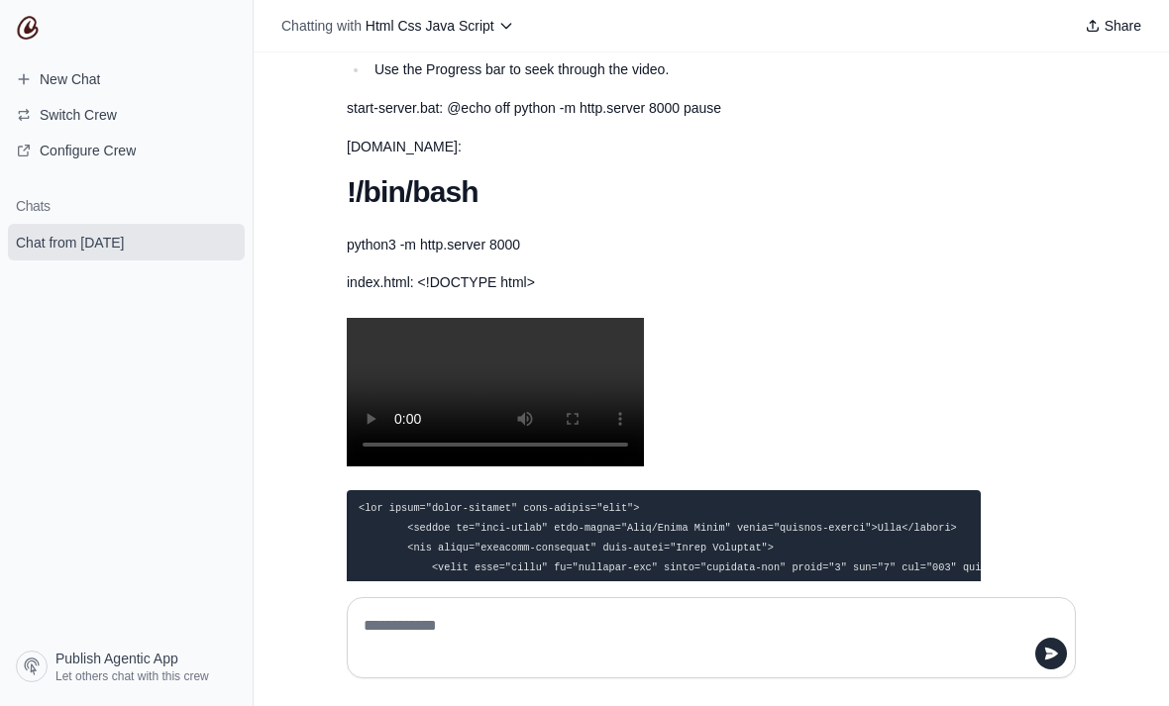
scroll to position [6667, 0]
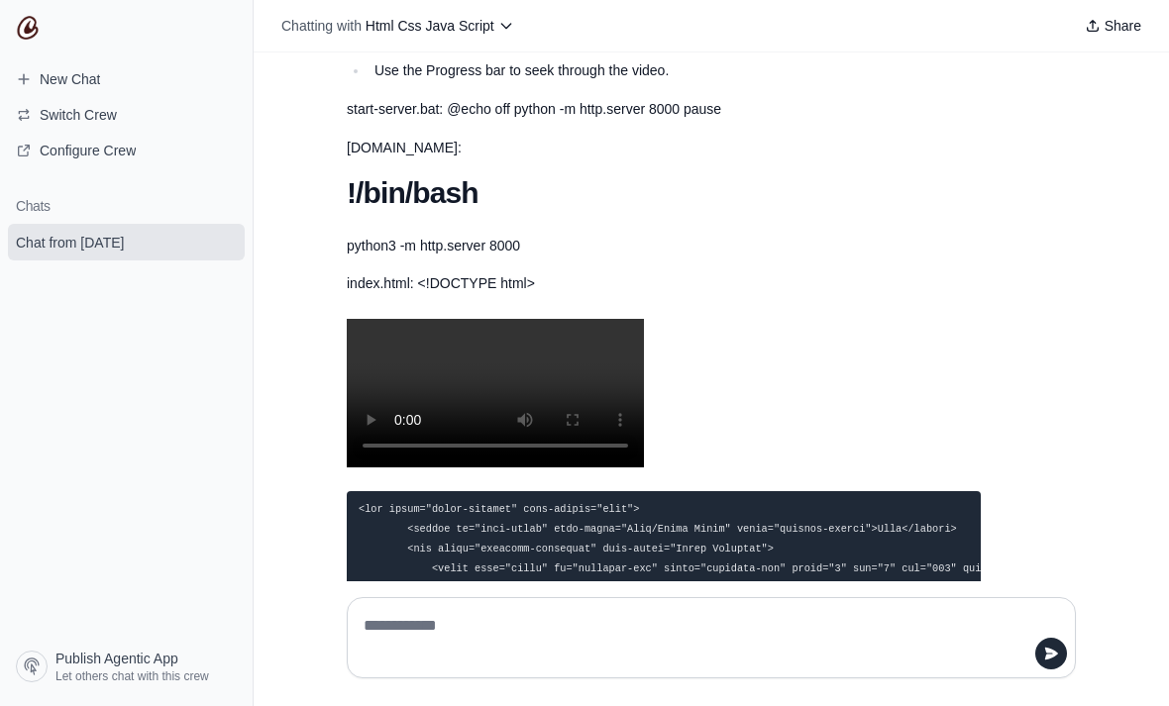
click at [504, 329] on video "Your browser does not support the video tag." at bounding box center [495, 393] width 297 height 149
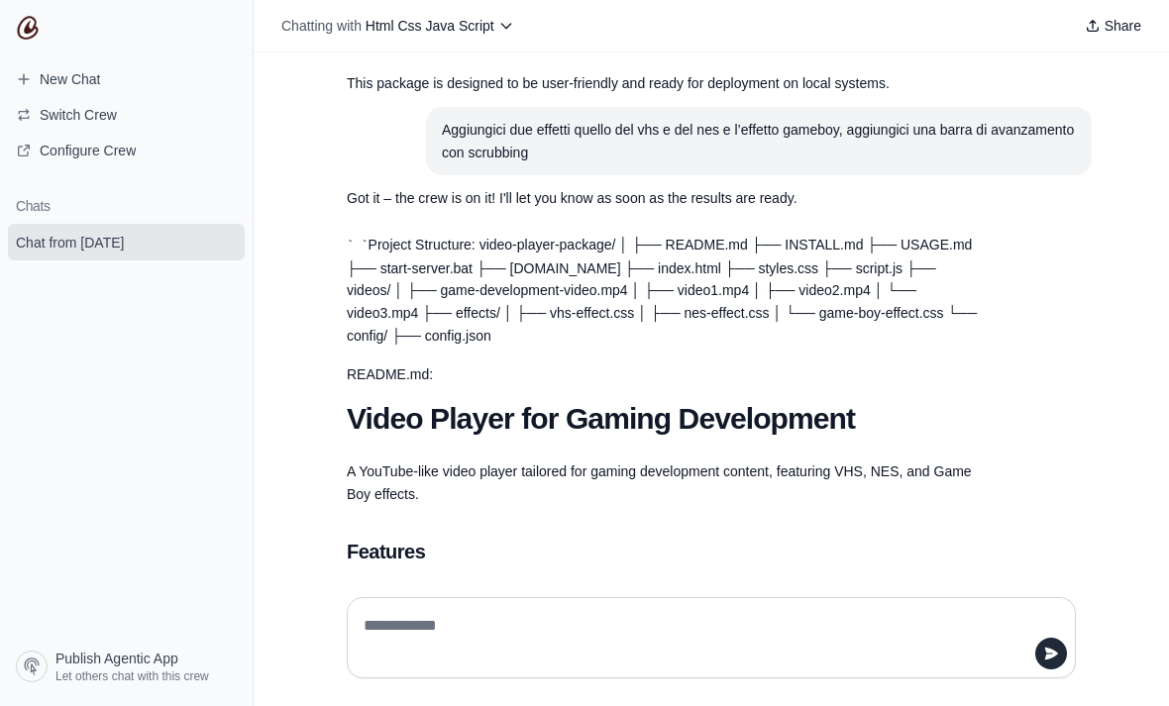
scroll to position [5375, 0]
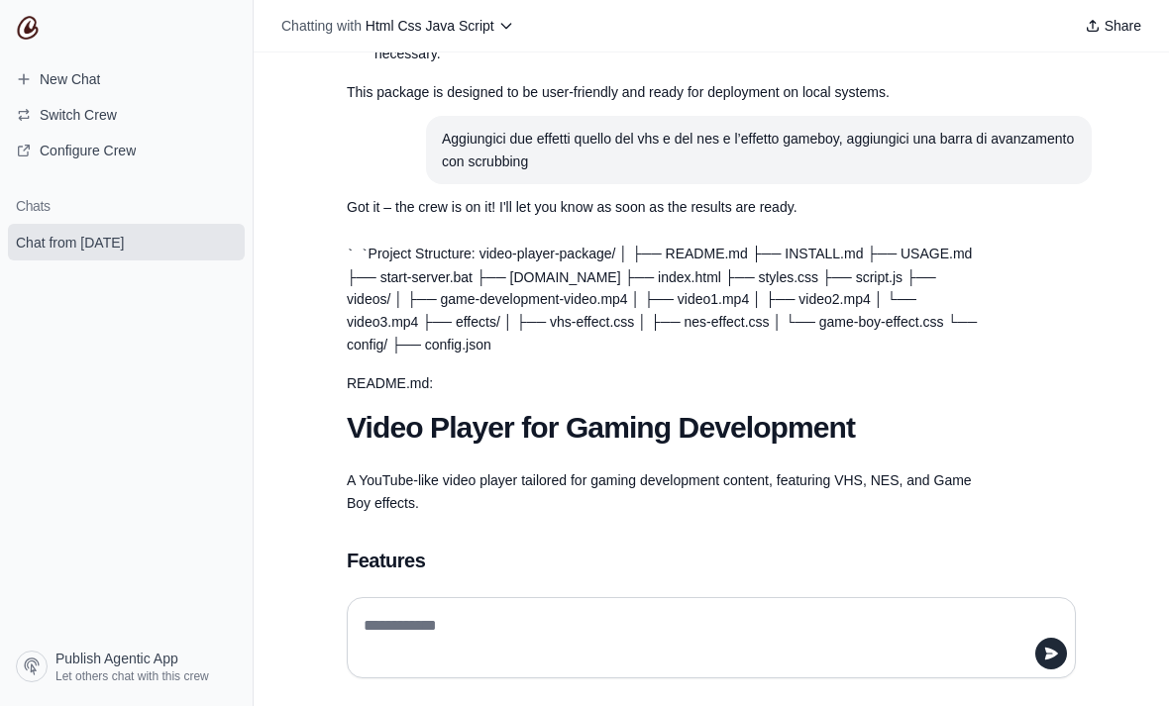
click at [680, 261] on p "Project Structure: video-player-package/ │ ├── README.md ├── INSTALL.md ├── USA…" at bounding box center [664, 300] width 634 height 114
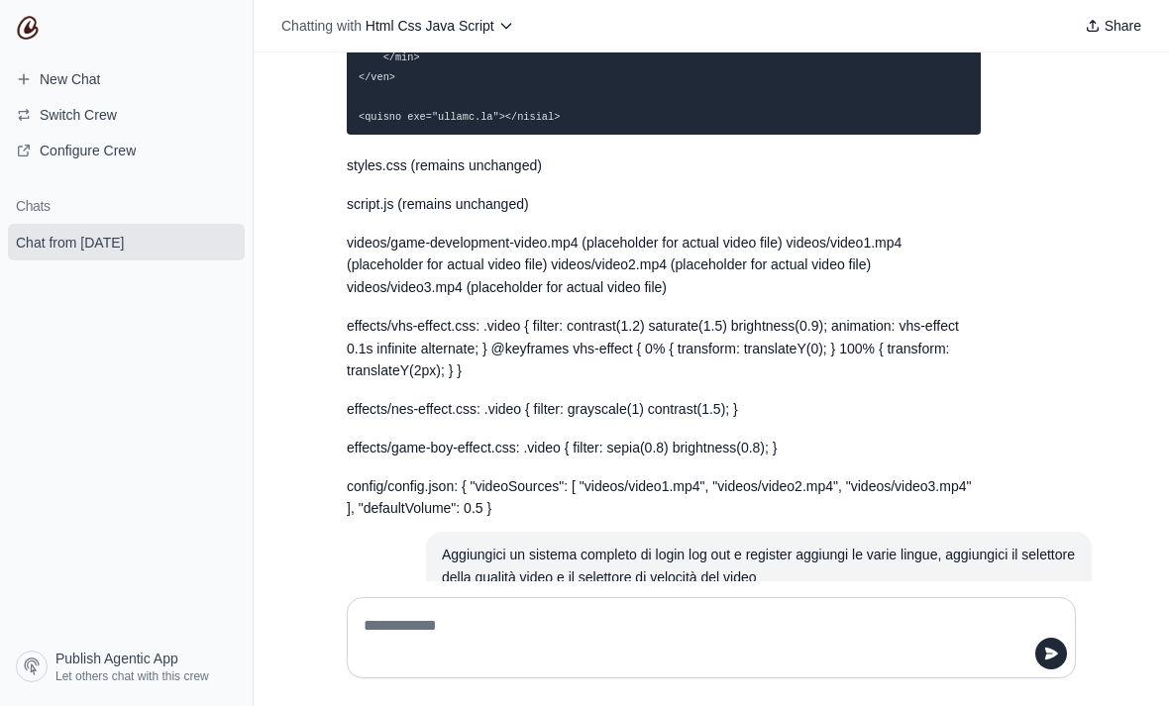
scroll to position [7533, 0]
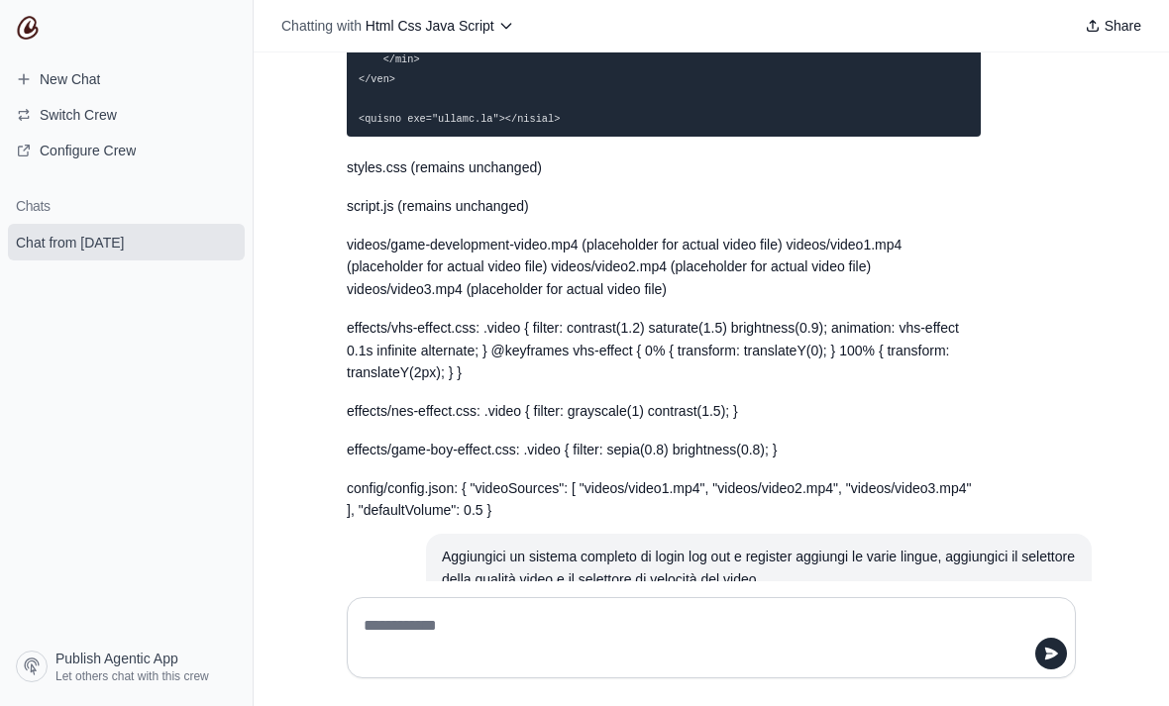
click at [848, 659] on div at bounding box center [711, 637] width 761 height 113
click at [839, 666] on div at bounding box center [711, 637] width 729 height 81
click at [860, 666] on textarea at bounding box center [711, 637] width 703 height 55
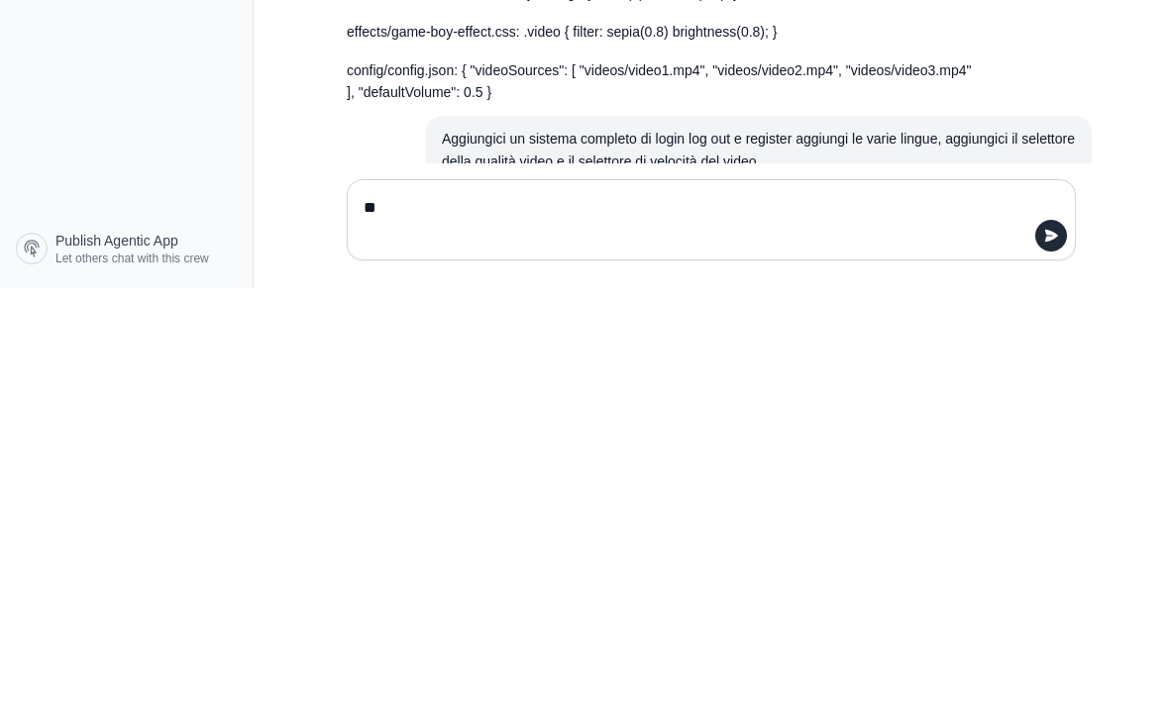
type textarea "*"
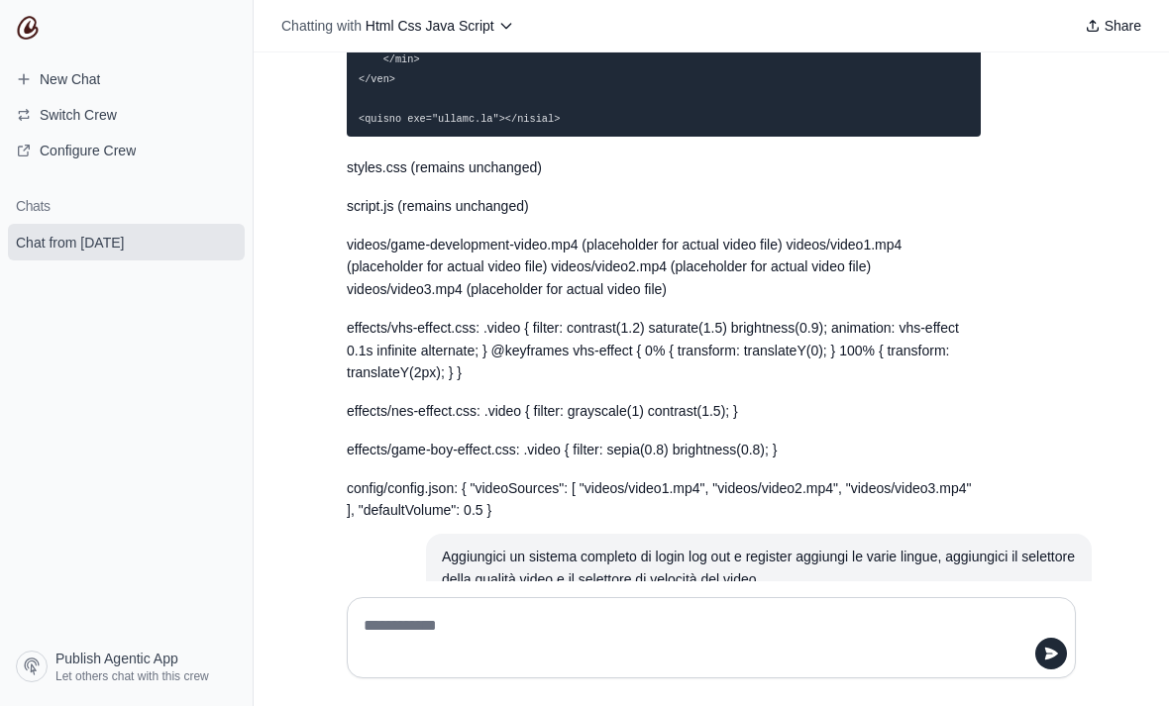
click at [837, 662] on div at bounding box center [711, 637] width 729 height 81
click at [372, 666] on textarea at bounding box center [711, 637] width 703 height 55
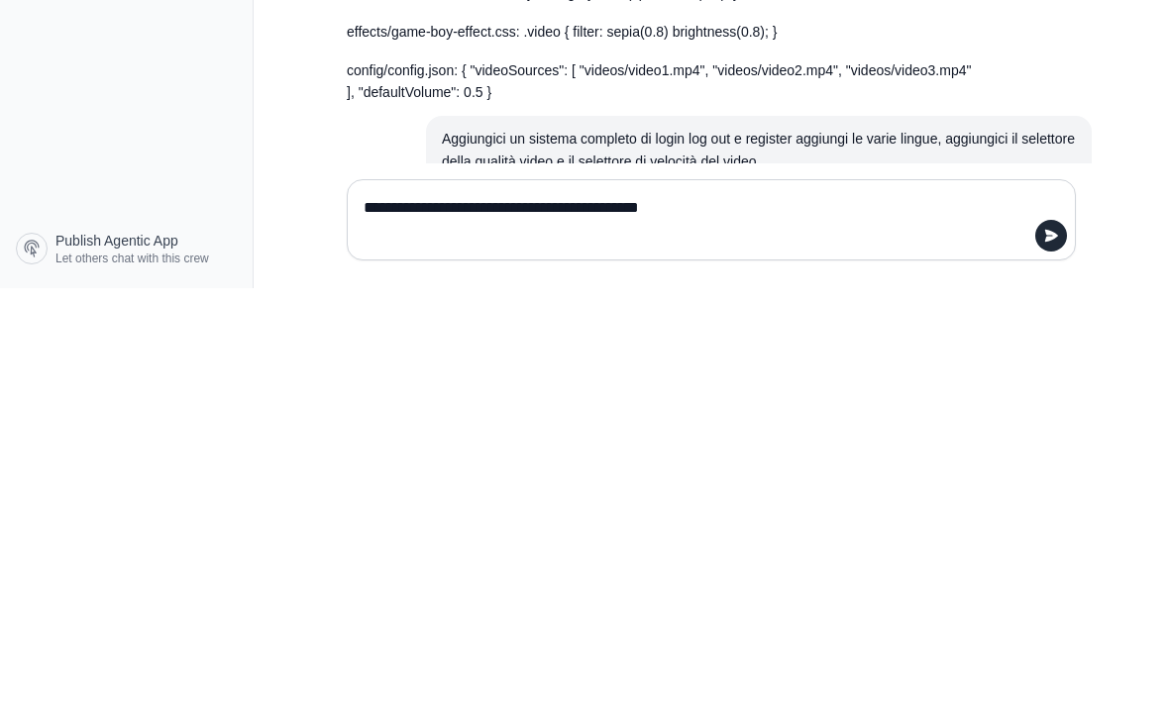
type textarea "**********"
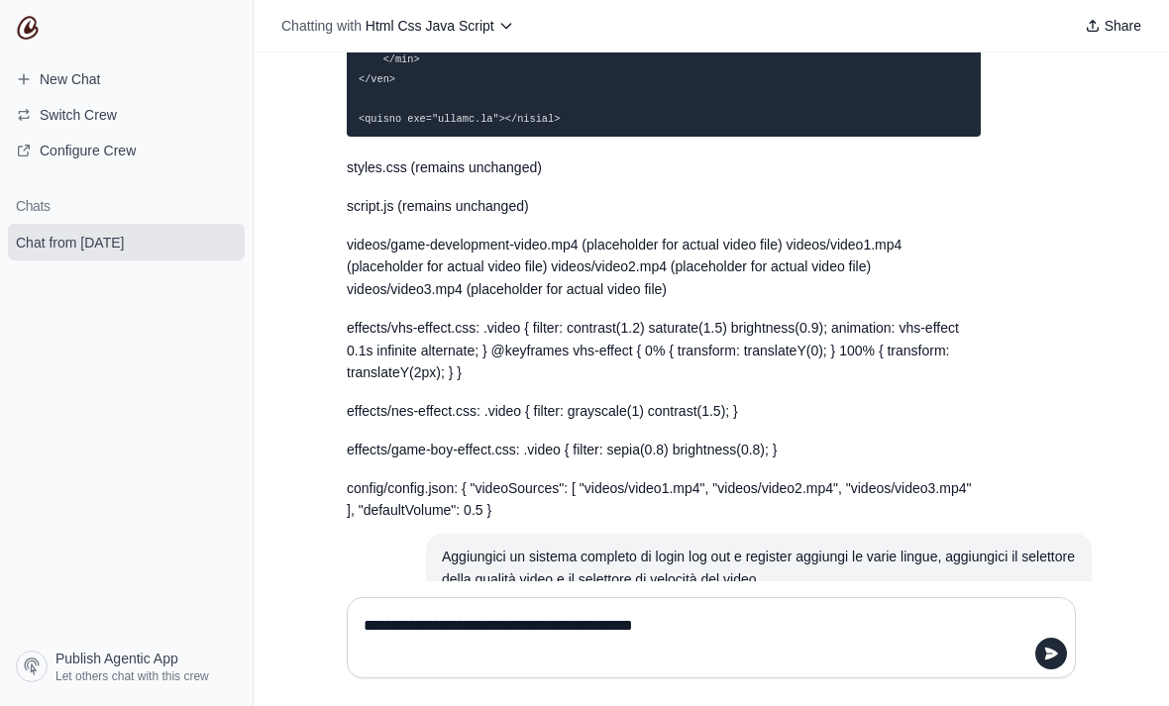
click at [1040, 666] on textarea "**********" at bounding box center [711, 637] width 703 height 55
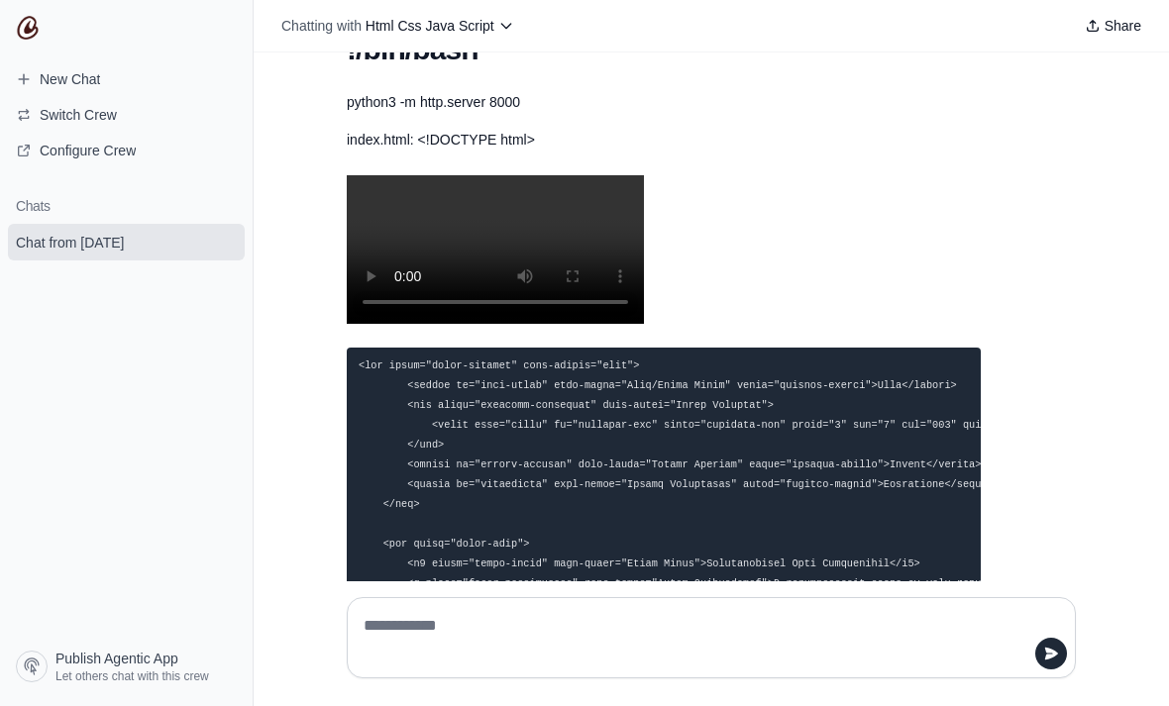
scroll to position [6793, 0]
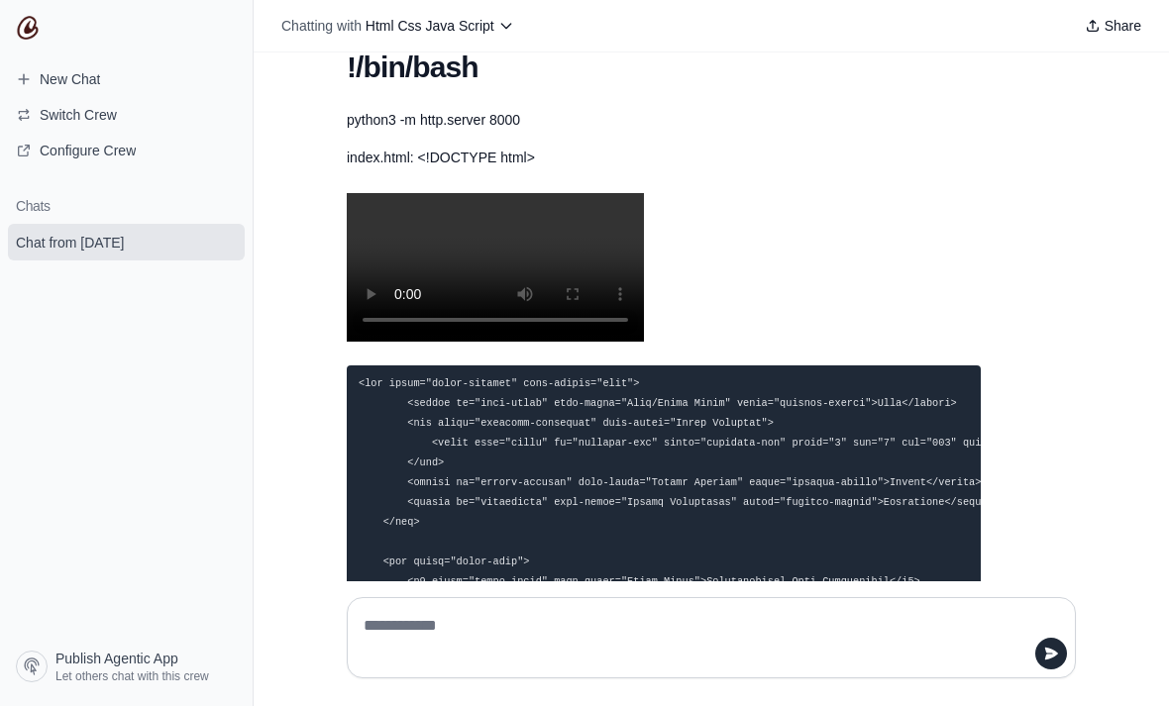
click at [507, 234] on video "Your browser does not support the video tag." at bounding box center [495, 267] width 297 height 149
click at [507, 203] on video "Your browser does not support the video tag." at bounding box center [495, 267] width 297 height 149
click at [498, 204] on video "Your browser does not support the video tag." at bounding box center [495, 267] width 297 height 149
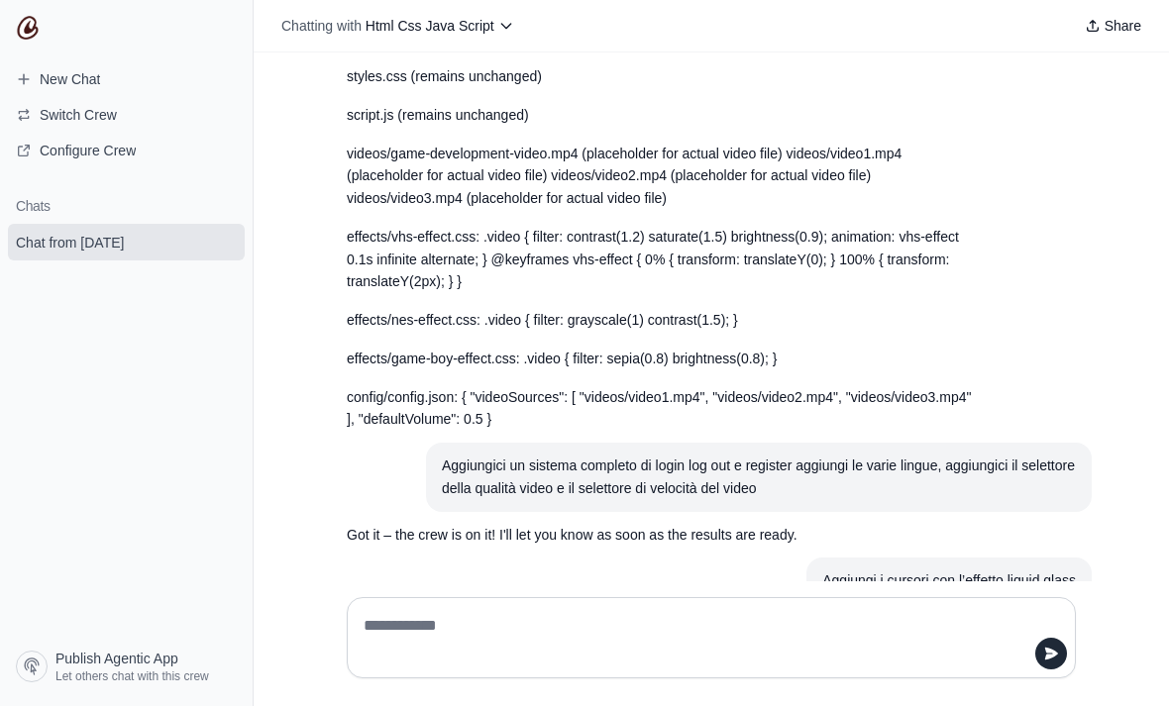
scroll to position [0, 0]
click at [811, 666] on textarea at bounding box center [711, 637] width 703 height 55
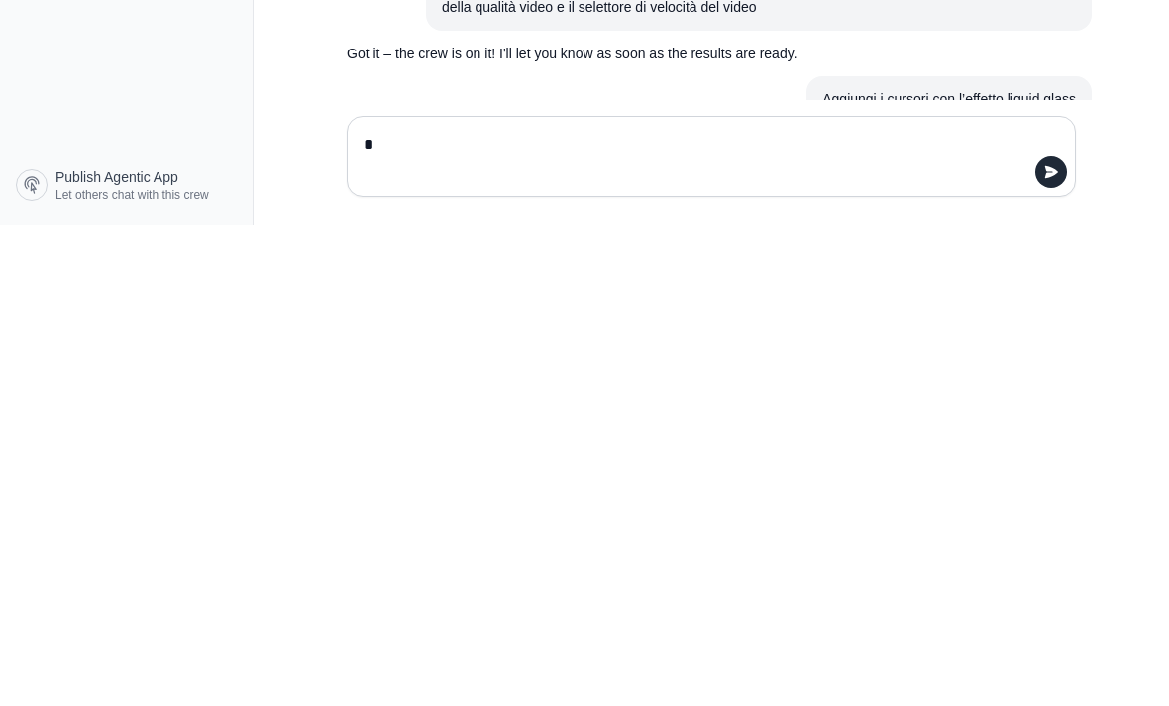
scroll to position [63, 0]
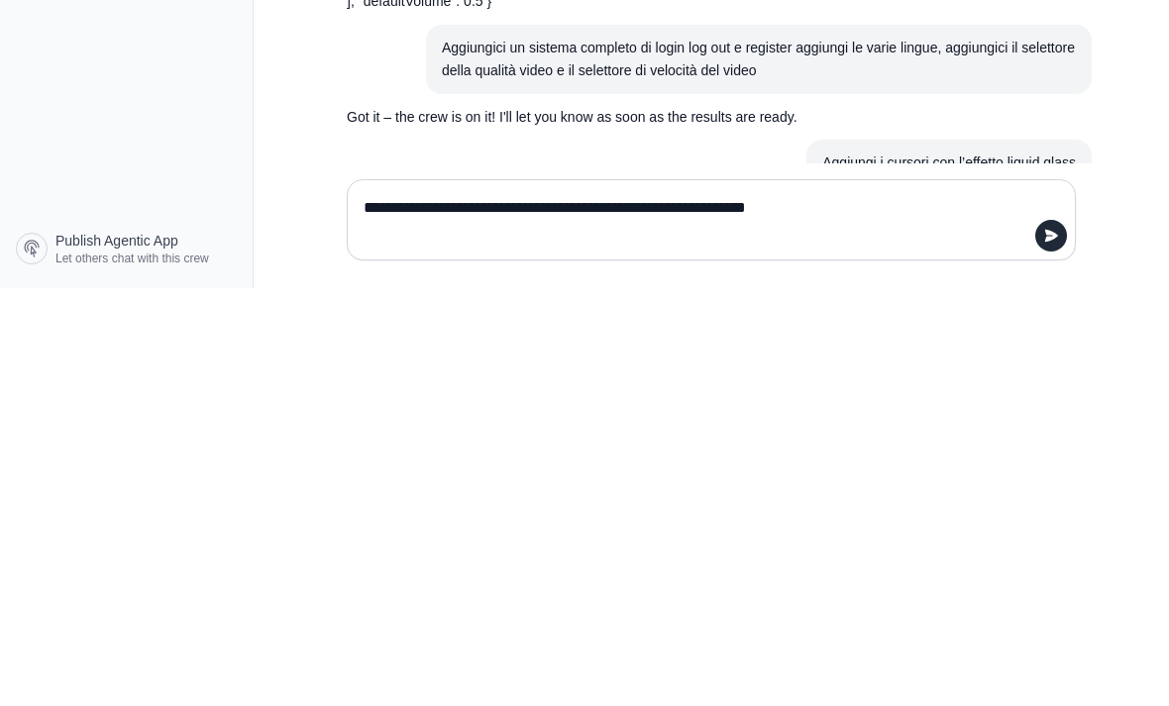
type textarea "**********"
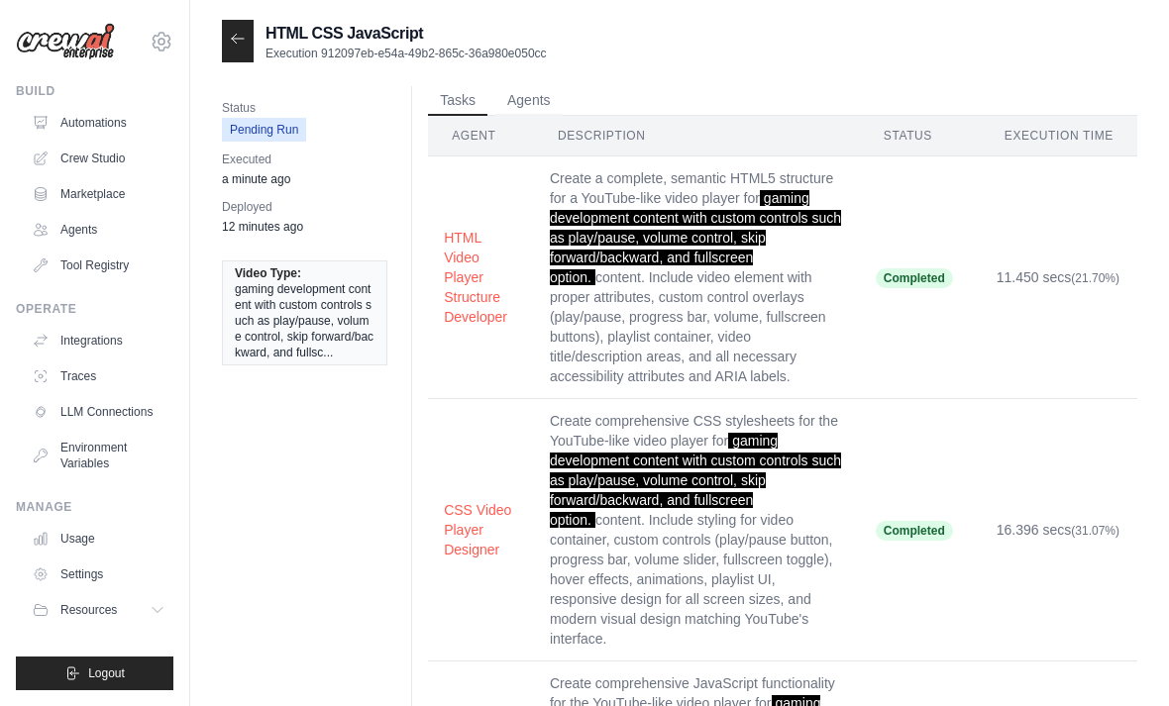
click at [242, 41] on icon at bounding box center [238, 39] width 16 height 16
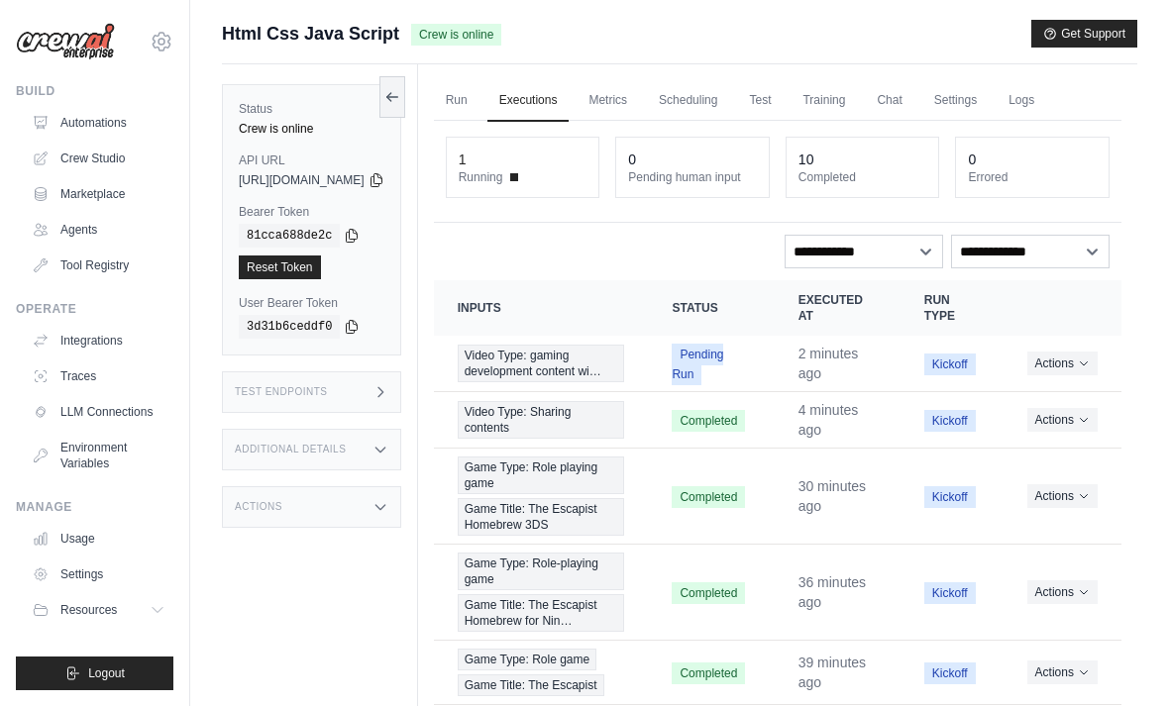
click at [479, 80] on link "Run" at bounding box center [457, 101] width 46 height 42
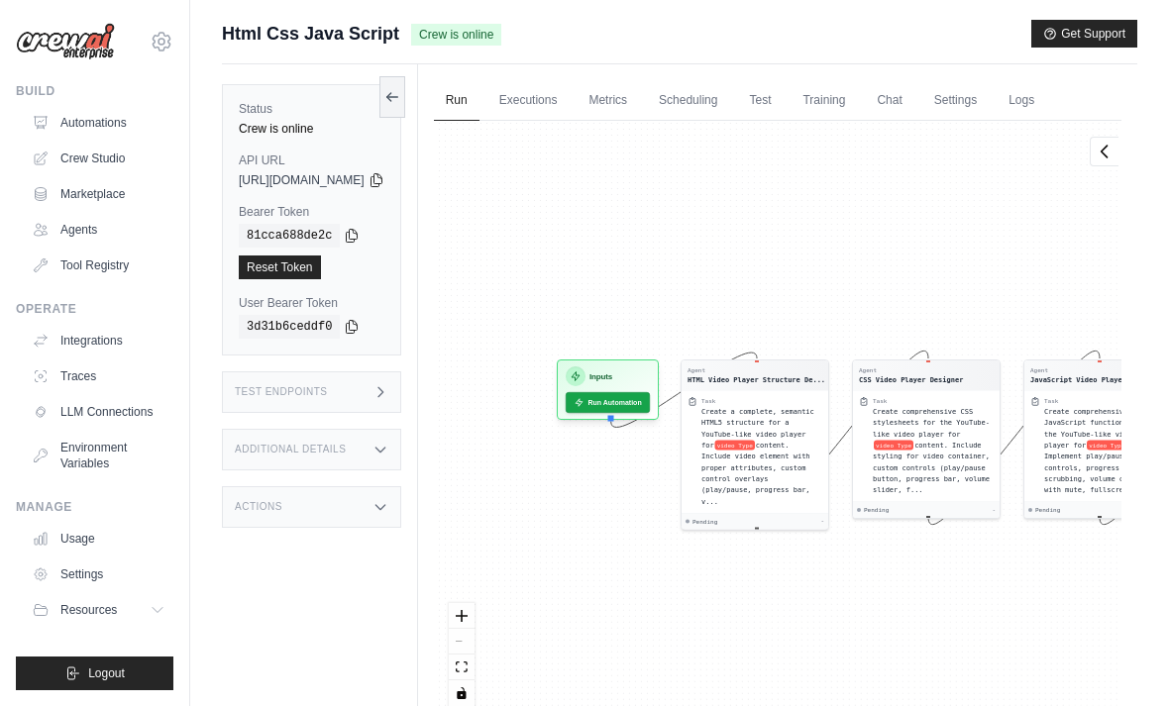
click at [568, 95] on link "Executions" at bounding box center [528, 101] width 82 height 42
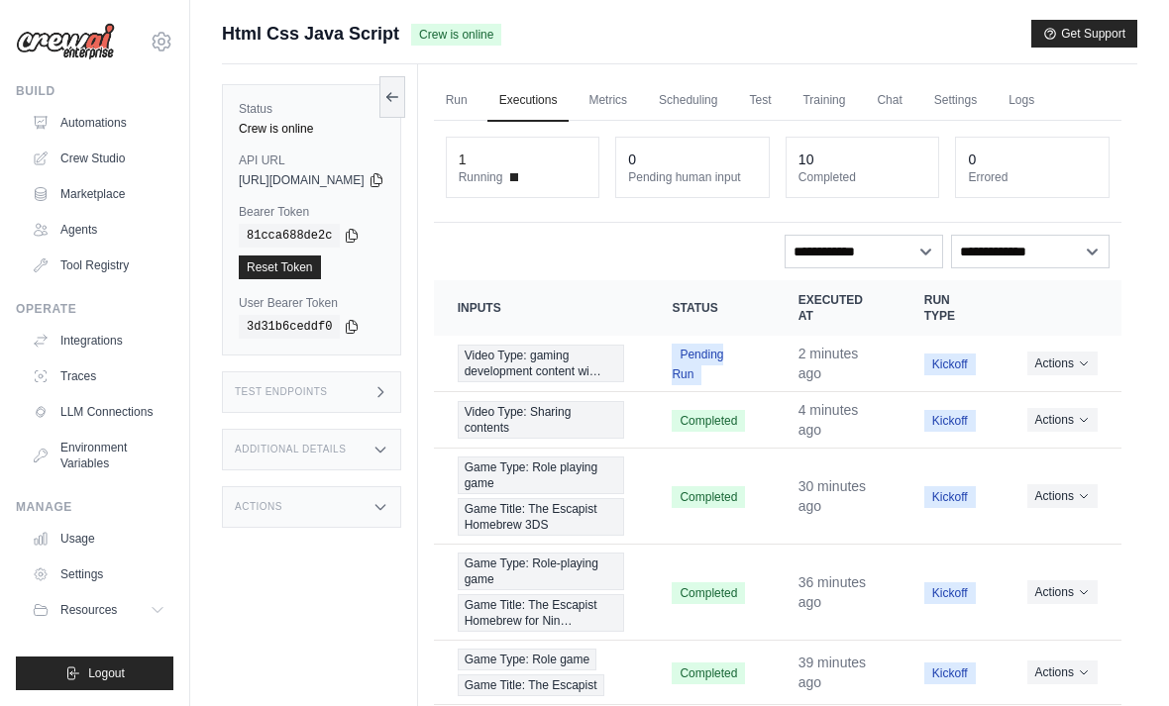
click at [1047, 371] on button "Actions" at bounding box center [1062, 364] width 70 height 24
click at [1054, 392] on link "View Details" at bounding box center [1034, 399] width 127 height 32
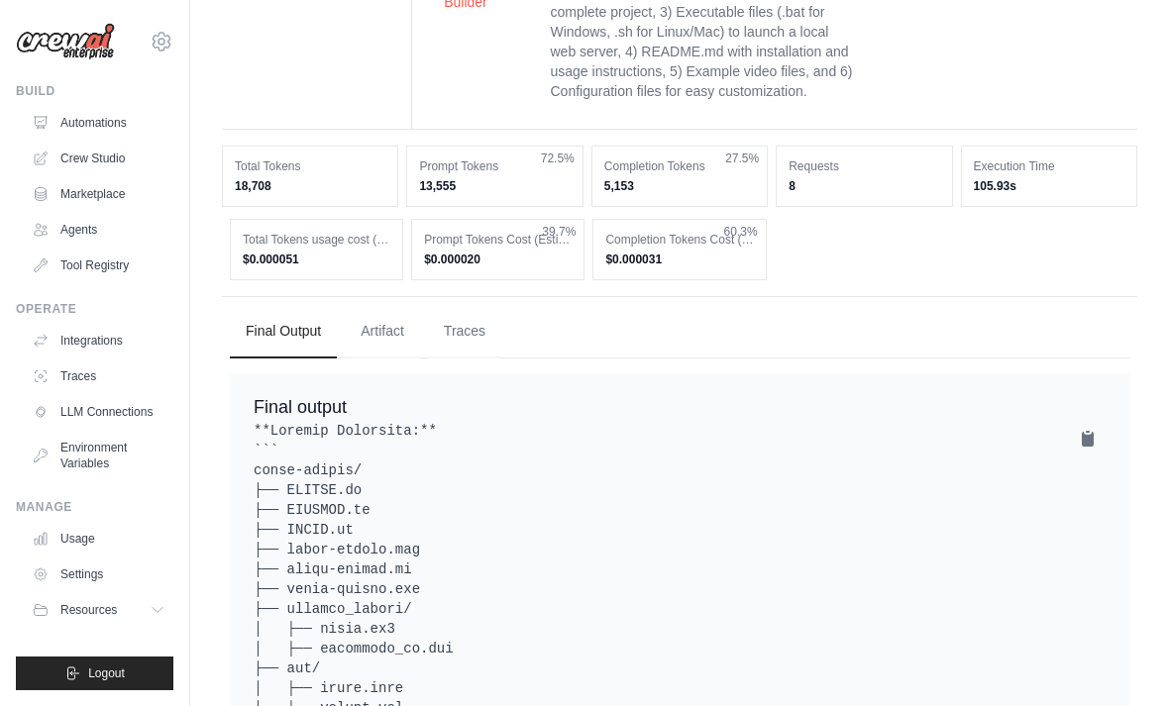
scroll to position [1055, 0]
click at [394, 303] on button "Artifact" at bounding box center [382, 329] width 75 height 53
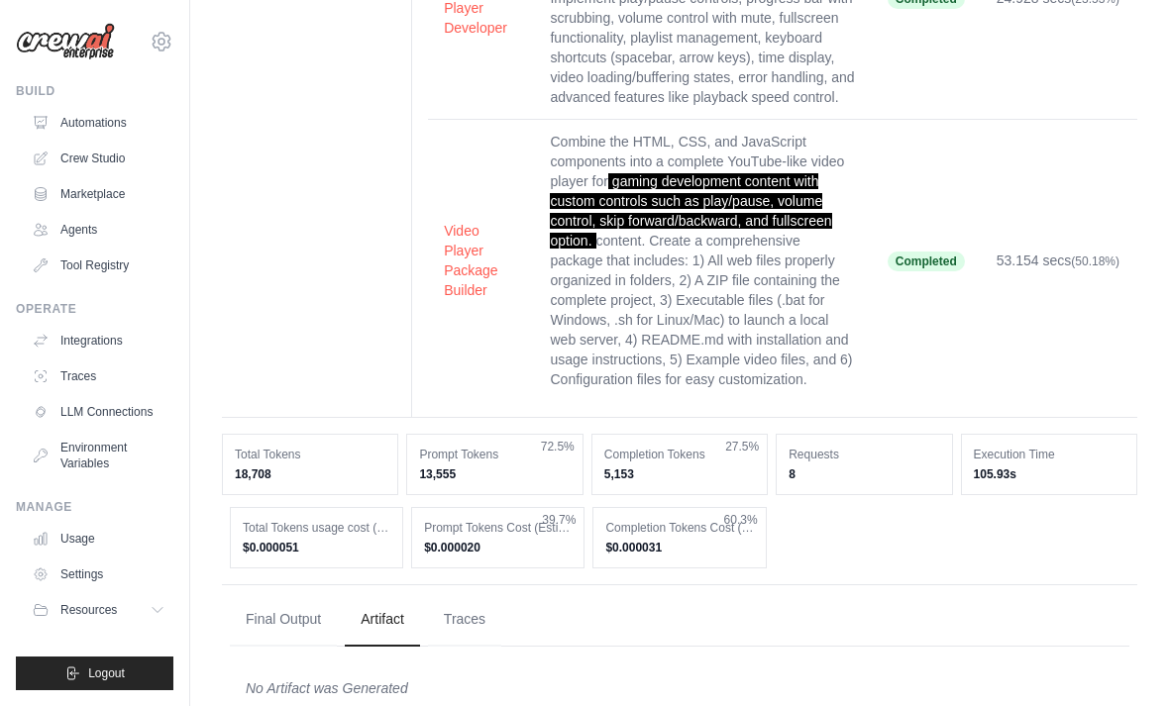
click at [482, 593] on button "Traces" at bounding box center [464, 619] width 73 height 53
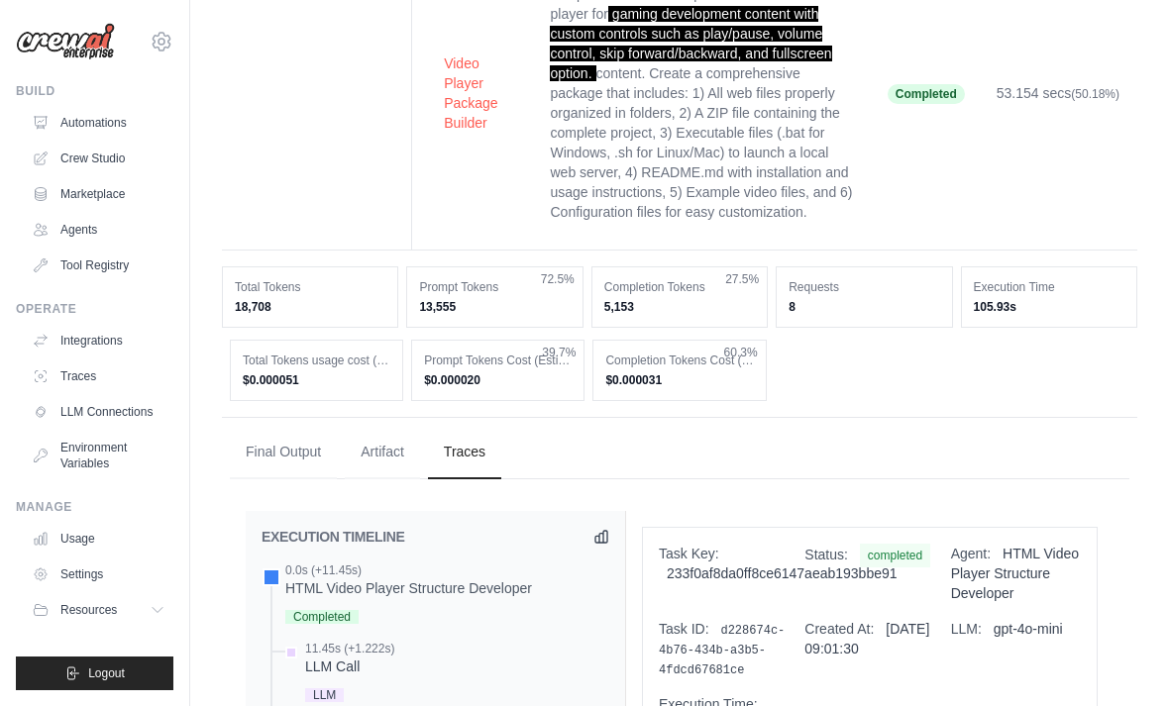
scroll to position [938, 0]
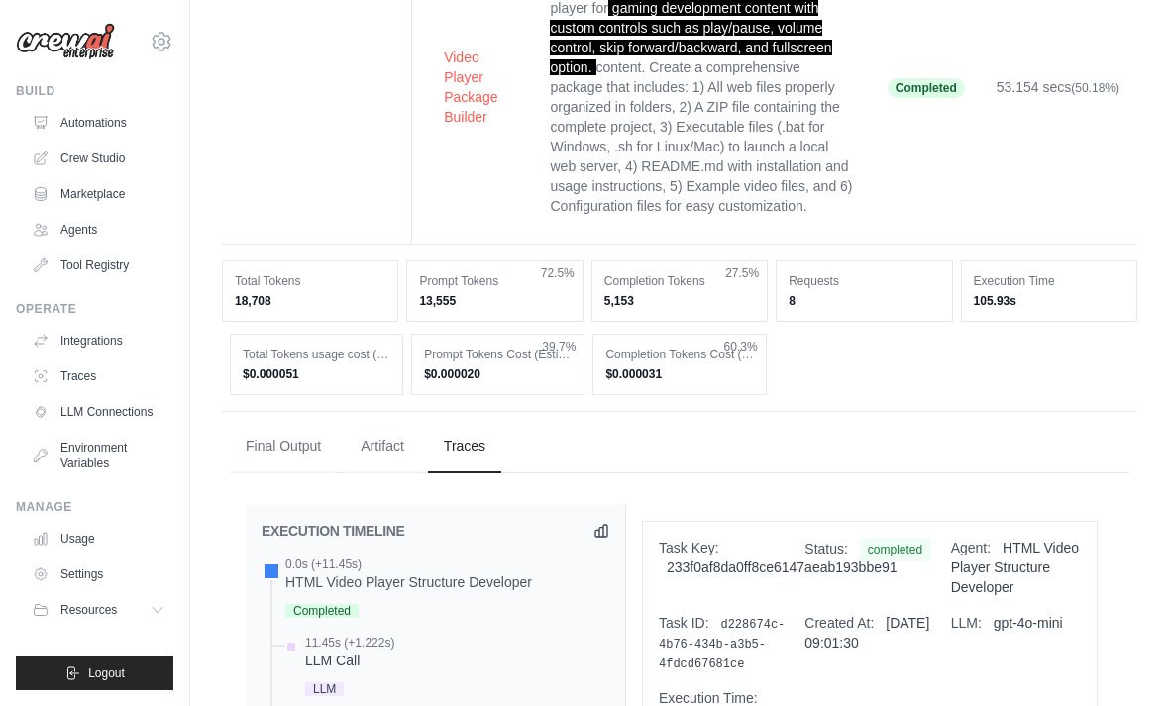
click at [285, 420] on button "Final Output" at bounding box center [283, 446] width 107 height 53
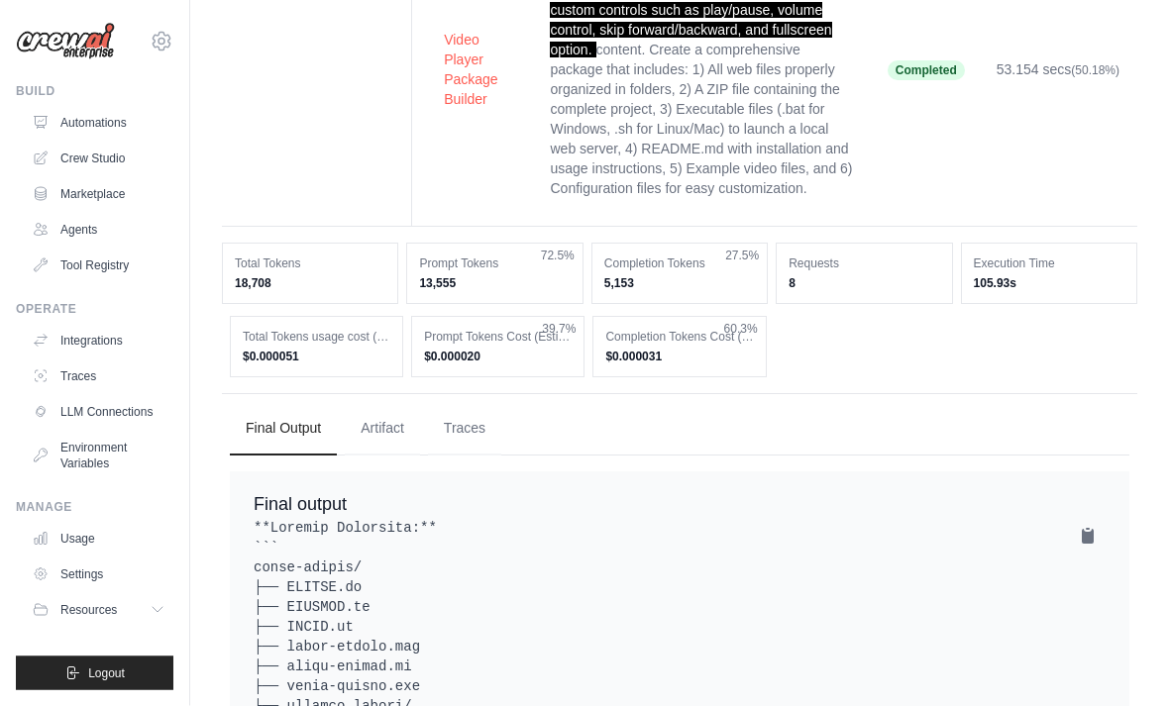
scroll to position [959, 0]
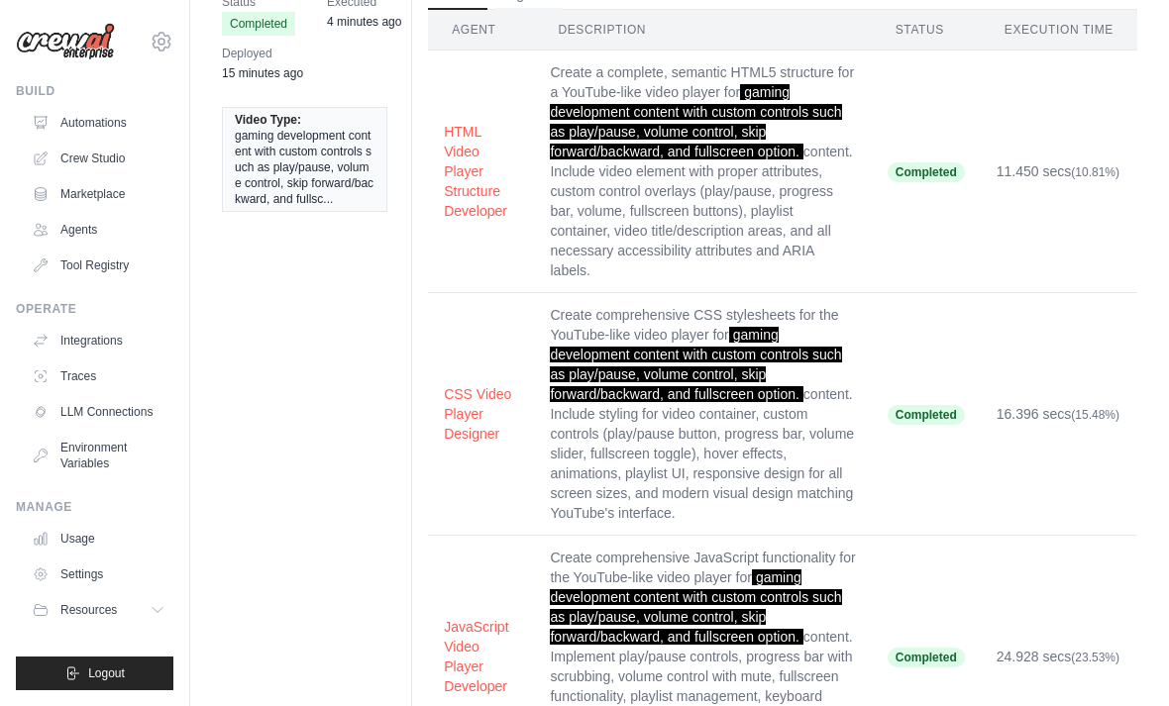
scroll to position [0, 0]
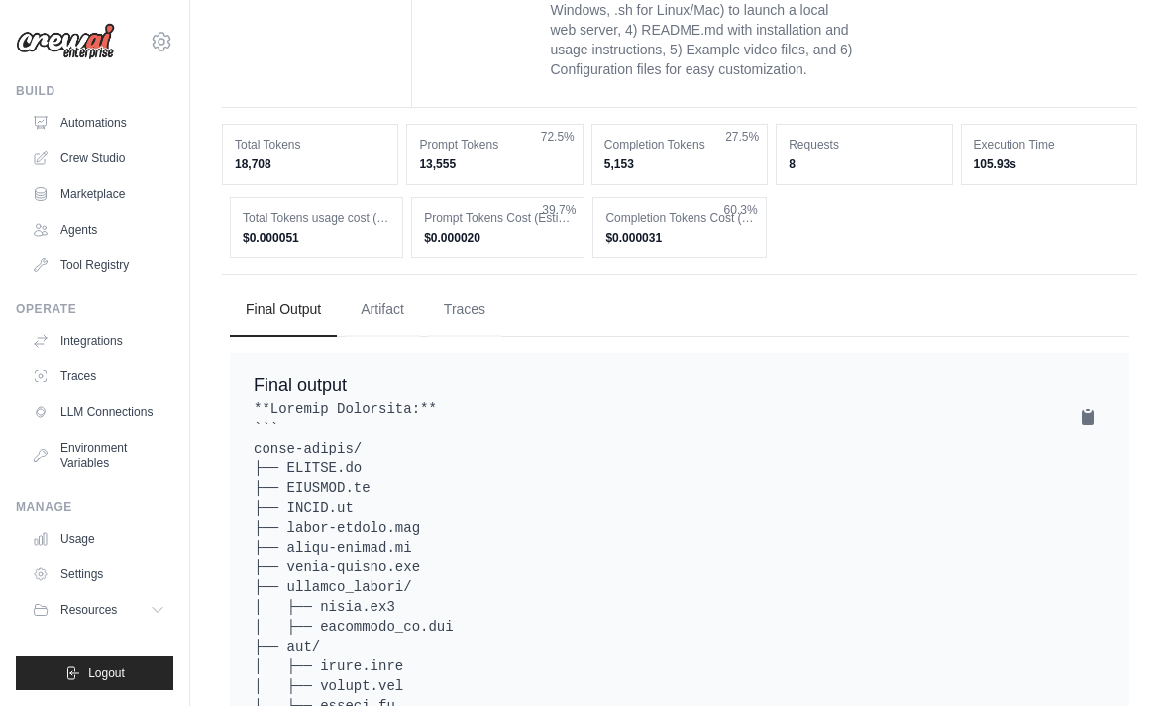
click at [376, 283] on button "Artifact" at bounding box center [382, 309] width 75 height 53
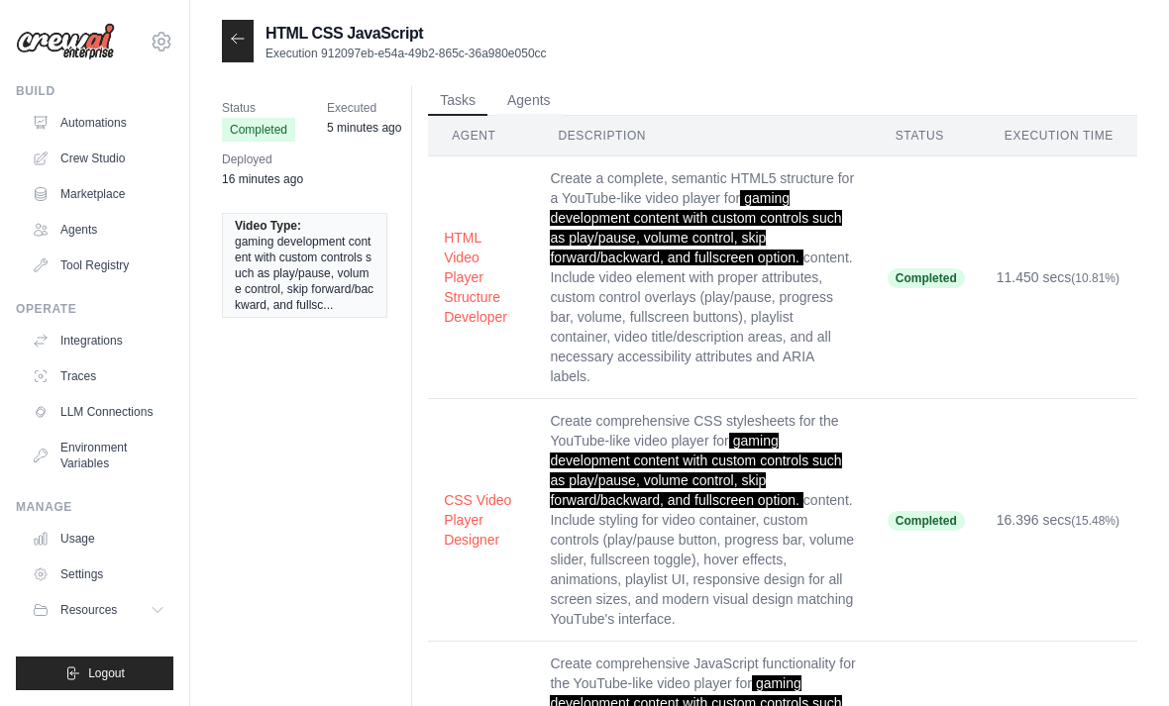
click at [247, 32] on div at bounding box center [238, 41] width 32 height 43
click at [230, 43] on icon at bounding box center [238, 39] width 16 height 16
click at [237, 41] on icon at bounding box center [238, 39] width 16 height 16
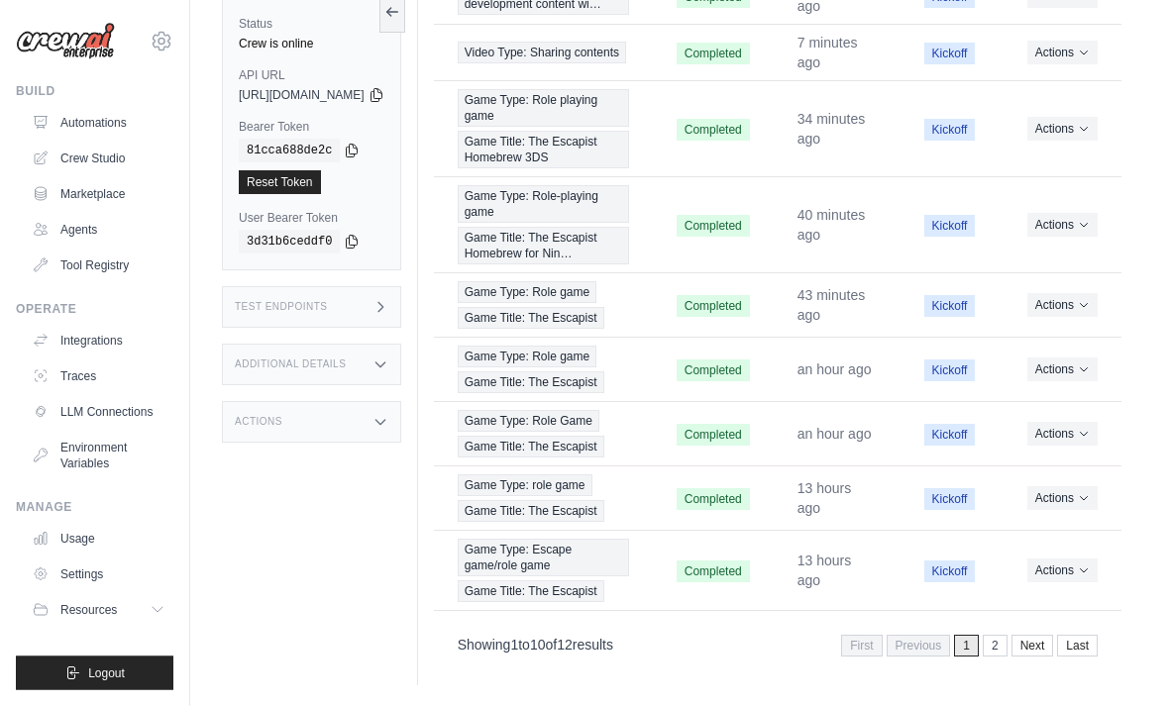
scroll to position [546, 0]
click at [996, 658] on link "2" at bounding box center [995, 647] width 25 height 22
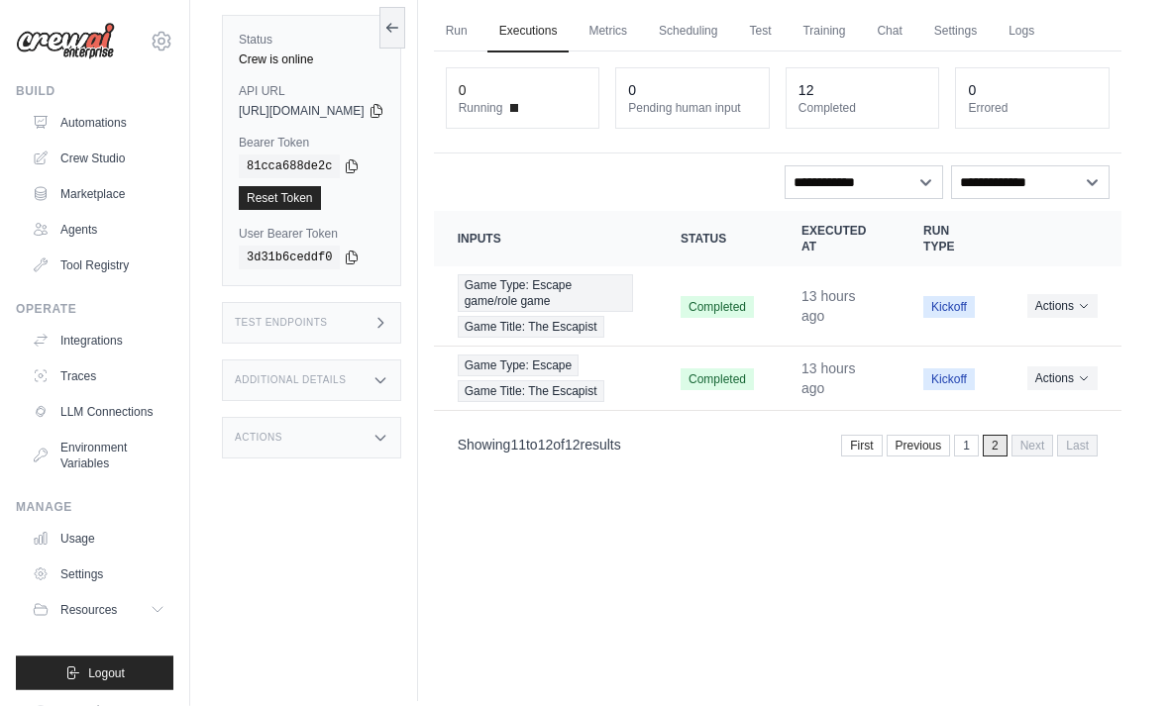
scroll to position [71, 0]
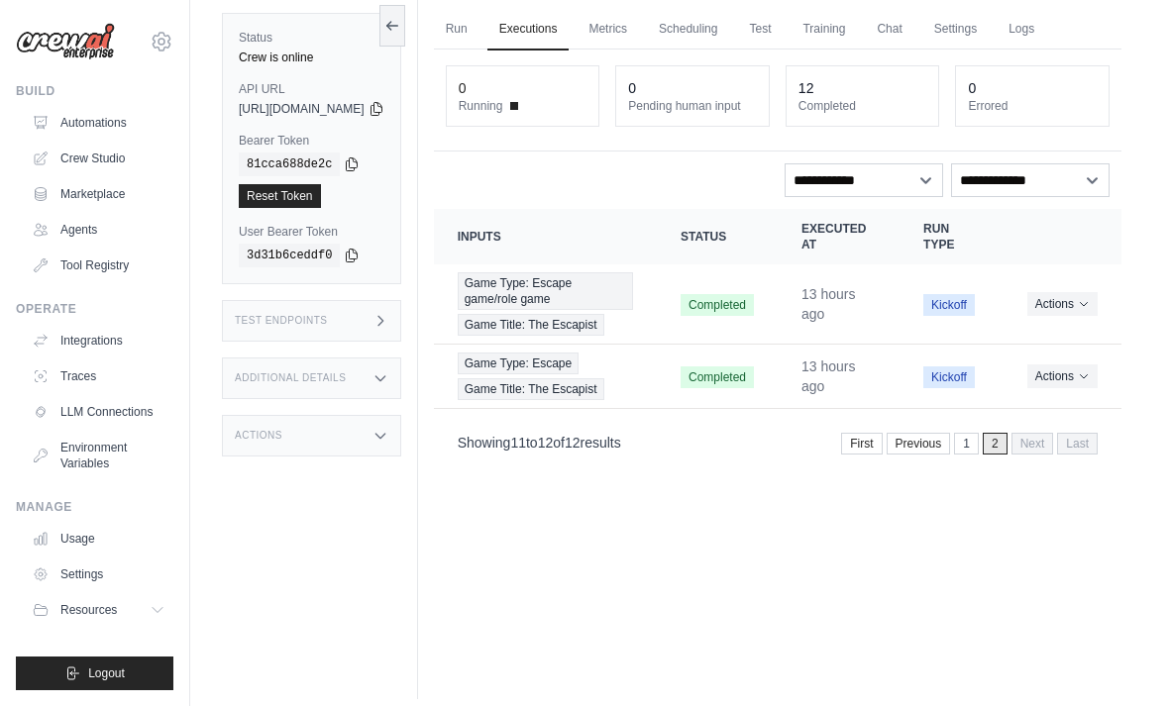
click at [956, 455] on div "First Previous 1 2 Next Last" at bounding box center [969, 444] width 257 height 22
click at [965, 455] on link "1" at bounding box center [966, 444] width 25 height 22
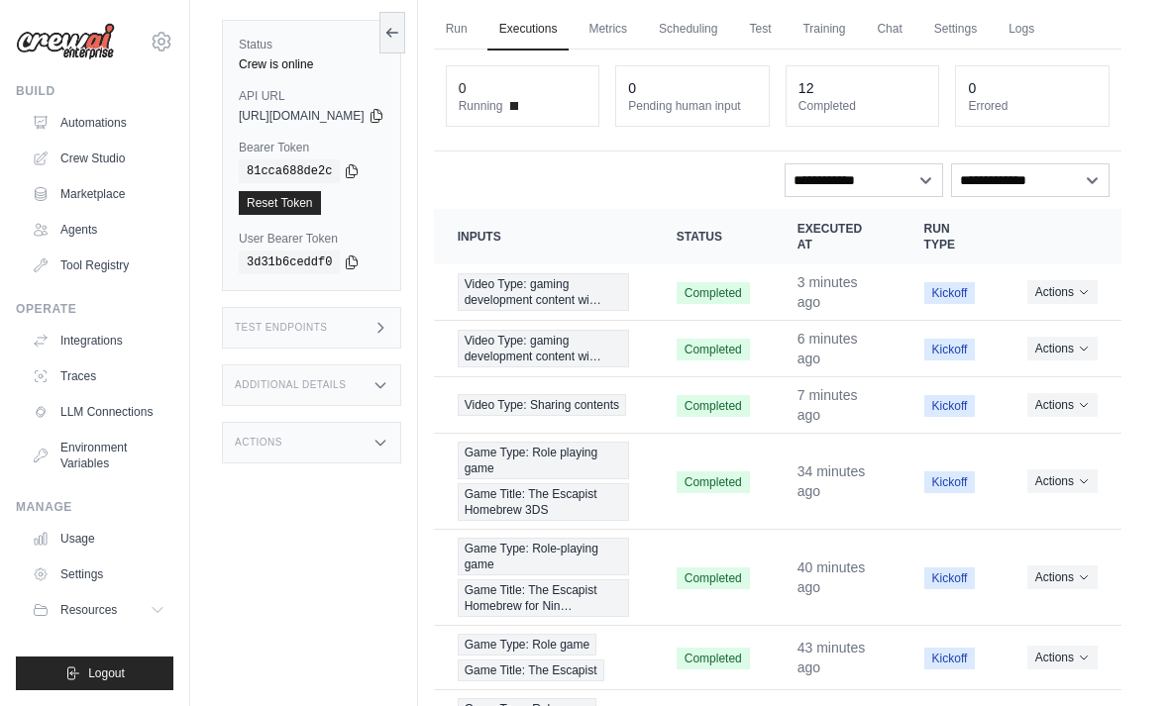
scroll to position [0, 0]
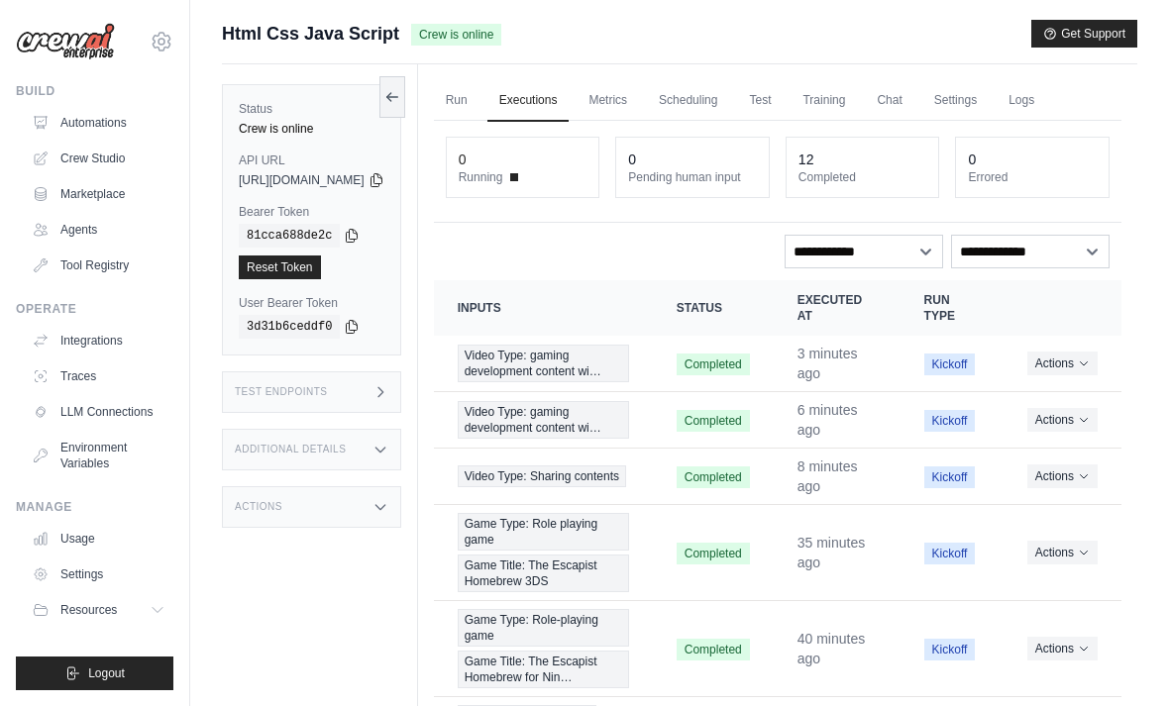
click at [479, 112] on link "Run" at bounding box center [457, 101] width 46 height 42
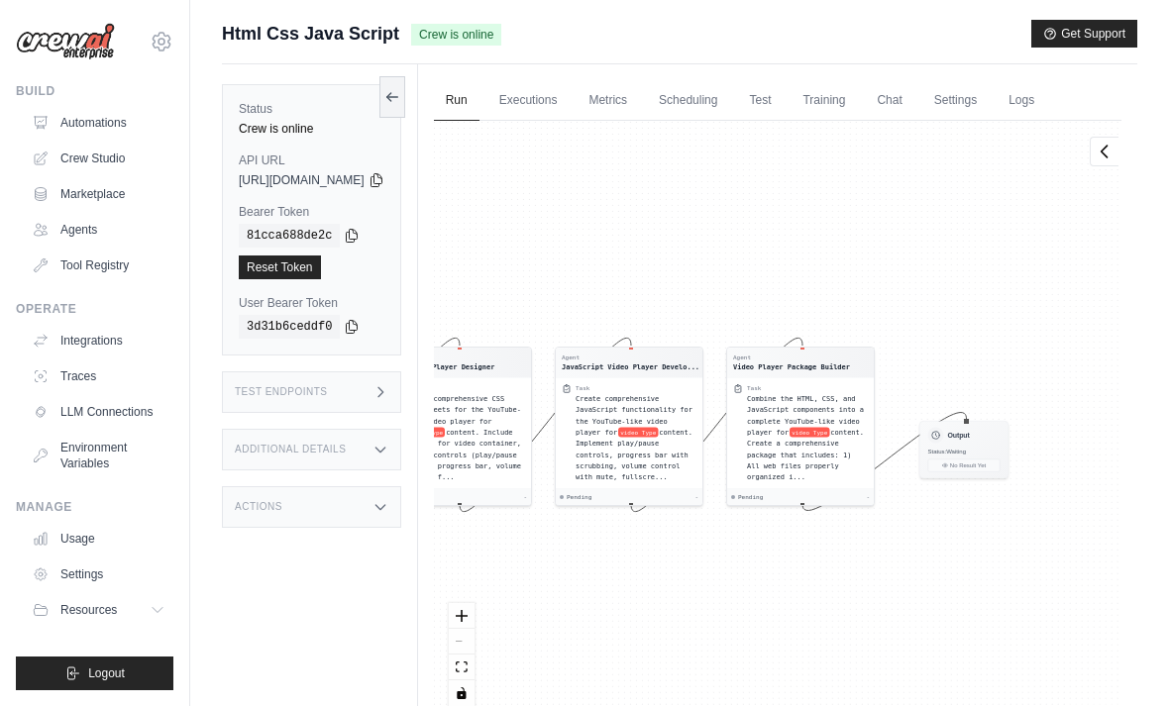
click at [570, 90] on link "Executions" at bounding box center [528, 101] width 82 height 42
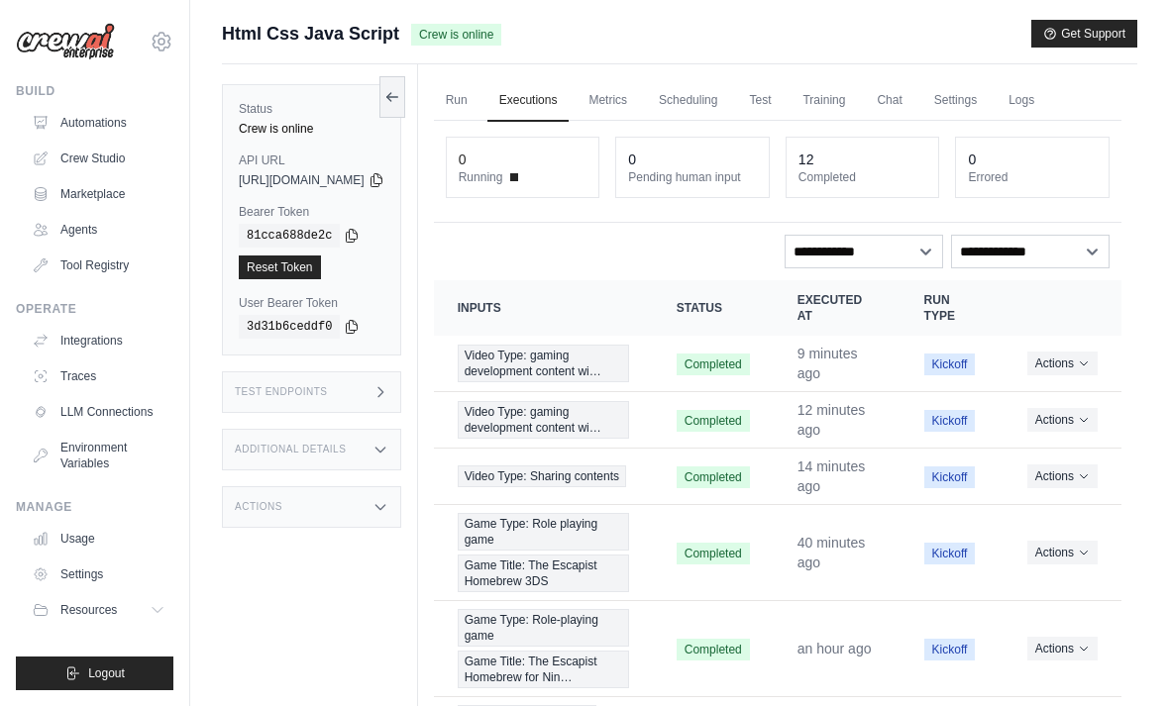
click at [1046, 106] on link "Logs" at bounding box center [1021, 101] width 50 height 42
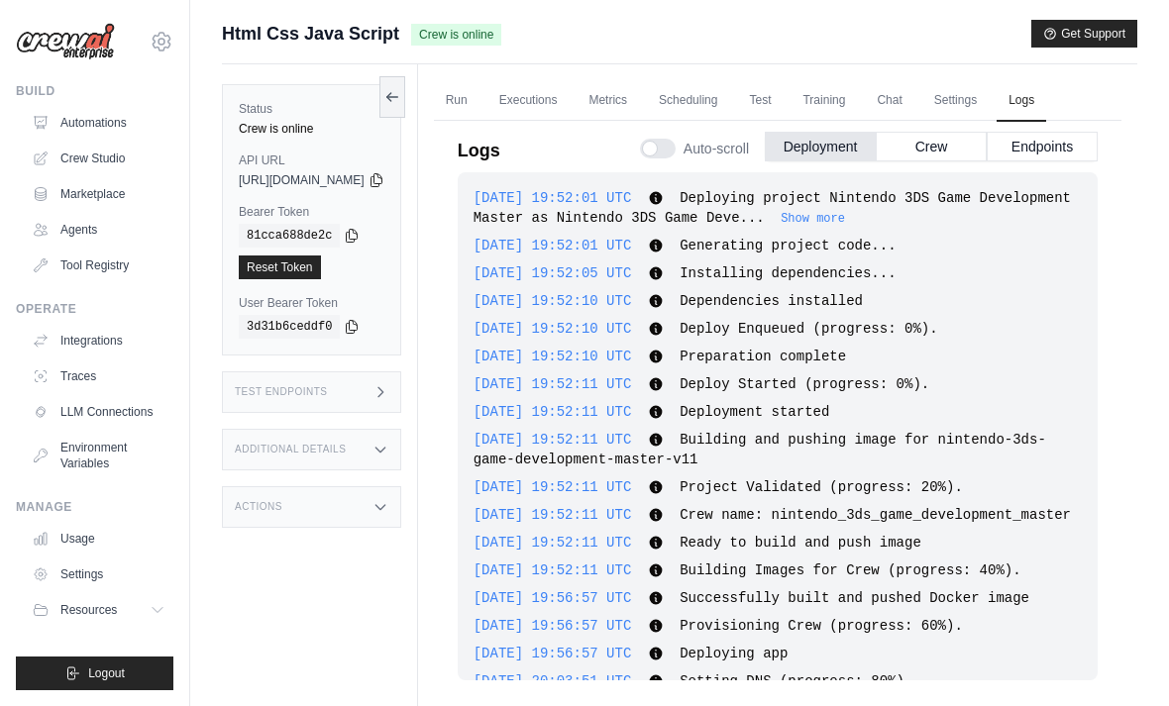
scroll to position [1273, 0]
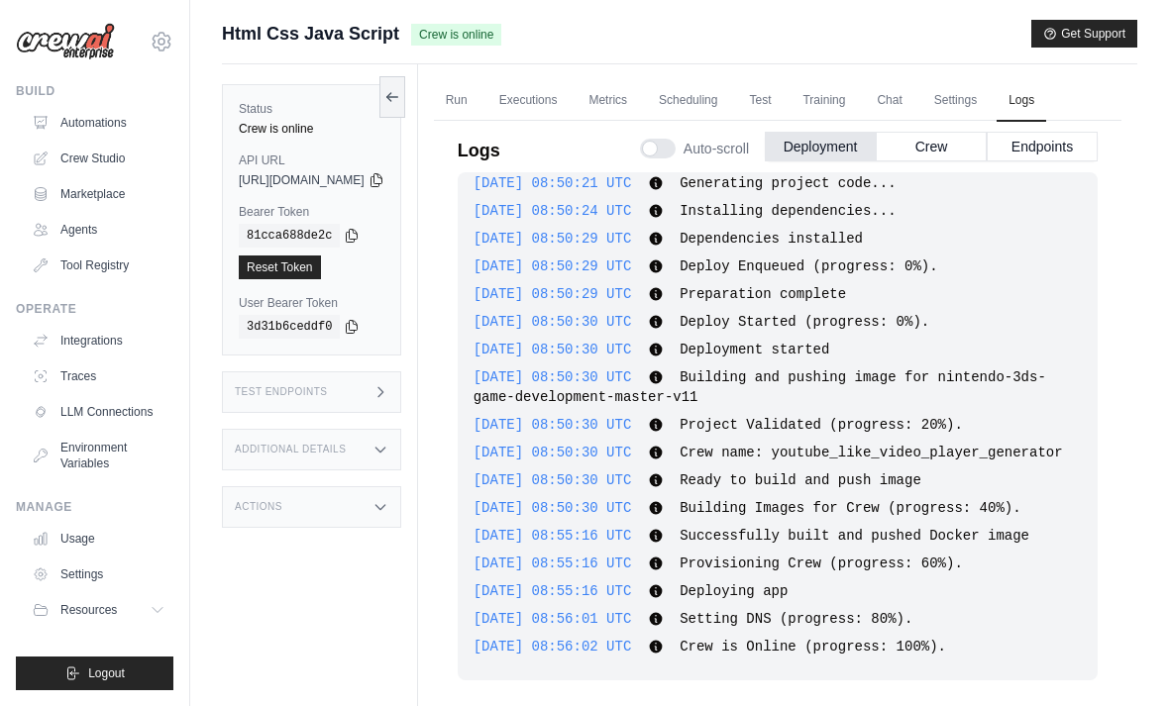
click at [923, 135] on button "Crew" at bounding box center [931, 147] width 111 height 30
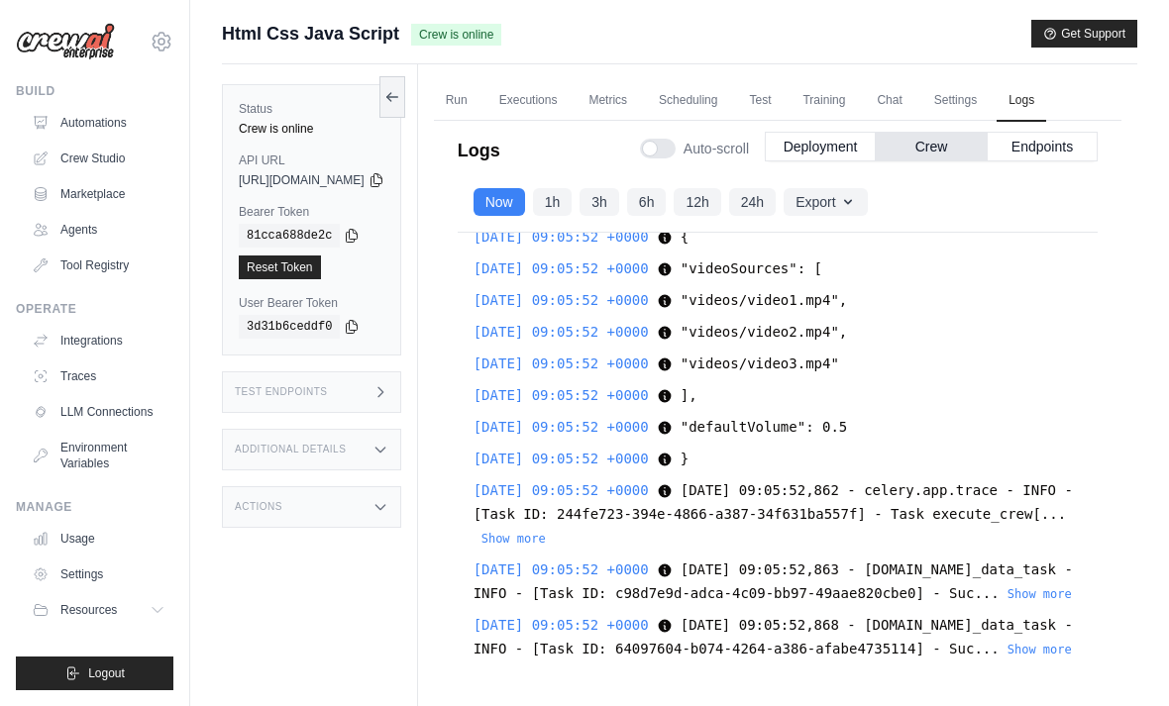
scroll to position [83420, 0]
